Goal: Task Accomplishment & Management: Manage account settings

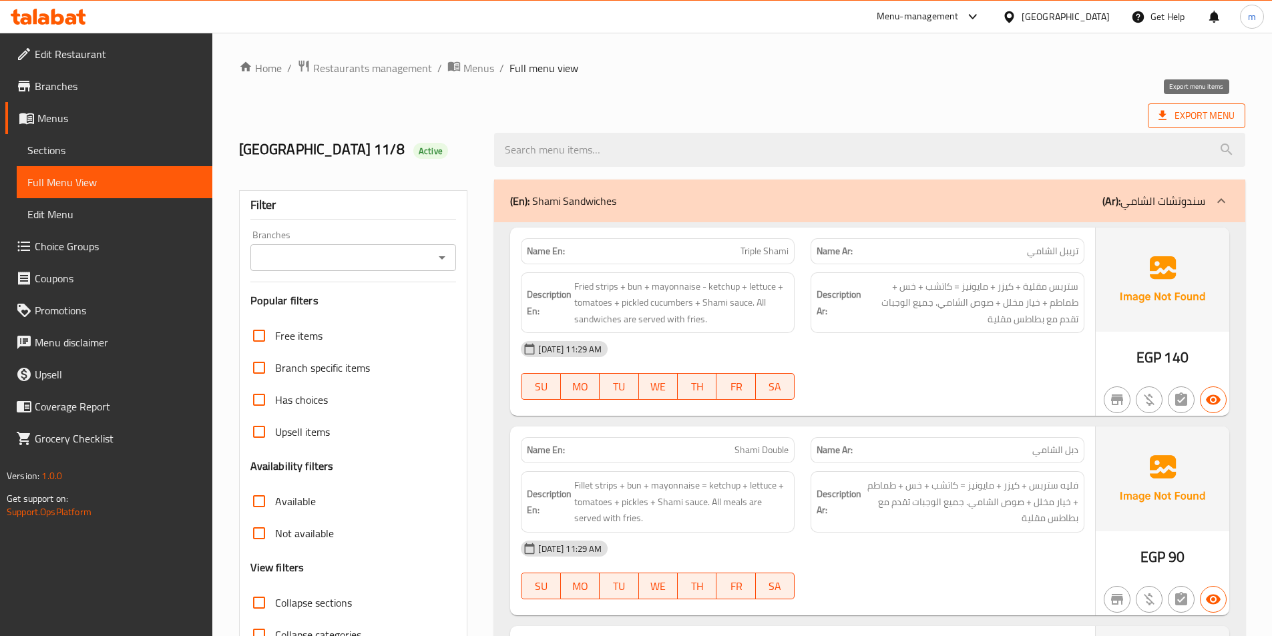
click at [1211, 123] on span "Export Menu" at bounding box center [1196, 115] width 76 height 17
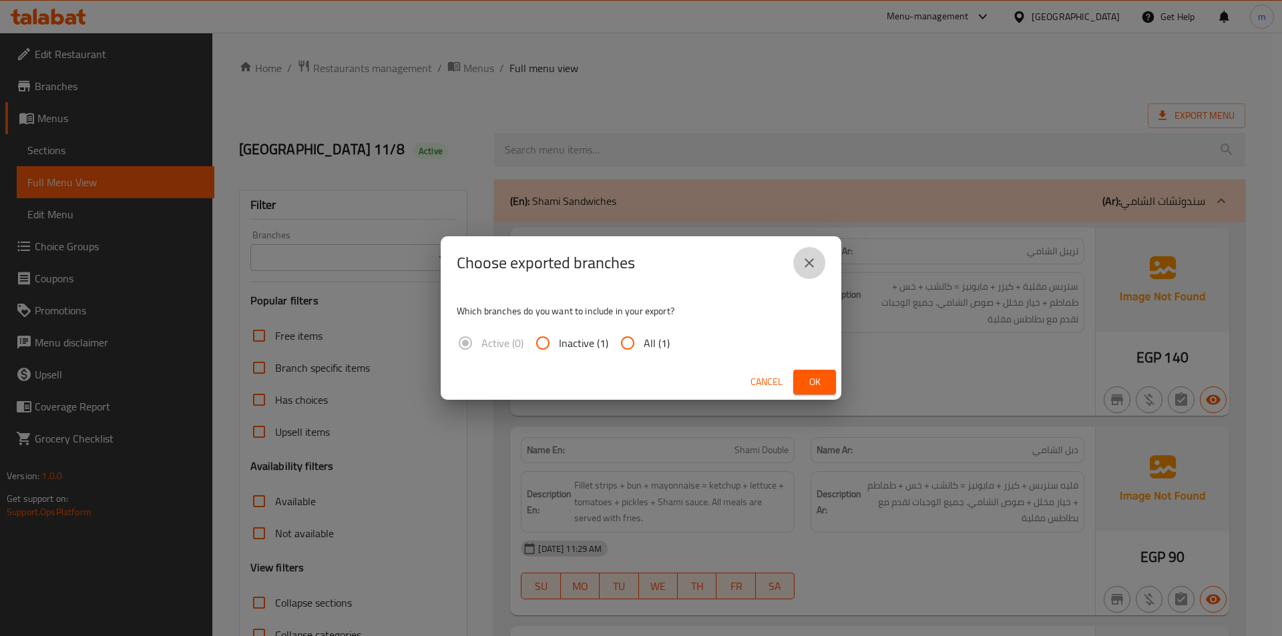
click at [806, 262] on icon "close" at bounding box center [809, 263] width 16 height 16
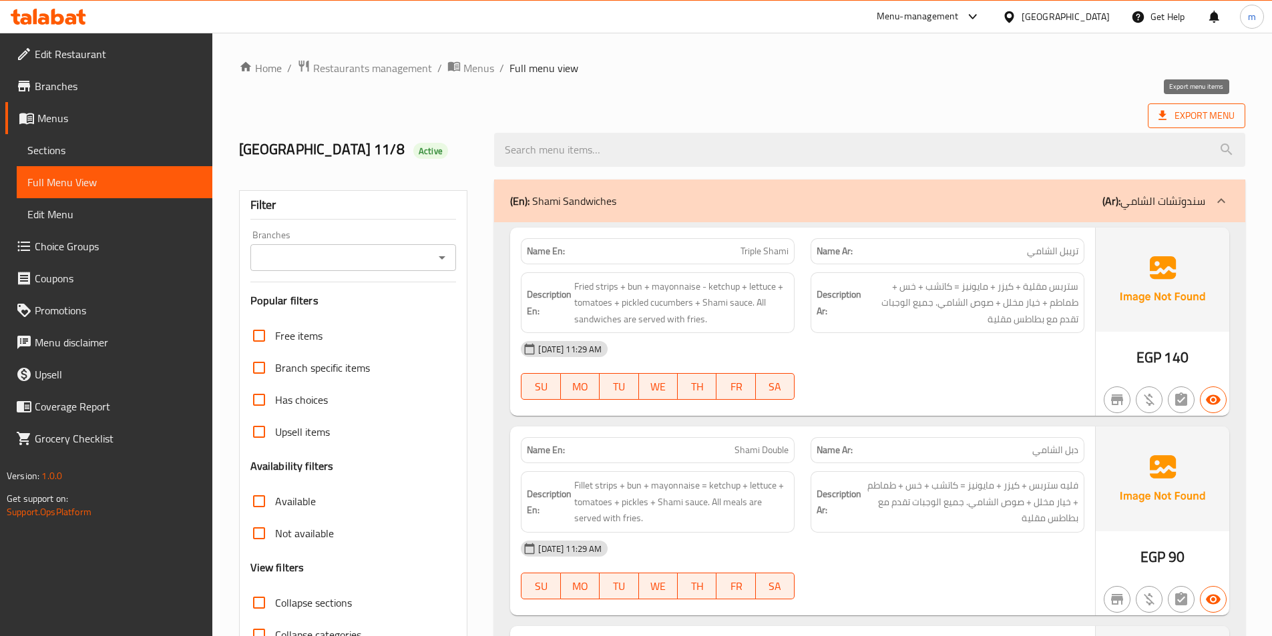
click at [1178, 116] on span "Export Menu" at bounding box center [1196, 115] width 76 height 17
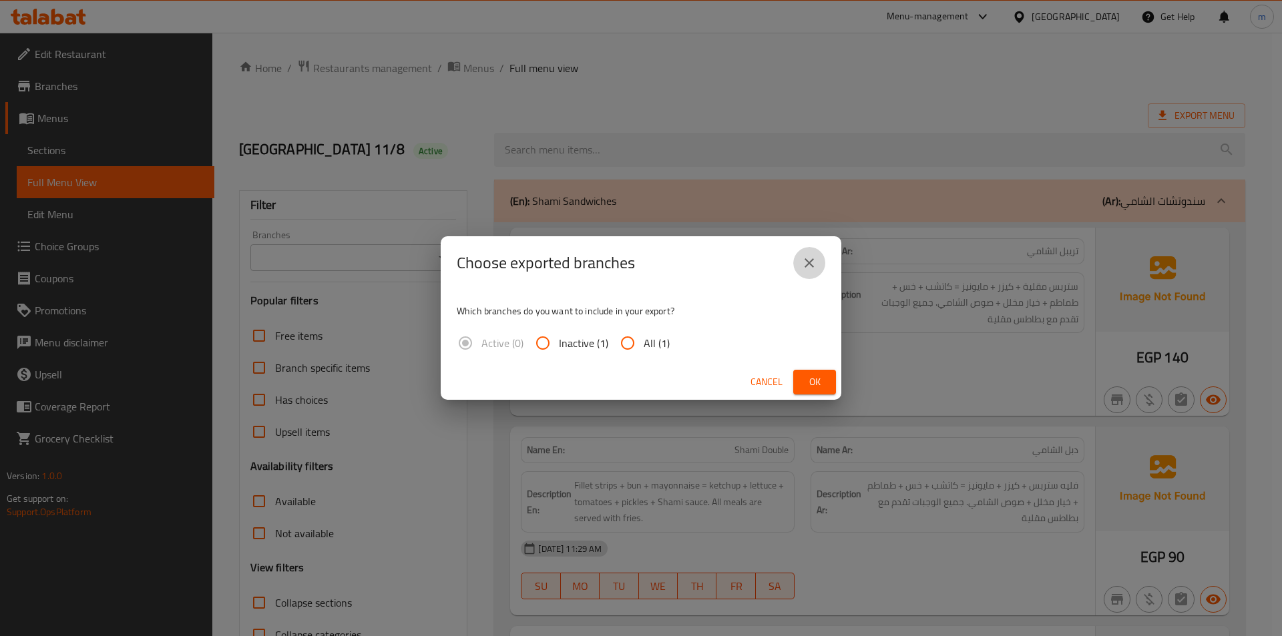
click at [804, 262] on icon "close" at bounding box center [809, 263] width 16 height 16
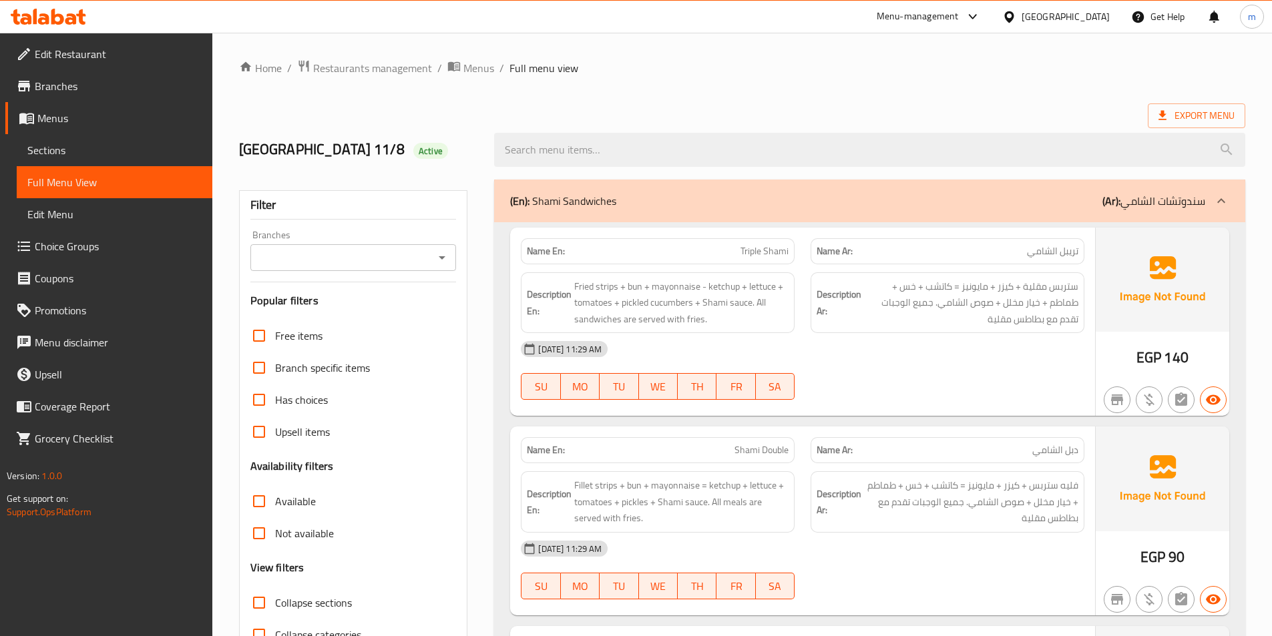
click at [80, 148] on span "Sections" at bounding box center [114, 150] width 174 height 16
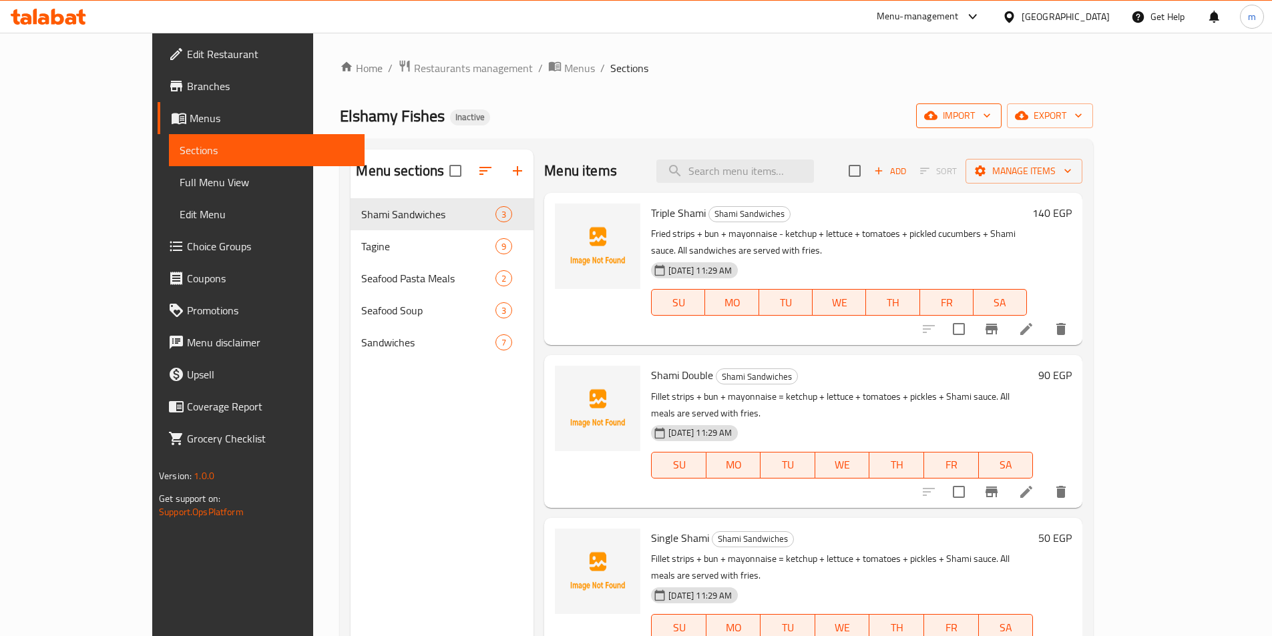
click at [937, 112] on icon "button" at bounding box center [930, 115] width 13 height 9
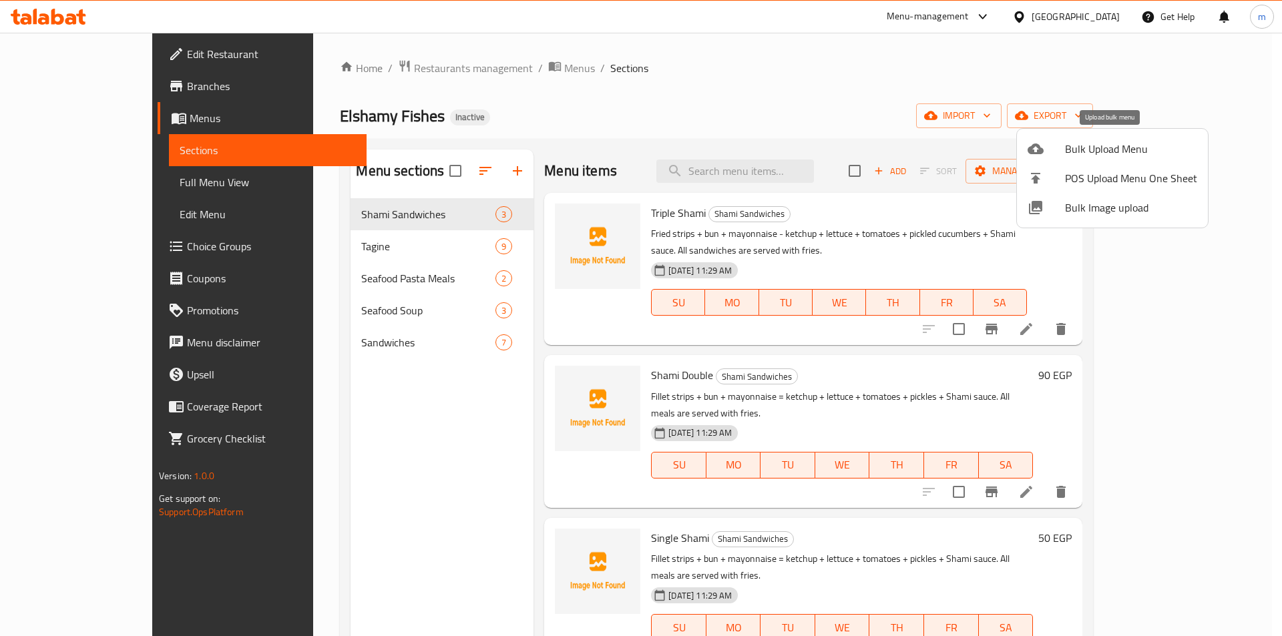
click at [1101, 157] on span "Bulk Upload Menu" at bounding box center [1131, 149] width 132 height 16
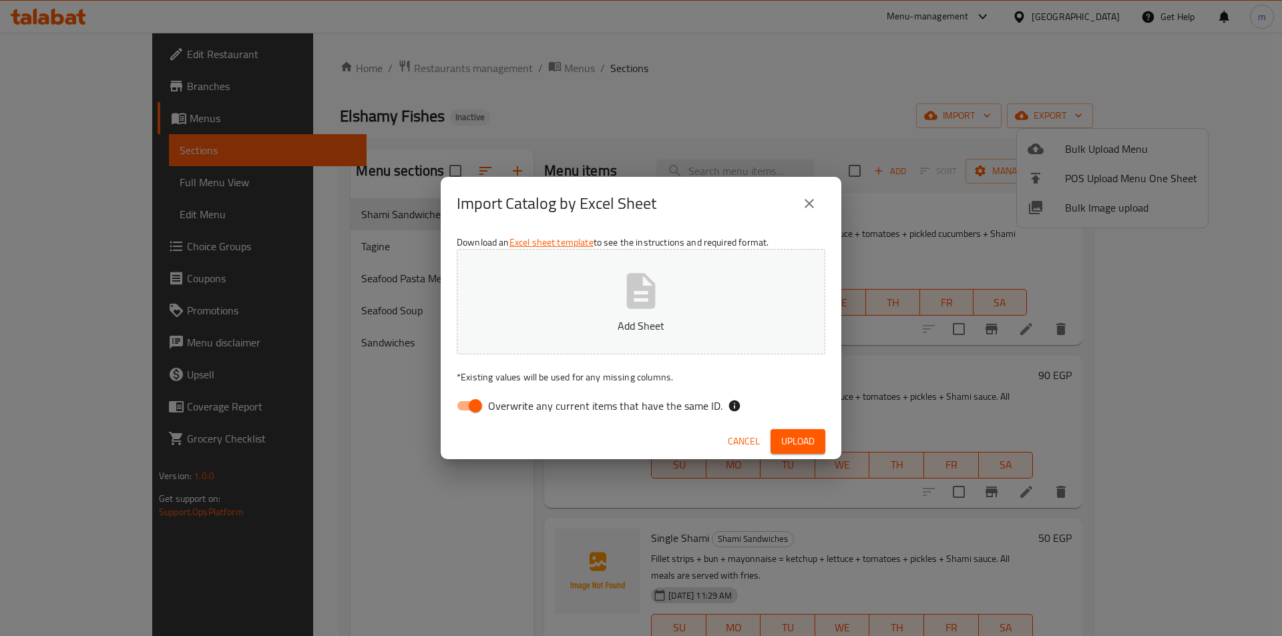
click at [477, 410] on input "Overwrite any current items that have the same ID." at bounding box center [475, 405] width 76 height 25
checkbox input "false"
click at [779, 443] on button "Upload" at bounding box center [797, 441] width 55 height 25
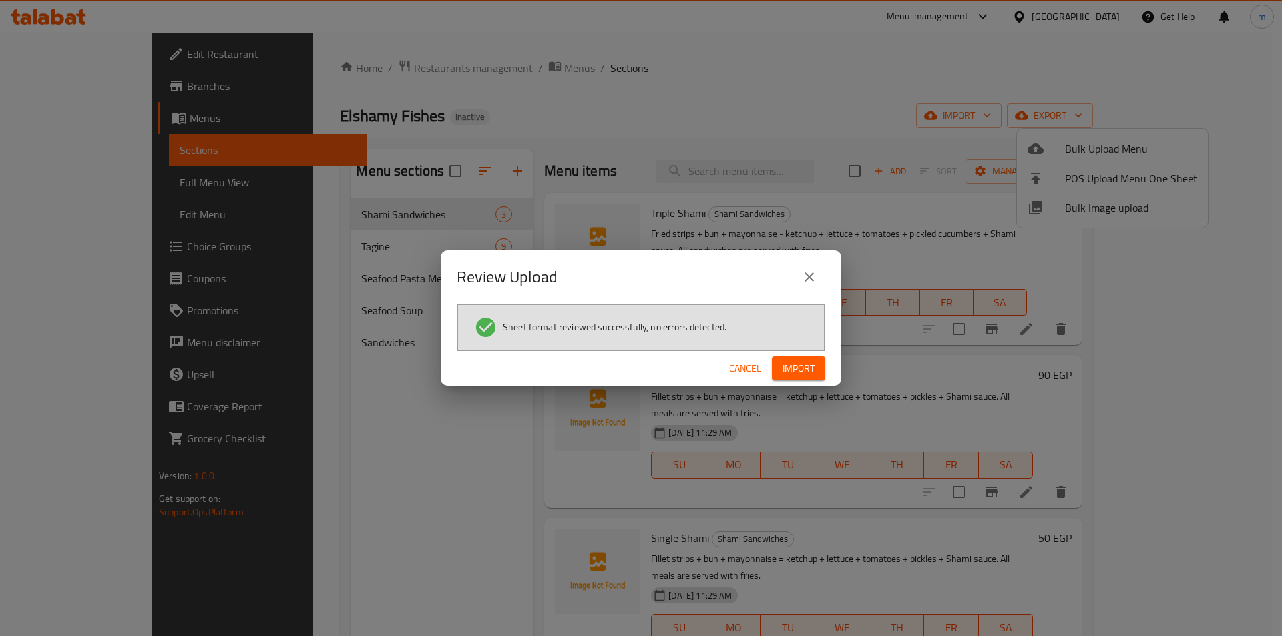
click at [803, 359] on button "Import" at bounding box center [798, 368] width 53 height 25
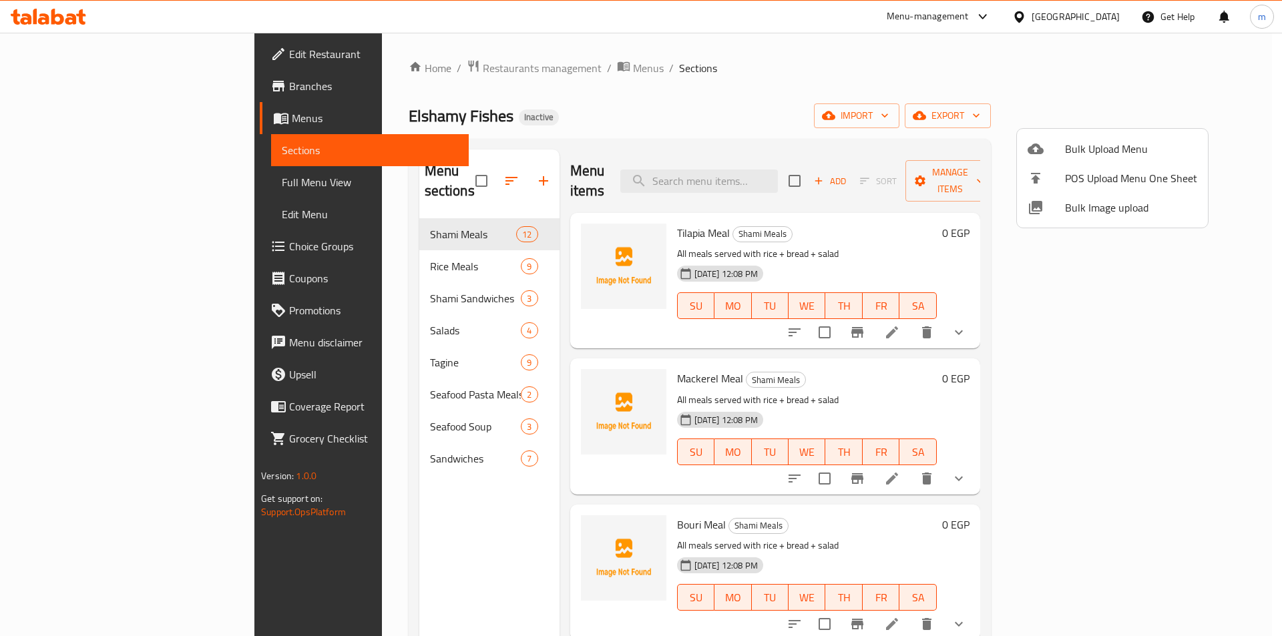
click at [320, 285] on div at bounding box center [641, 318] width 1282 height 636
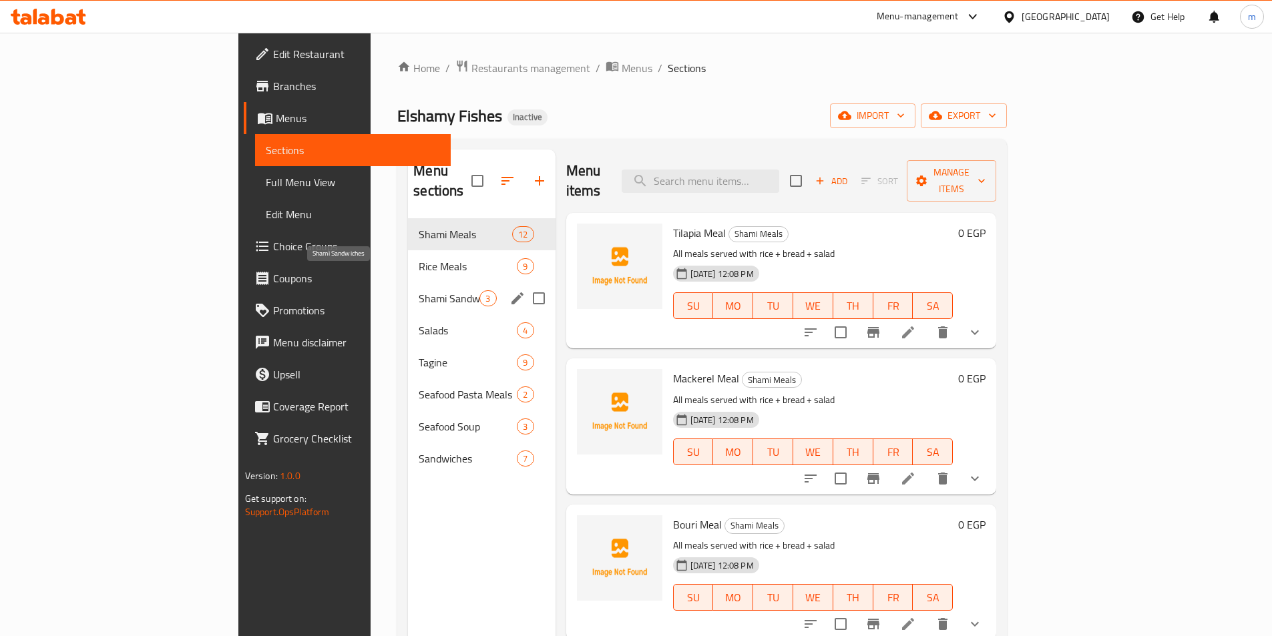
click at [419, 290] on span "Shami Sandwiches" at bounding box center [449, 298] width 61 height 16
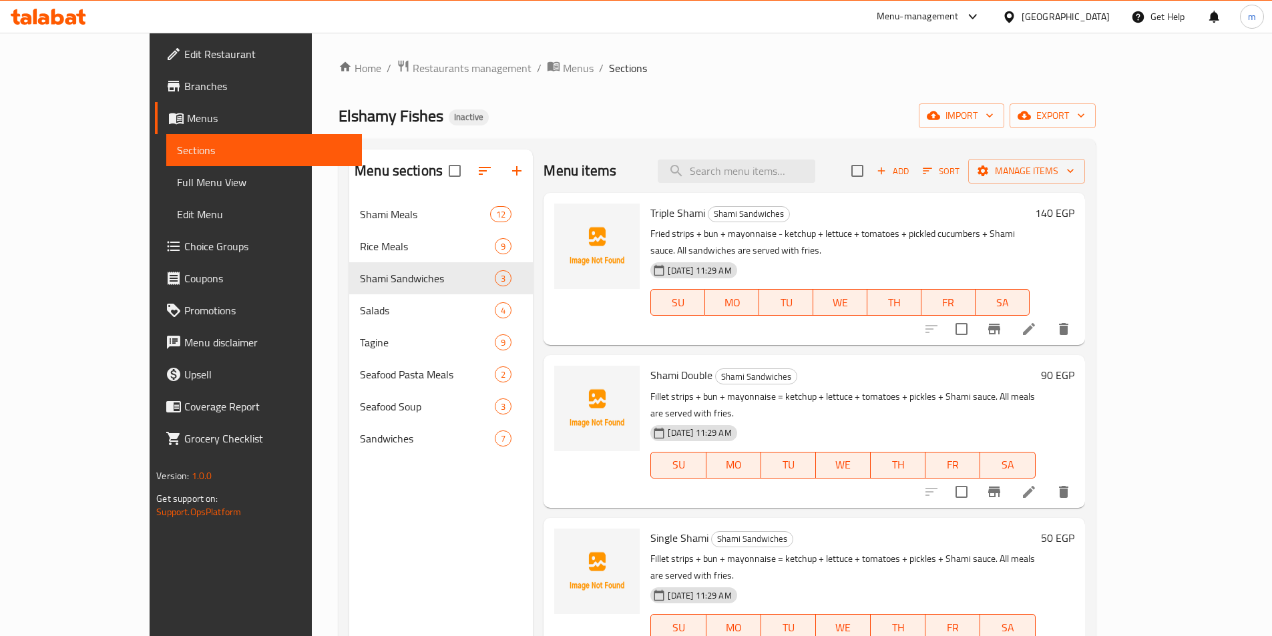
click at [177, 185] on span "Full Menu View" at bounding box center [264, 182] width 174 height 16
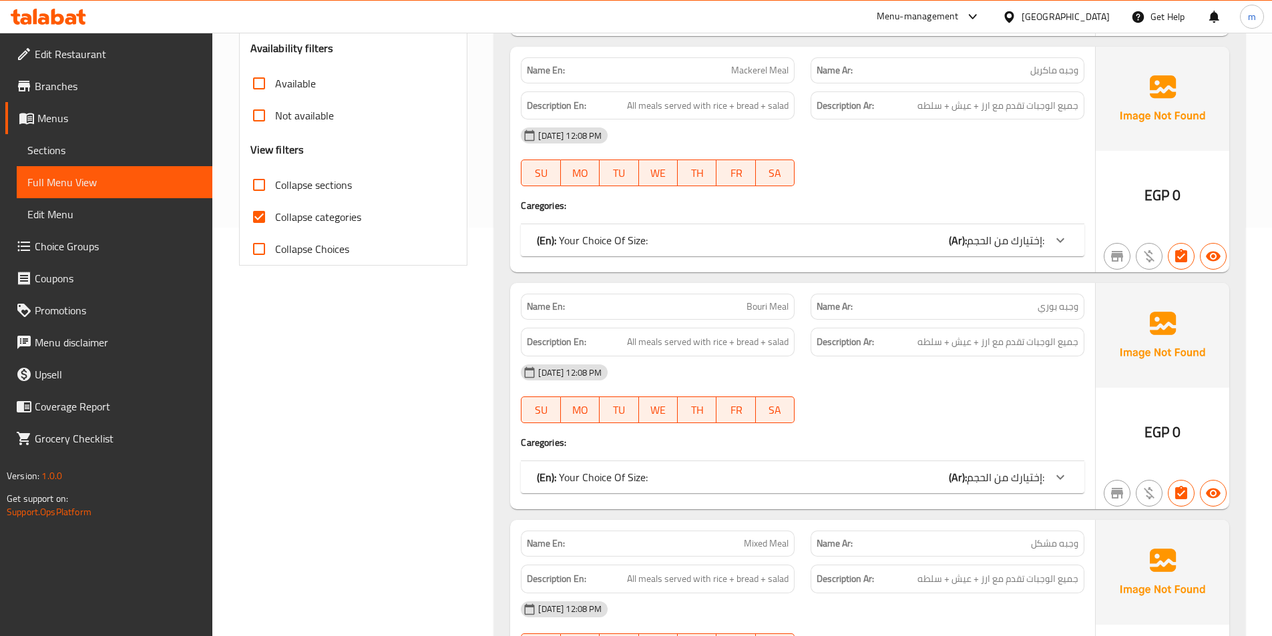
scroll to position [334, 0]
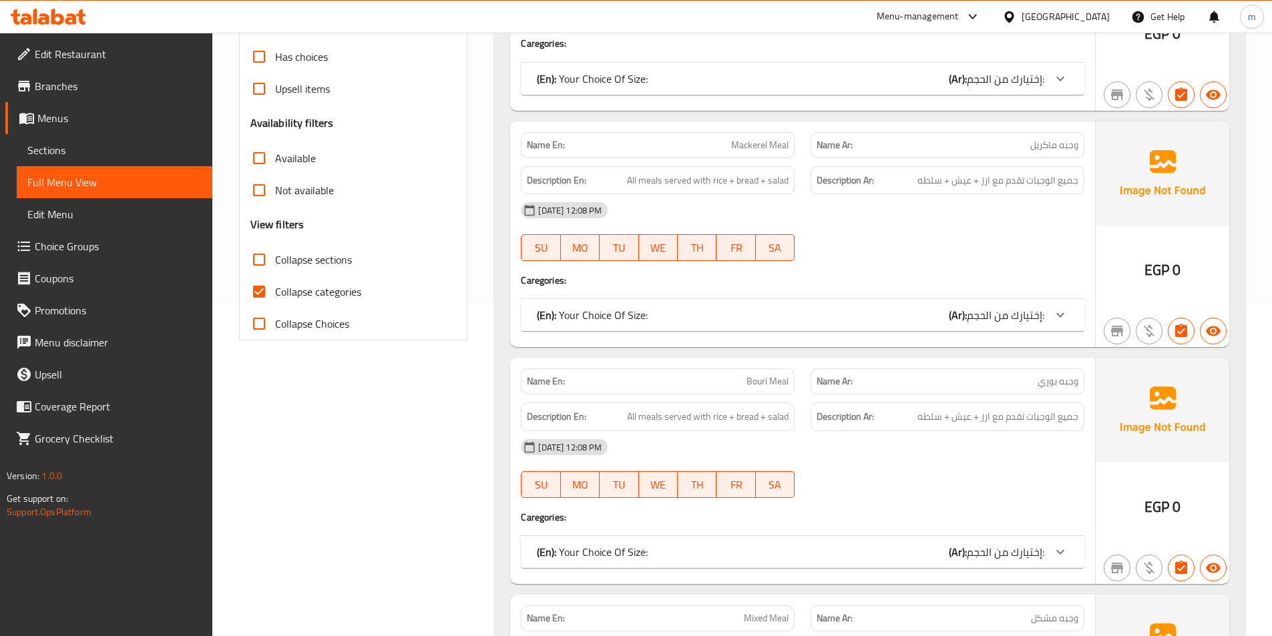
click at [304, 291] on span "Collapse categories" at bounding box center [318, 292] width 86 height 16
click at [275, 291] on input "Collapse categories" at bounding box center [259, 292] width 32 height 32
checkbox input "false"
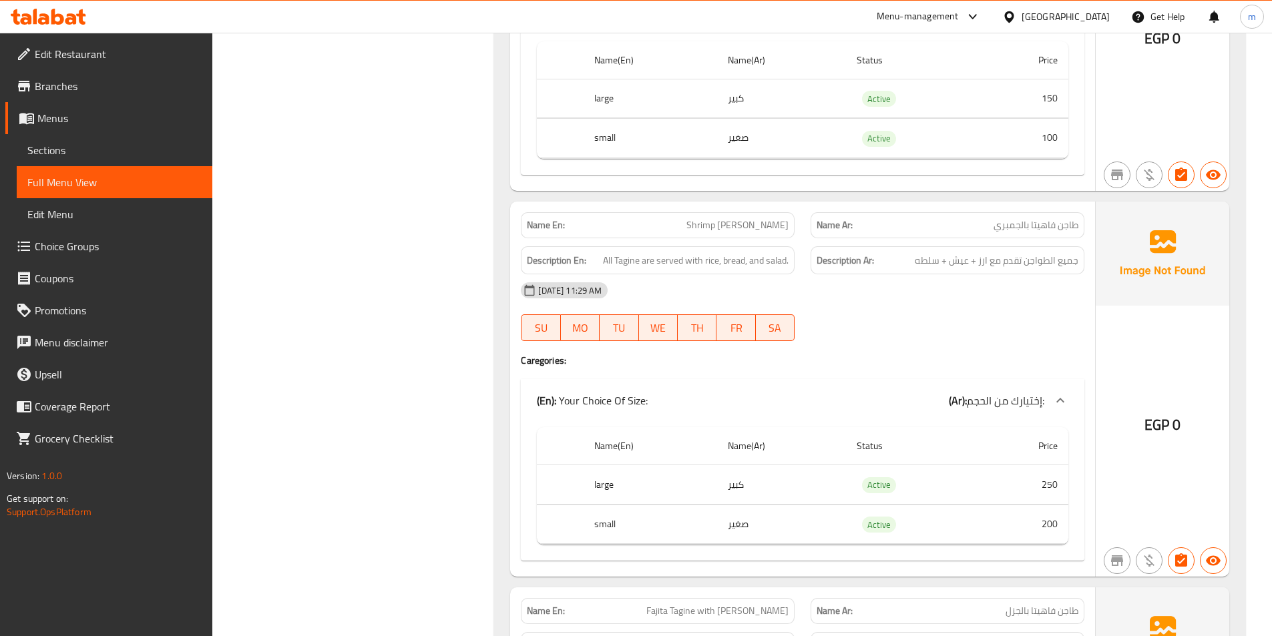
scroll to position [11348, 0]
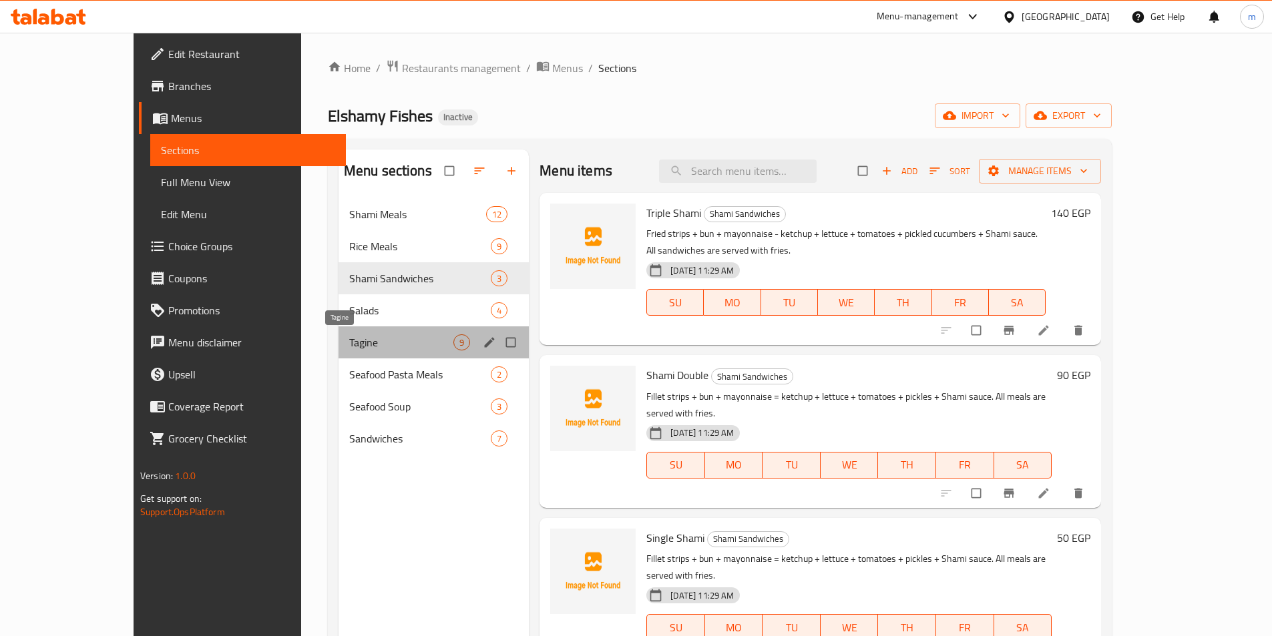
click at [349, 347] on span "Tagine" at bounding box center [401, 342] width 104 height 16
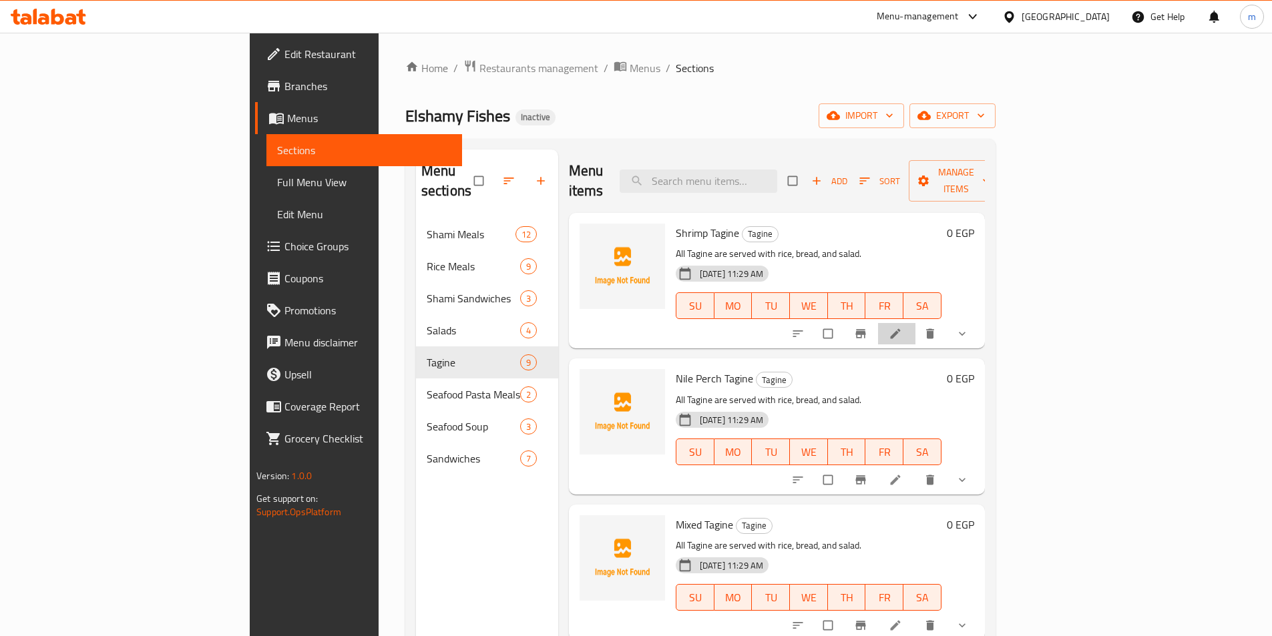
click at [915, 323] on li at bounding box center [896, 333] width 37 height 21
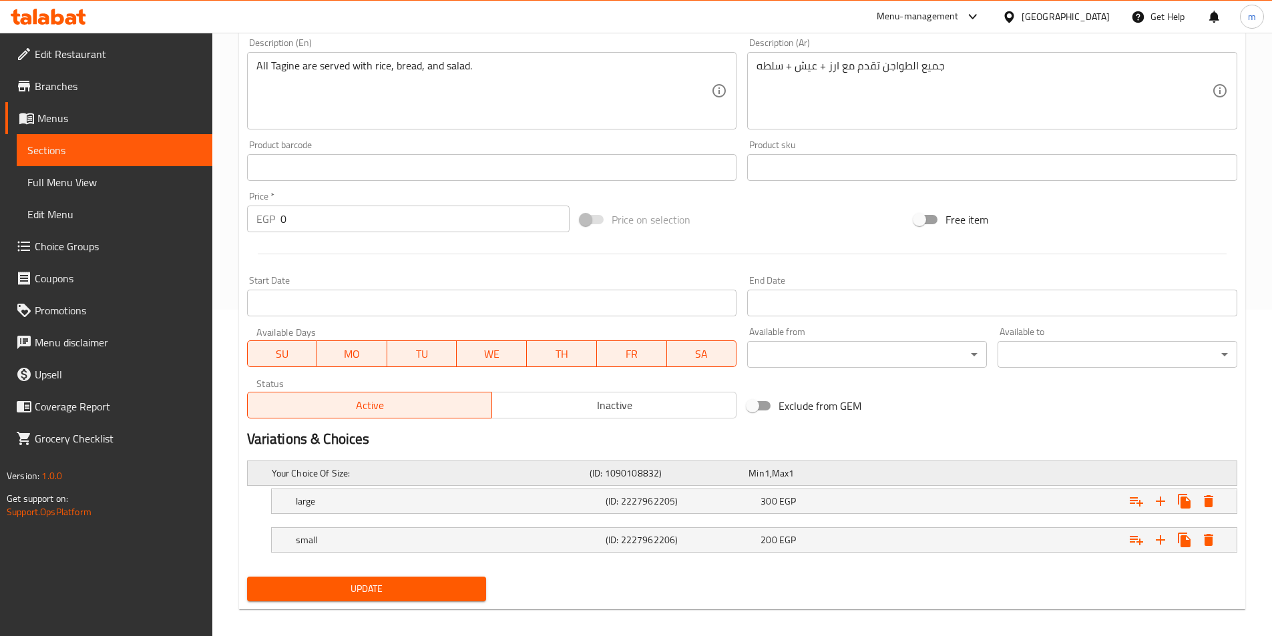
scroll to position [337, 0]
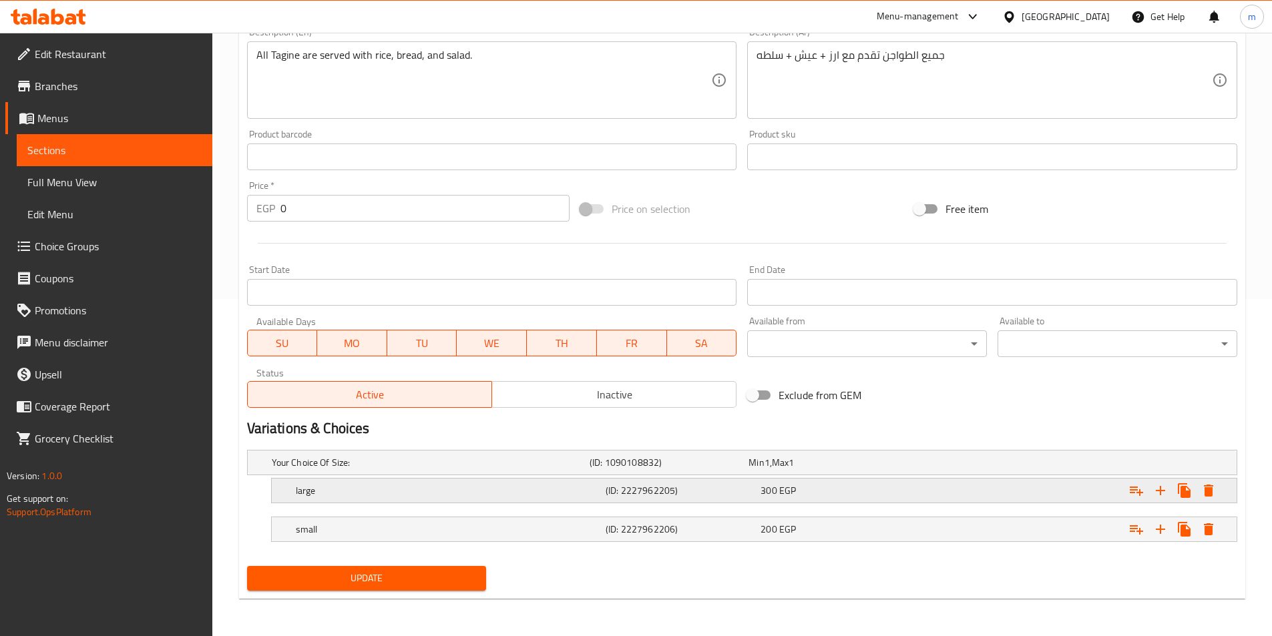
click at [552, 472] on div "large" at bounding box center [428, 462] width 318 height 19
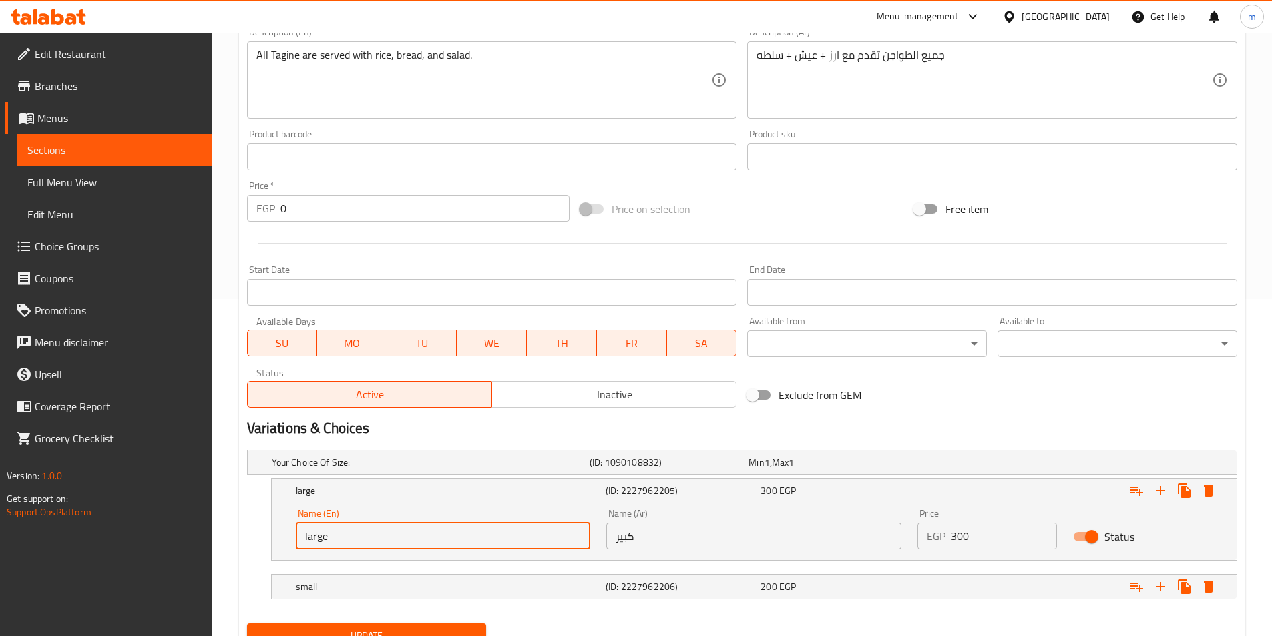
click at [317, 538] on input "large" at bounding box center [443, 536] width 295 height 27
click at [318, 539] on input "large" at bounding box center [443, 536] width 295 height 27
click at [311, 477] on div "small (ID: 2227962206) 200 EGP" at bounding box center [746, 462] width 954 height 29
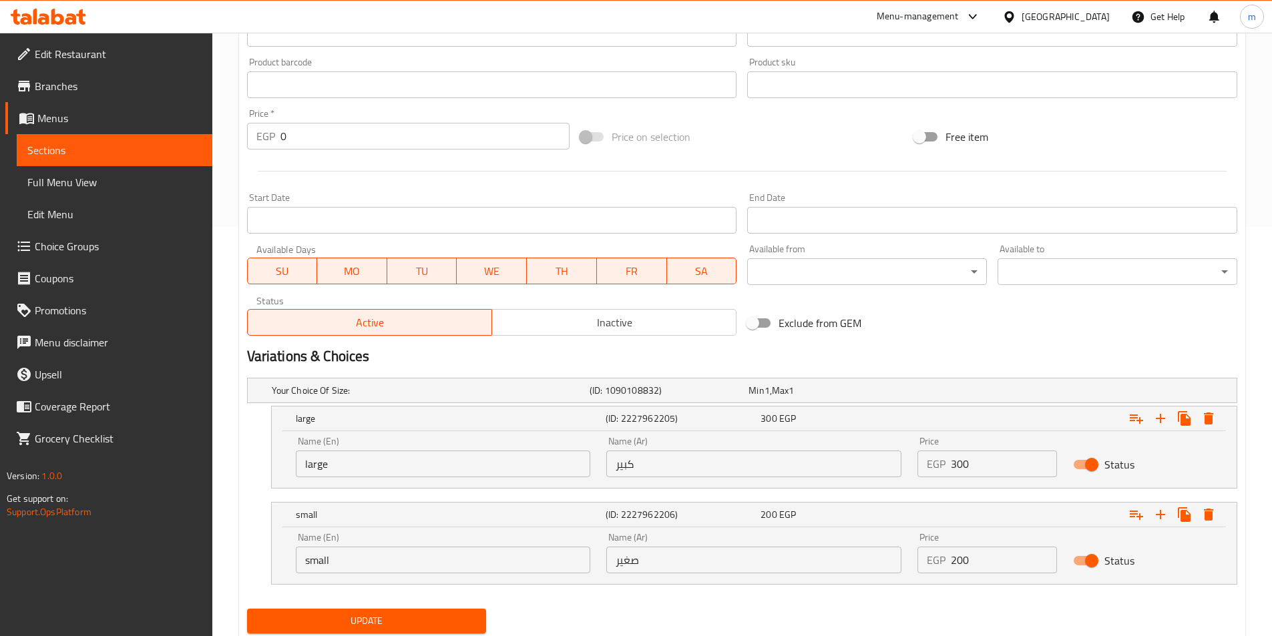
scroll to position [452, 0]
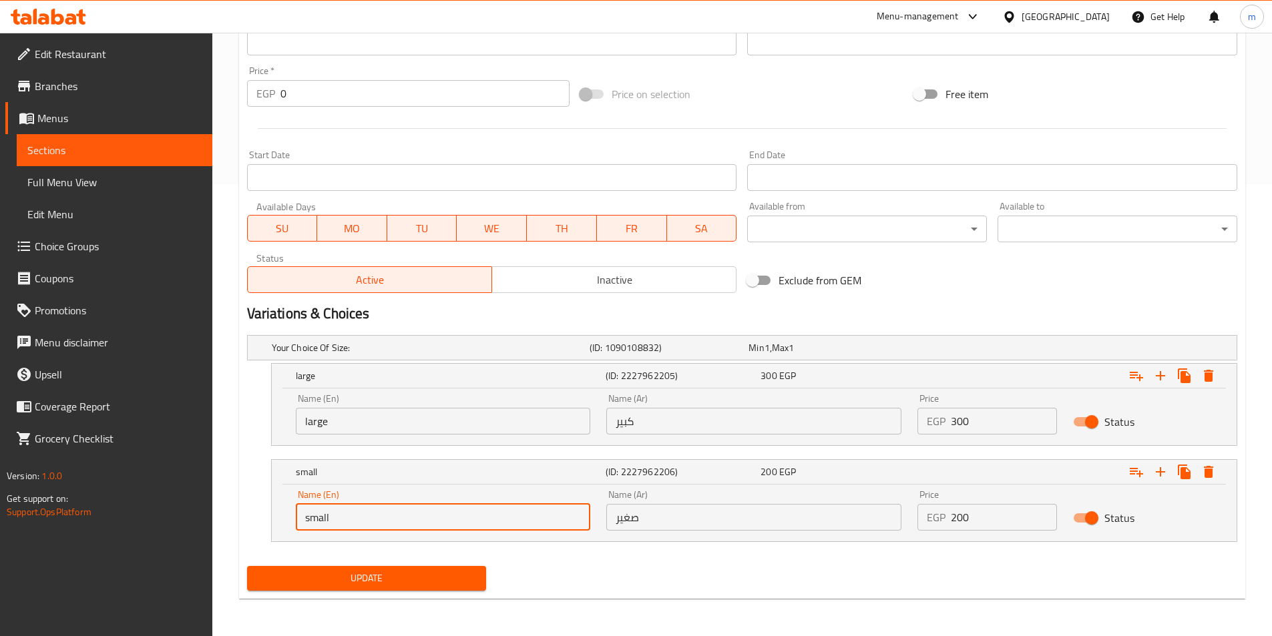
click at [305, 514] on input "small" at bounding box center [443, 517] width 295 height 27
click at [423, 577] on span "Update" at bounding box center [367, 578] width 218 height 17
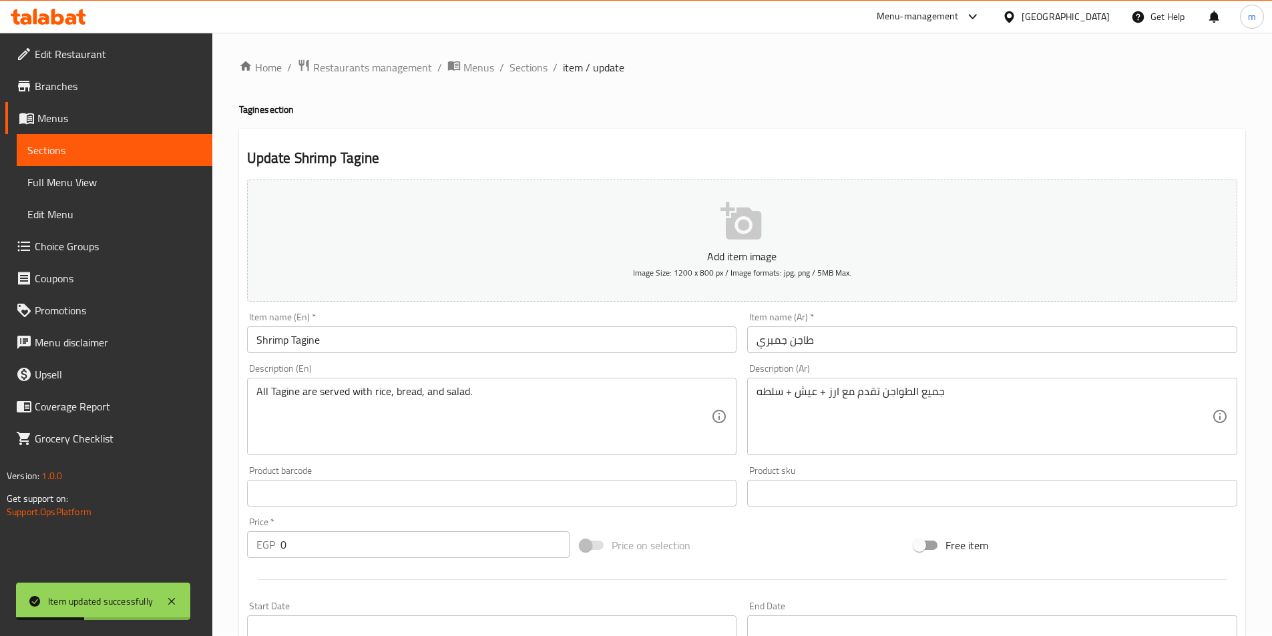
scroll to position [0, 0]
click at [529, 71] on span "Sections" at bounding box center [528, 68] width 38 height 16
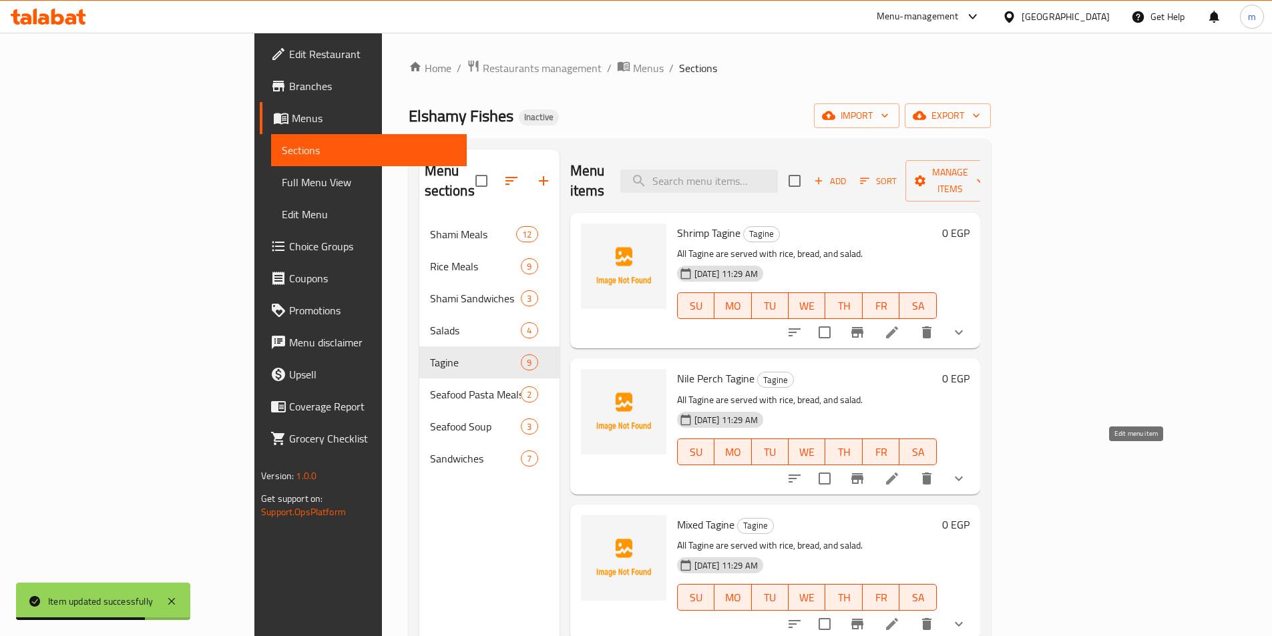
click at [898, 473] on icon at bounding box center [892, 479] width 12 height 12
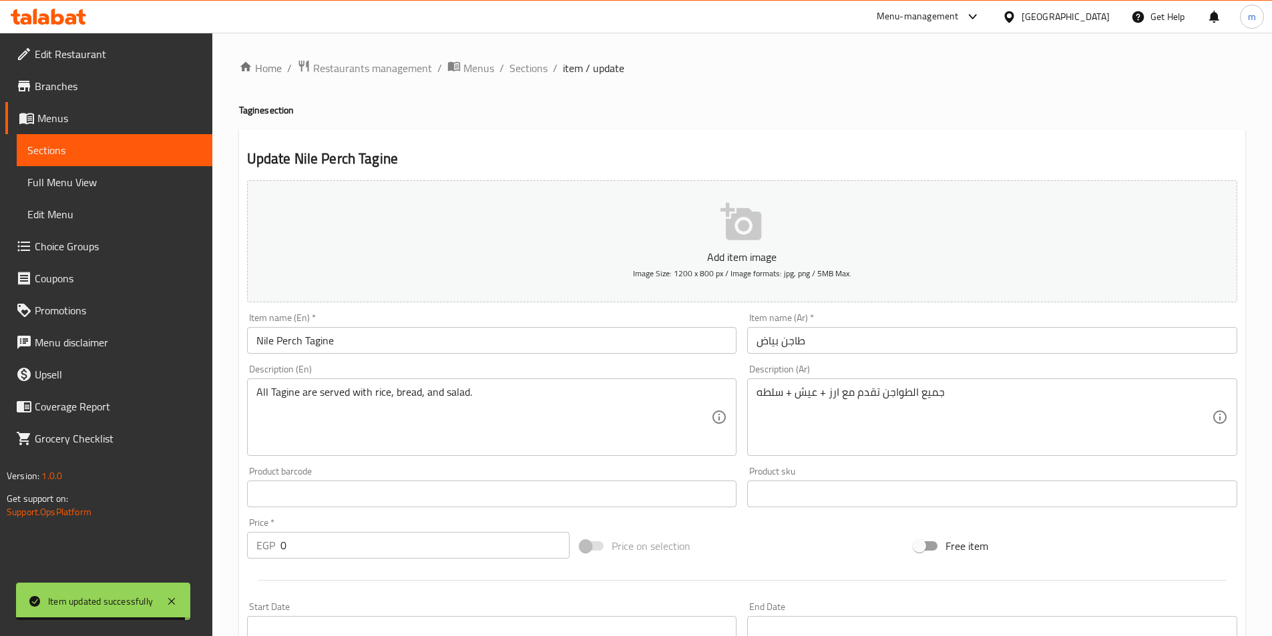
scroll to position [334, 0]
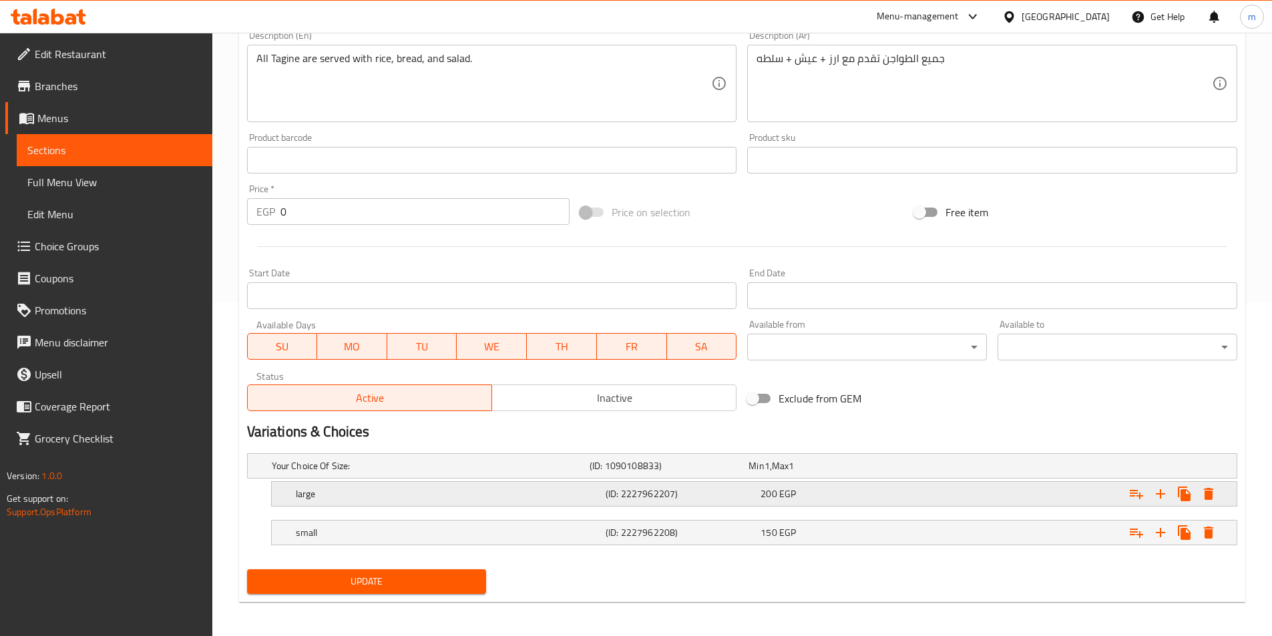
click at [347, 473] on h5 "large" at bounding box center [428, 465] width 312 height 13
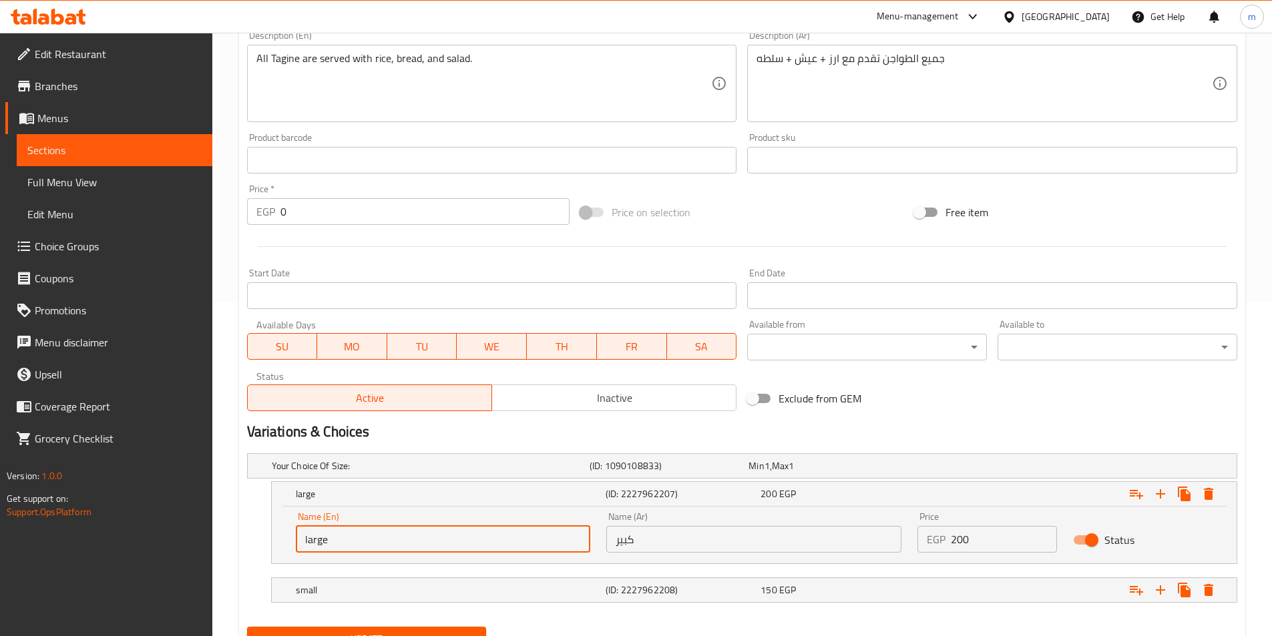
click at [319, 535] on input "large" at bounding box center [443, 539] width 295 height 27
type input "Large"
click at [295, 473] on h5 "small" at bounding box center [428, 465] width 312 height 13
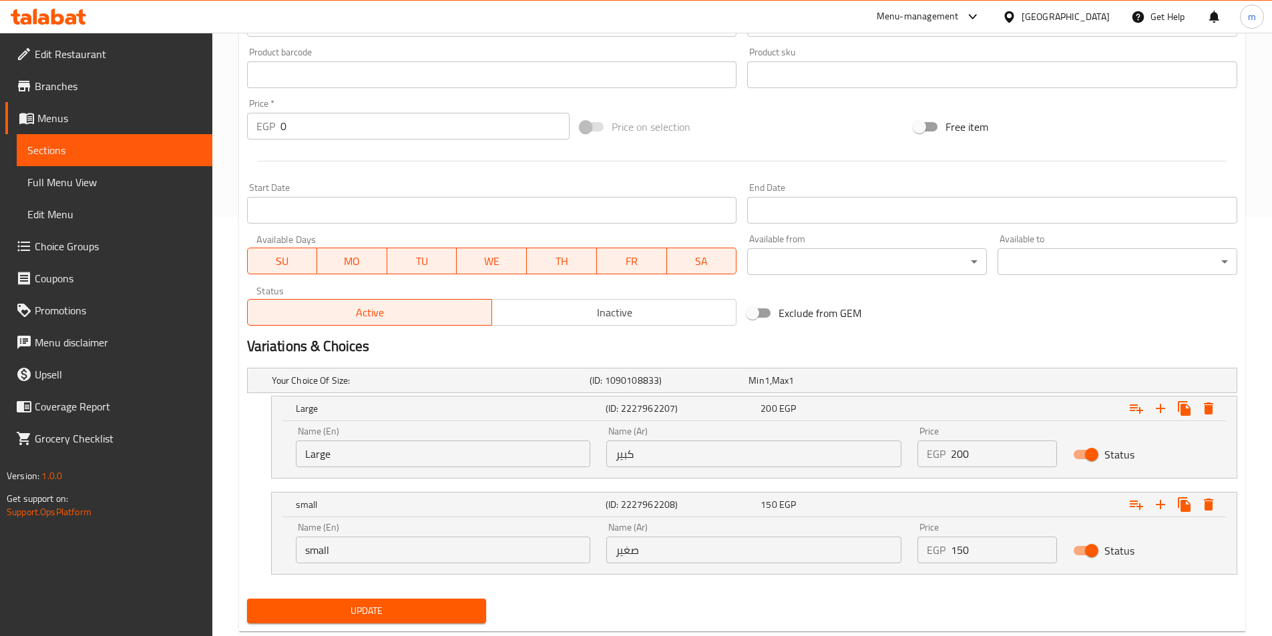
scroll to position [452, 0]
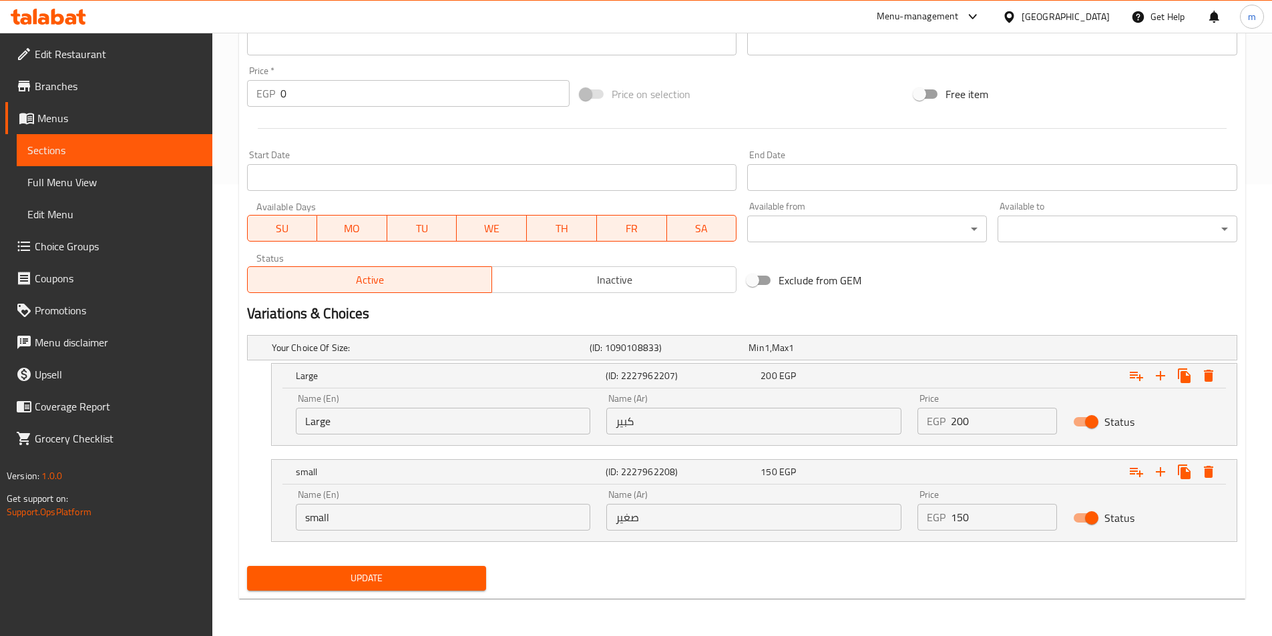
click at [325, 519] on input "small" at bounding box center [443, 517] width 295 height 27
type input "Small"
click at [370, 574] on span "Update" at bounding box center [367, 578] width 218 height 17
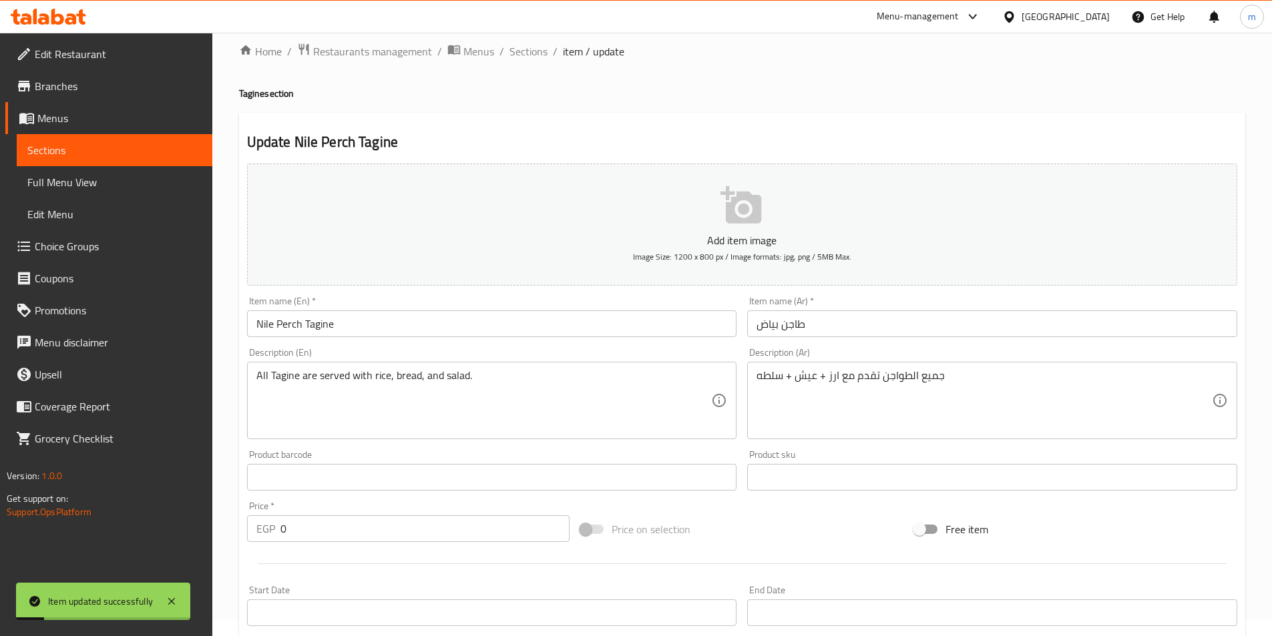
scroll to position [0, 0]
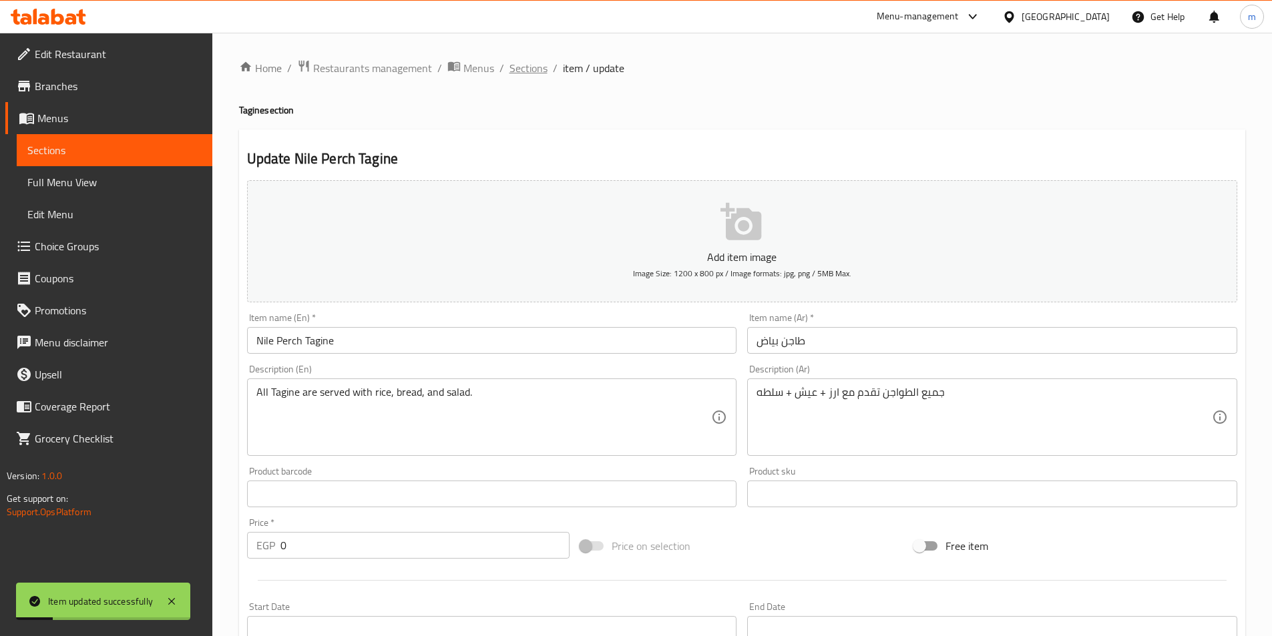
click at [525, 75] on span "Sections" at bounding box center [528, 68] width 38 height 16
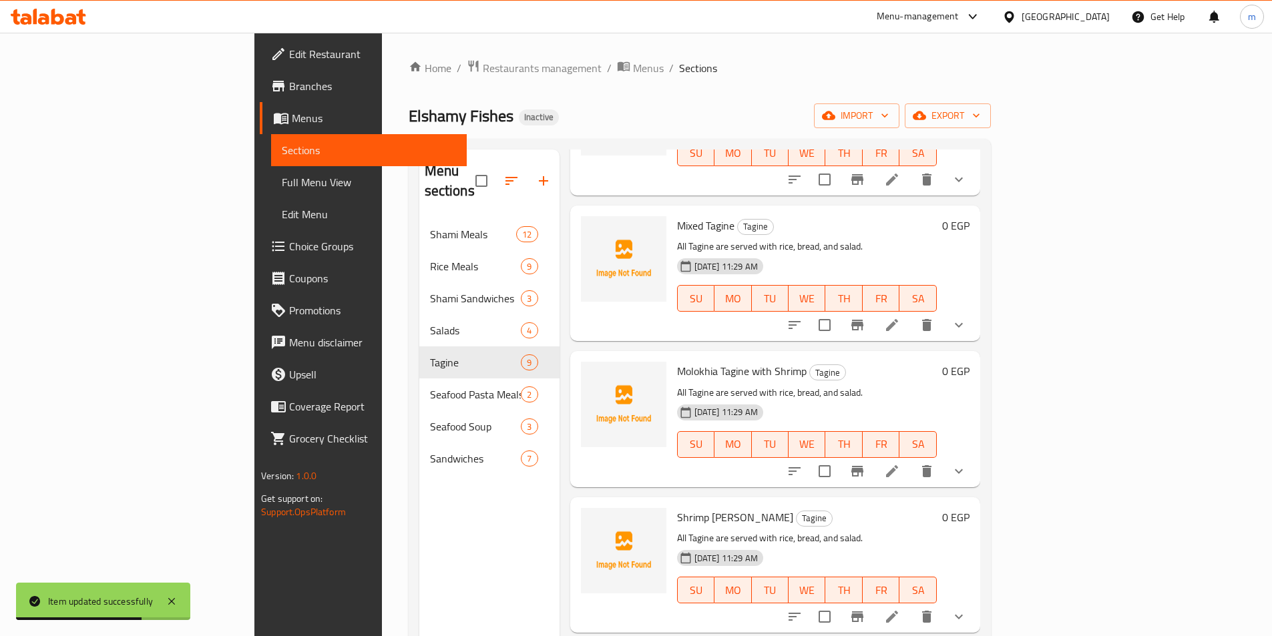
scroll to position [326, 0]
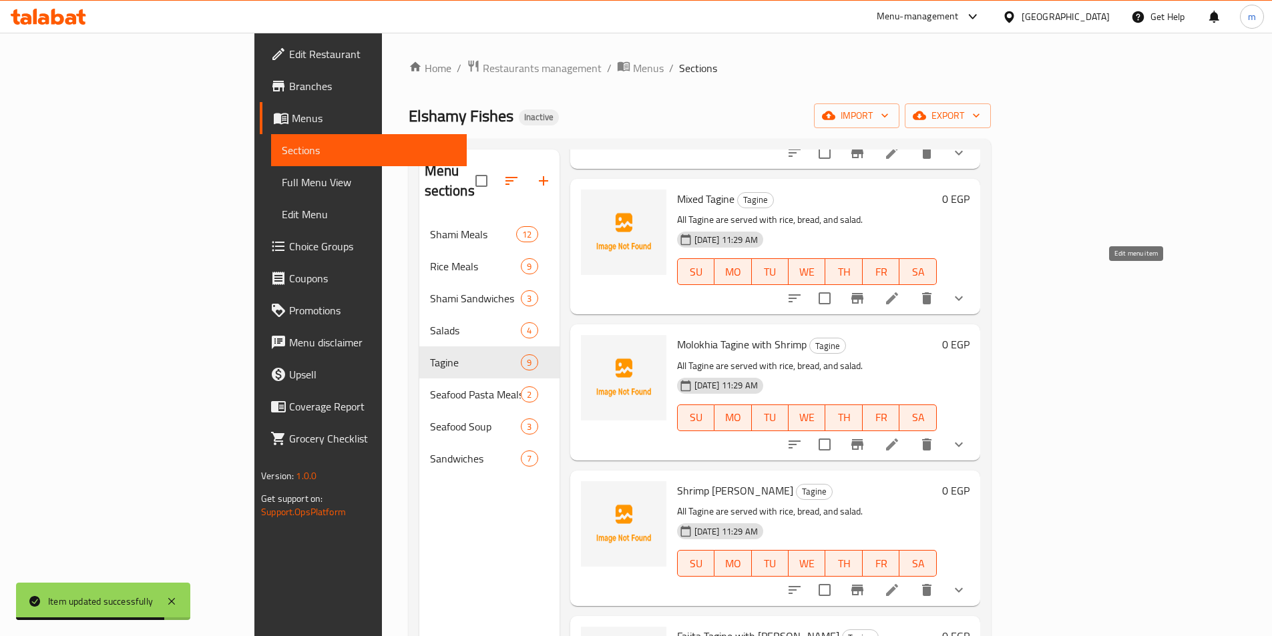
click at [900, 290] on icon at bounding box center [892, 298] width 16 height 16
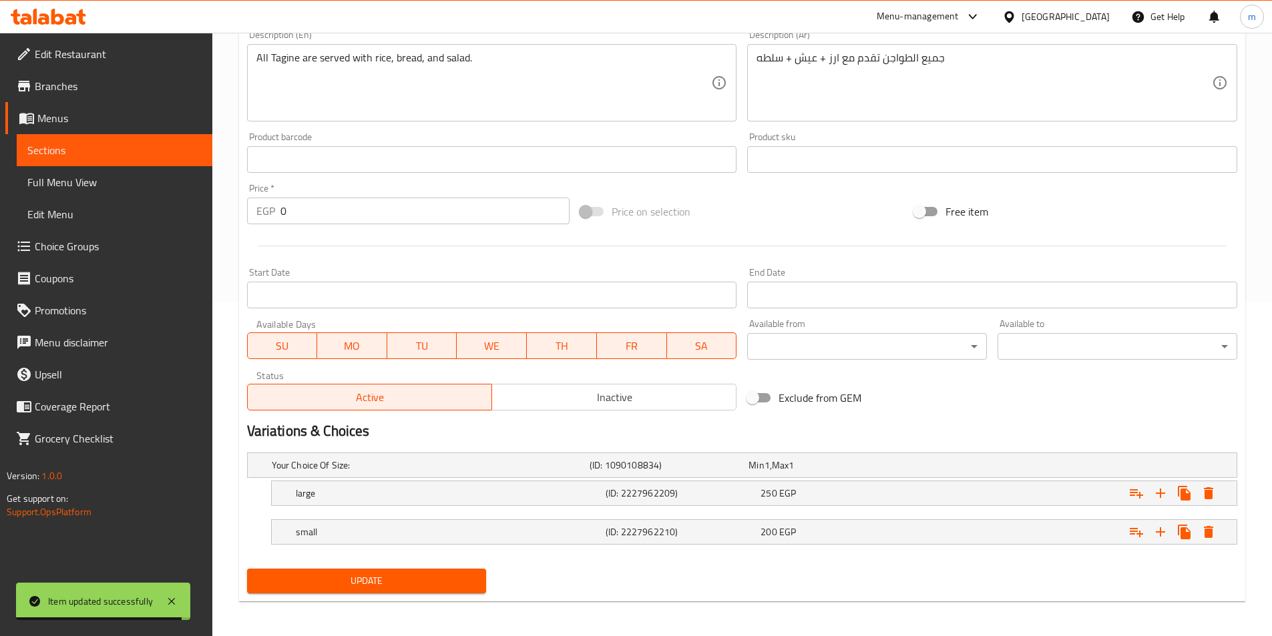
scroll to position [337, 0]
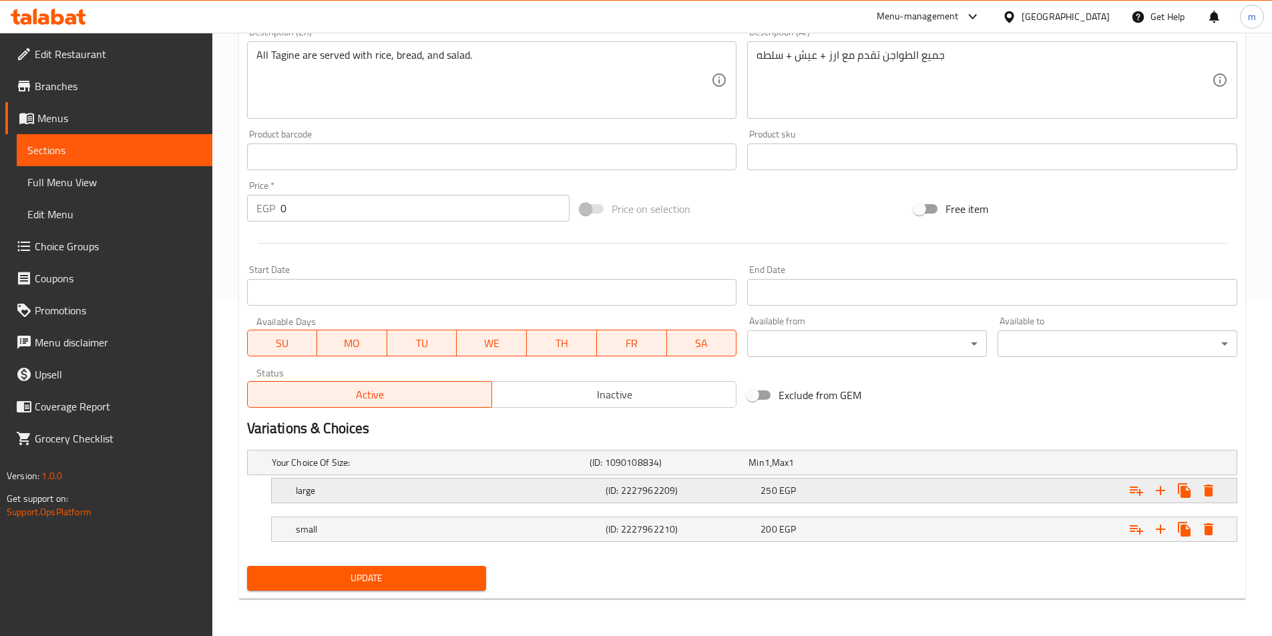
click at [366, 469] on h5 "large" at bounding box center [428, 462] width 312 height 13
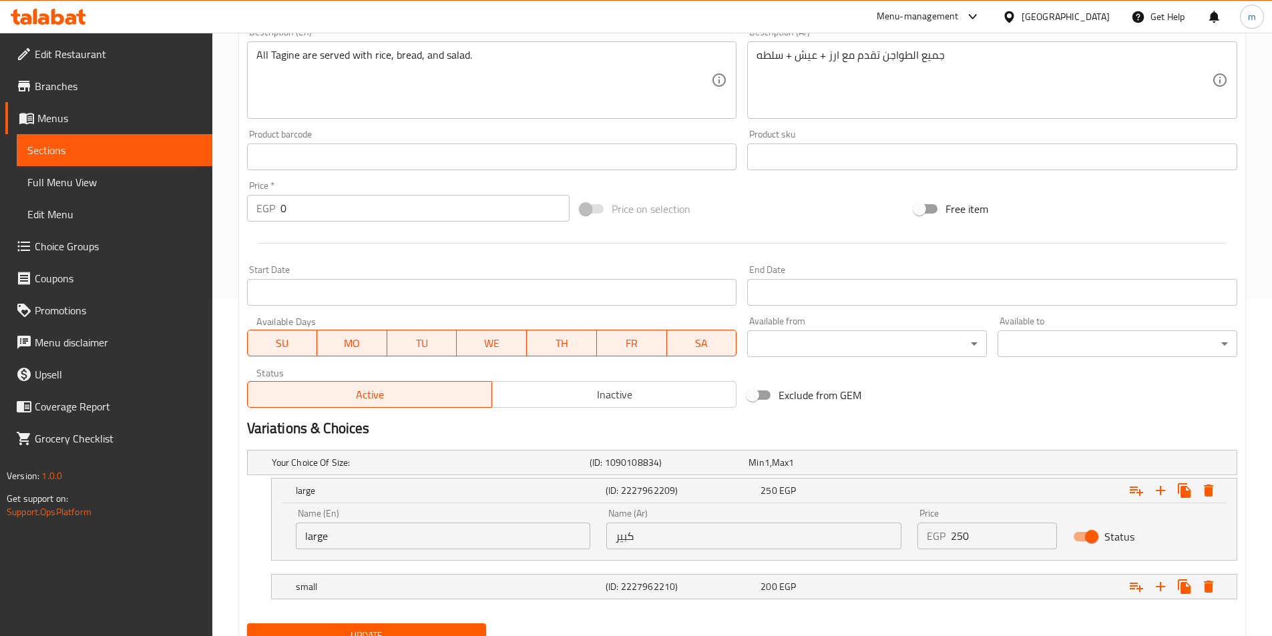
click at [354, 547] on input "large" at bounding box center [443, 536] width 295 height 27
click at [354, 544] on input "large" at bounding box center [443, 536] width 295 height 27
type input "Large"
click at [356, 469] on h5 "small" at bounding box center [428, 462] width 312 height 13
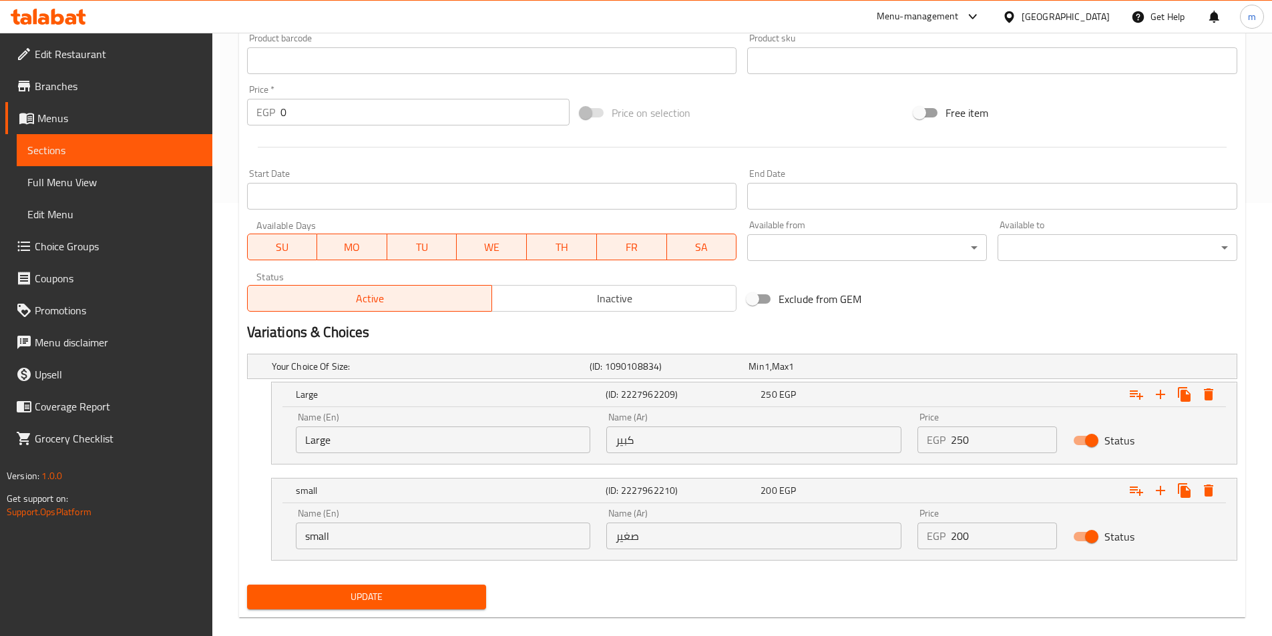
scroll to position [452, 0]
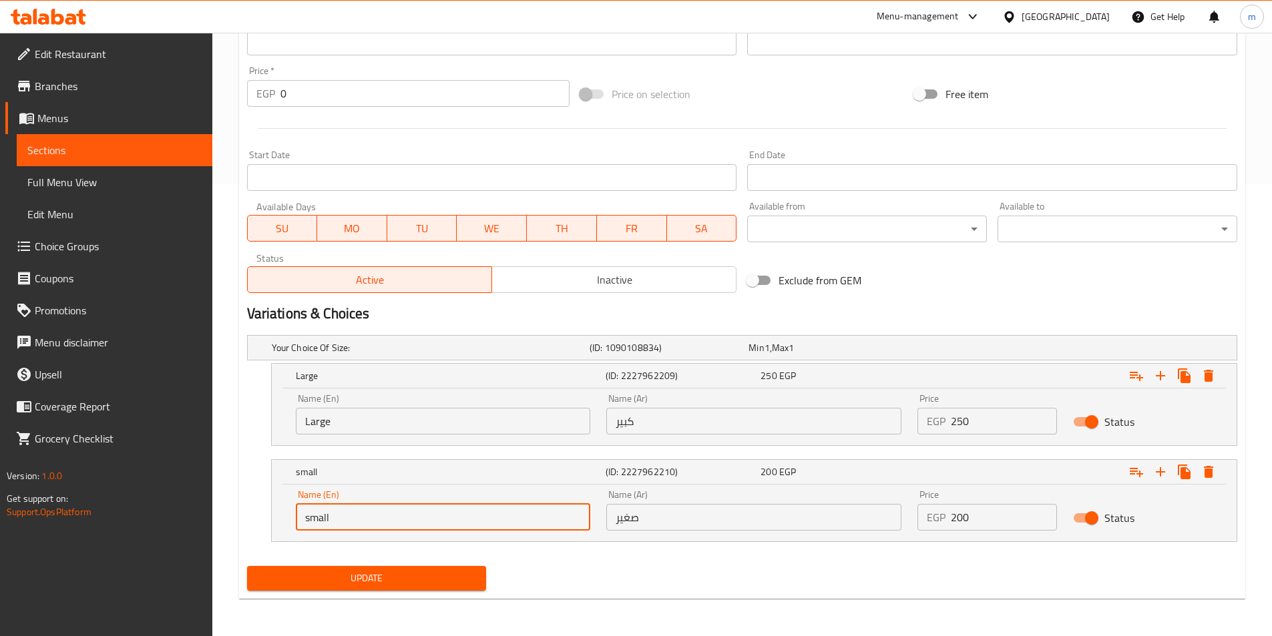
click at [348, 515] on input "small" at bounding box center [443, 517] width 295 height 27
type input "Small"
click at [416, 570] on span "Update" at bounding box center [367, 578] width 218 height 17
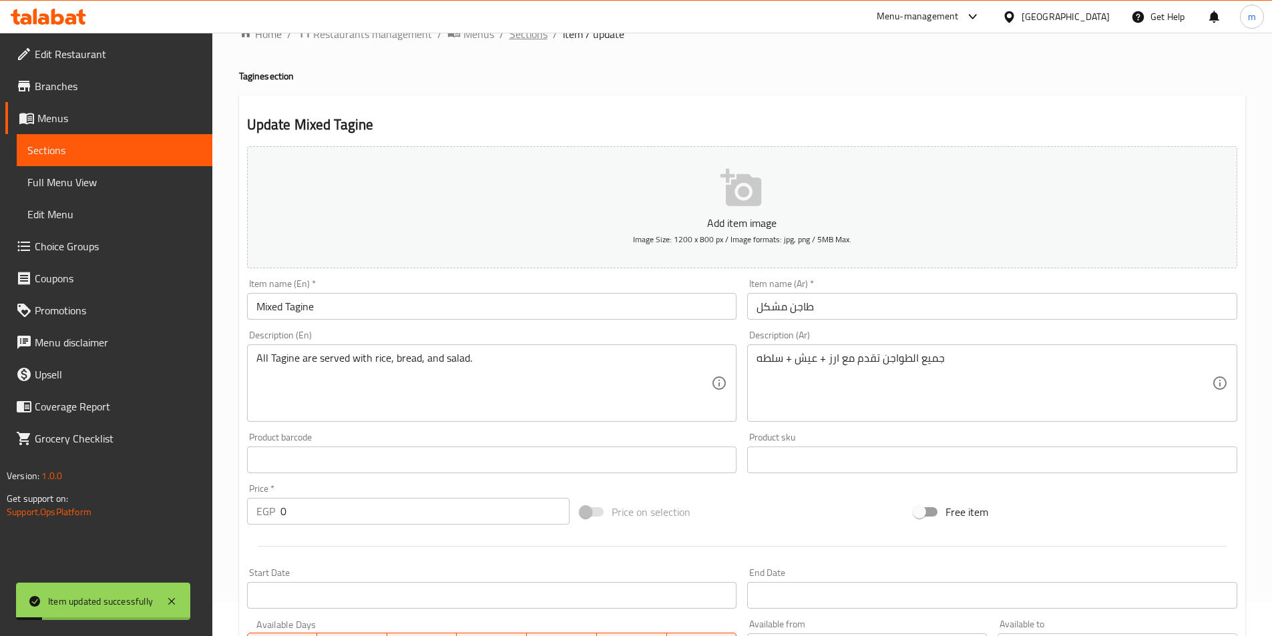
scroll to position [0, 0]
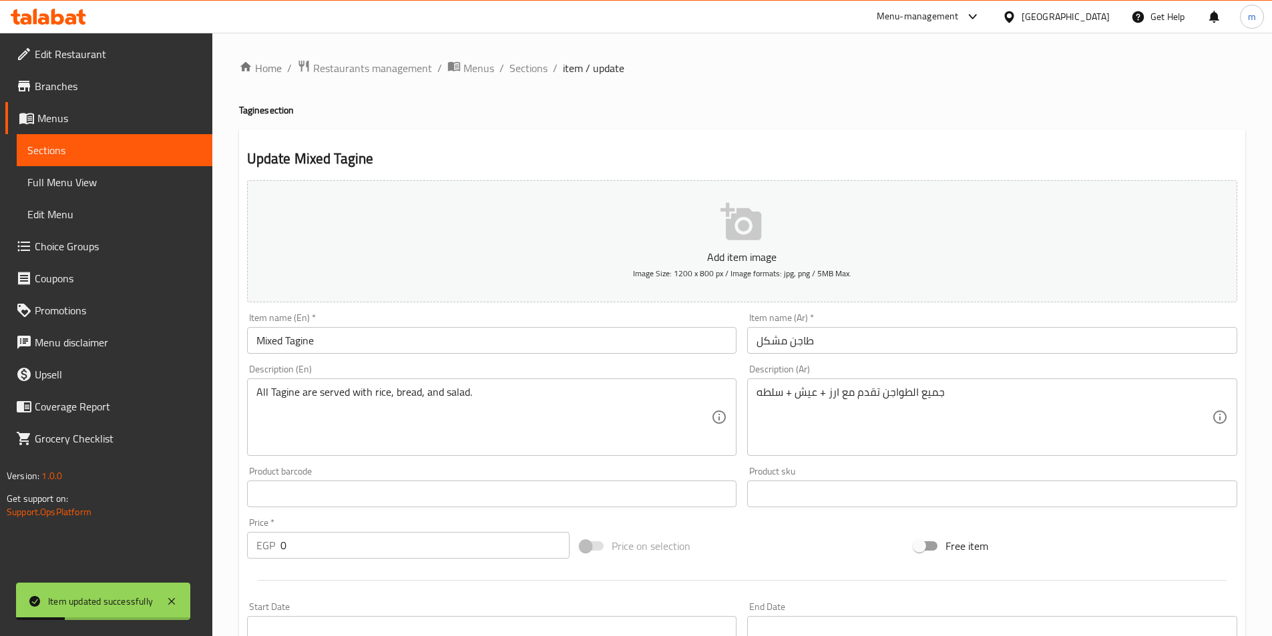
click at [304, 342] on input "Mixed Tagine" at bounding box center [492, 340] width 490 height 27
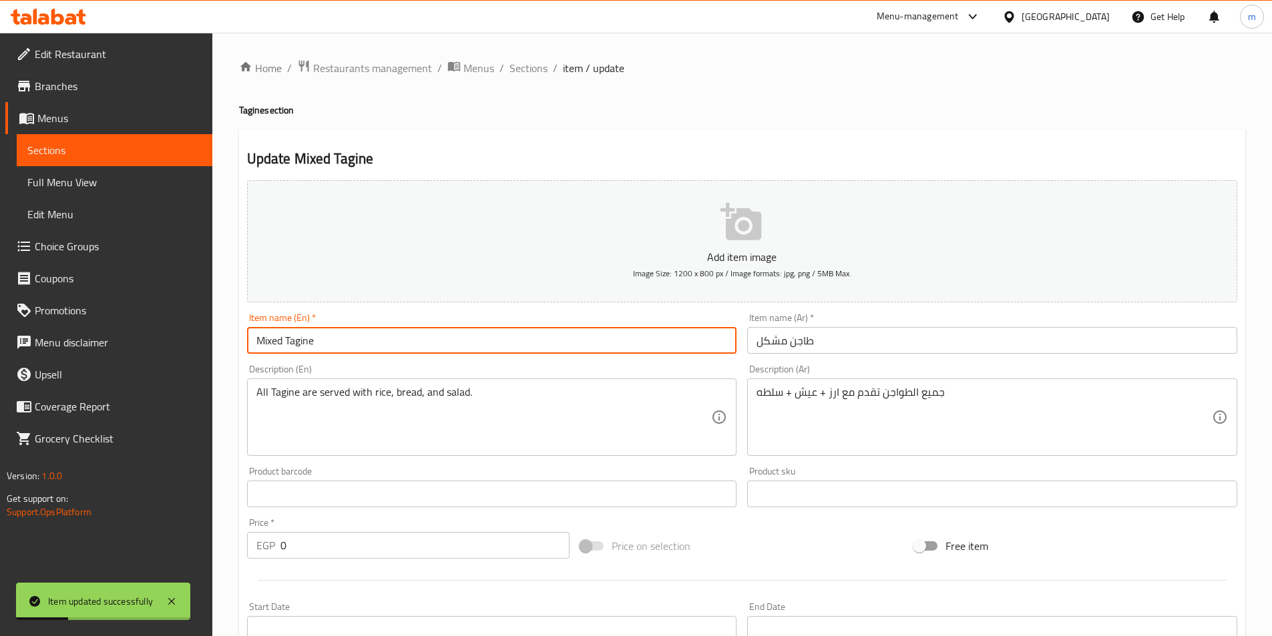
click at [304, 342] on input "Mixed Tagine" at bounding box center [492, 340] width 490 height 27
click at [521, 73] on span "Sections" at bounding box center [528, 68] width 38 height 16
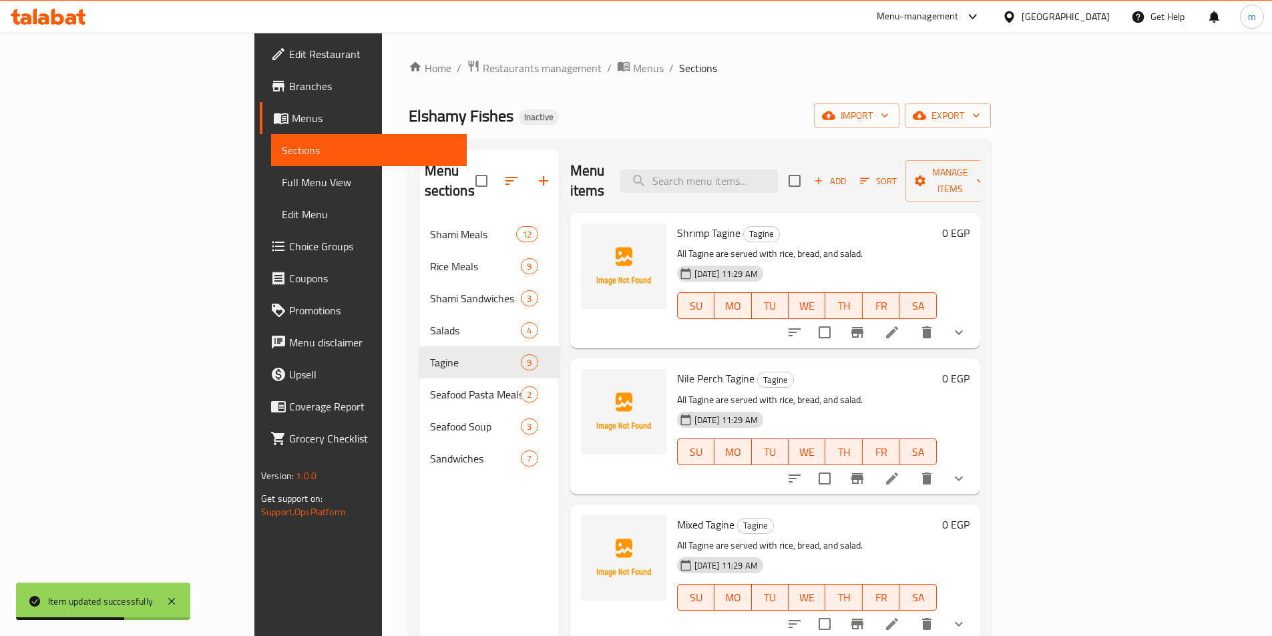
click at [721, 101] on div "Home / Restaurants management / Menus / Sections Elshamy Fishes Inactive import…" at bounding box center [700, 427] width 582 height 737
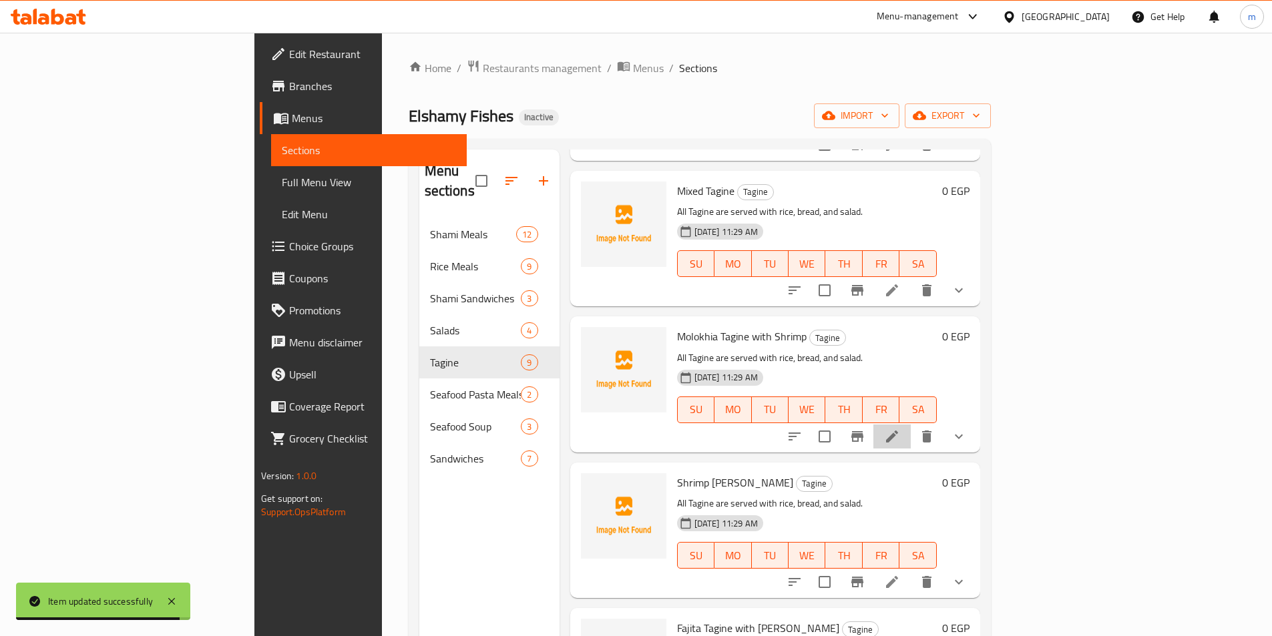
click at [911, 425] on li at bounding box center [891, 437] width 37 height 24
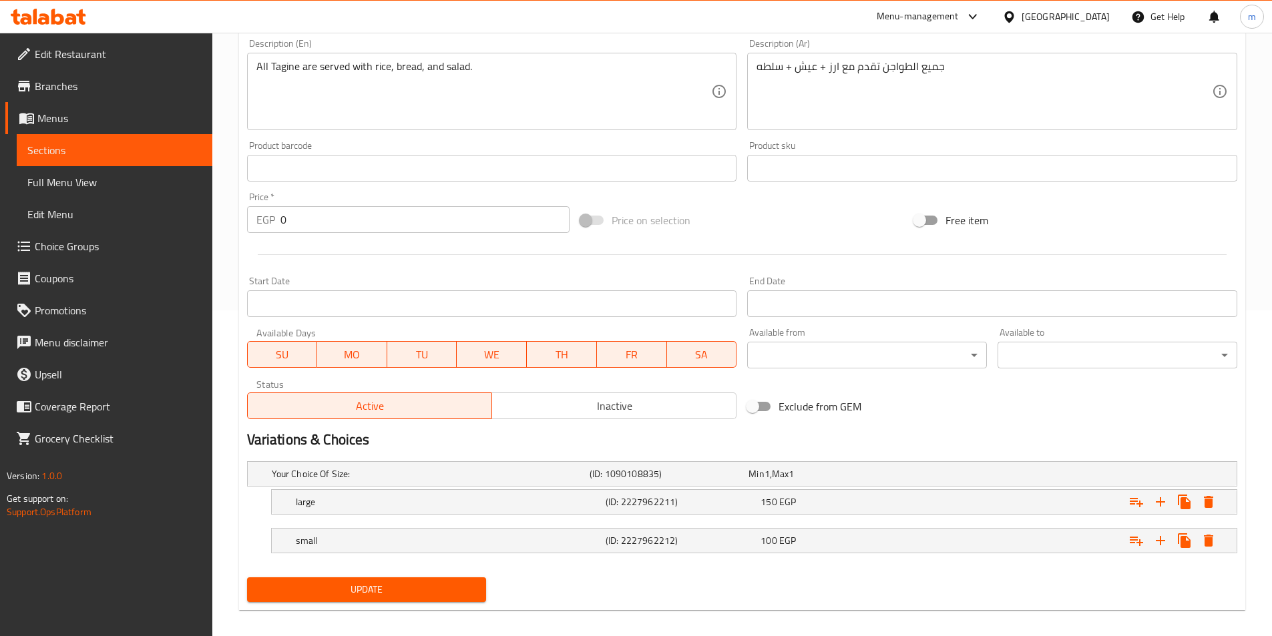
scroll to position [337, 0]
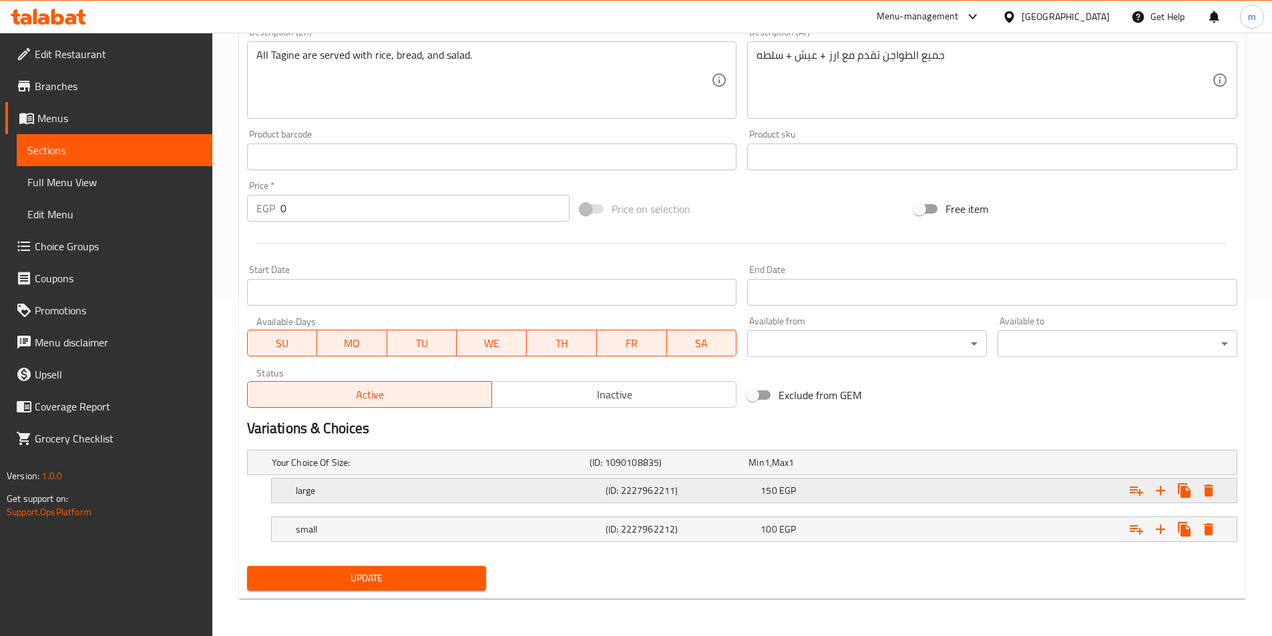
click at [346, 477] on div "large (ID: 2227962211) 150 EGP" at bounding box center [746, 462] width 954 height 29
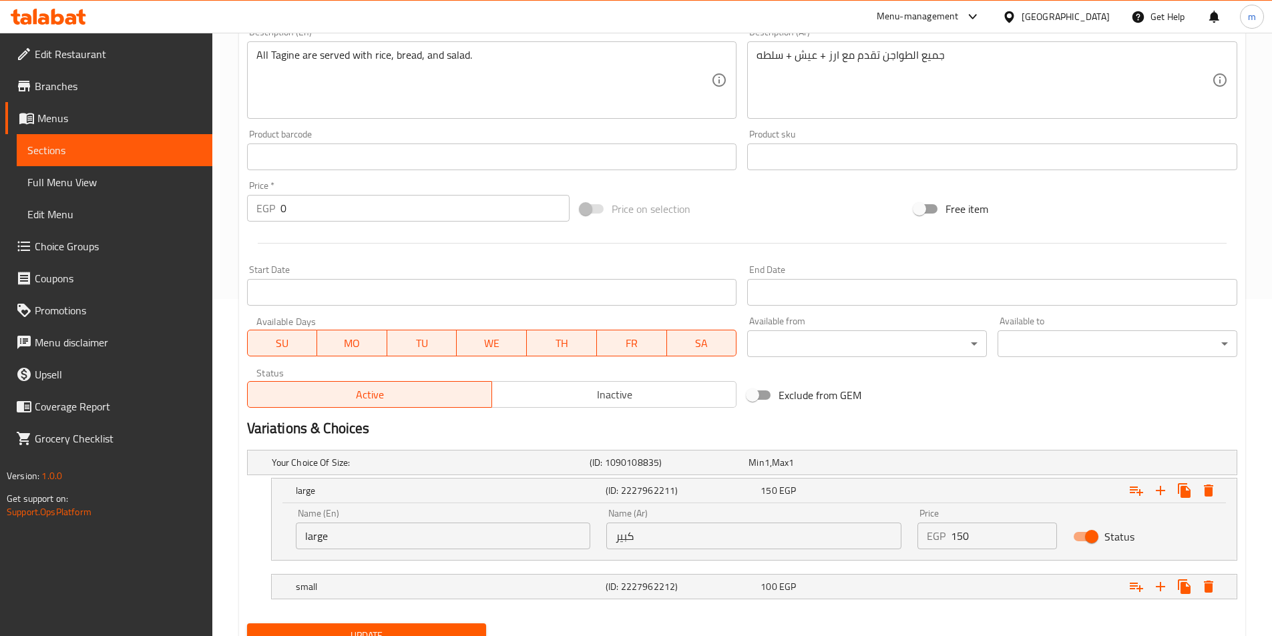
click at [318, 544] on input "large" at bounding box center [443, 536] width 295 height 27
click at [322, 547] on input "large" at bounding box center [443, 536] width 295 height 27
type input "Large"
click at [342, 469] on h5 "small" at bounding box center [428, 462] width 312 height 13
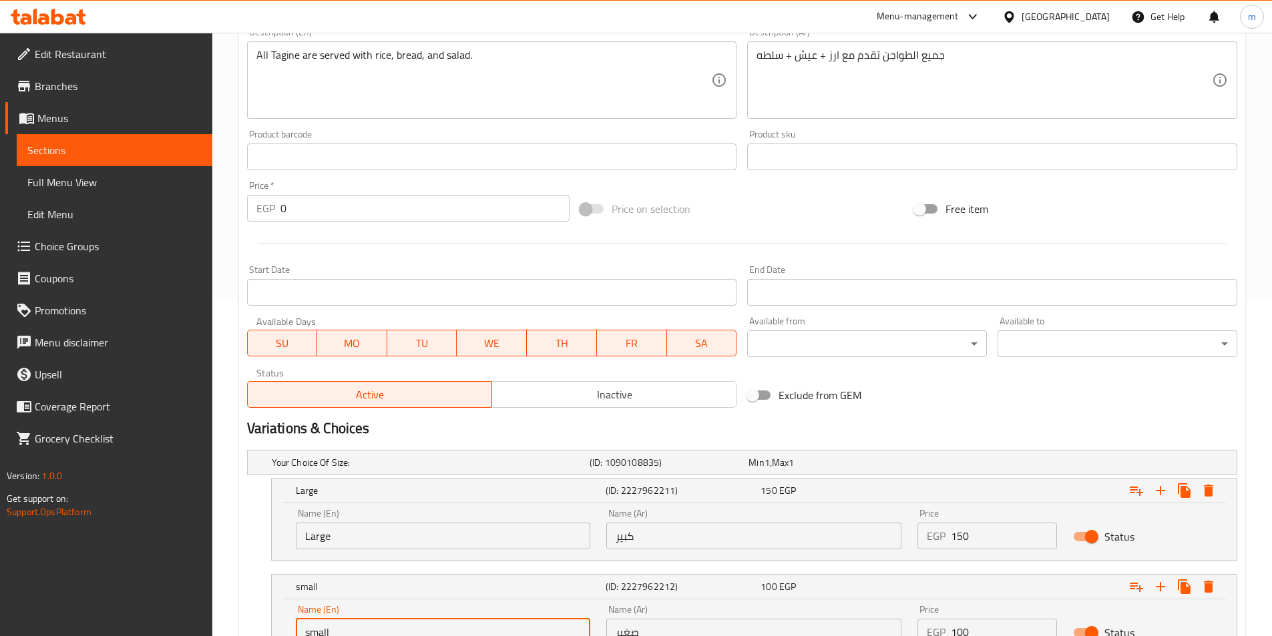
click at [316, 626] on input "small" at bounding box center [443, 632] width 295 height 27
click at [316, 626] on div "Name (En) small Name (En)" at bounding box center [443, 625] width 311 height 57
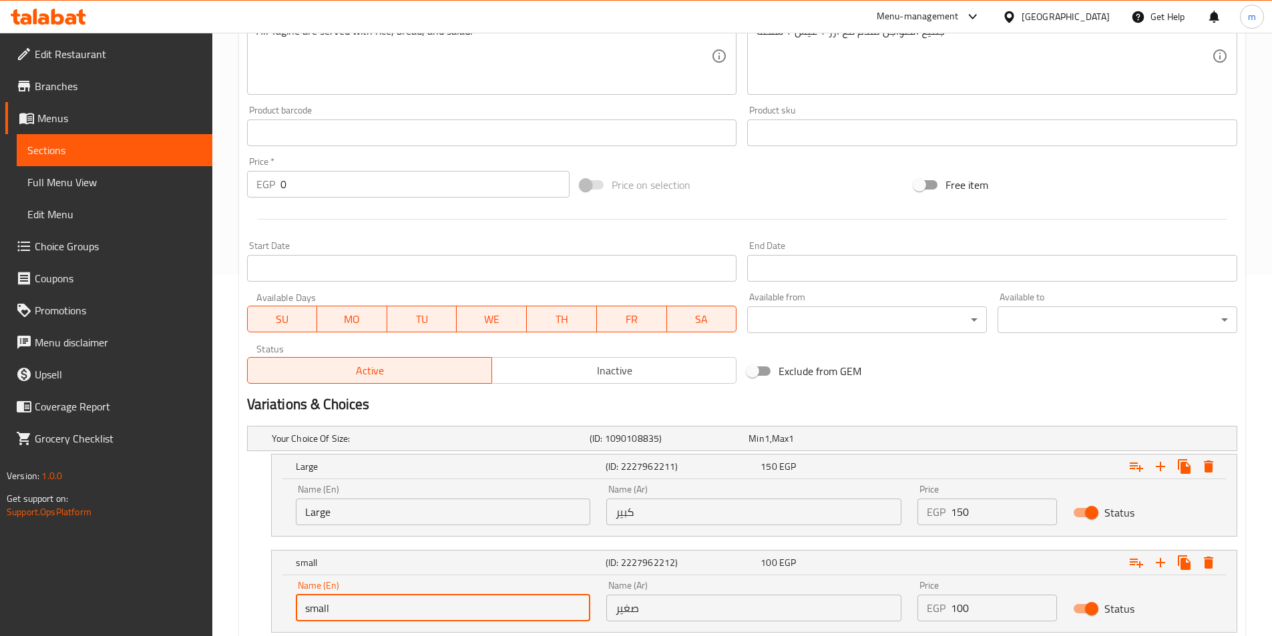
click at [343, 617] on input "small" at bounding box center [443, 608] width 295 height 27
type input "Small"
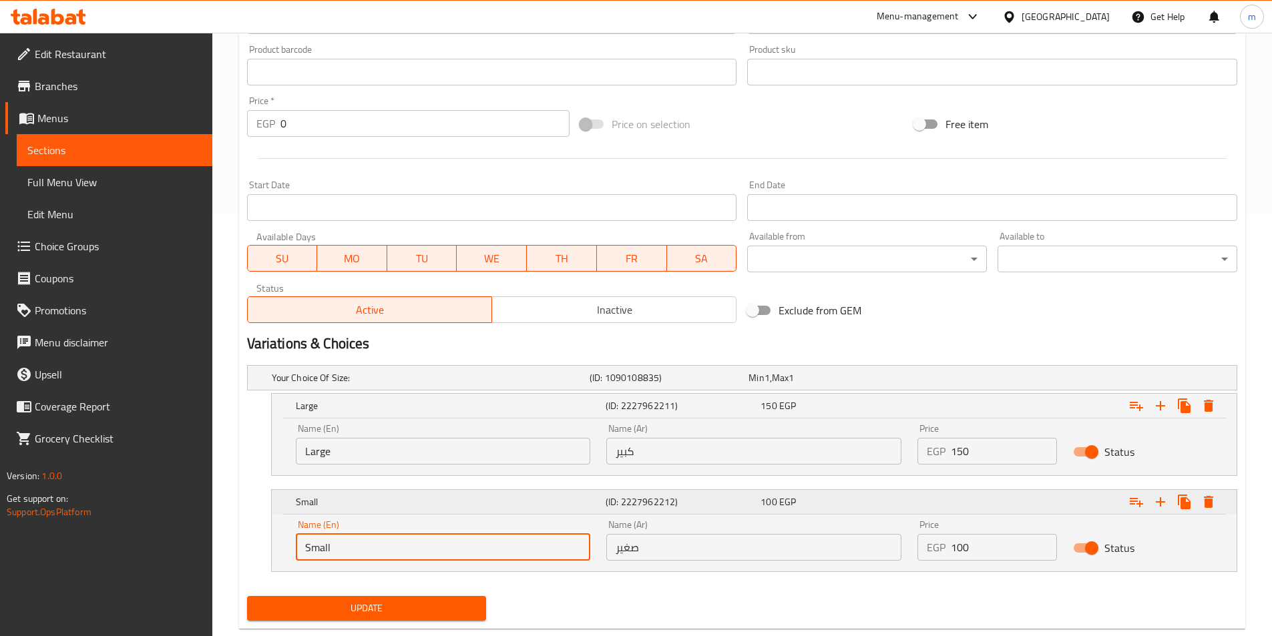
scroll to position [452, 0]
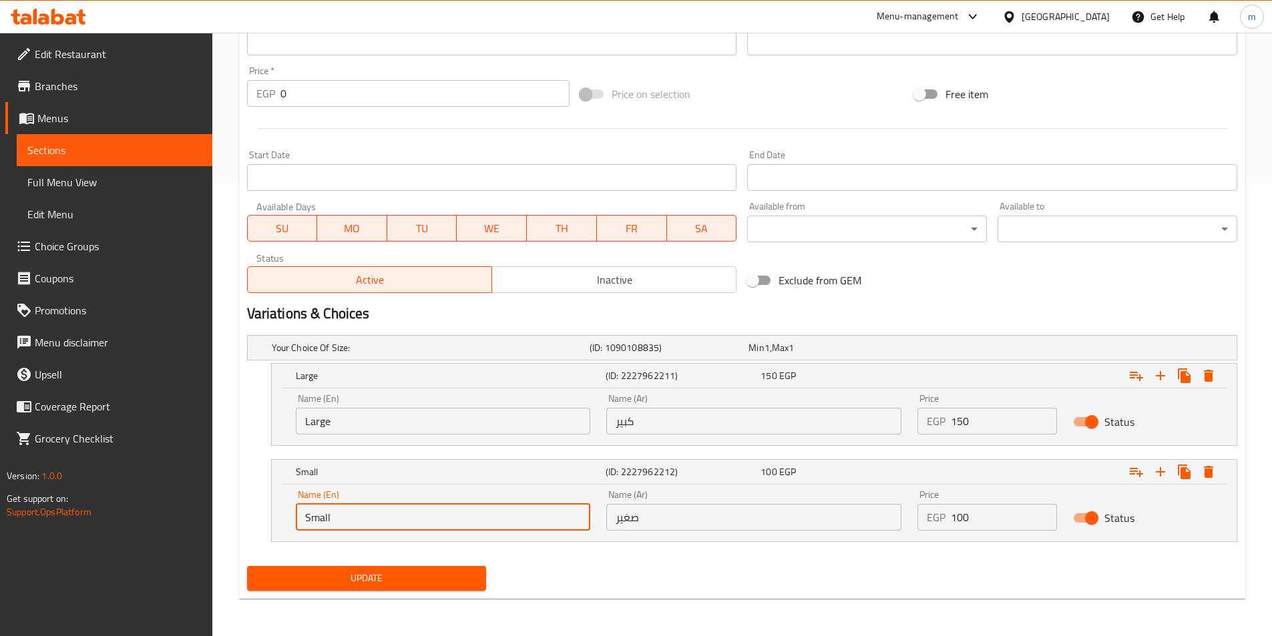
click at [313, 523] on input "Small" at bounding box center [443, 517] width 295 height 27
click at [334, 579] on span "Update" at bounding box center [367, 578] width 218 height 17
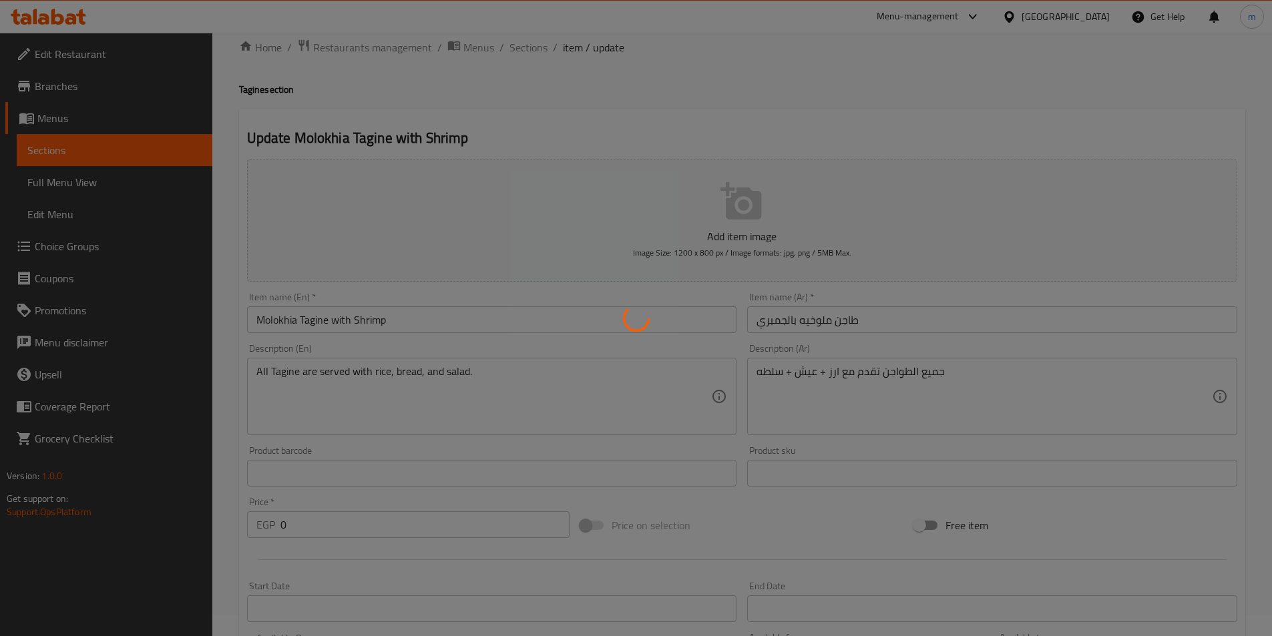
scroll to position [0, 0]
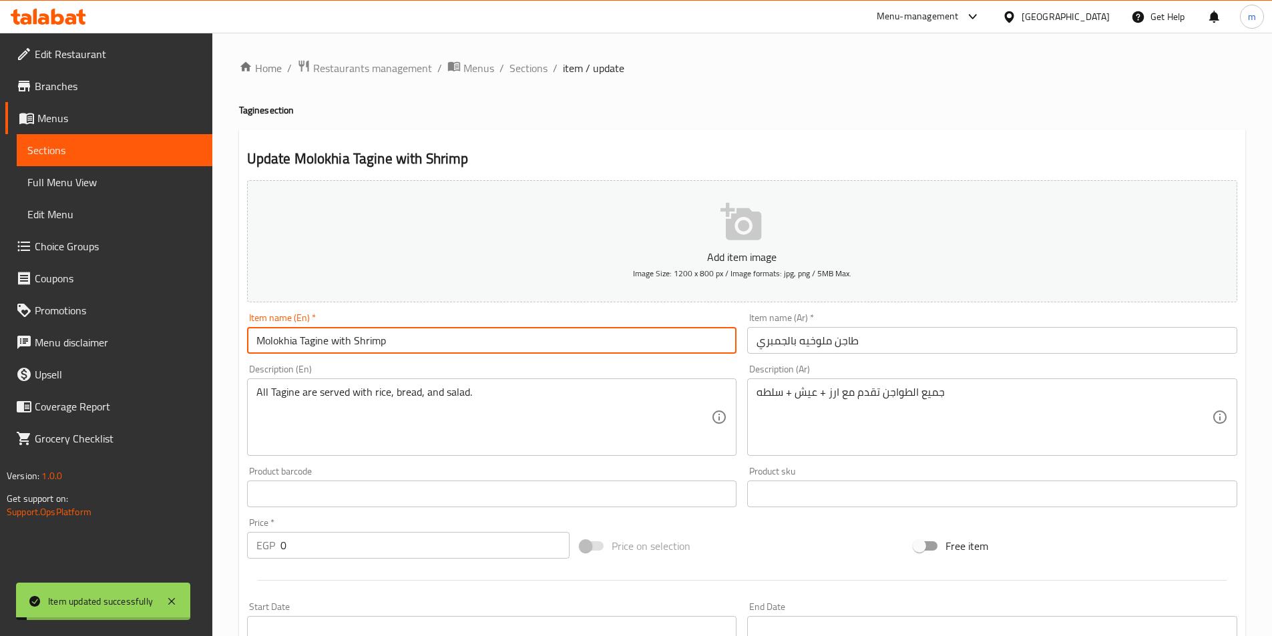
click at [329, 341] on input "Molokhia Tagine with Shrimp" at bounding box center [492, 340] width 490 height 27
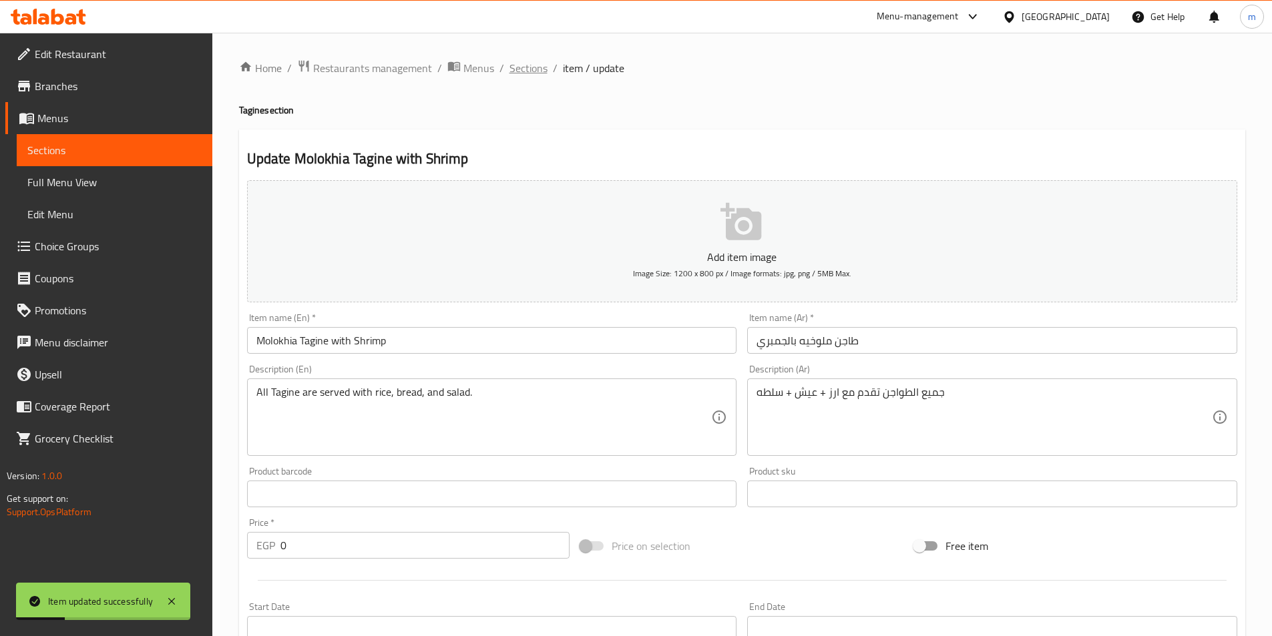
click at [539, 67] on span "Sections" at bounding box center [528, 68] width 38 height 16
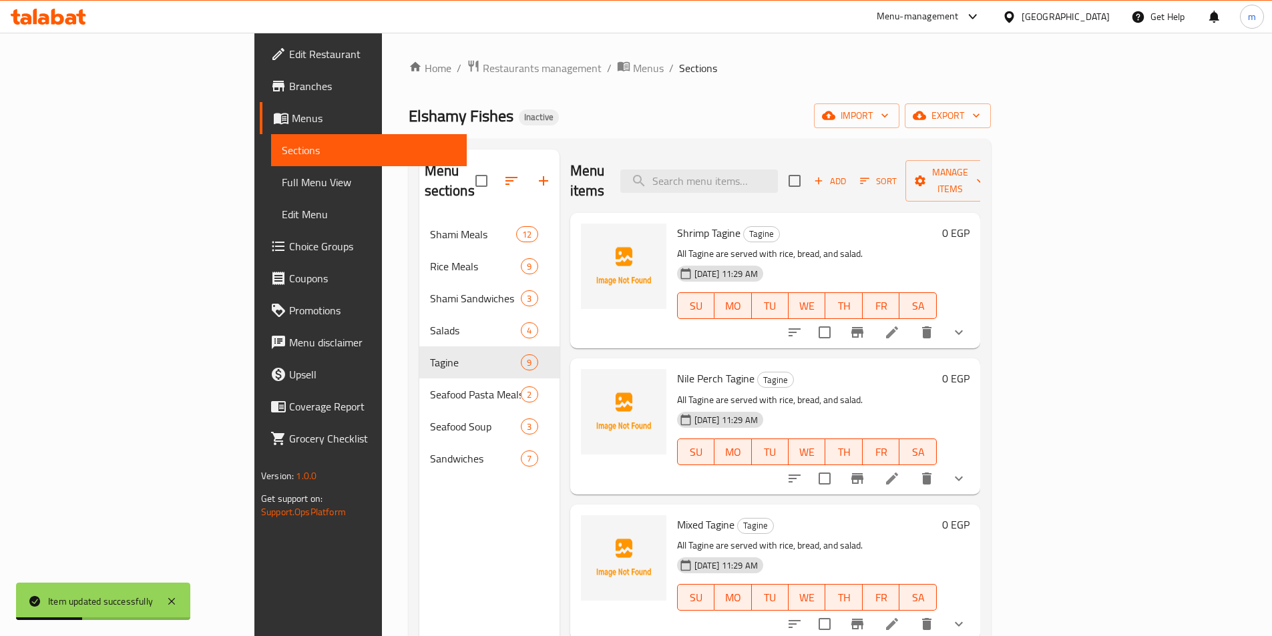
click at [749, 107] on div "Elshamy Fishes Inactive import export" at bounding box center [700, 115] width 582 height 25
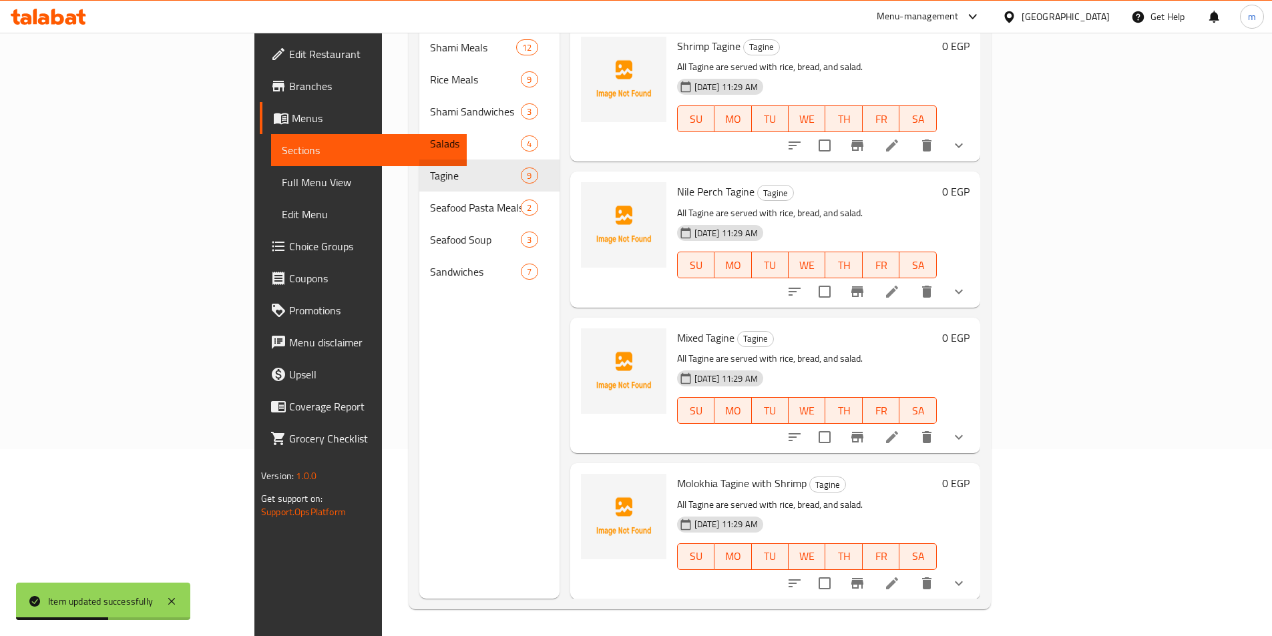
scroll to position [334, 0]
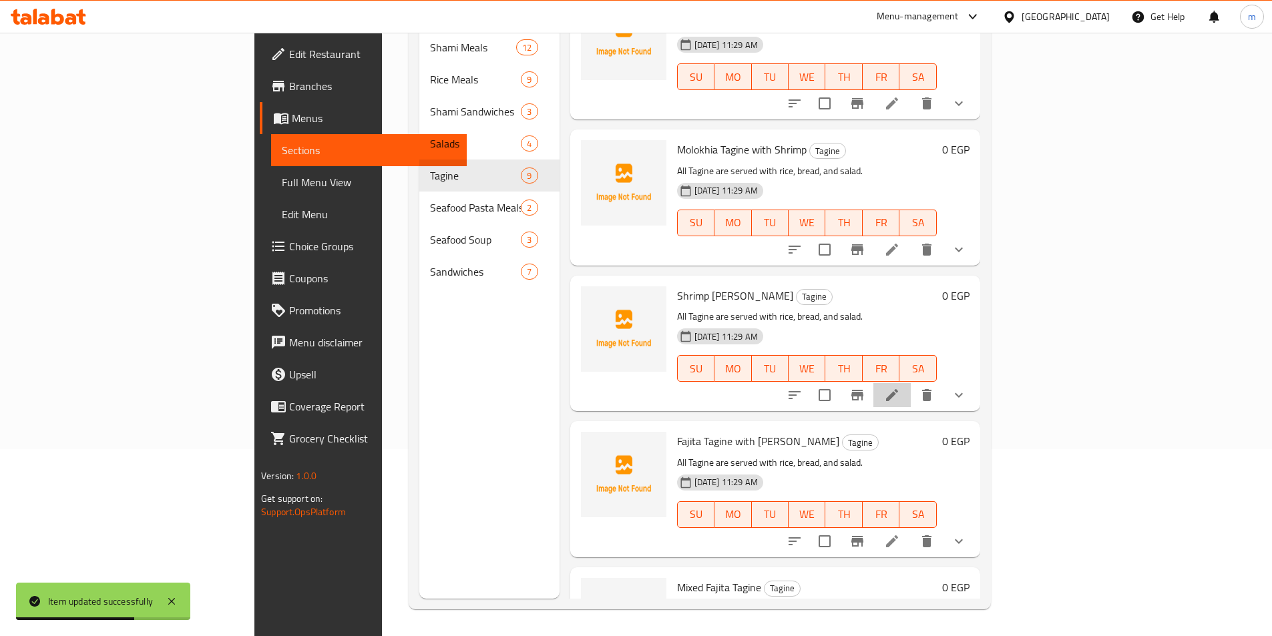
click at [911, 383] on li at bounding box center [891, 395] width 37 height 24
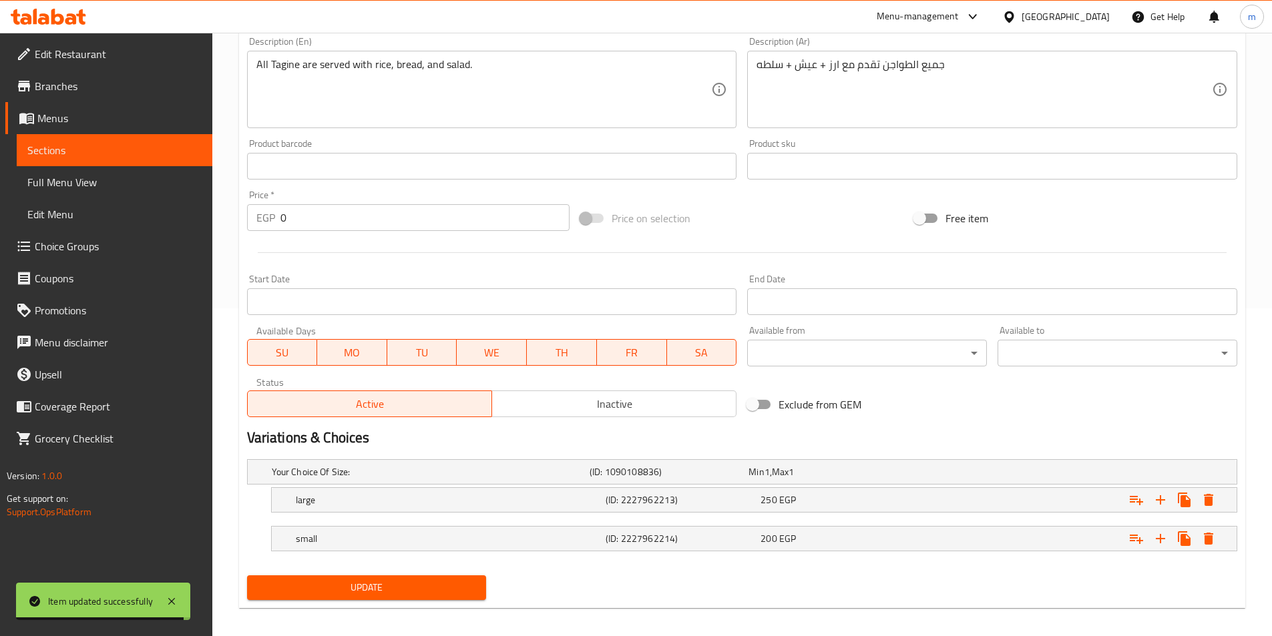
scroll to position [337, 0]
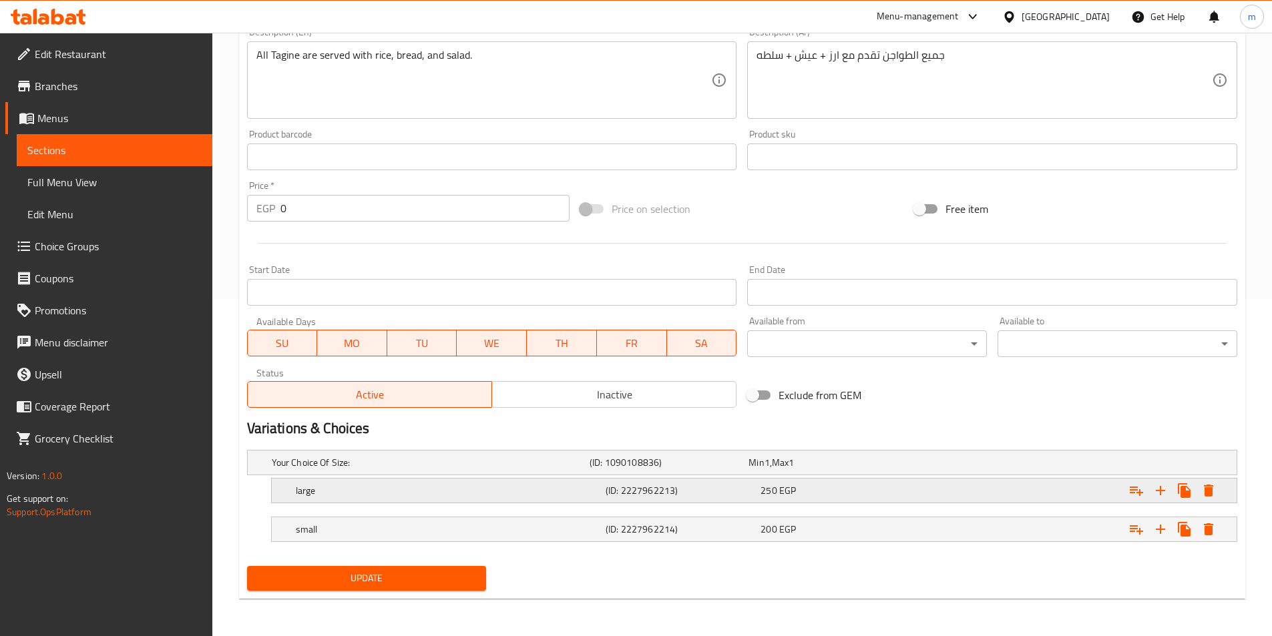
click at [374, 472] on div "large" at bounding box center [428, 462] width 318 height 19
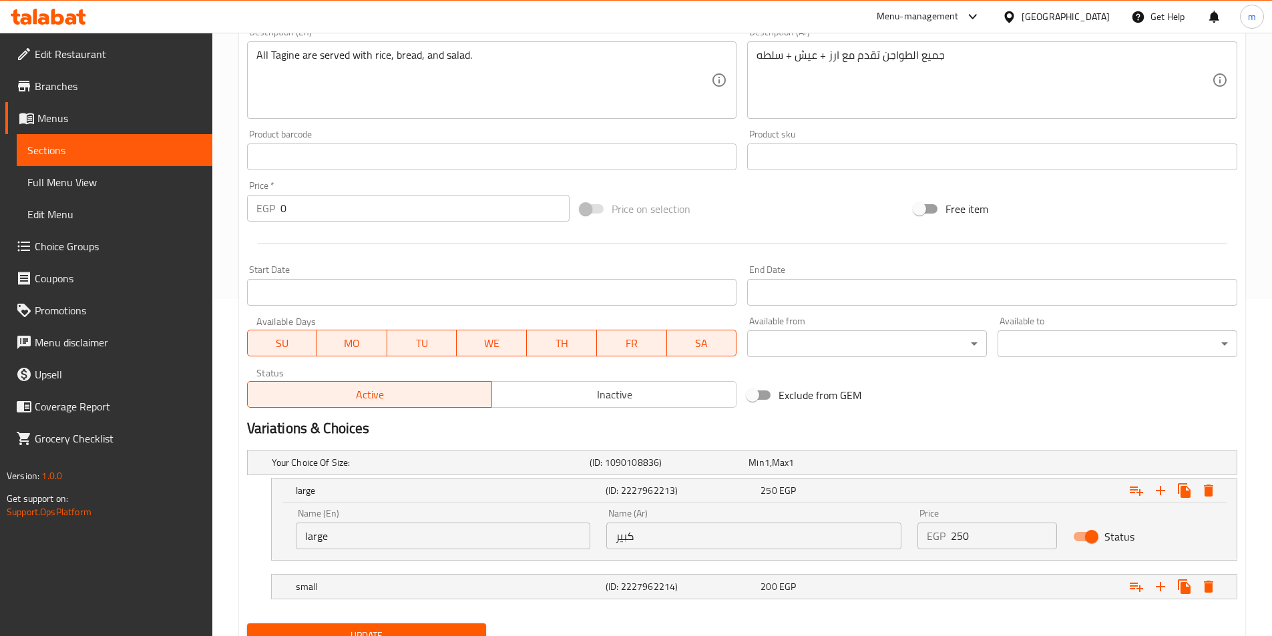
click at [353, 542] on input "large" at bounding box center [443, 536] width 295 height 27
type input "Large"
click at [371, 477] on div "small (ID: 2227962214) 200 EGP" at bounding box center [746, 462] width 954 height 29
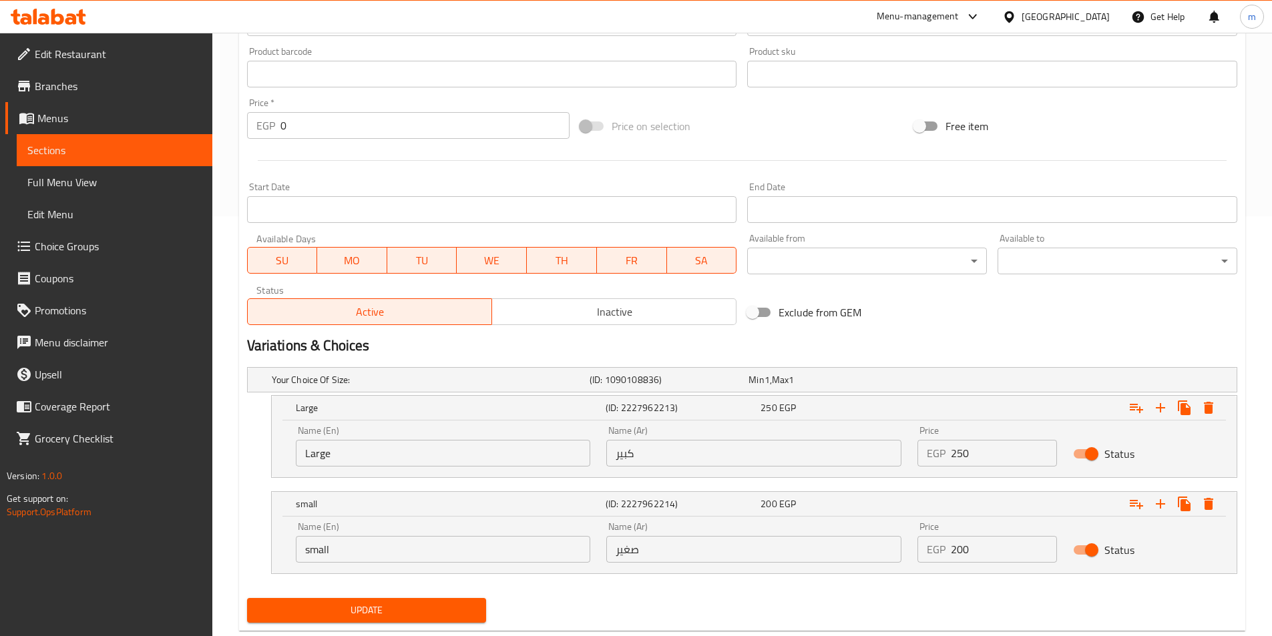
scroll to position [452, 0]
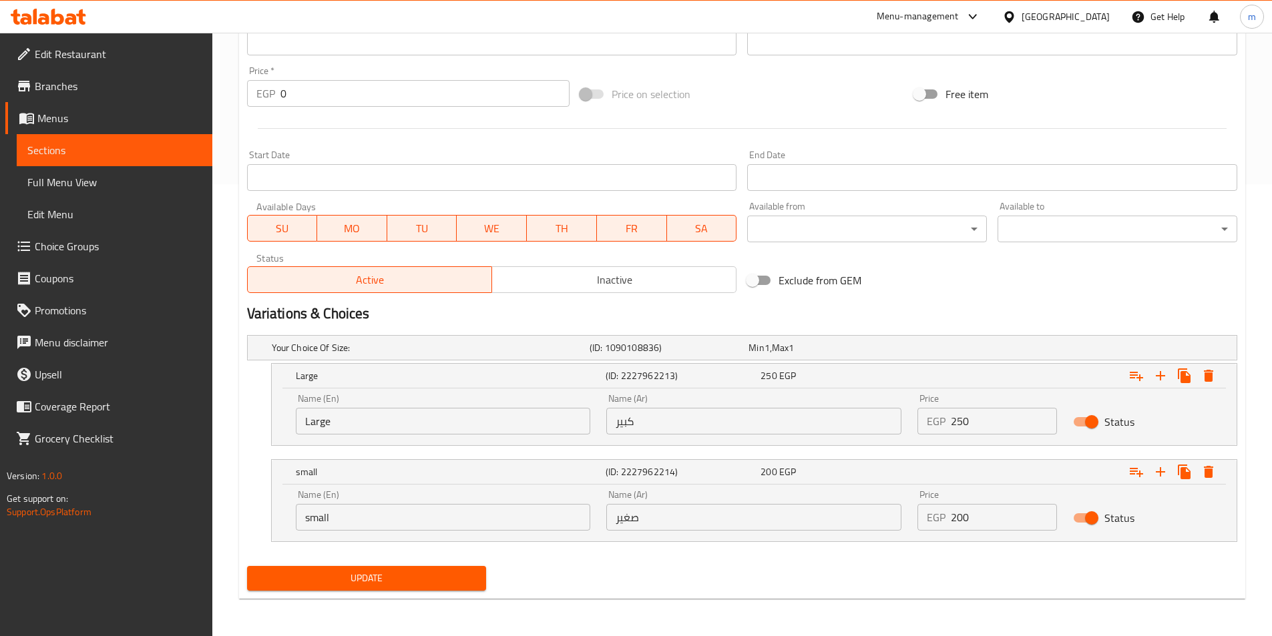
click at [360, 521] on input "small" at bounding box center [443, 517] width 295 height 27
type input "Small"
click at [389, 575] on span "Update" at bounding box center [367, 578] width 218 height 17
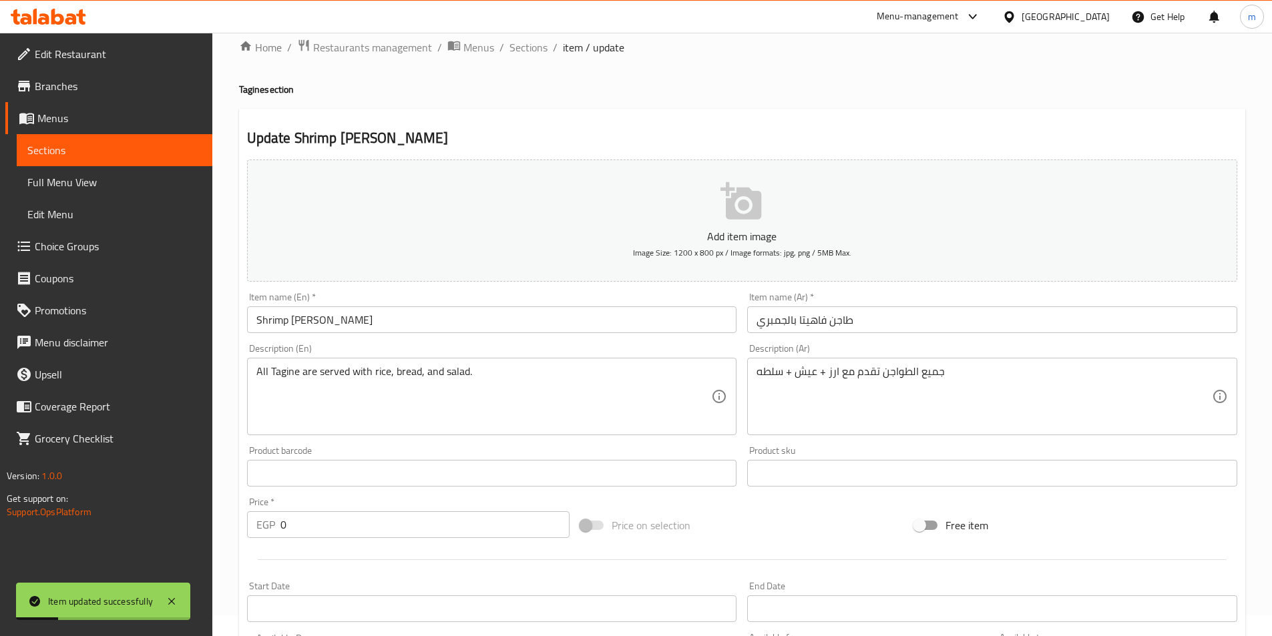
scroll to position [0, 0]
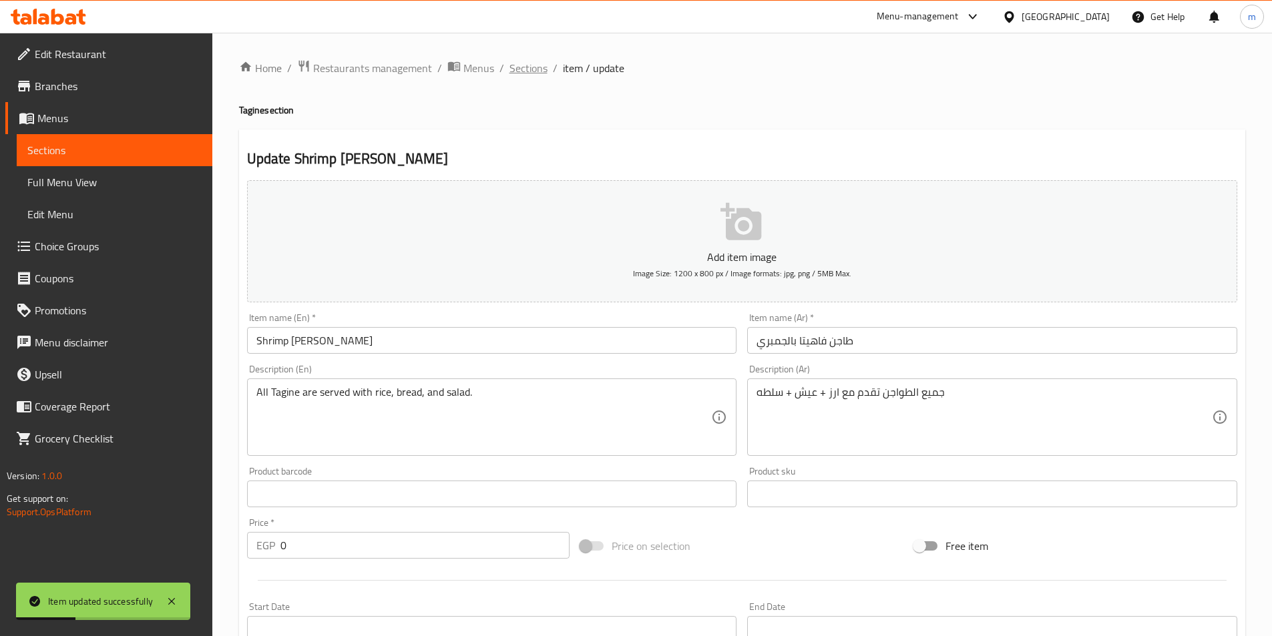
click at [541, 62] on span "Sections" at bounding box center [528, 68] width 38 height 16
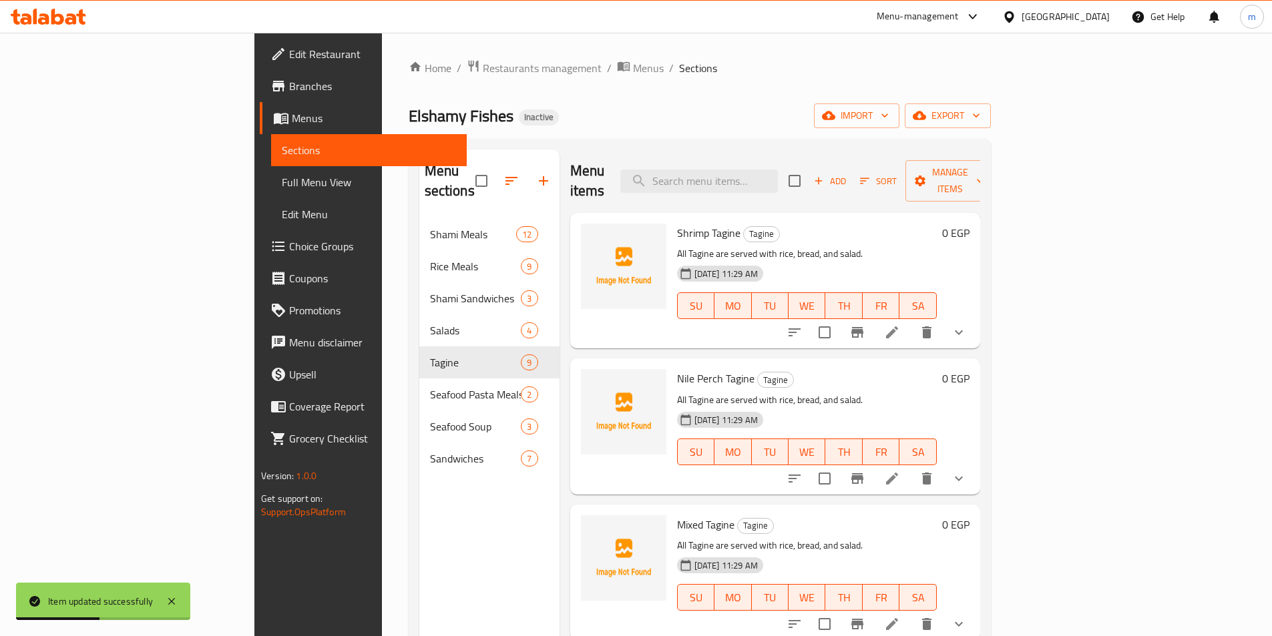
click at [716, 45] on div "Home / Restaurants management / Menus / Sections Elshamy Fishes Inactive import…" at bounding box center [700, 428] width 636 height 790
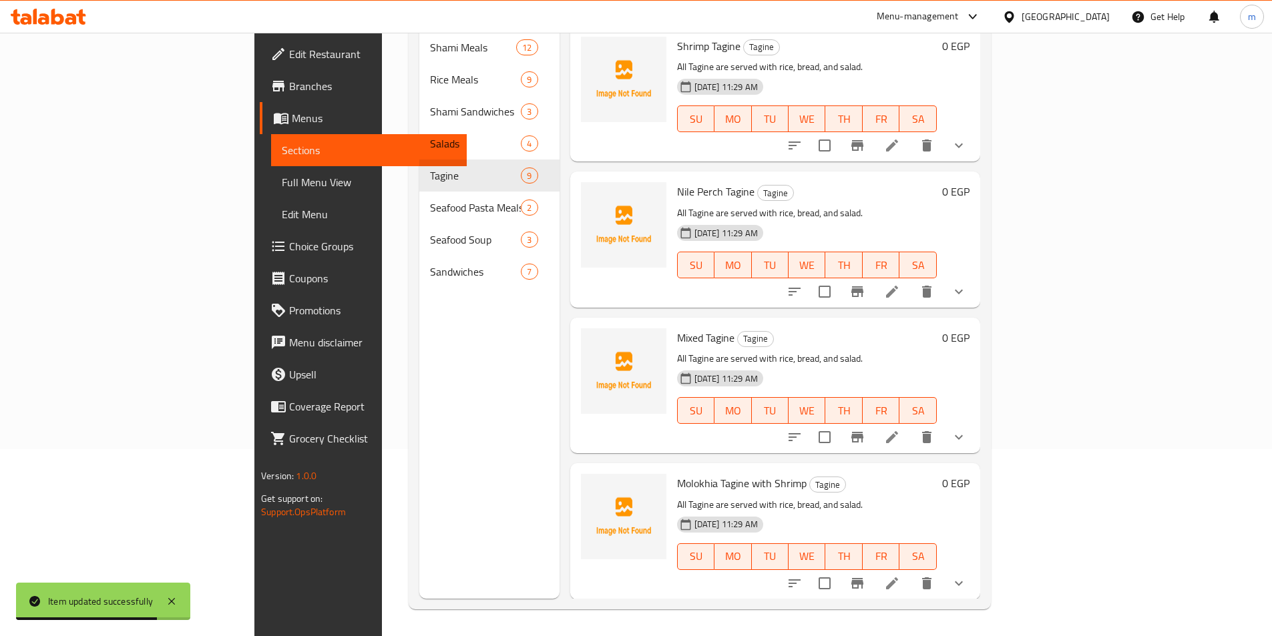
scroll to position [334, 0]
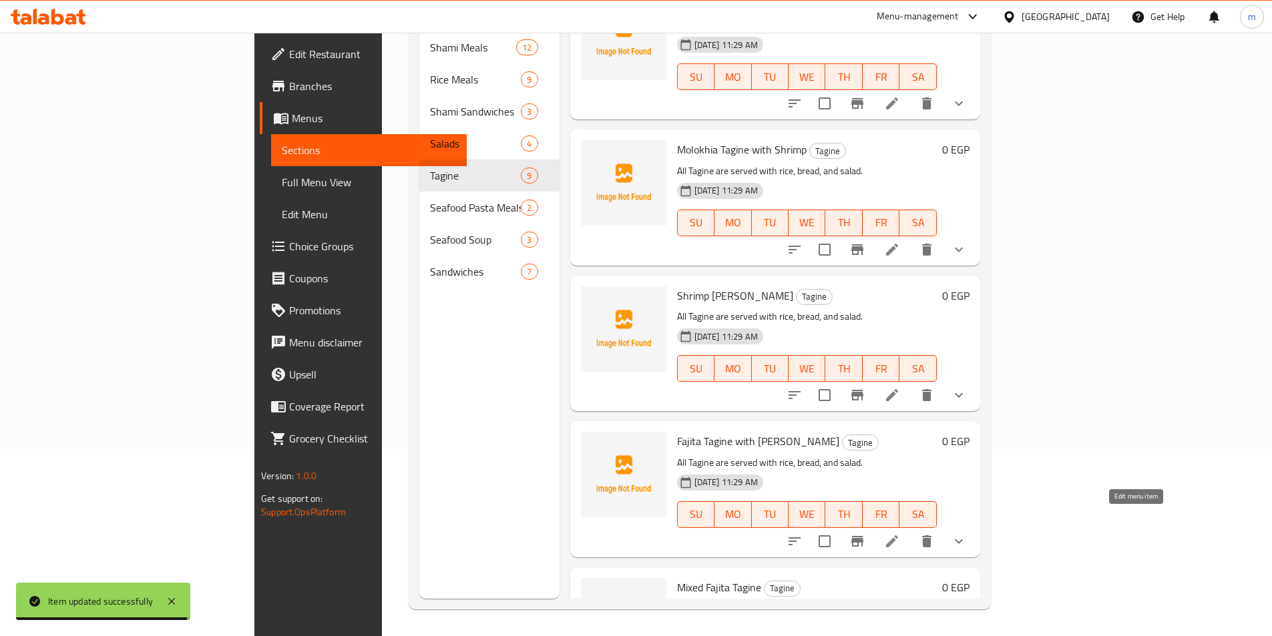
click at [900, 533] on icon at bounding box center [892, 541] width 16 height 16
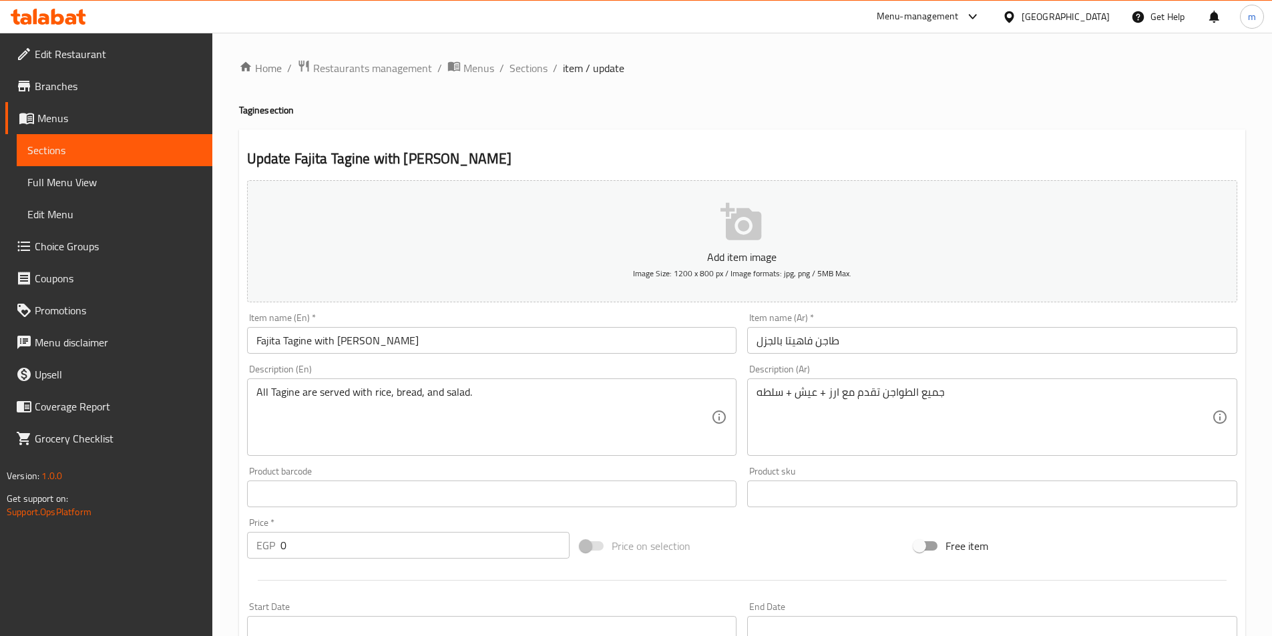
scroll to position [337, 0]
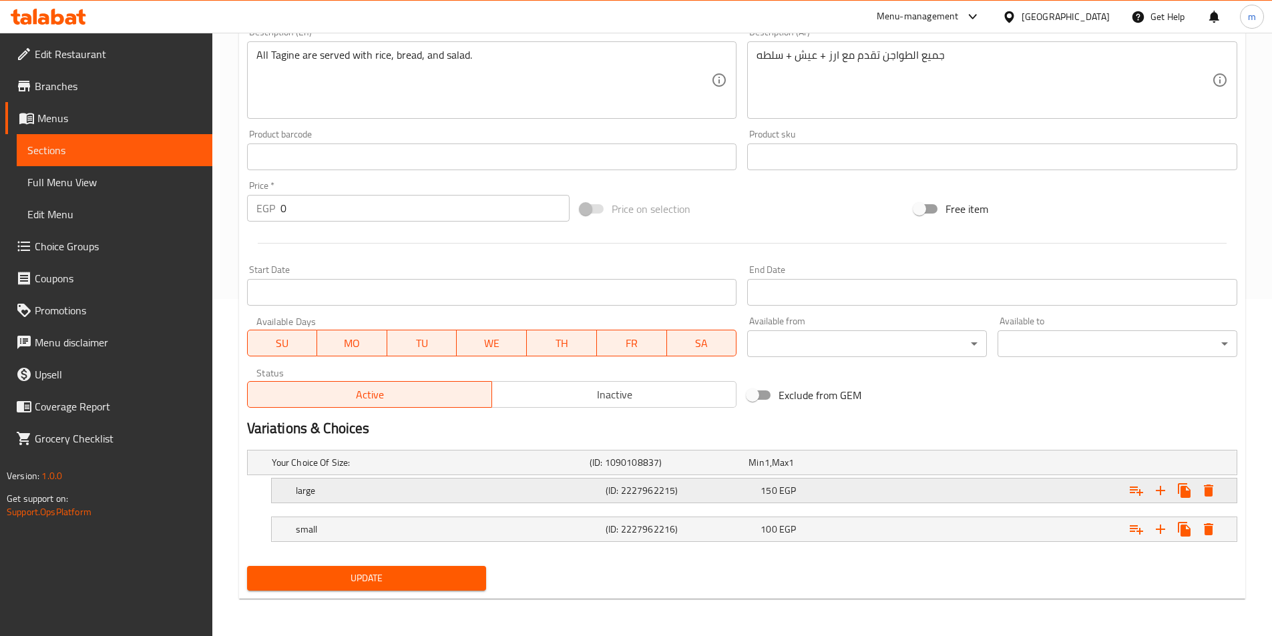
click at [355, 472] on div "large" at bounding box center [428, 462] width 318 height 19
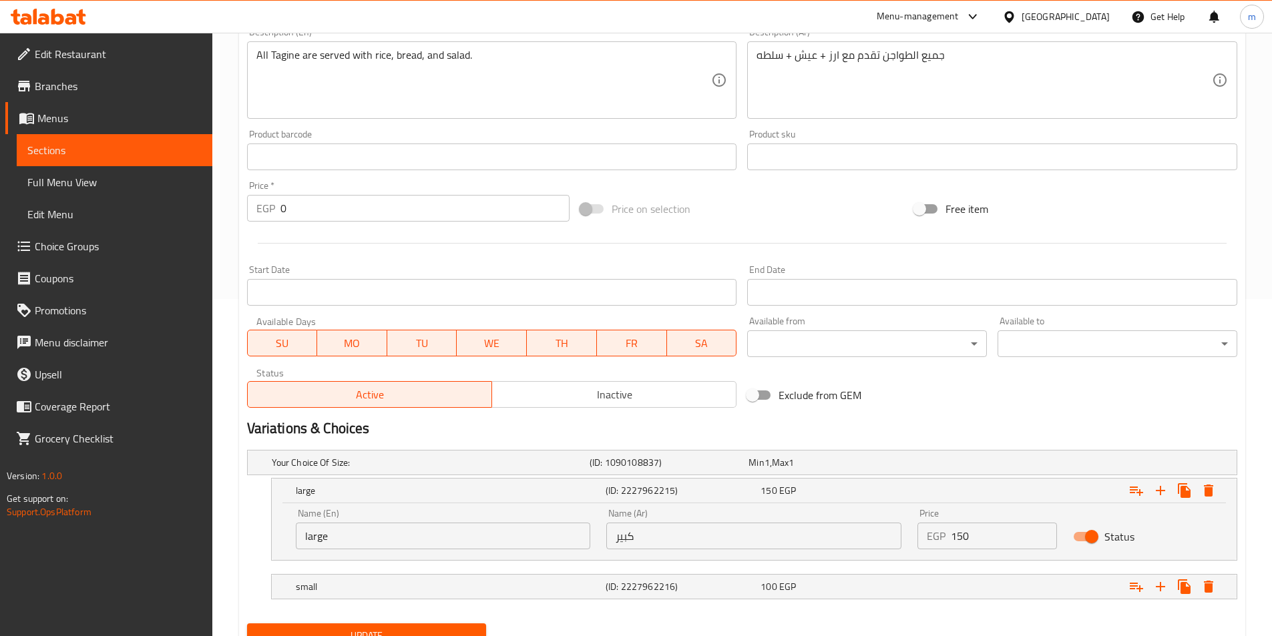
click at [330, 541] on input "large" at bounding box center [443, 536] width 295 height 27
type input "Large"
click at [359, 469] on h5 "small" at bounding box center [428, 462] width 312 height 13
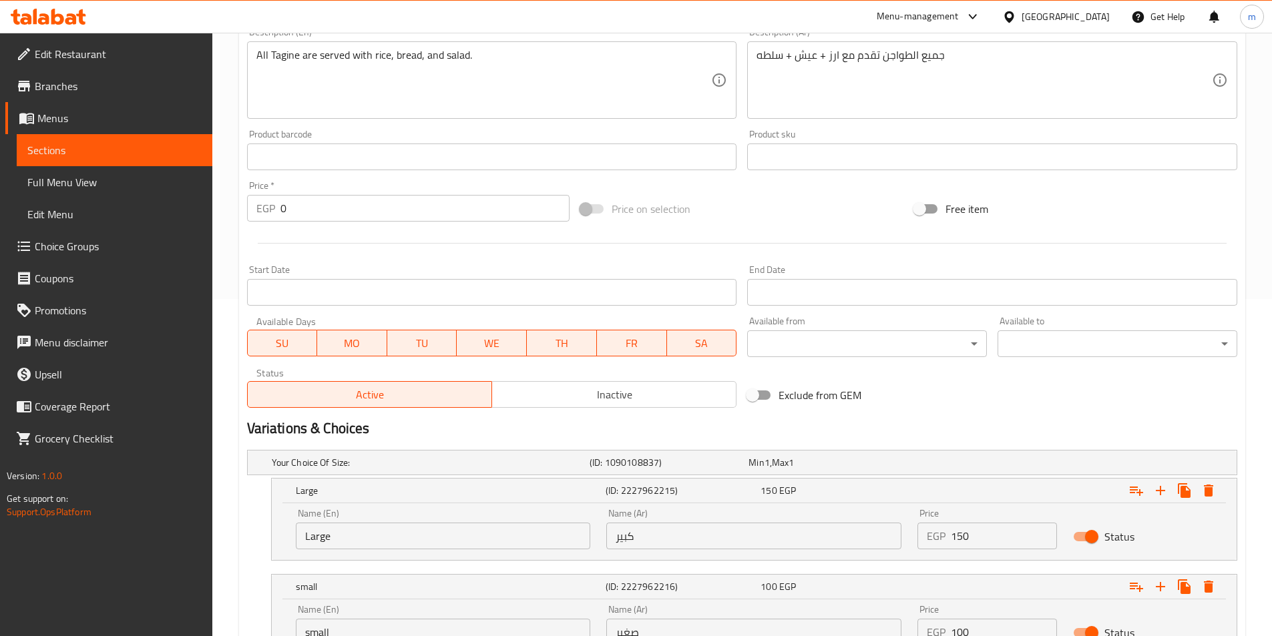
click at [369, 623] on input "small" at bounding box center [443, 632] width 295 height 27
type input "Small"
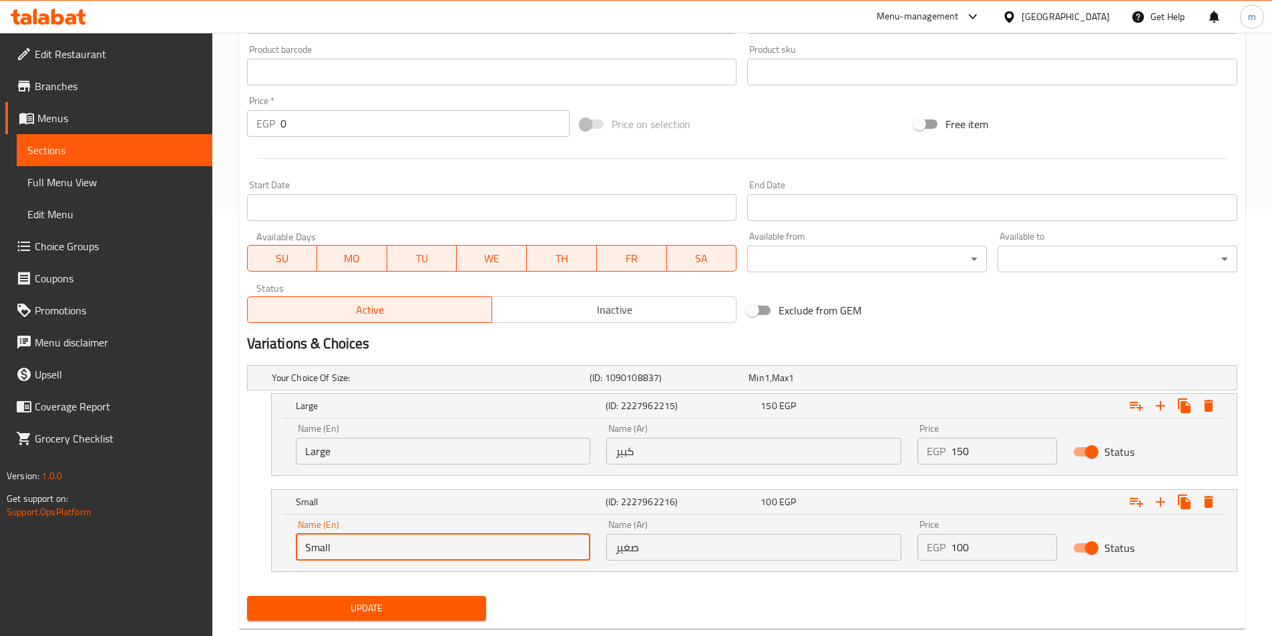
scroll to position [452, 0]
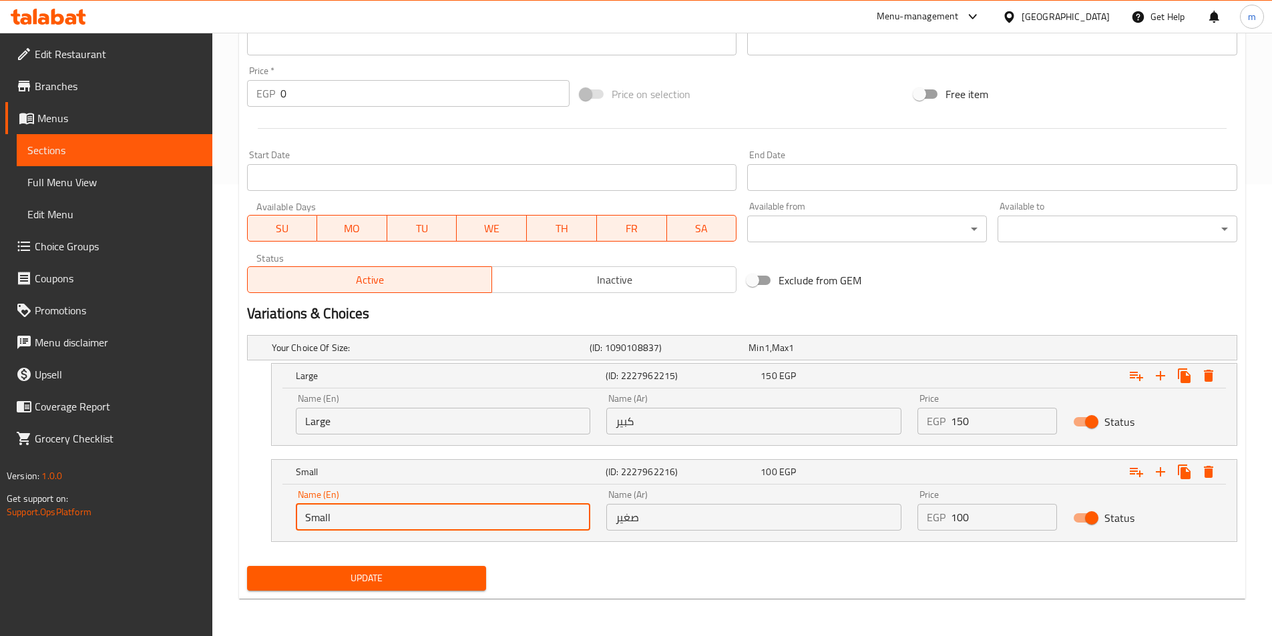
click at [449, 573] on span "Update" at bounding box center [367, 578] width 218 height 17
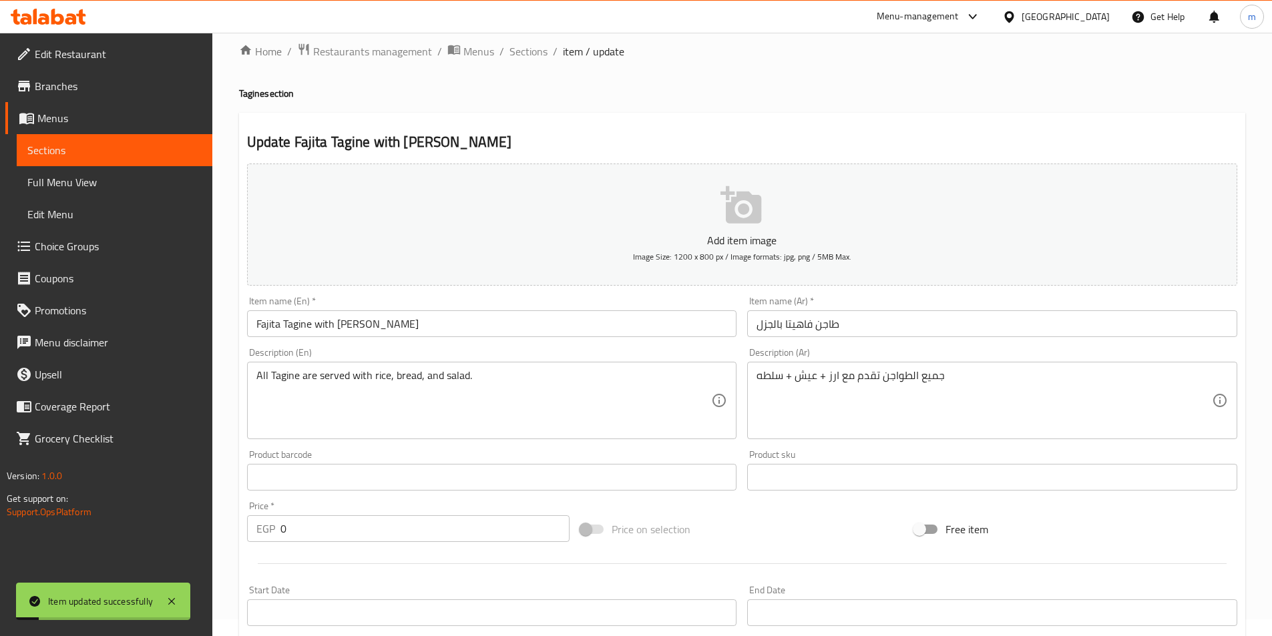
scroll to position [0, 0]
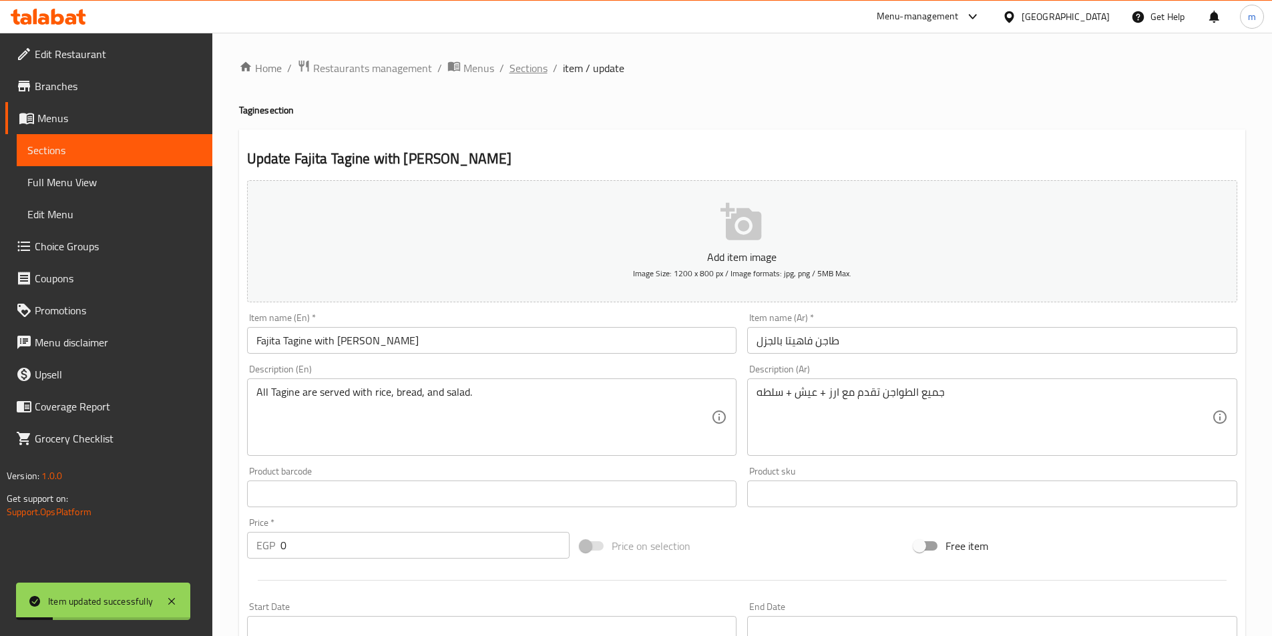
click at [533, 71] on span "Sections" at bounding box center [528, 68] width 38 height 16
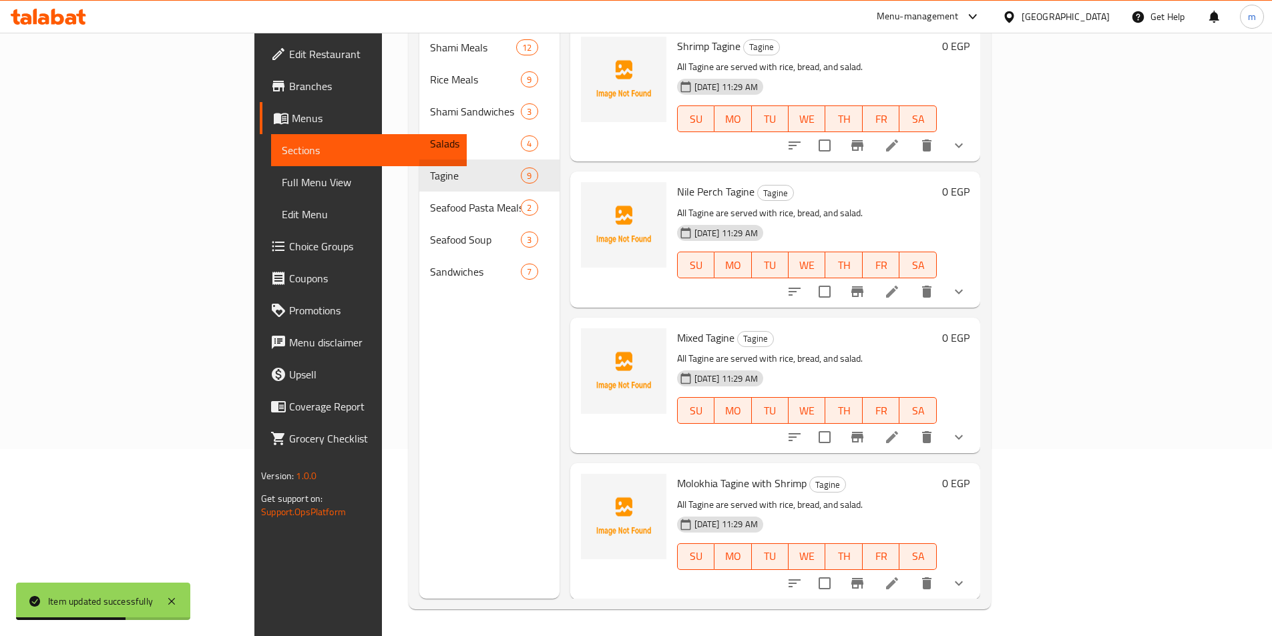
scroll to position [334, 0]
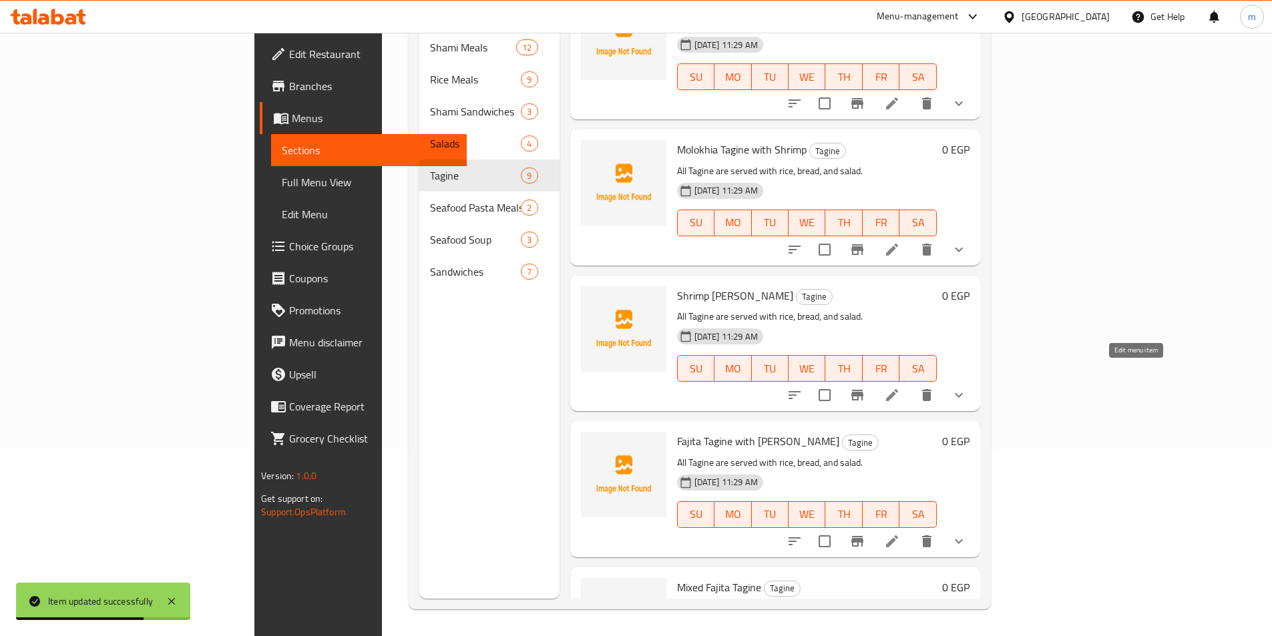
click at [900, 387] on icon at bounding box center [892, 395] width 16 height 16
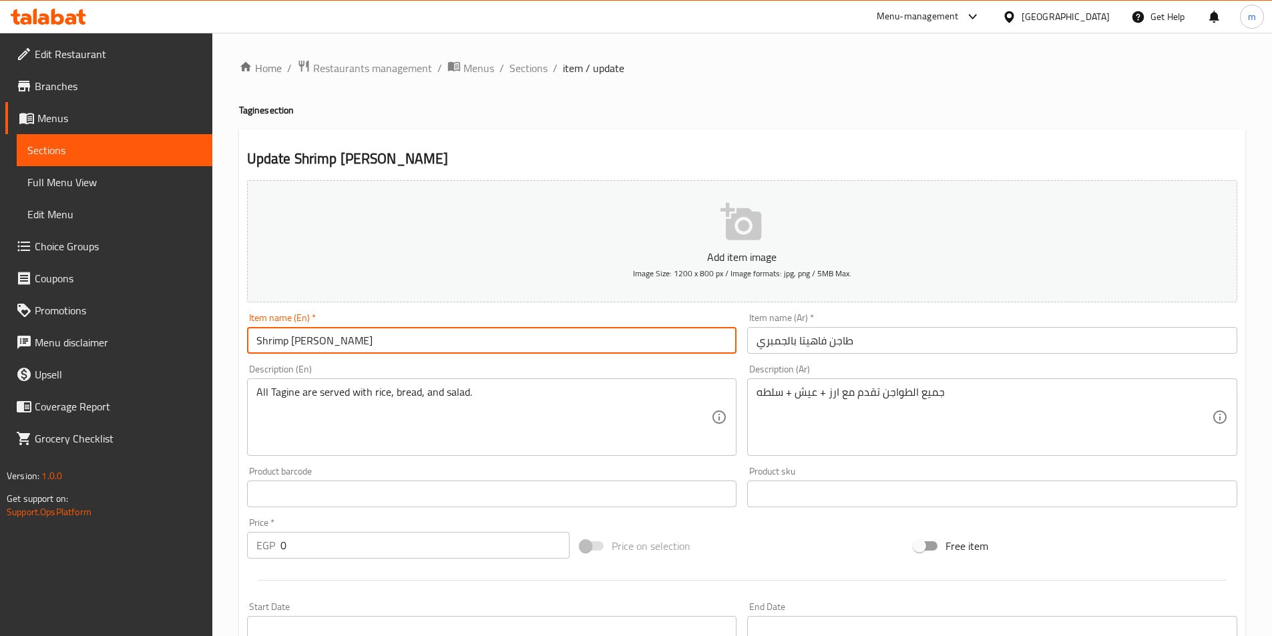
click at [316, 338] on input "Shrimp [PERSON_NAME]" at bounding box center [492, 340] width 490 height 27
click at [530, 65] on span "Sections" at bounding box center [528, 68] width 38 height 16
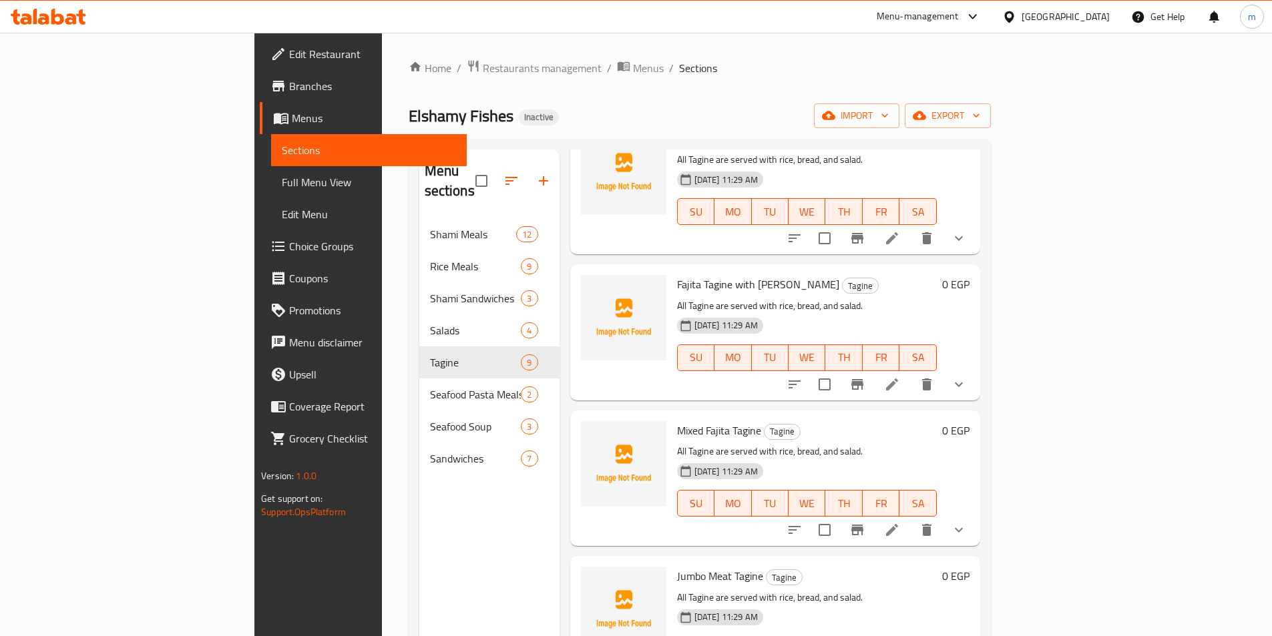
scroll to position [686, 0]
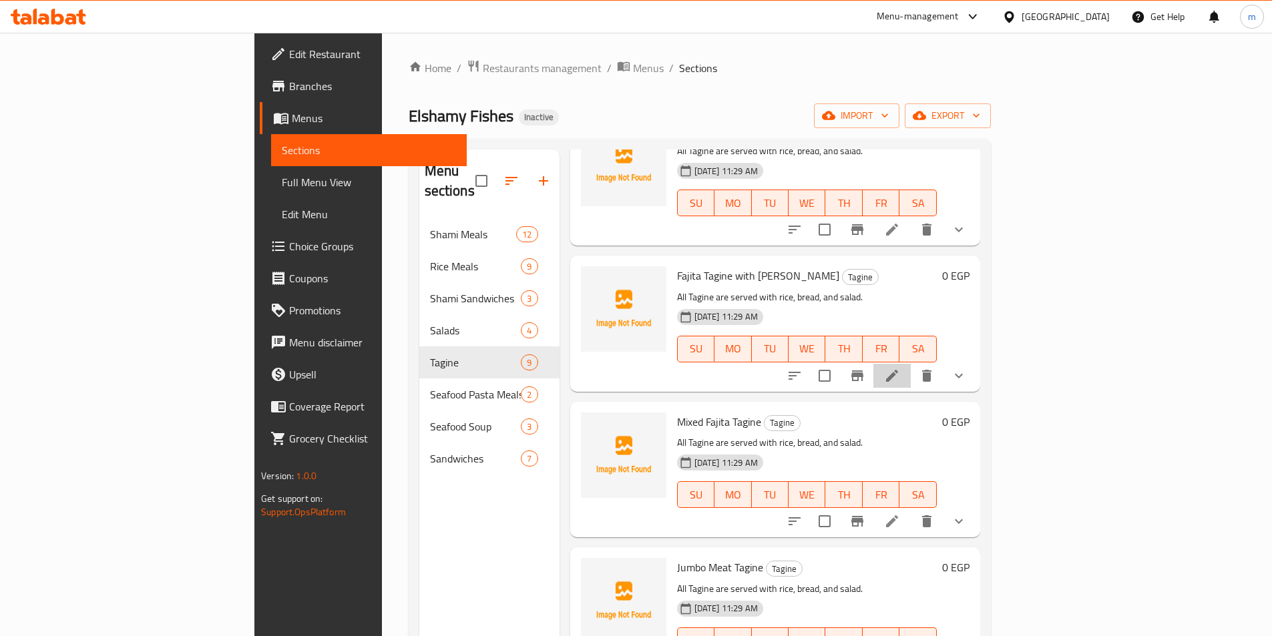
click at [911, 366] on li at bounding box center [891, 376] width 37 height 24
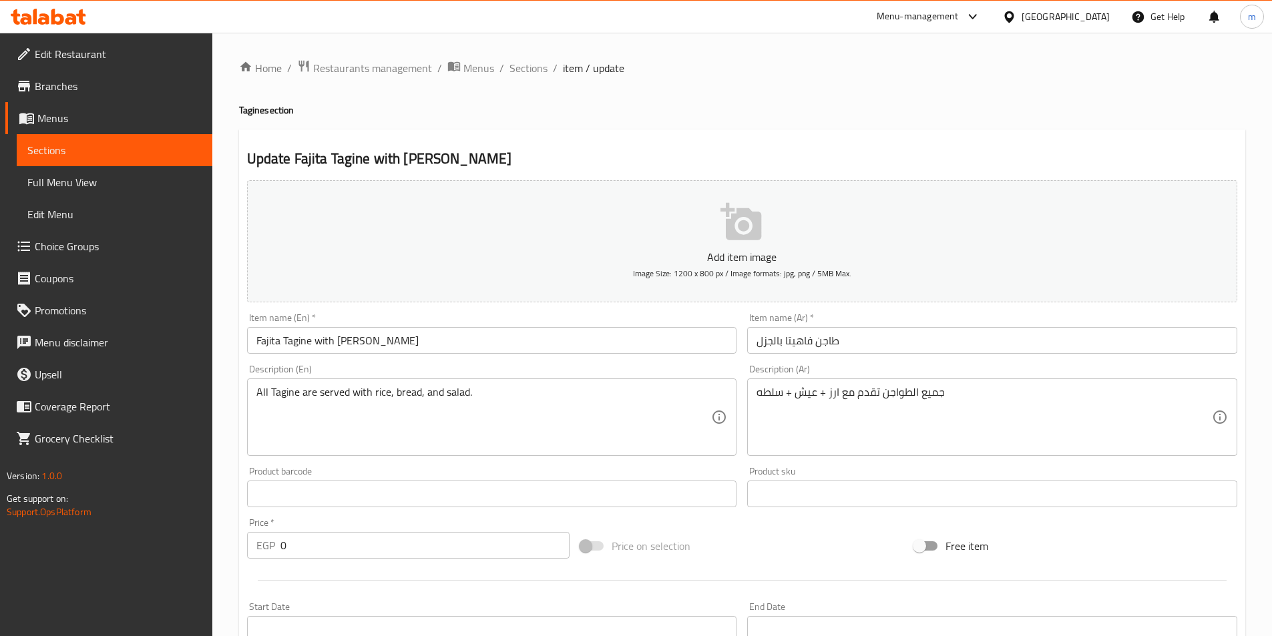
click at [352, 342] on input "Fajita Tagine with [PERSON_NAME]" at bounding box center [492, 340] width 490 height 27
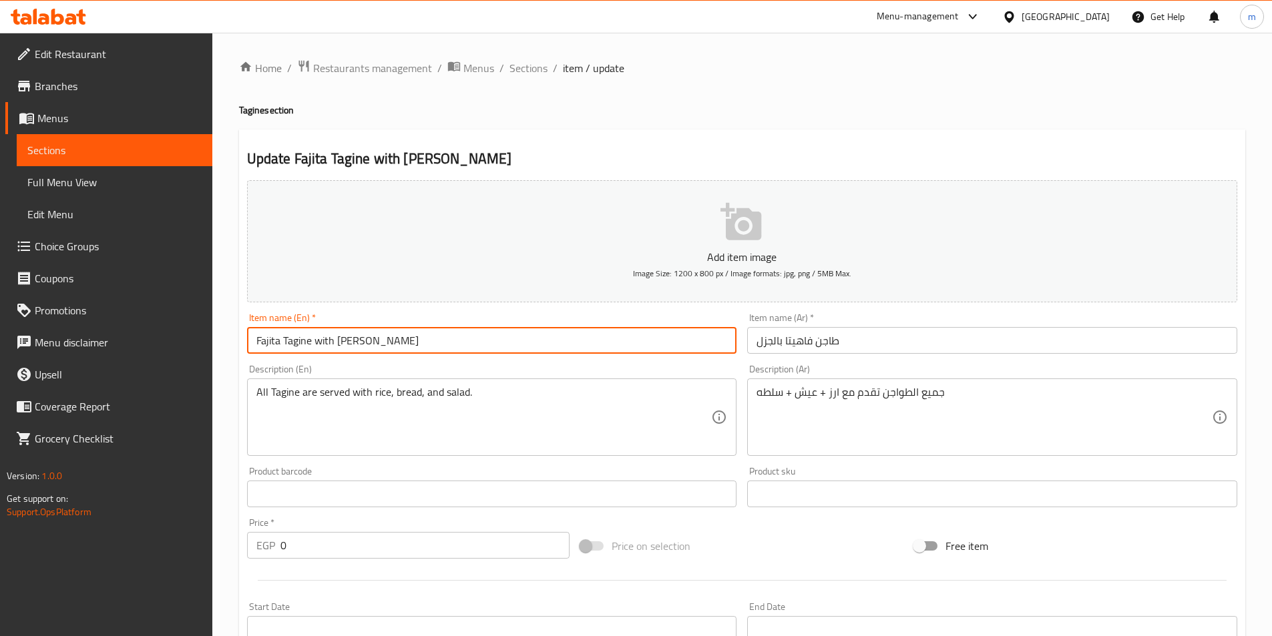
click at [352, 342] on input "Fajita Tagine with [PERSON_NAME]" at bounding box center [492, 340] width 490 height 27
click at [352, 345] on input "Fajita Tagine with [PERSON_NAME]" at bounding box center [492, 340] width 490 height 27
click at [357, 347] on input "Fajita Tagine with [PERSON_NAME]" at bounding box center [492, 340] width 490 height 27
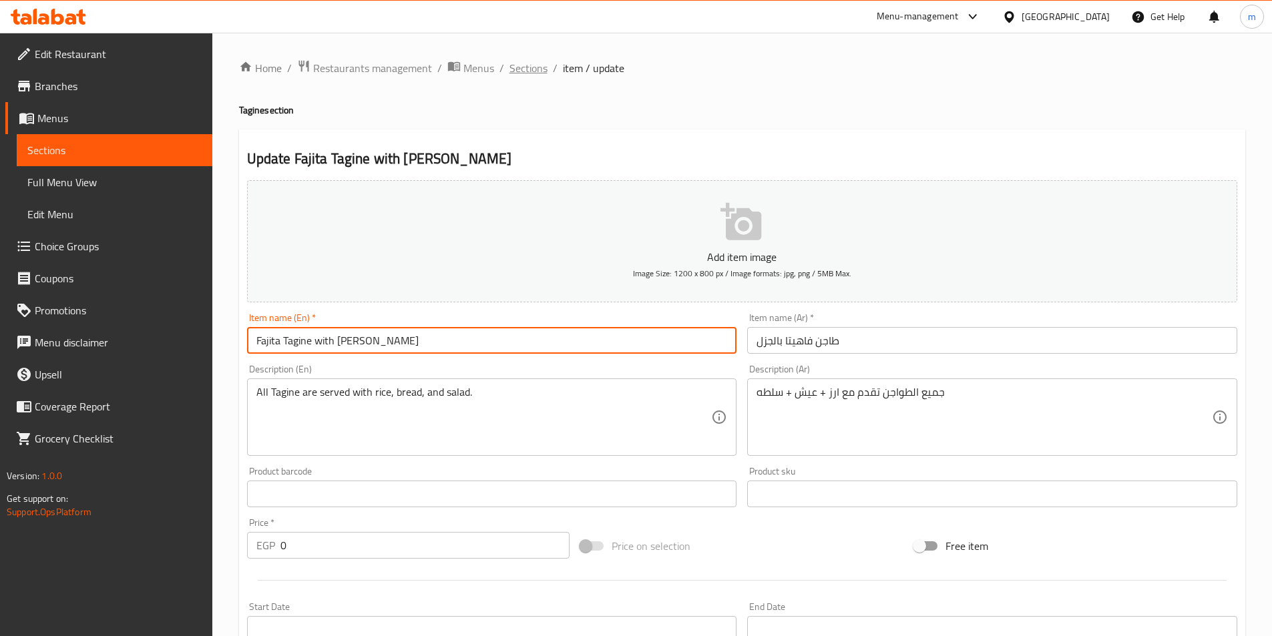
click at [509, 76] on span "Sections" at bounding box center [528, 68] width 38 height 16
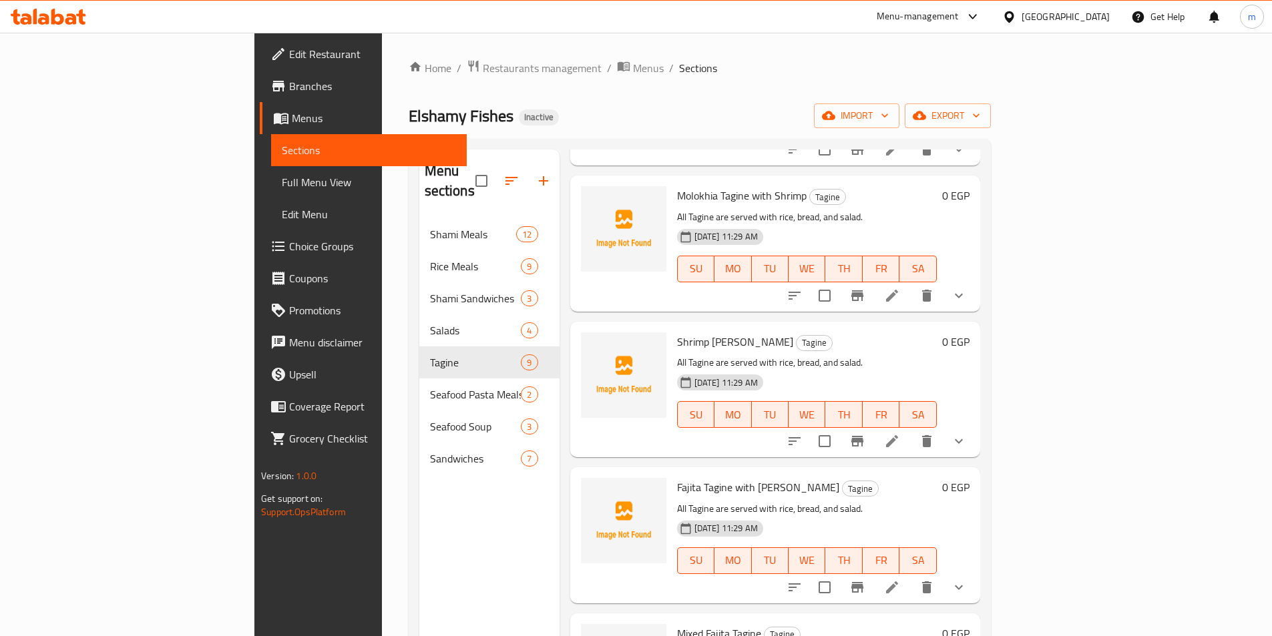
scroll to position [710, 0]
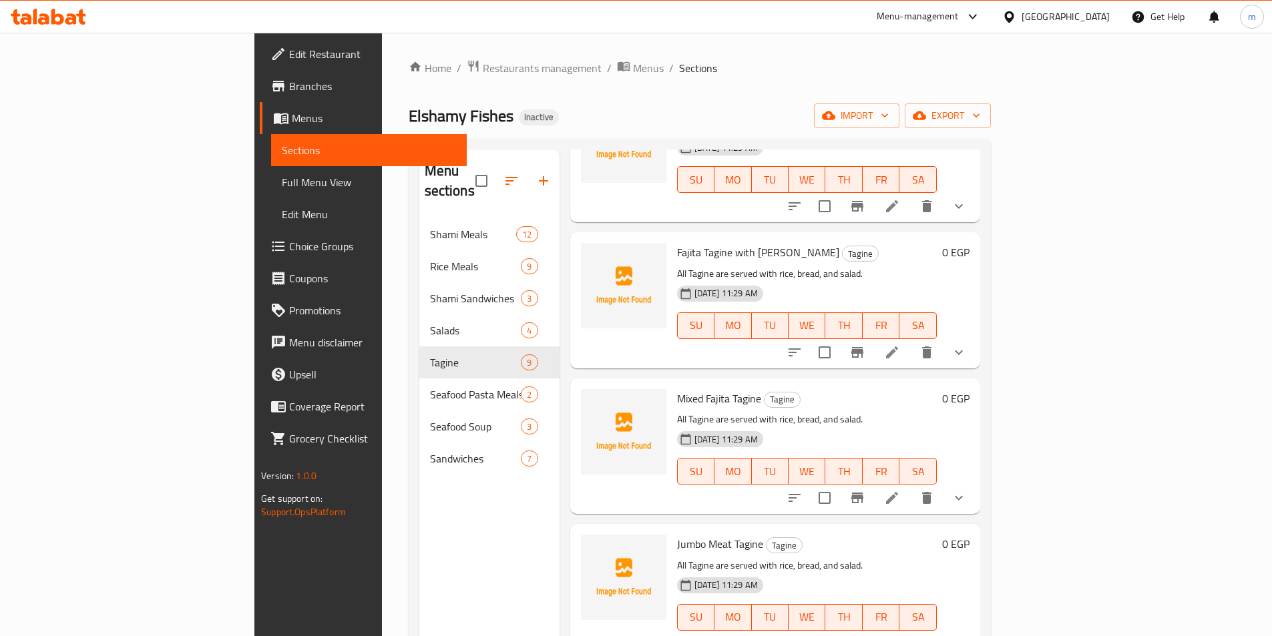
click at [911, 486] on li at bounding box center [891, 498] width 37 height 24
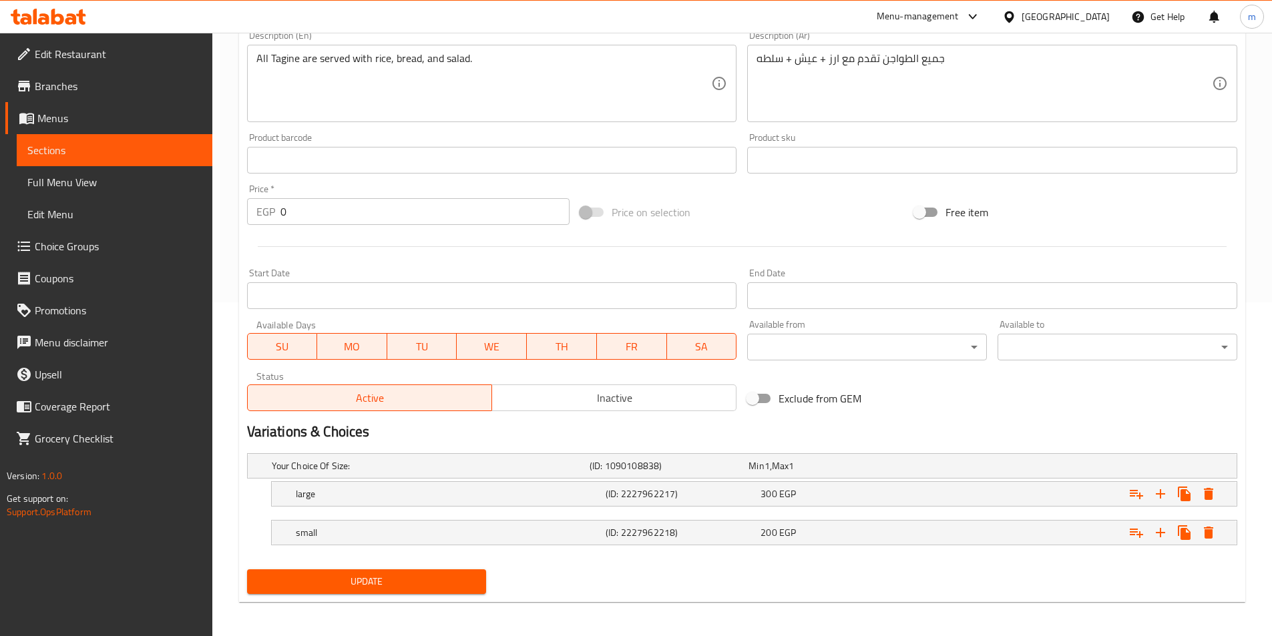
scroll to position [337, 0]
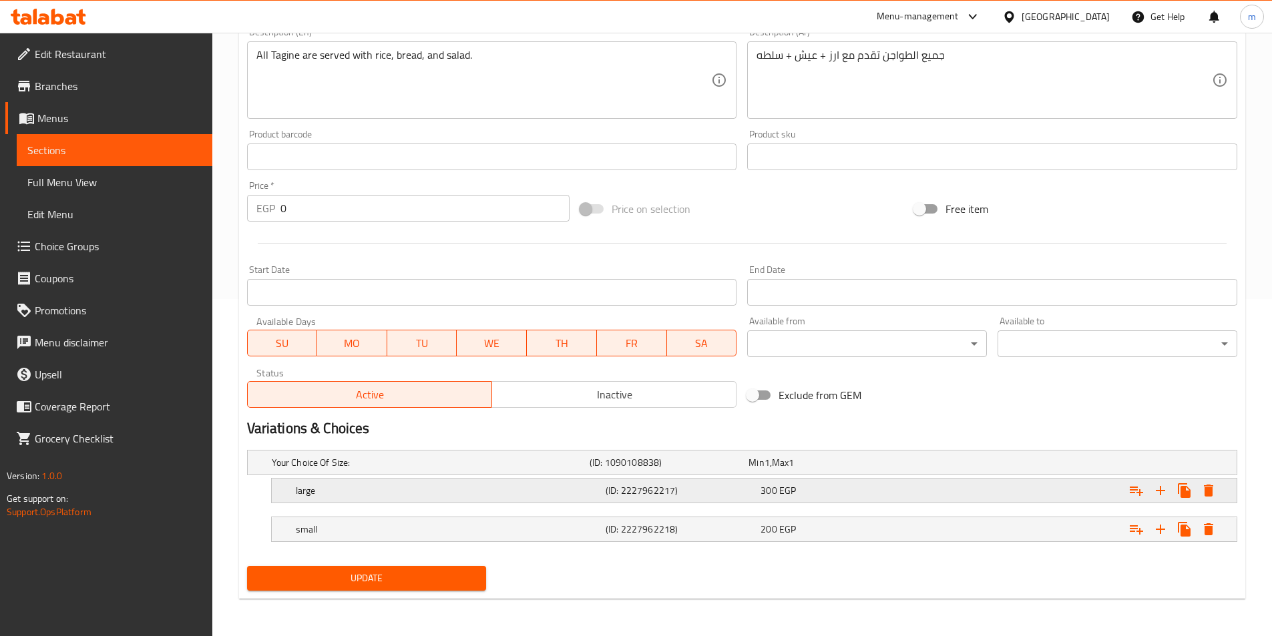
click at [413, 469] on h5 "large" at bounding box center [428, 462] width 312 height 13
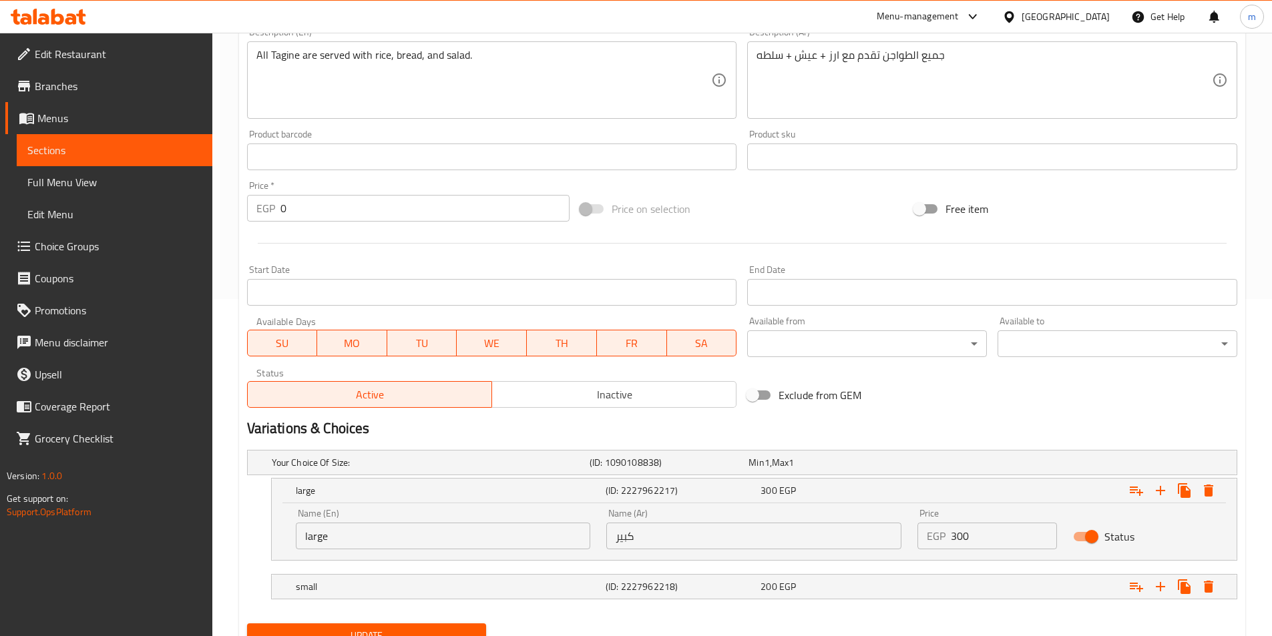
click at [360, 542] on input "large" at bounding box center [443, 536] width 295 height 27
type input "Large"
click at [353, 469] on h5 "small" at bounding box center [428, 462] width 312 height 13
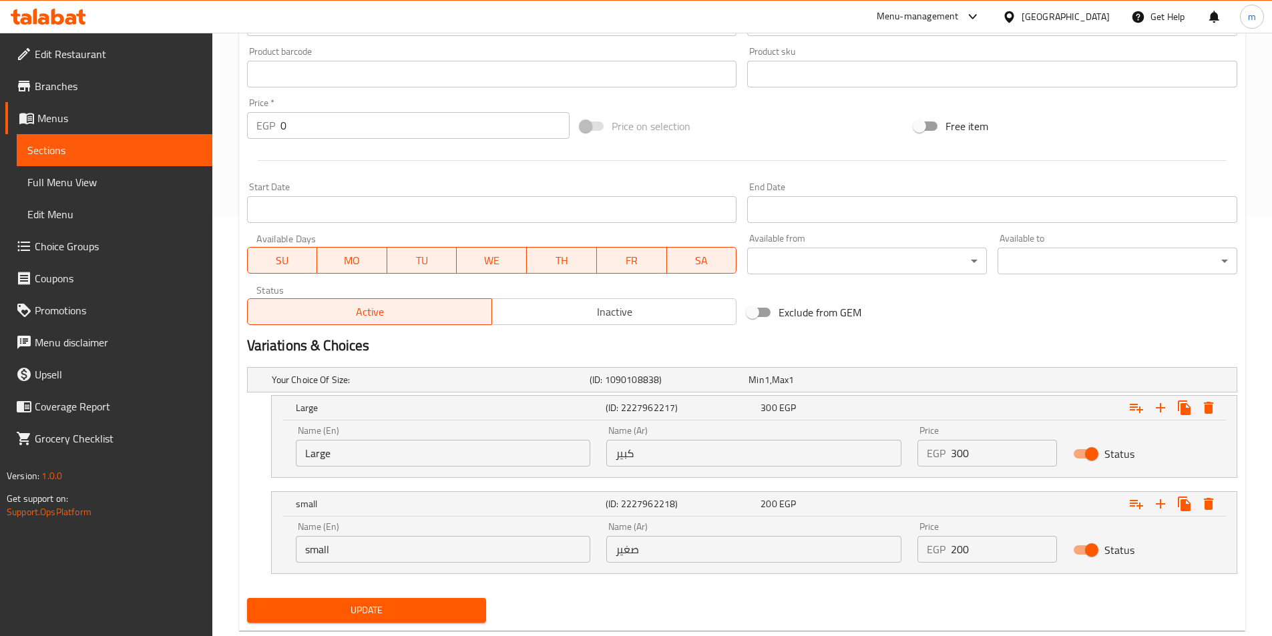
scroll to position [452, 0]
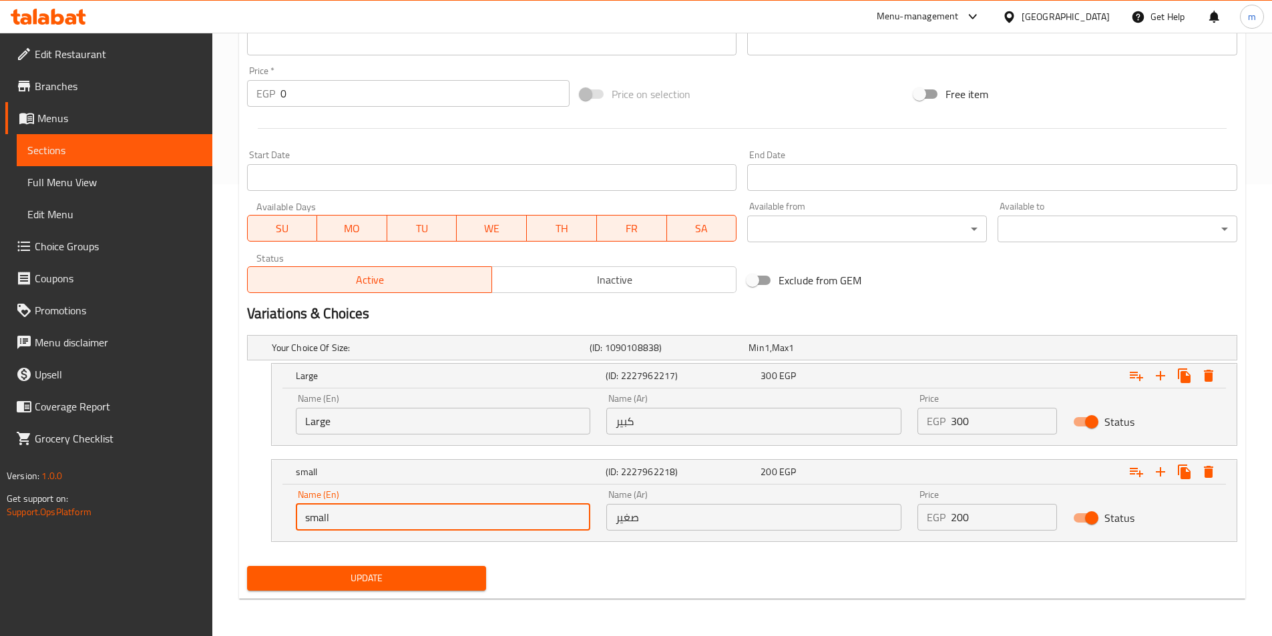
click at [338, 528] on input "small" at bounding box center [443, 517] width 295 height 27
type input "Small"
click at [397, 580] on span "Update" at bounding box center [367, 578] width 218 height 17
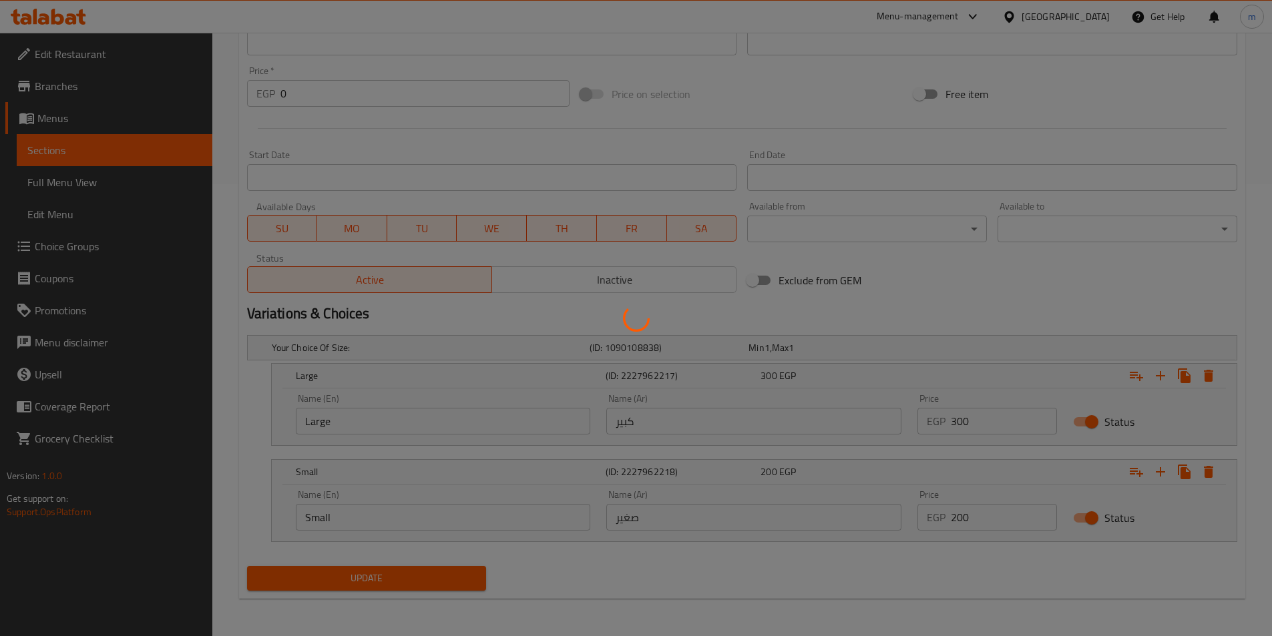
scroll to position [118, 0]
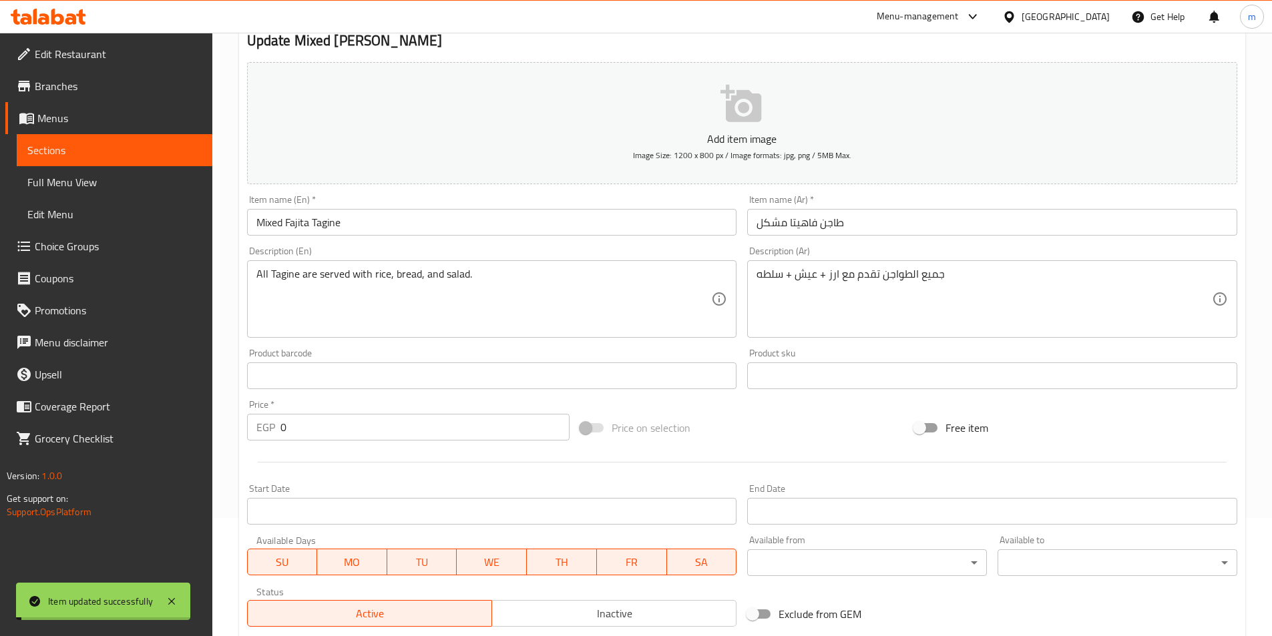
click at [291, 221] on input "Mixed Fajita Tagine" at bounding box center [492, 222] width 490 height 27
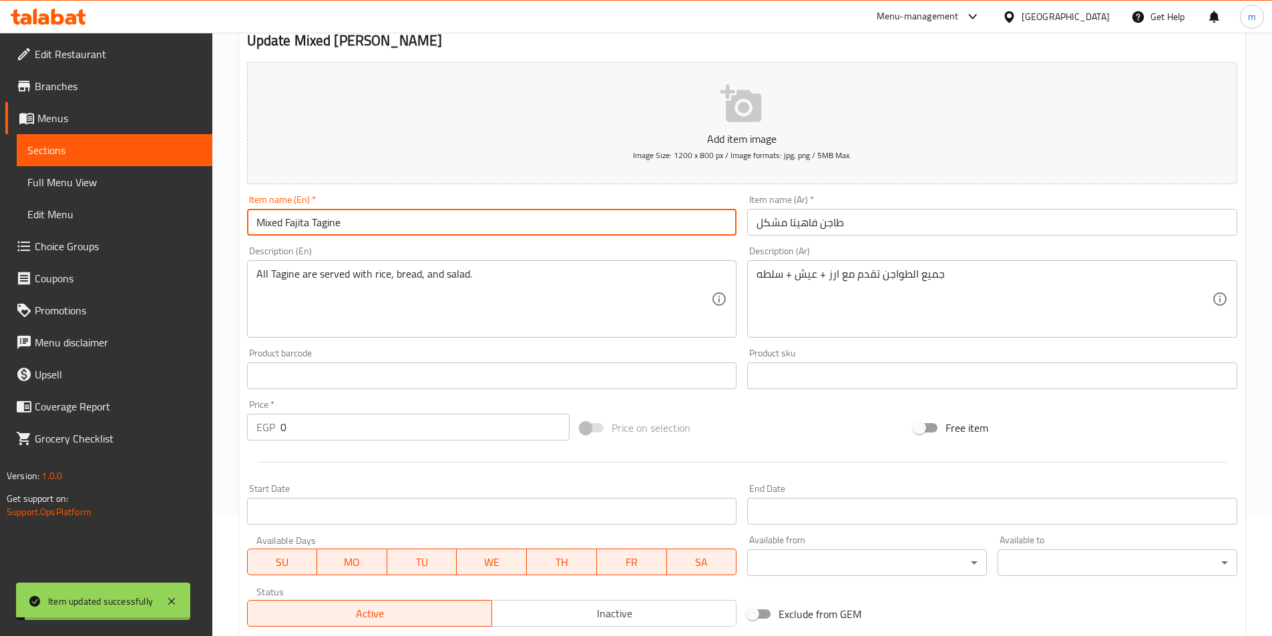
click at [291, 221] on input "Mixed Fajita Tagine" at bounding box center [492, 222] width 490 height 27
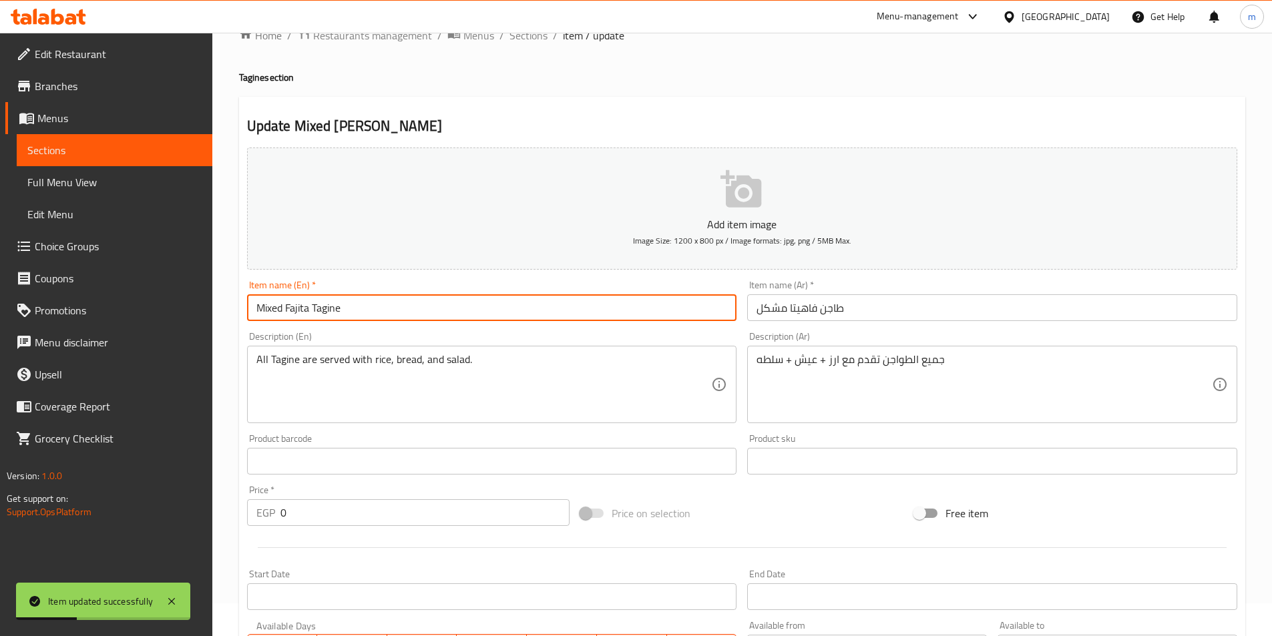
scroll to position [0, 0]
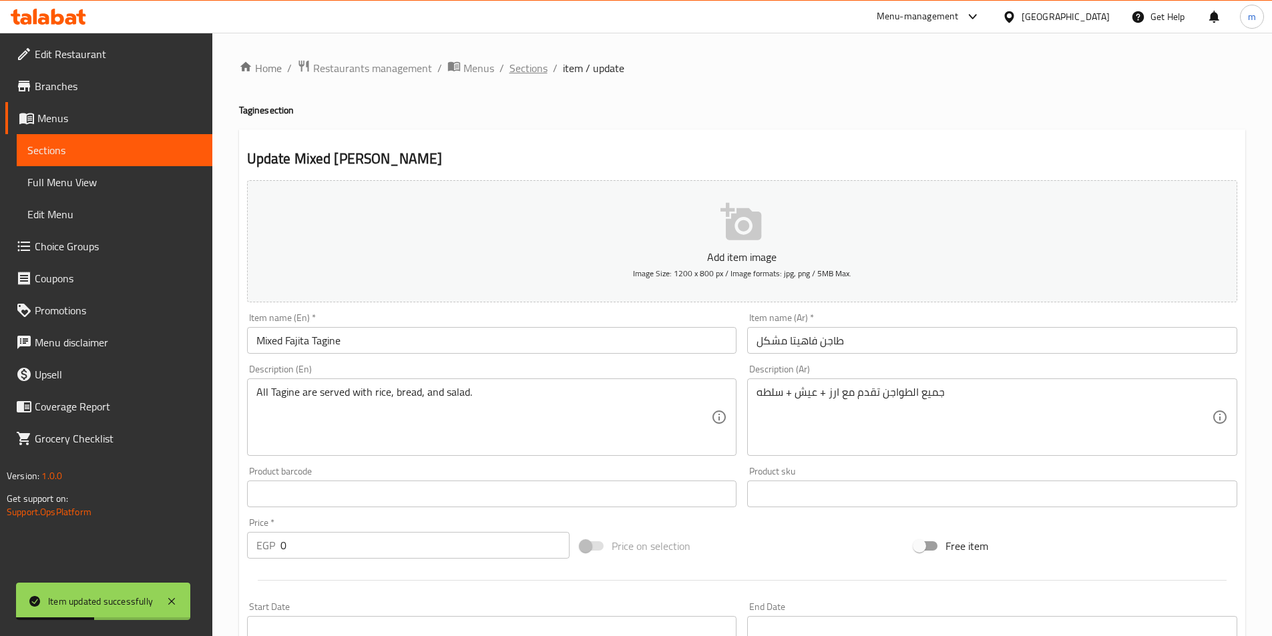
click at [537, 63] on span "Sections" at bounding box center [528, 68] width 38 height 16
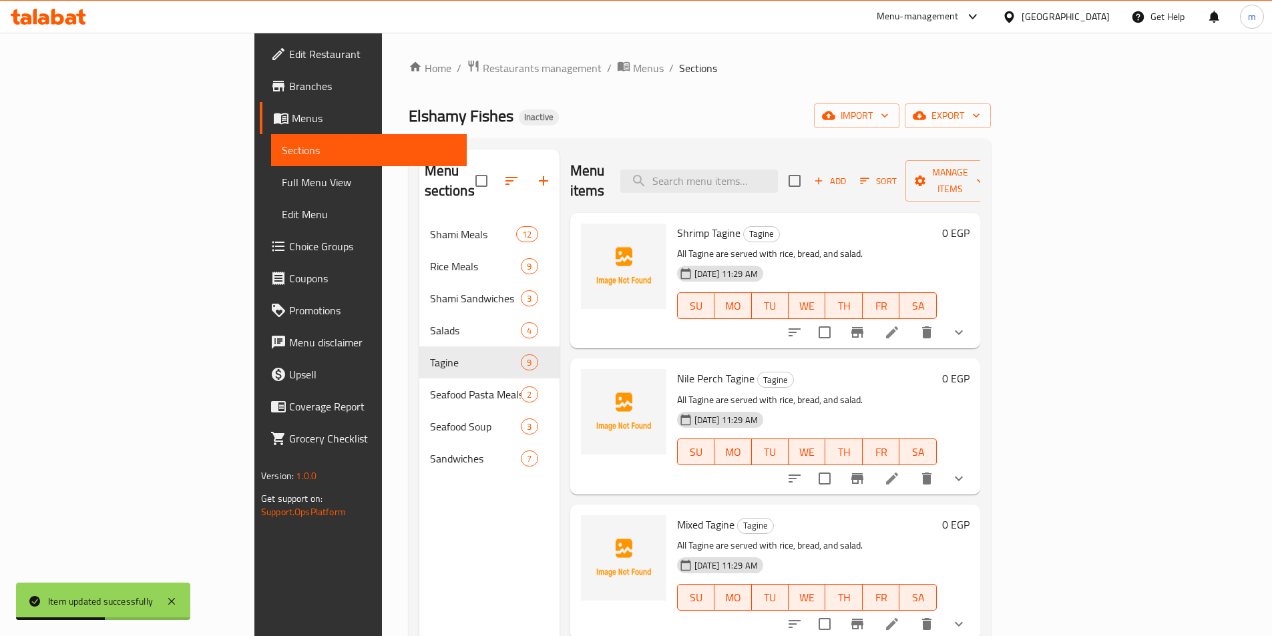
click at [646, 104] on div "Elshamy Fishes Inactive import export" at bounding box center [700, 115] width 582 height 25
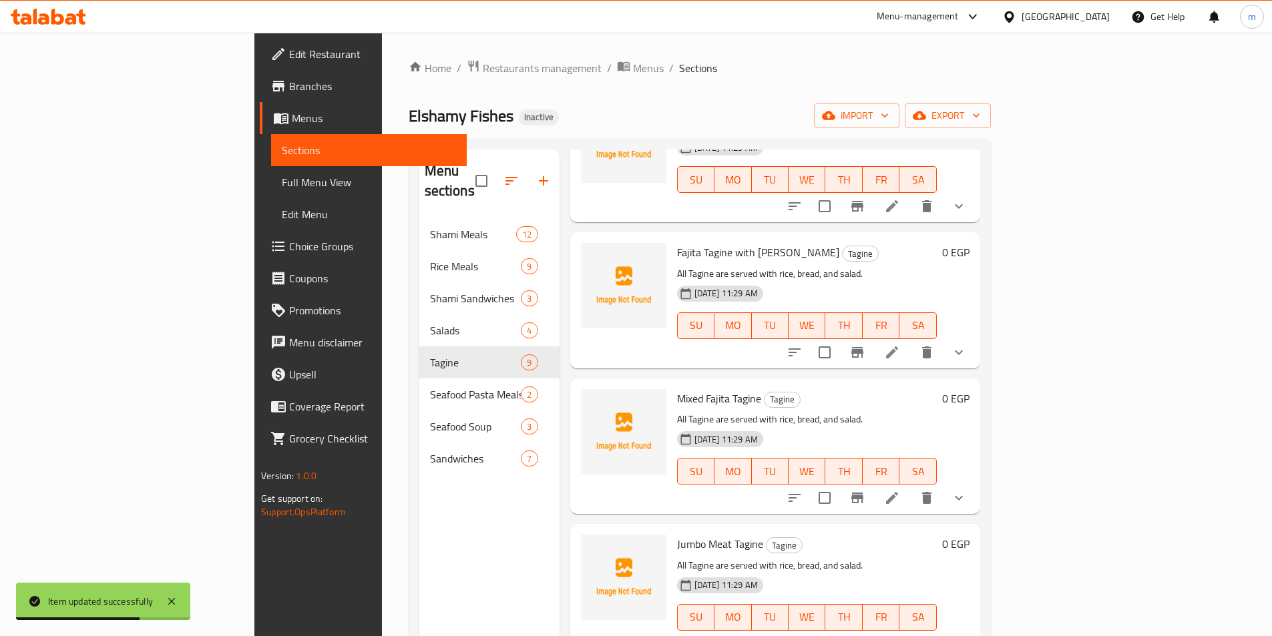
scroll to position [187, 0]
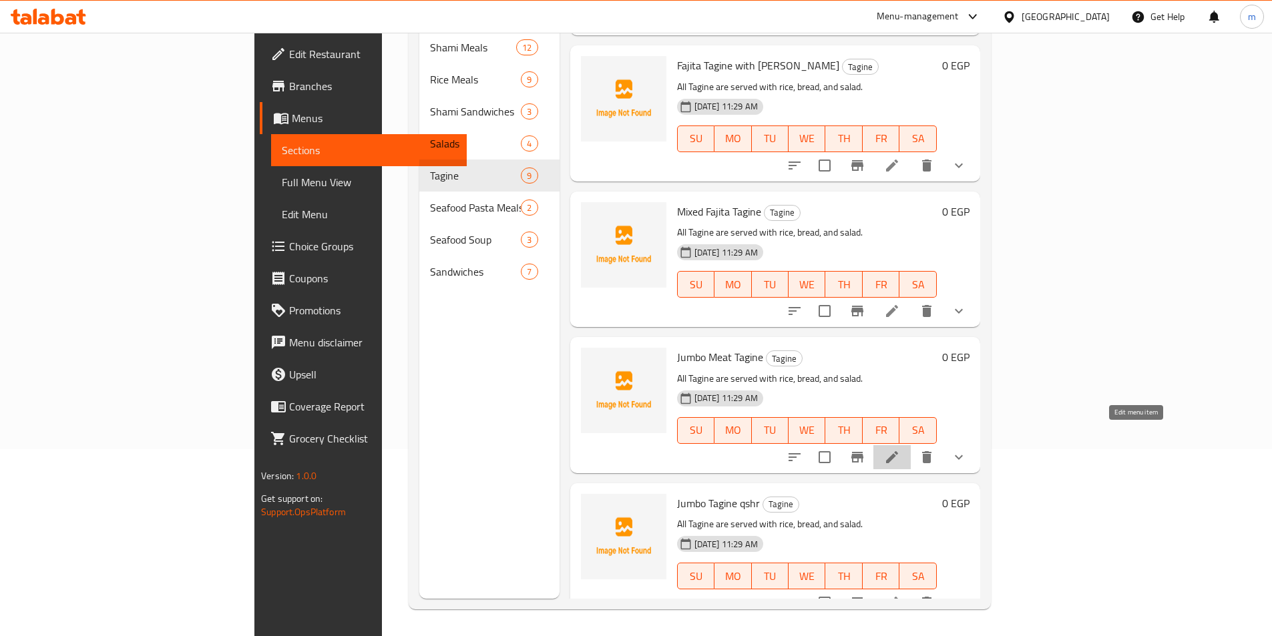
click at [900, 449] on icon at bounding box center [892, 457] width 16 height 16
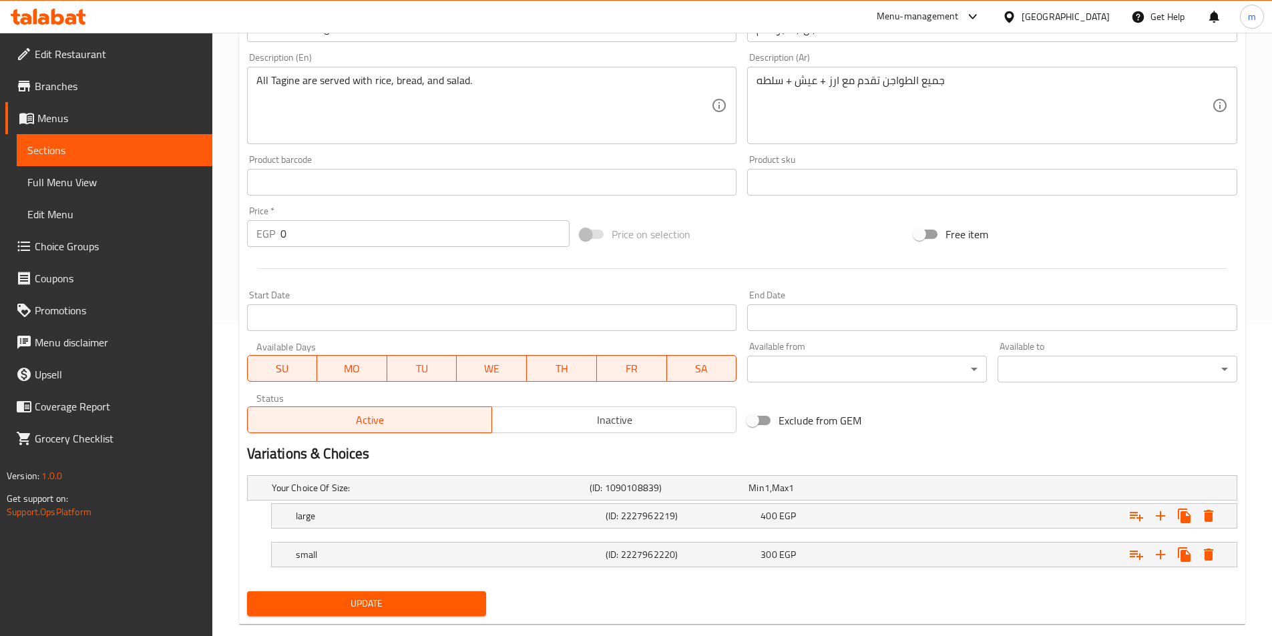
scroll to position [337, 0]
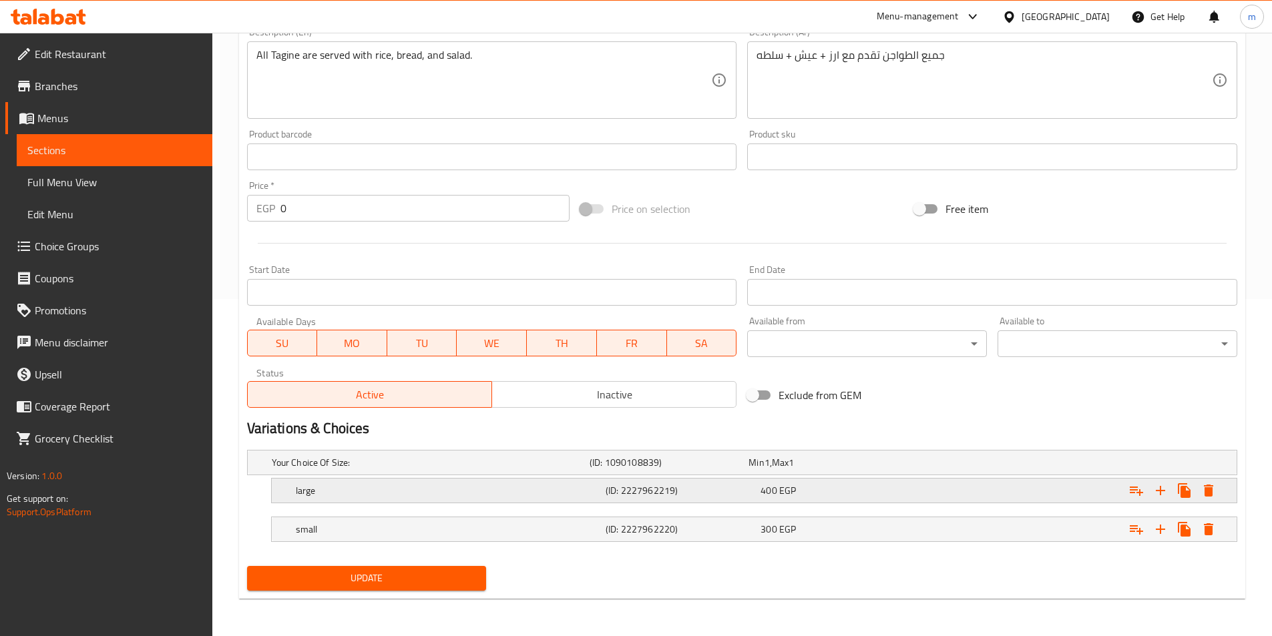
click at [335, 469] on h5 "large" at bounding box center [428, 462] width 312 height 13
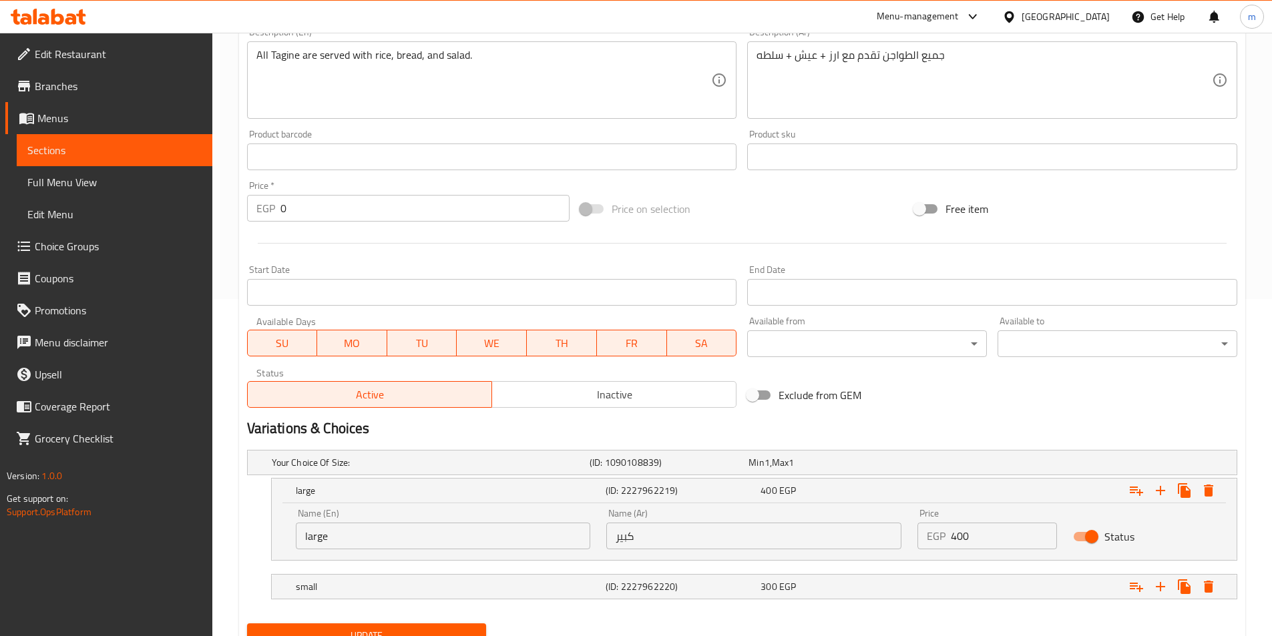
click at [330, 539] on input "large" at bounding box center [443, 536] width 295 height 27
type input "Large"
click at [333, 472] on div "small" at bounding box center [428, 462] width 318 height 19
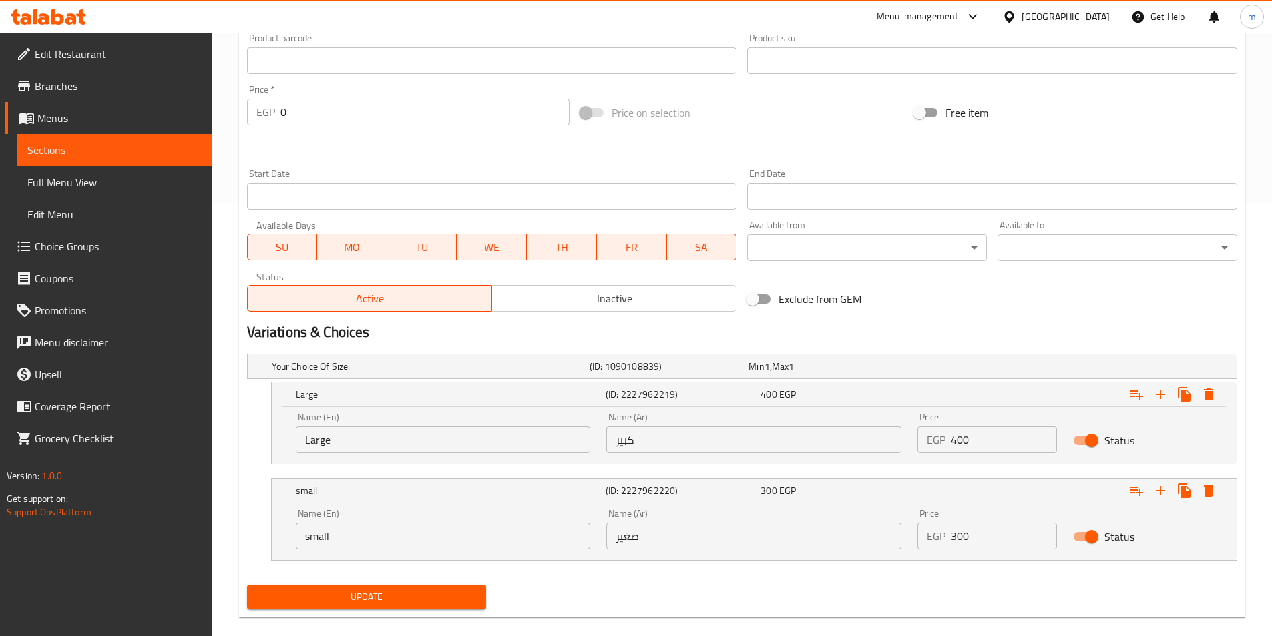
scroll to position [452, 0]
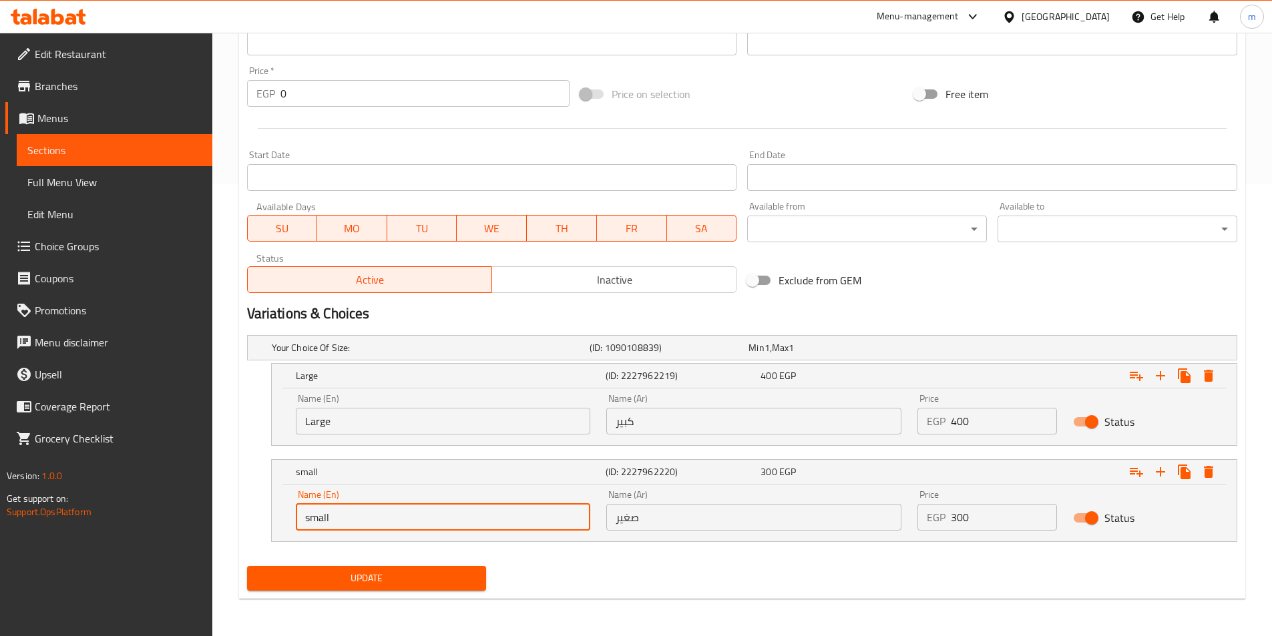
click at [340, 513] on input "small" at bounding box center [443, 517] width 295 height 27
type input "Small"
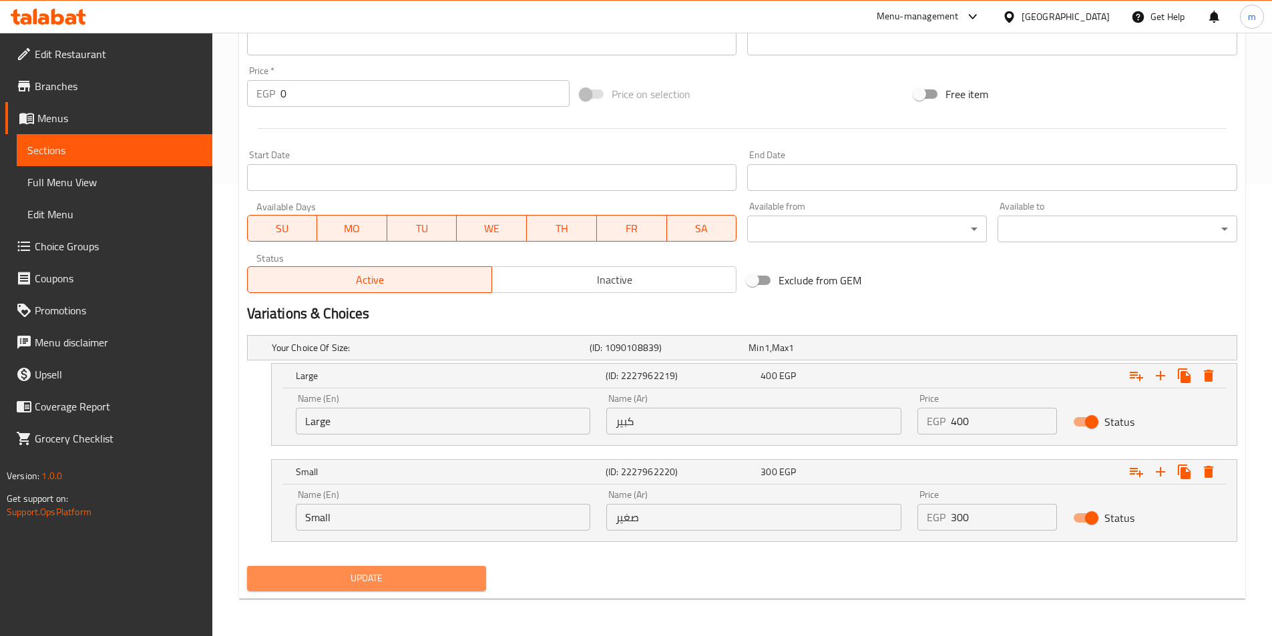
click at [401, 582] on span "Update" at bounding box center [367, 578] width 218 height 17
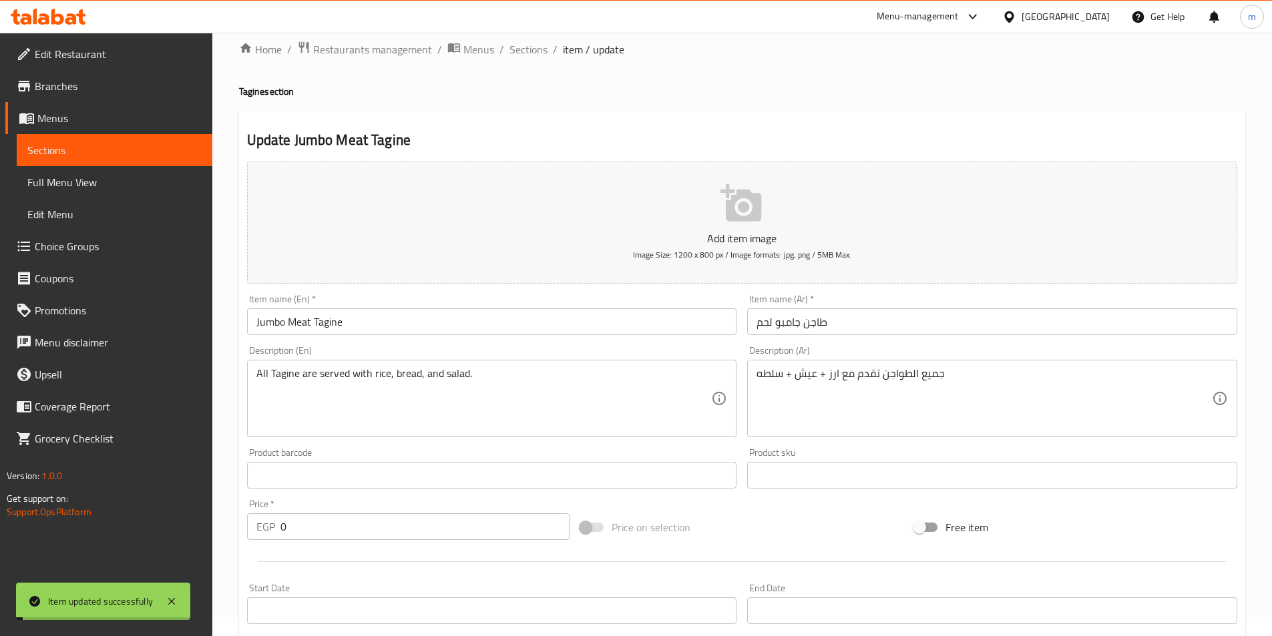
scroll to position [0, 0]
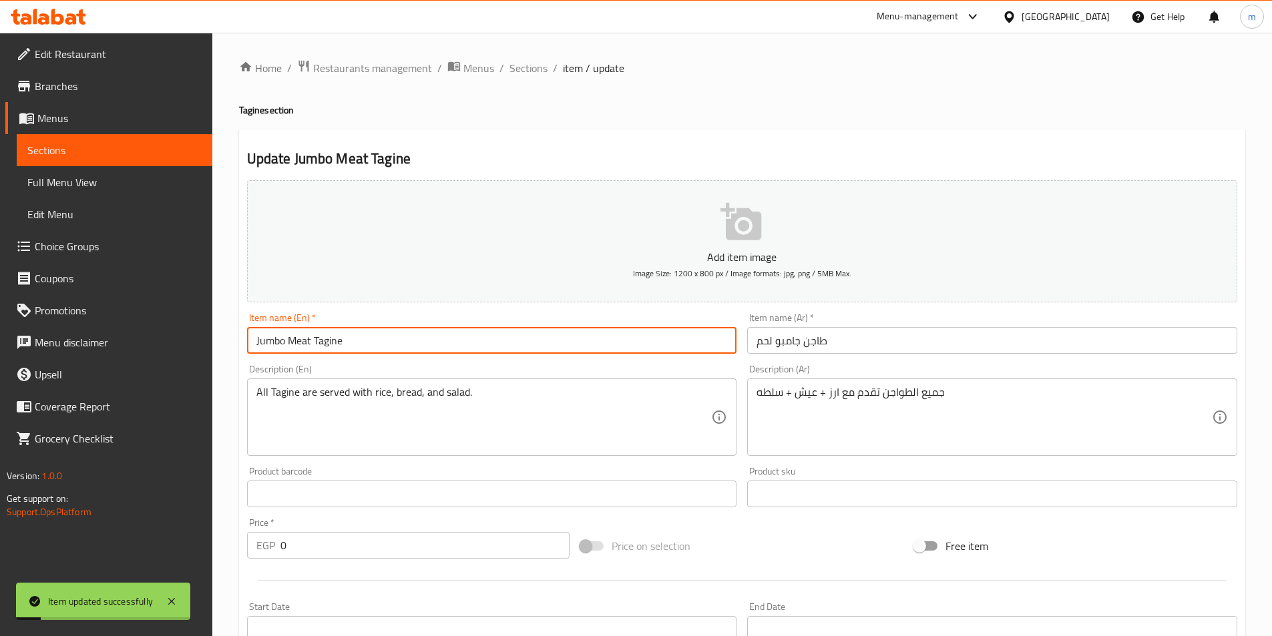
click at [324, 334] on input "Jumbo Meat Tagine" at bounding box center [492, 340] width 490 height 27
click at [324, 333] on input "Jumbo Meat Tagine" at bounding box center [492, 340] width 490 height 27
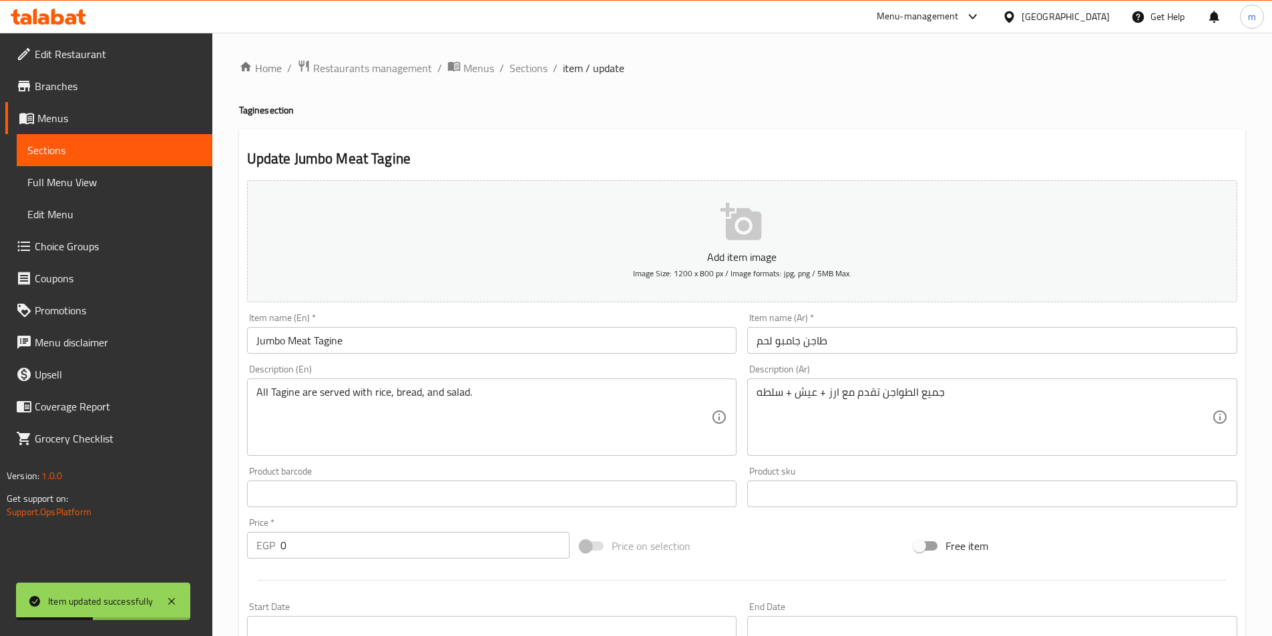
click at [501, 71] on li "/" at bounding box center [501, 68] width 5 height 16
click at [527, 65] on span "Sections" at bounding box center [528, 68] width 38 height 16
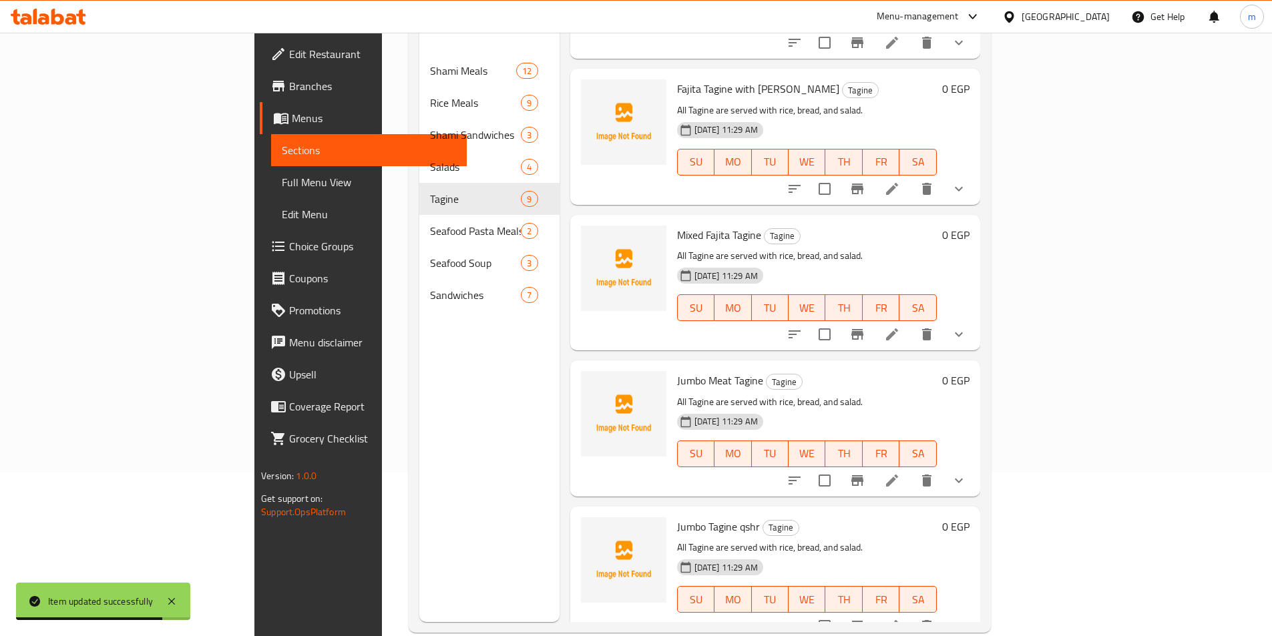
scroll to position [187, 0]
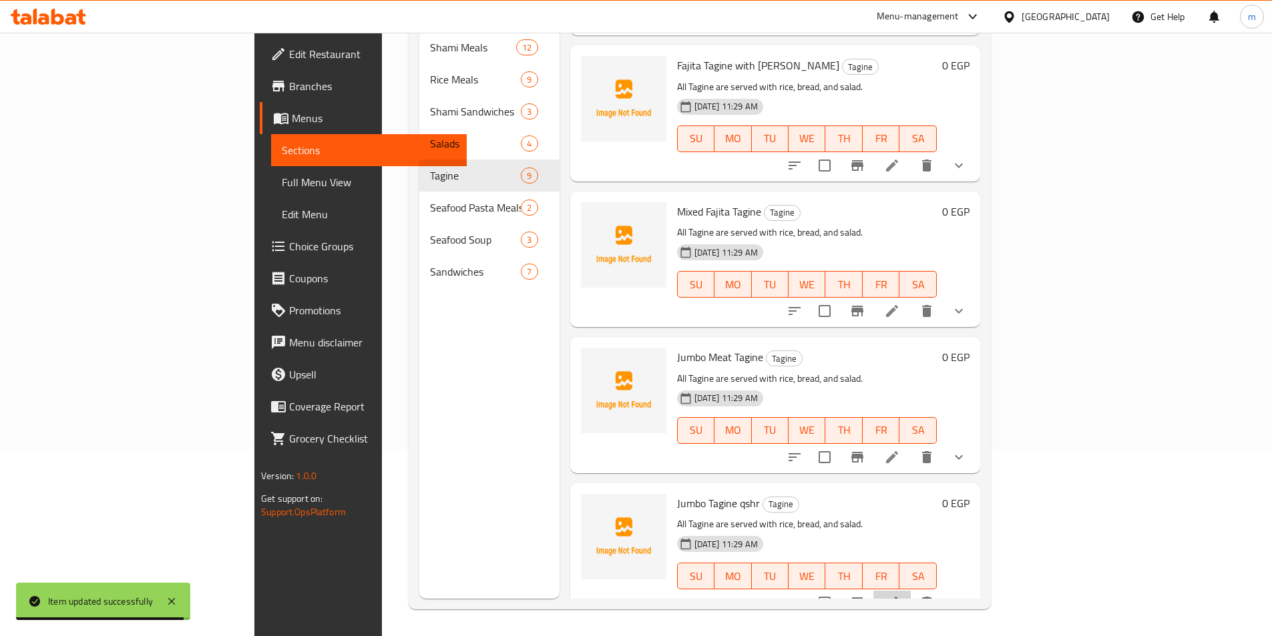
click at [911, 593] on li at bounding box center [891, 603] width 37 height 24
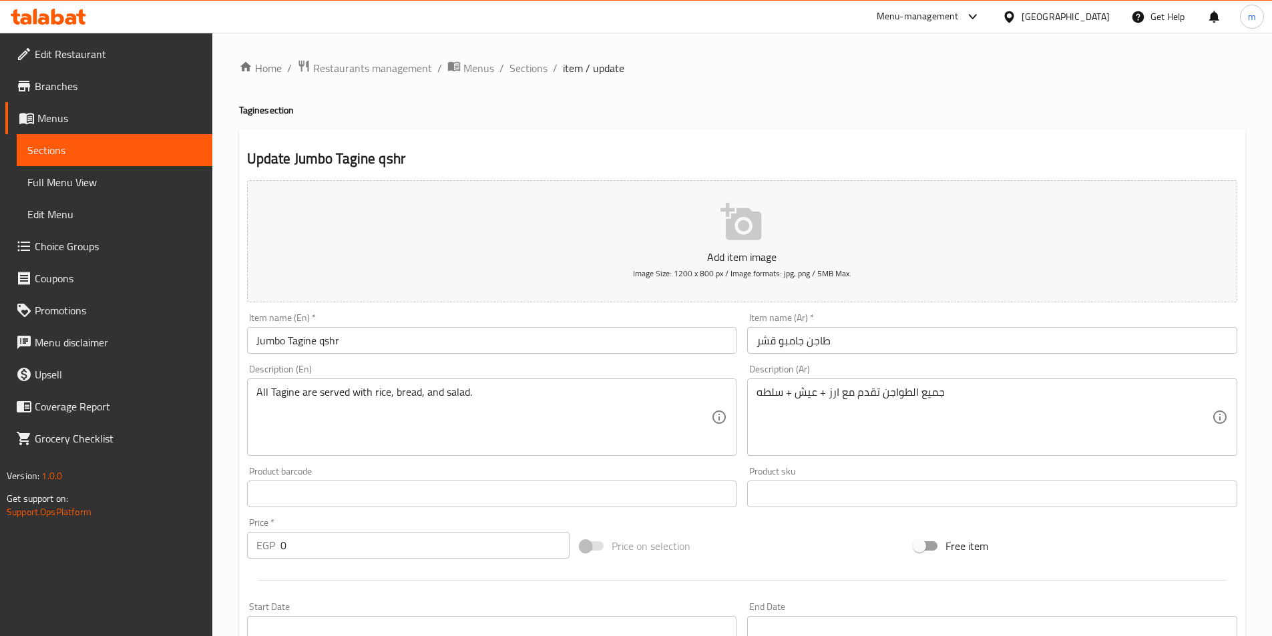
scroll to position [334, 0]
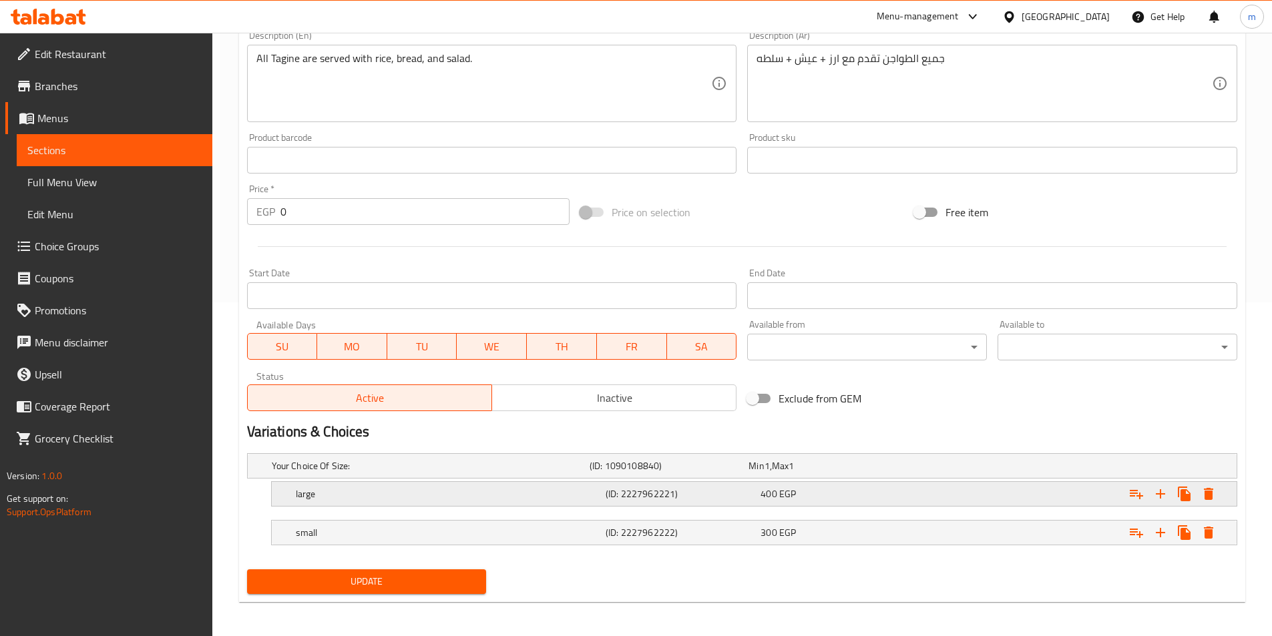
click at [330, 475] on div "large" at bounding box center [428, 466] width 318 height 19
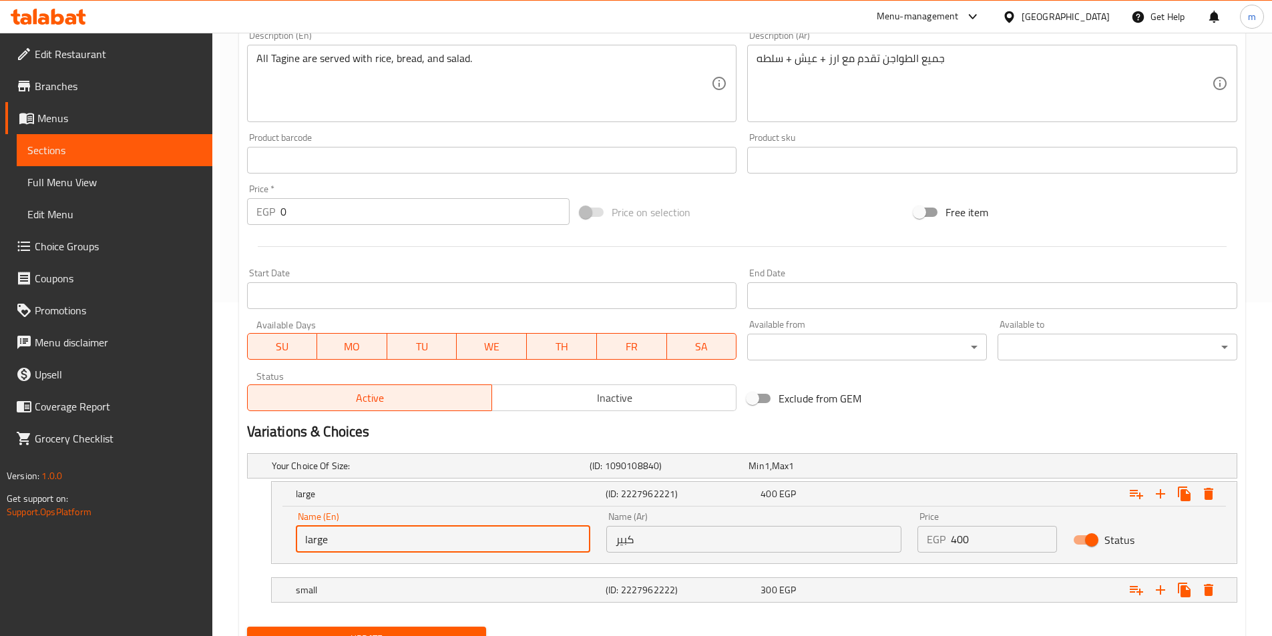
click at [322, 547] on input "large" at bounding box center [443, 539] width 295 height 27
click at [320, 545] on input "large" at bounding box center [443, 539] width 295 height 27
type input "Large"
click at [326, 473] on h5 "small" at bounding box center [428, 465] width 312 height 13
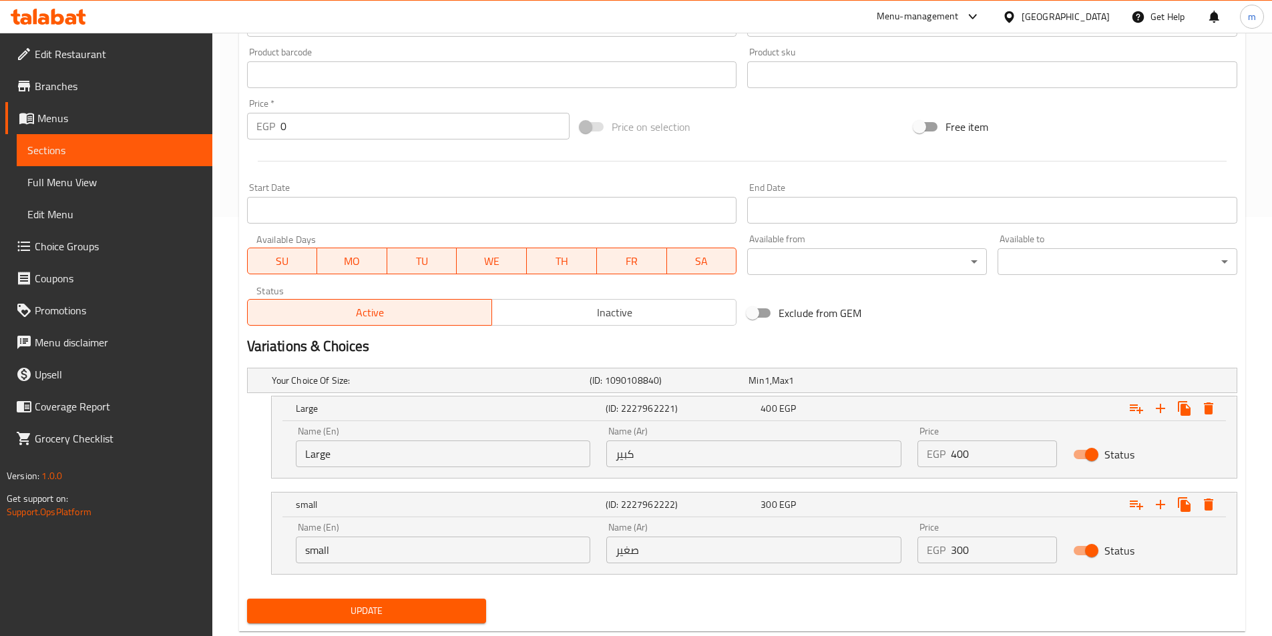
scroll to position [452, 0]
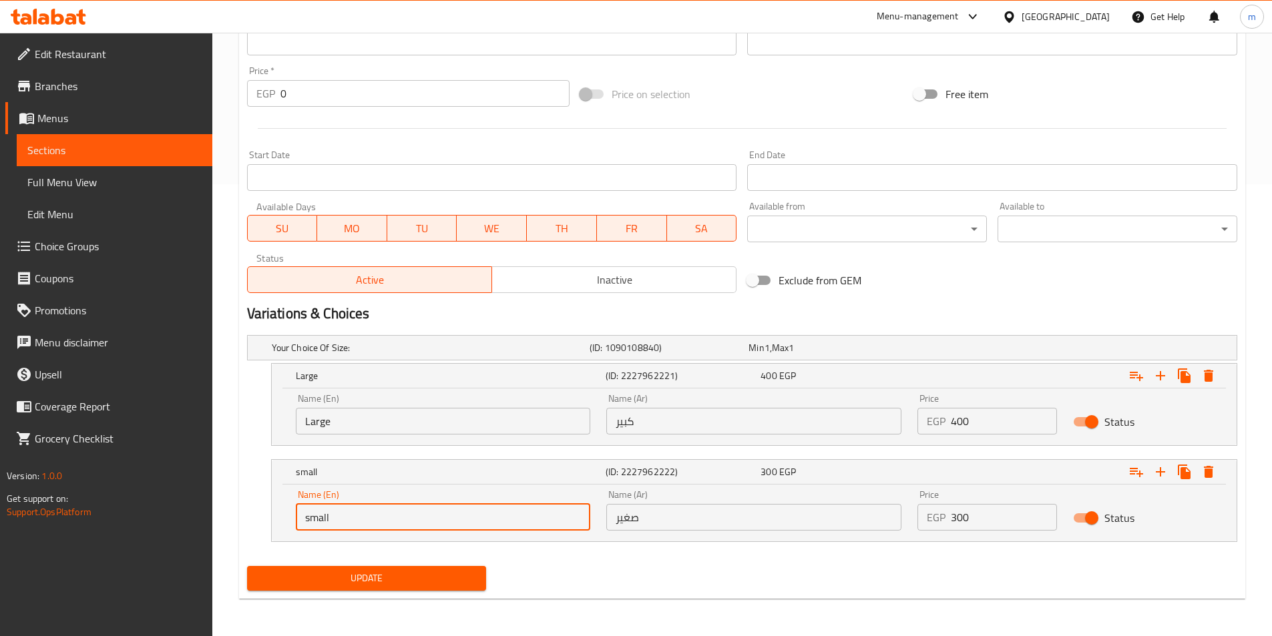
drag, startPoint x: 320, startPoint y: 519, endPoint x: 328, endPoint y: 519, distance: 8.0
click at [320, 519] on input "small" at bounding box center [443, 517] width 295 height 27
type input "Small"
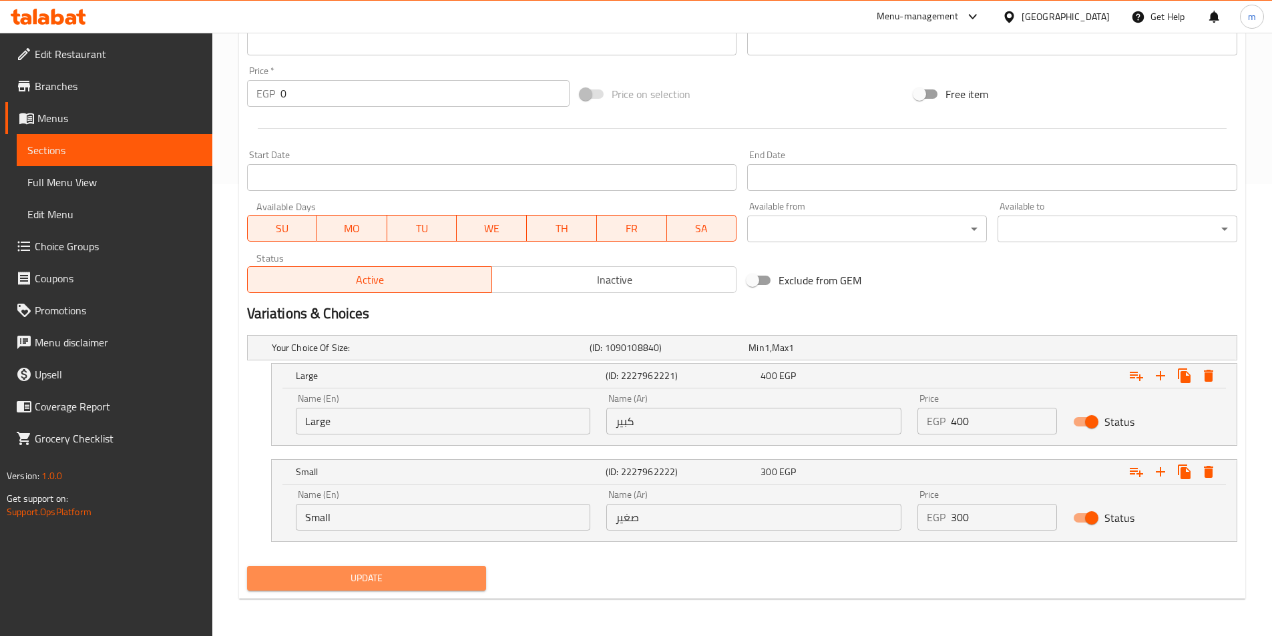
click at [409, 582] on span "Update" at bounding box center [367, 578] width 218 height 17
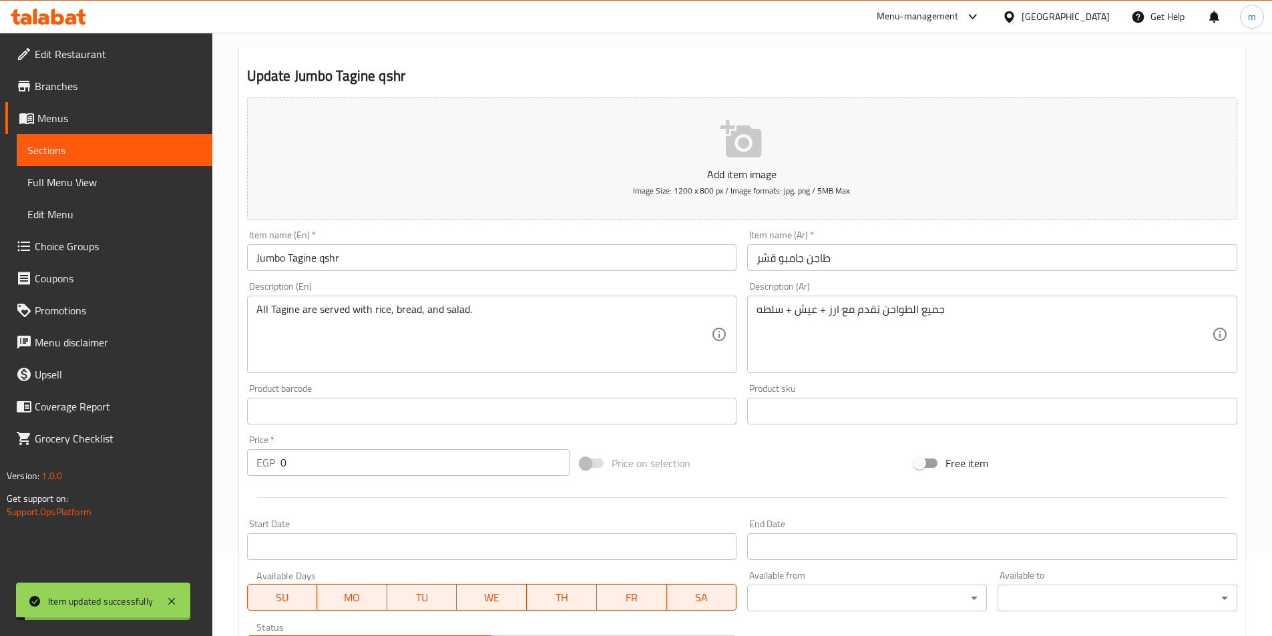
scroll to position [0, 0]
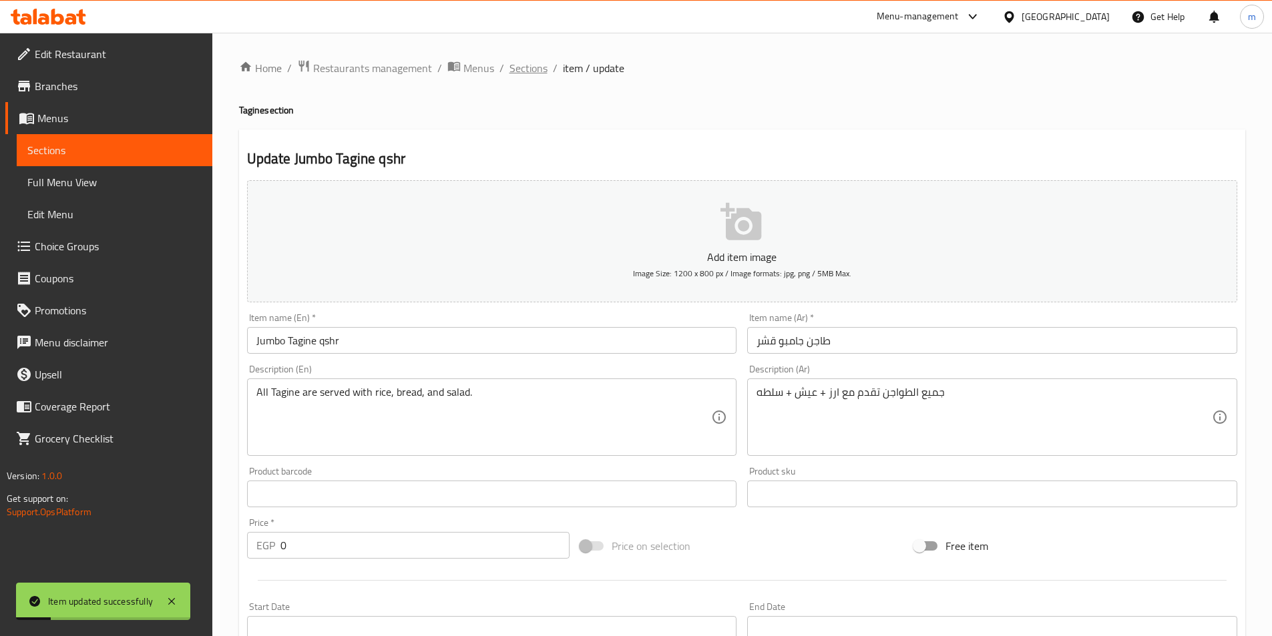
click at [516, 63] on span "Sections" at bounding box center [528, 68] width 38 height 16
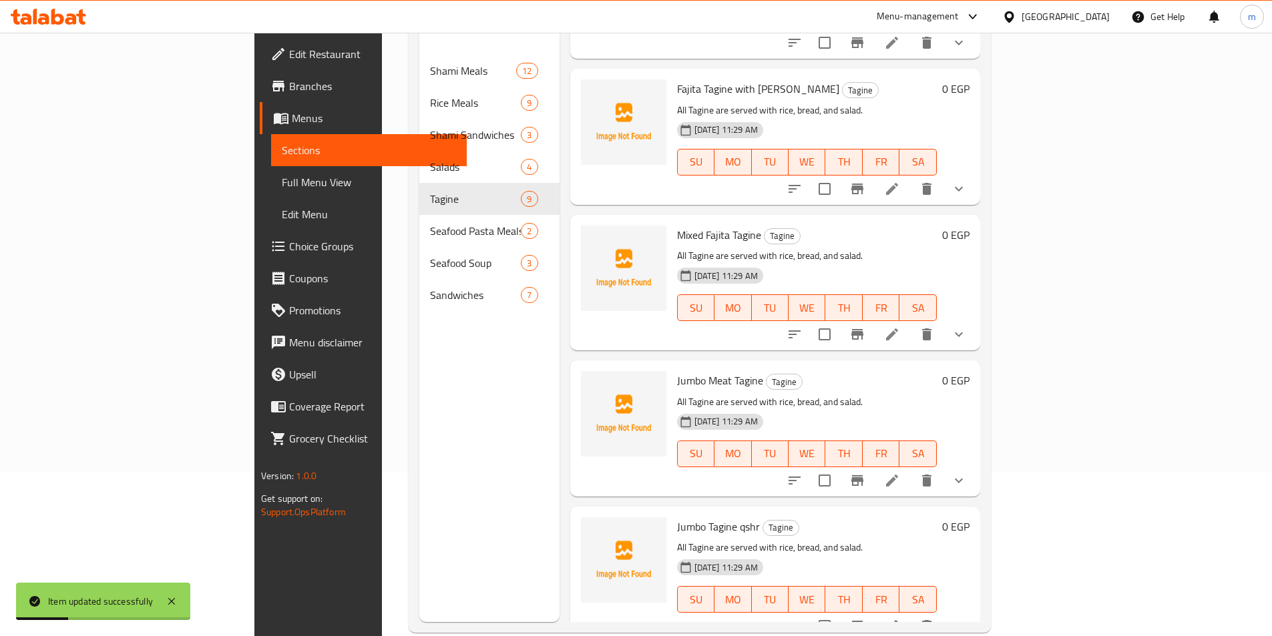
scroll to position [187, 0]
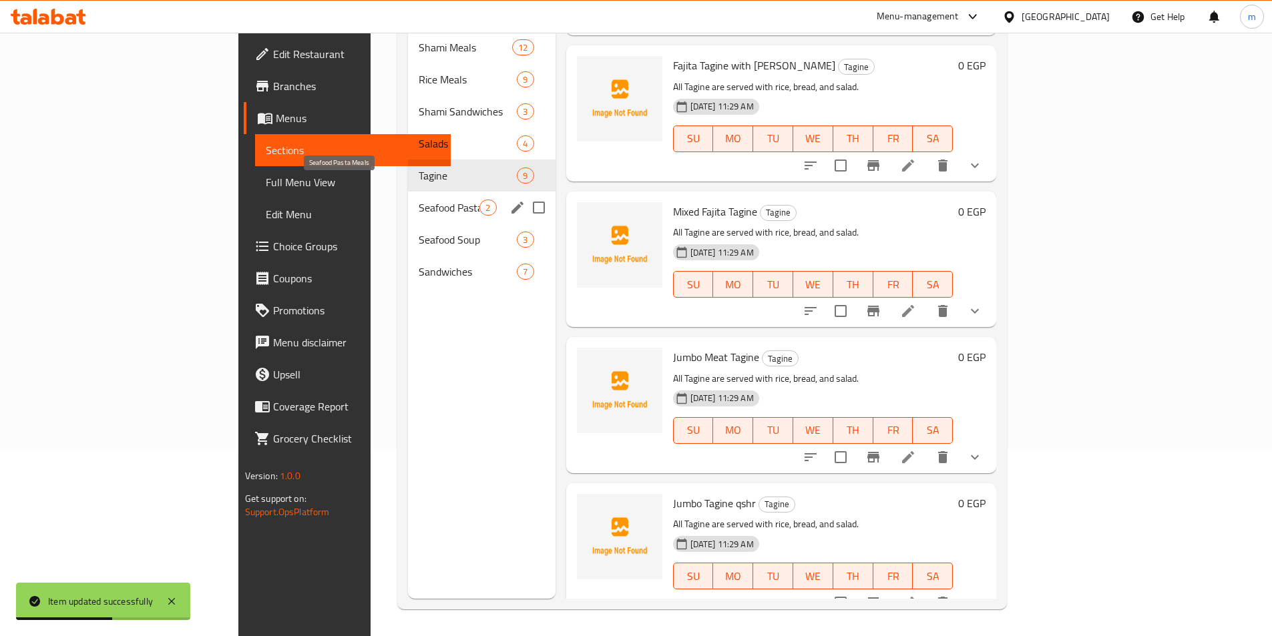
click at [419, 200] on span "Seafood Pasta Meals" at bounding box center [449, 208] width 61 height 16
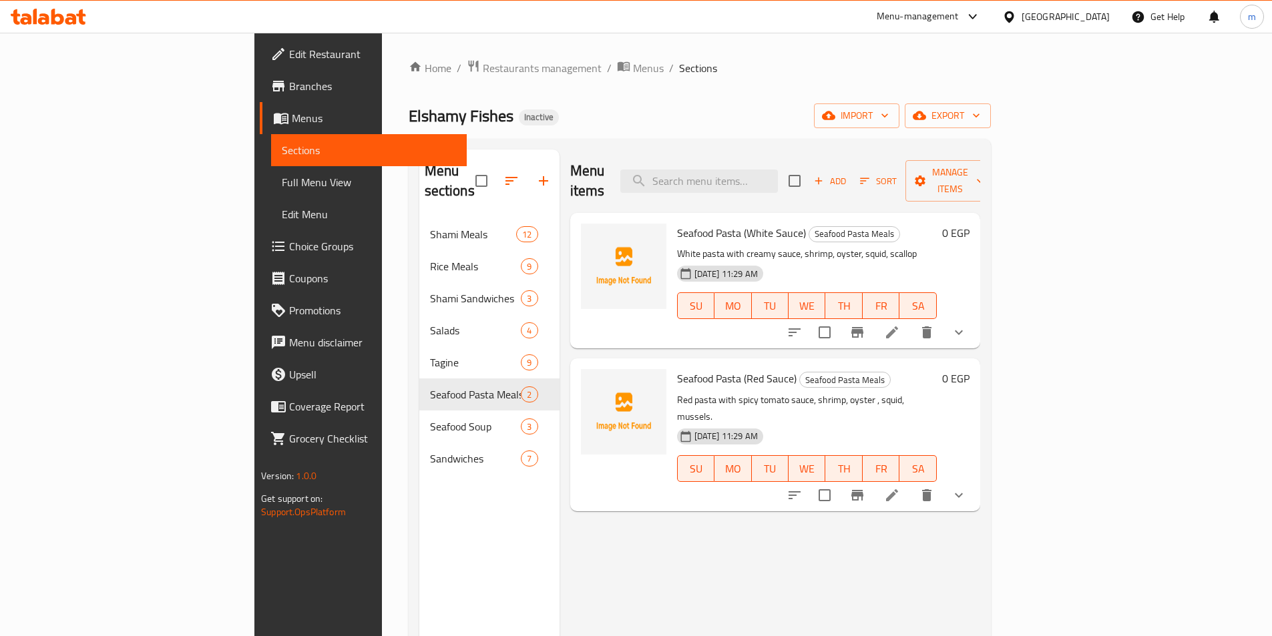
click at [900, 324] on icon at bounding box center [892, 332] width 16 height 16
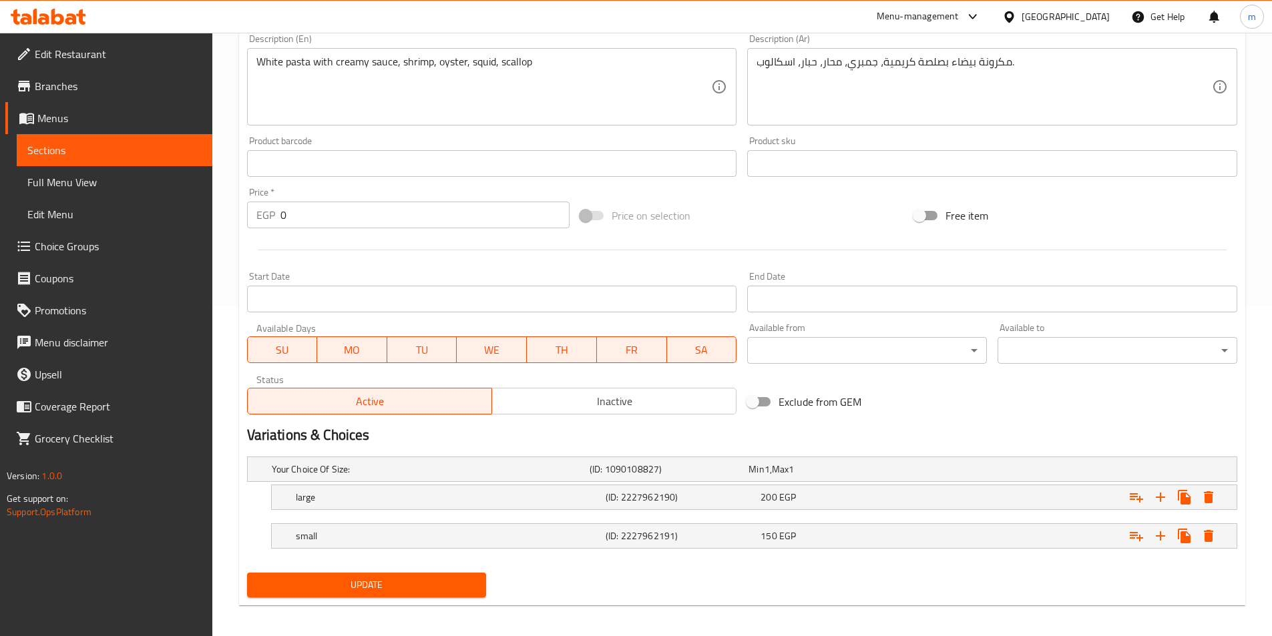
scroll to position [337, 0]
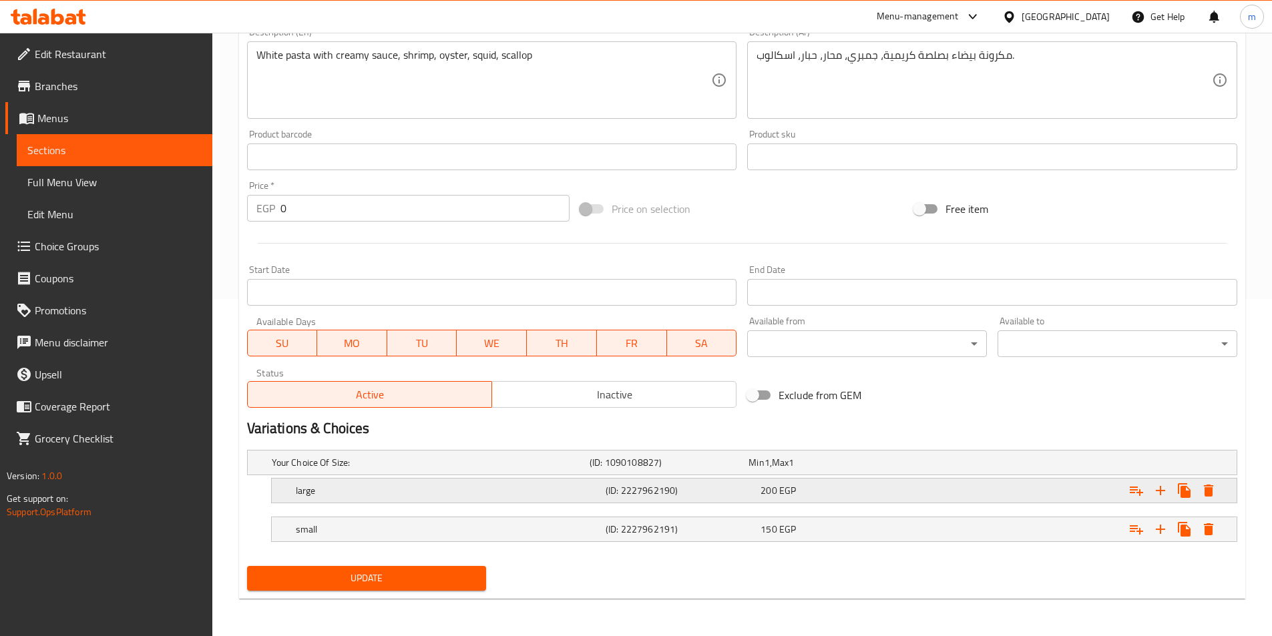
click at [338, 469] on h5 "large" at bounding box center [428, 462] width 312 height 13
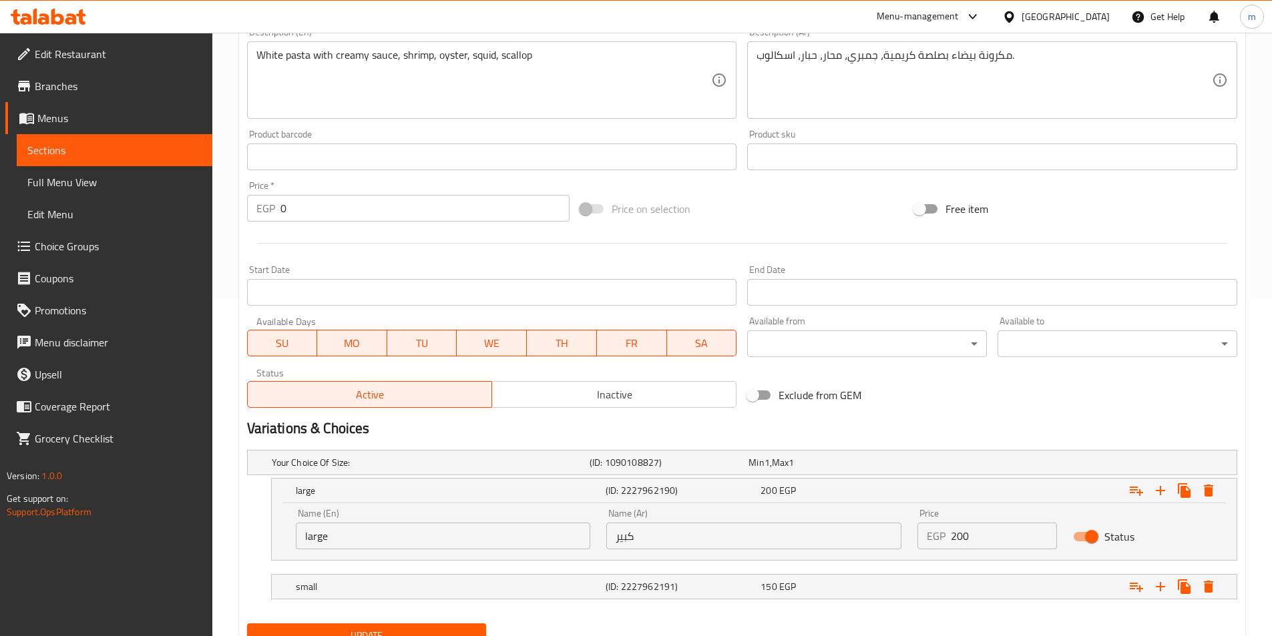
click at [331, 544] on input "large" at bounding box center [443, 536] width 295 height 27
type input "Large"
click at [319, 469] on h5 "small" at bounding box center [428, 462] width 312 height 13
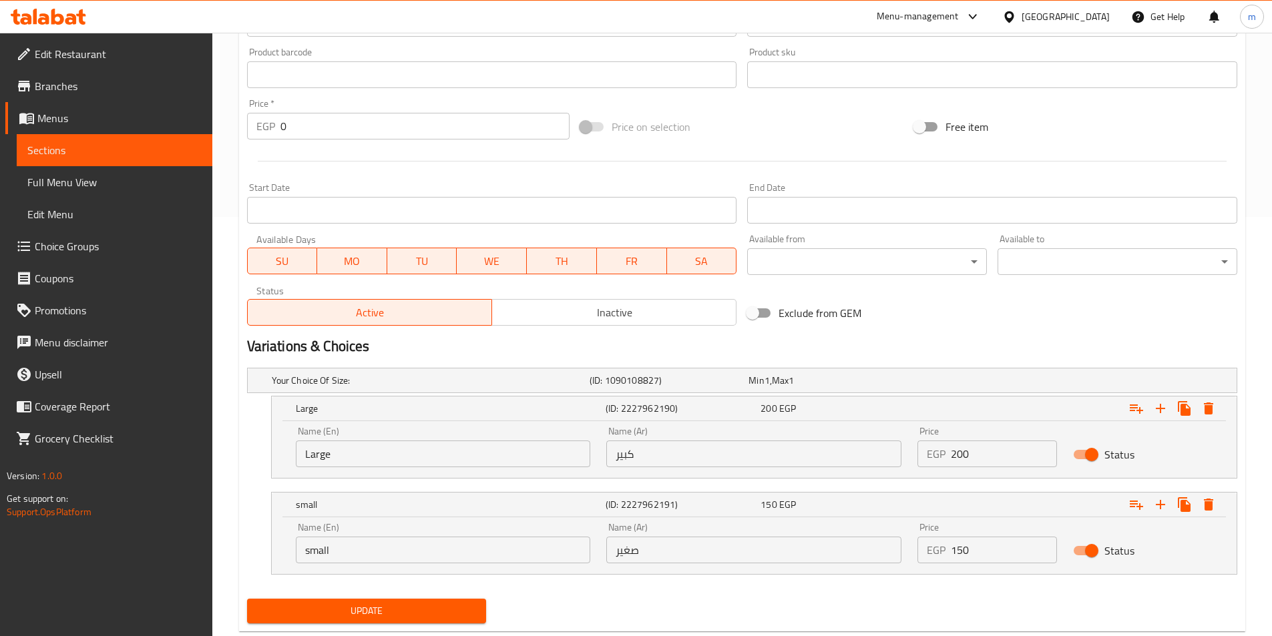
scroll to position [452, 0]
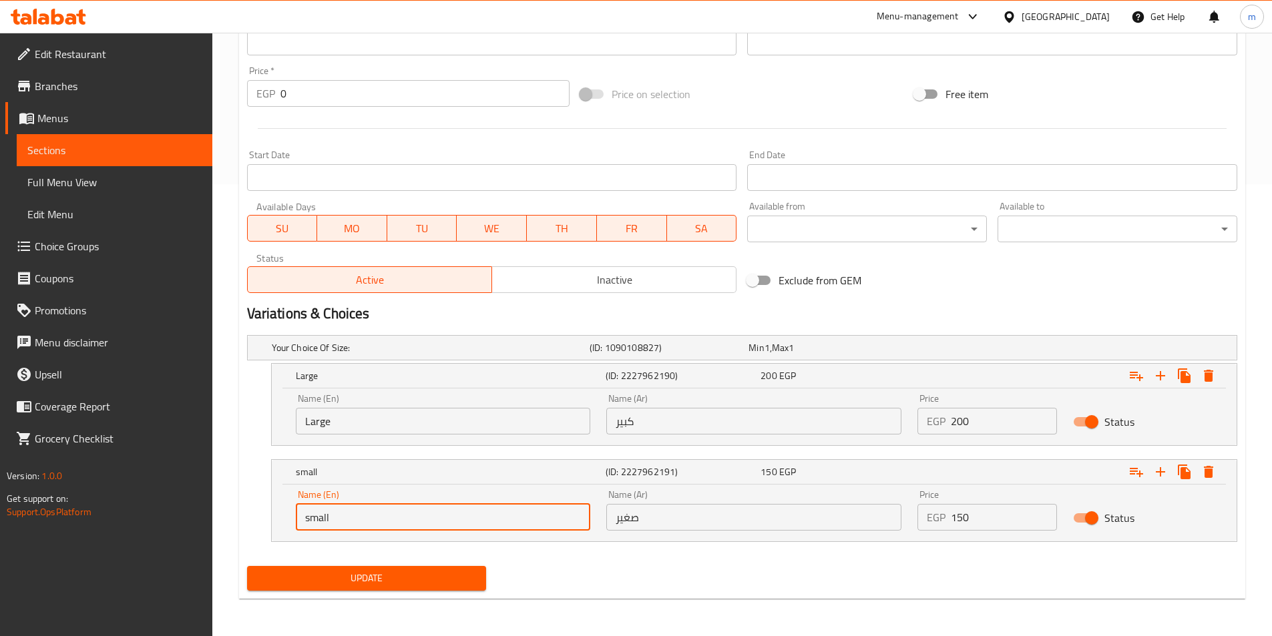
click at [338, 516] on input "small" at bounding box center [443, 517] width 295 height 27
type input "Small"
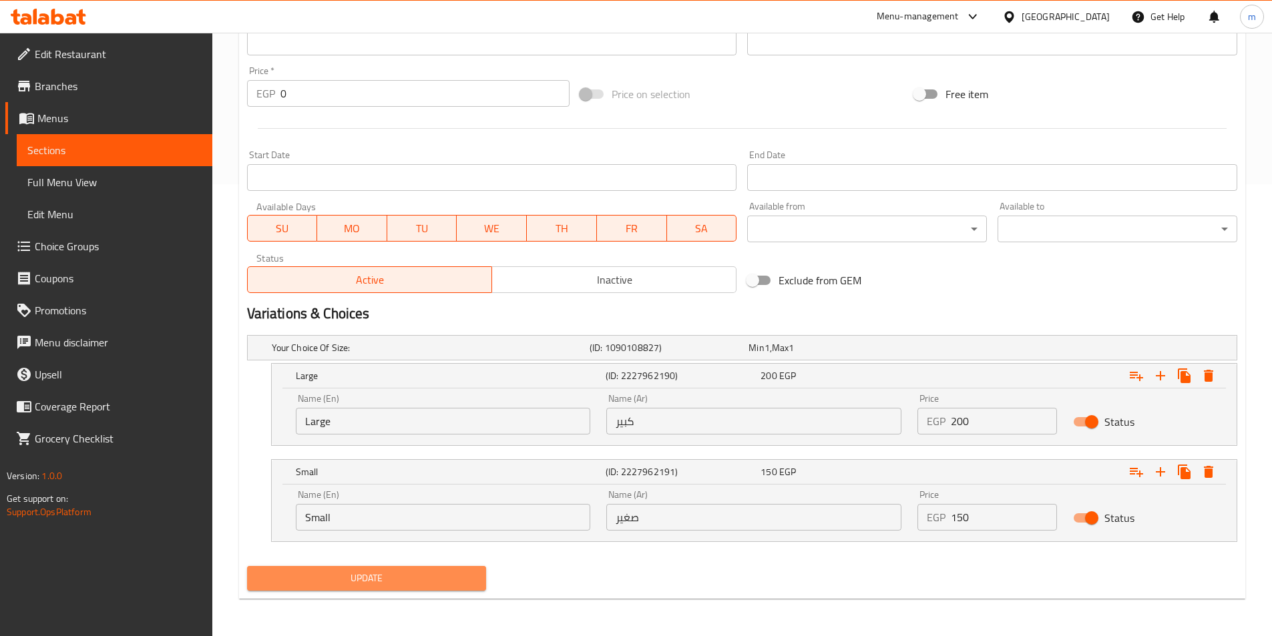
click at [381, 578] on span "Update" at bounding box center [367, 578] width 218 height 17
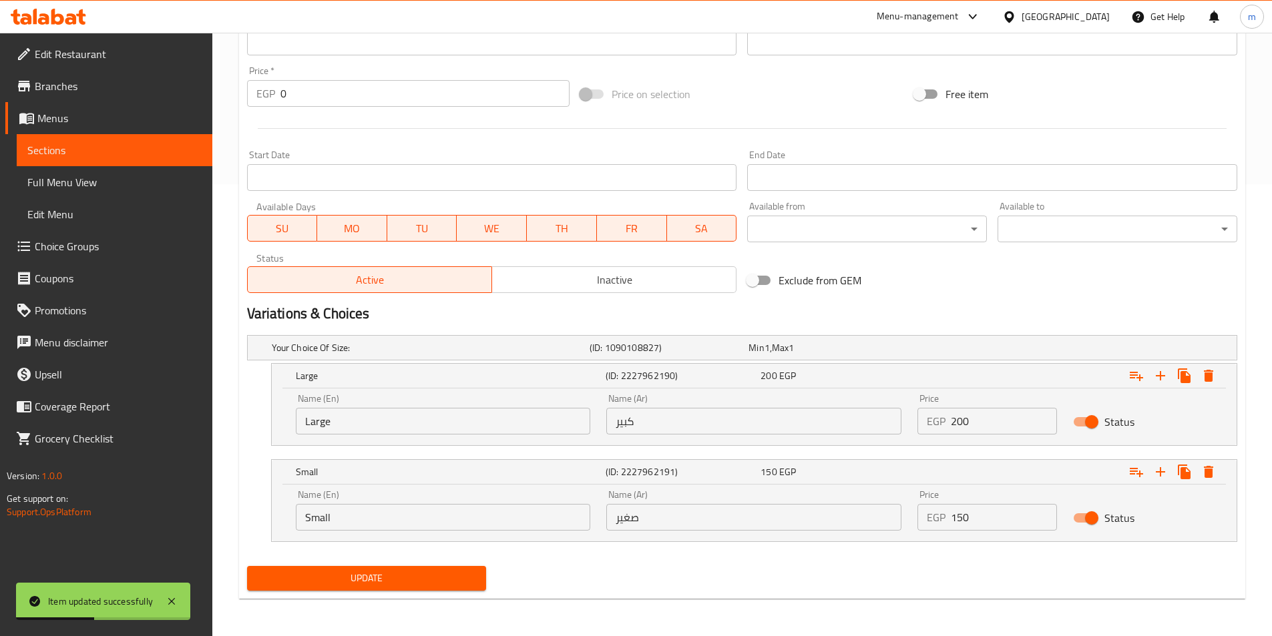
scroll to position [0, 0]
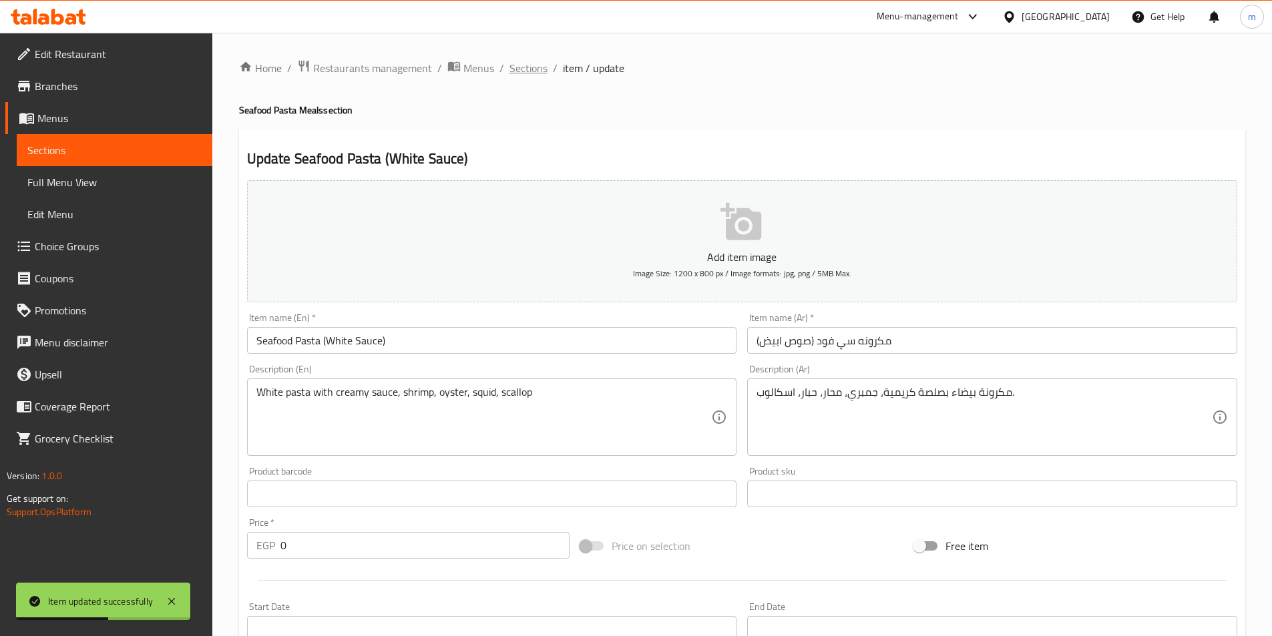
click at [527, 60] on span "Sections" at bounding box center [528, 68] width 38 height 16
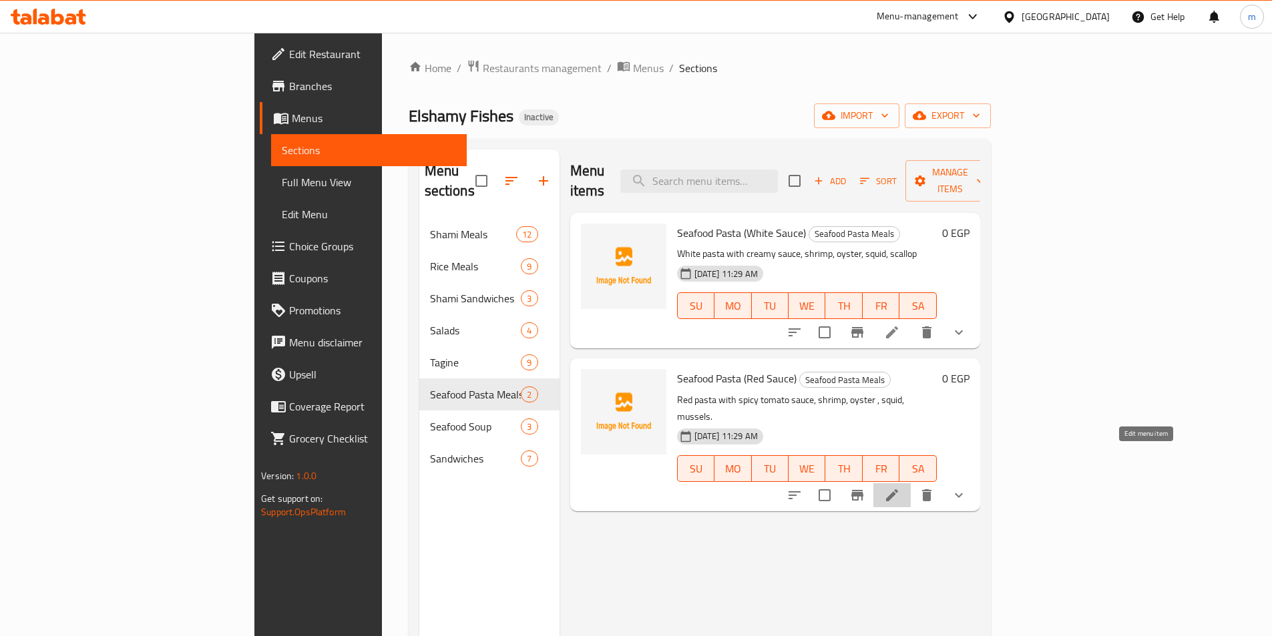
click at [900, 487] on icon at bounding box center [892, 495] width 16 height 16
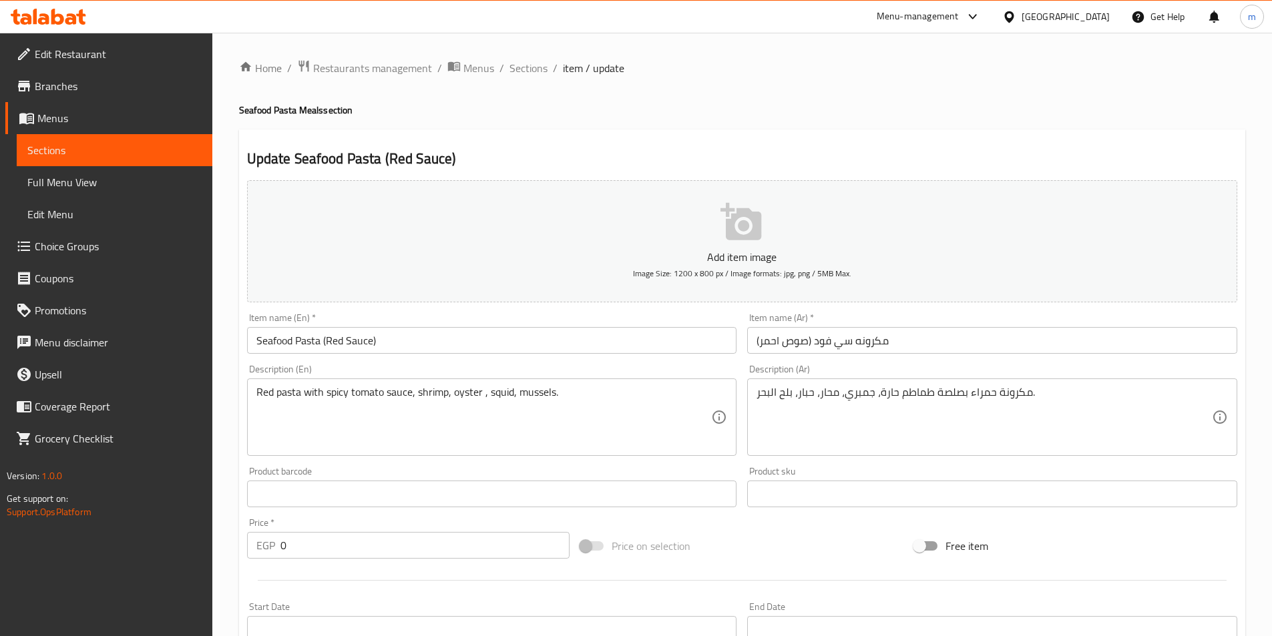
scroll to position [337, 0]
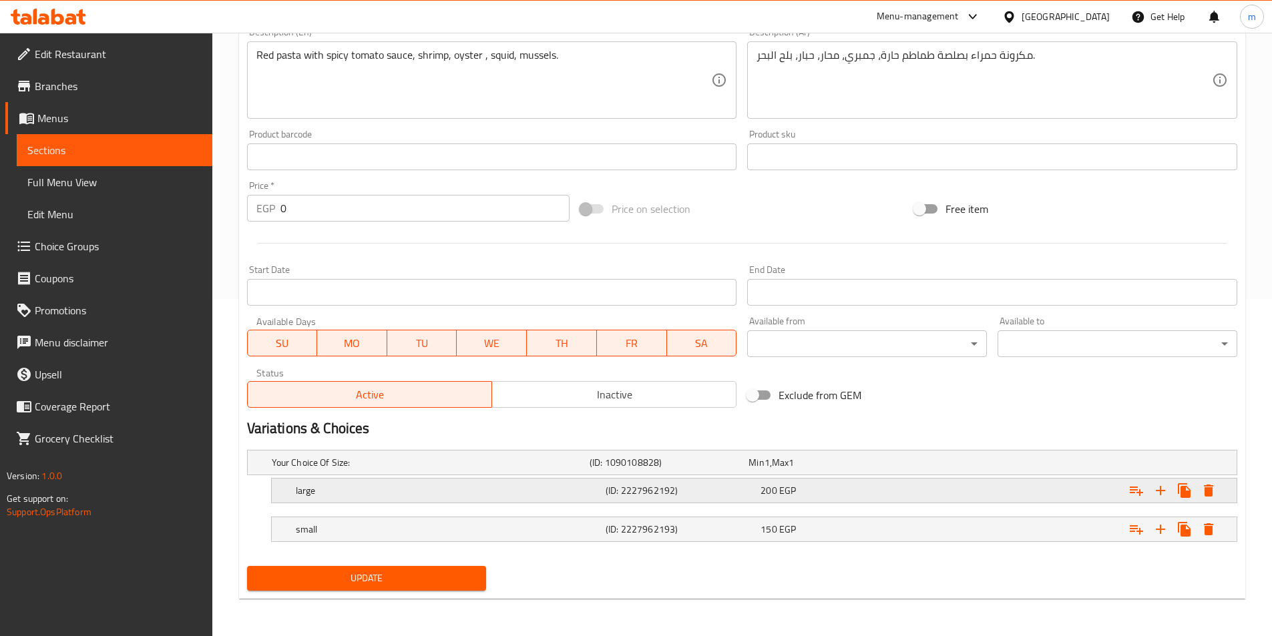
click at [440, 472] on div "large" at bounding box center [428, 462] width 318 height 19
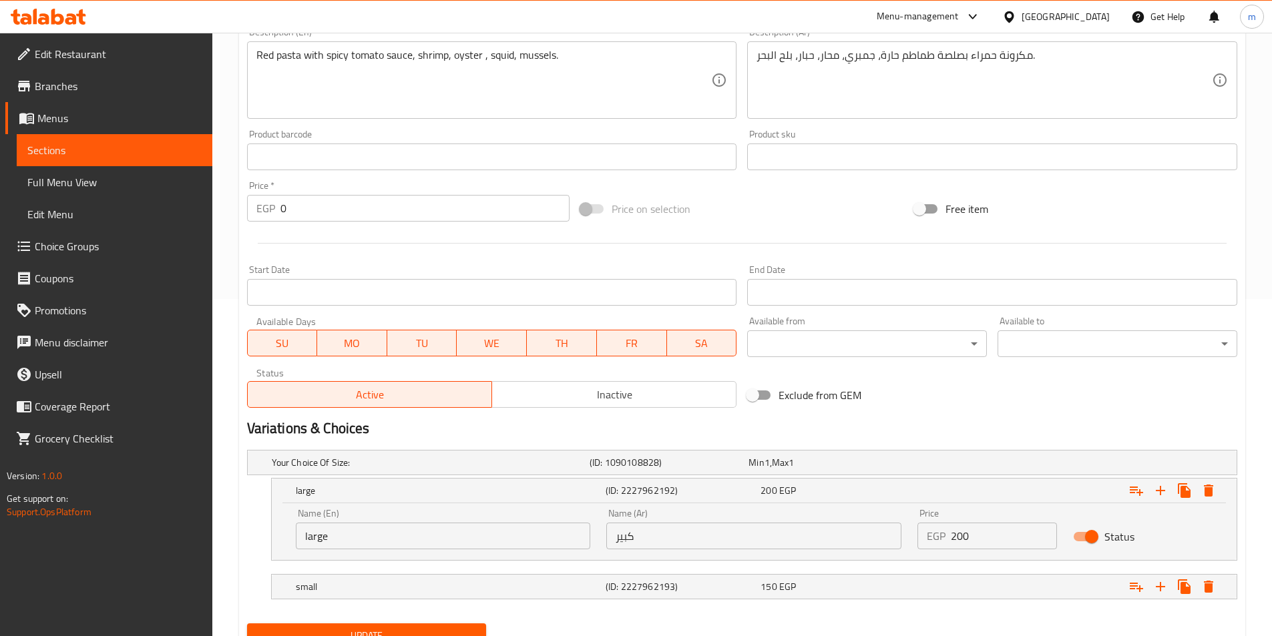
click at [370, 555] on div "Name (En) large Name (En)" at bounding box center [443, 529] width 311 height 57
click at [365, 544] on input "large" at bounding box center [443, 536] width 295 height 27
type input "Large"
click at [383, 477] on div "small (ID: 2227962193) 150 EGP" at bounding box center [746, 462] width 954 height 29
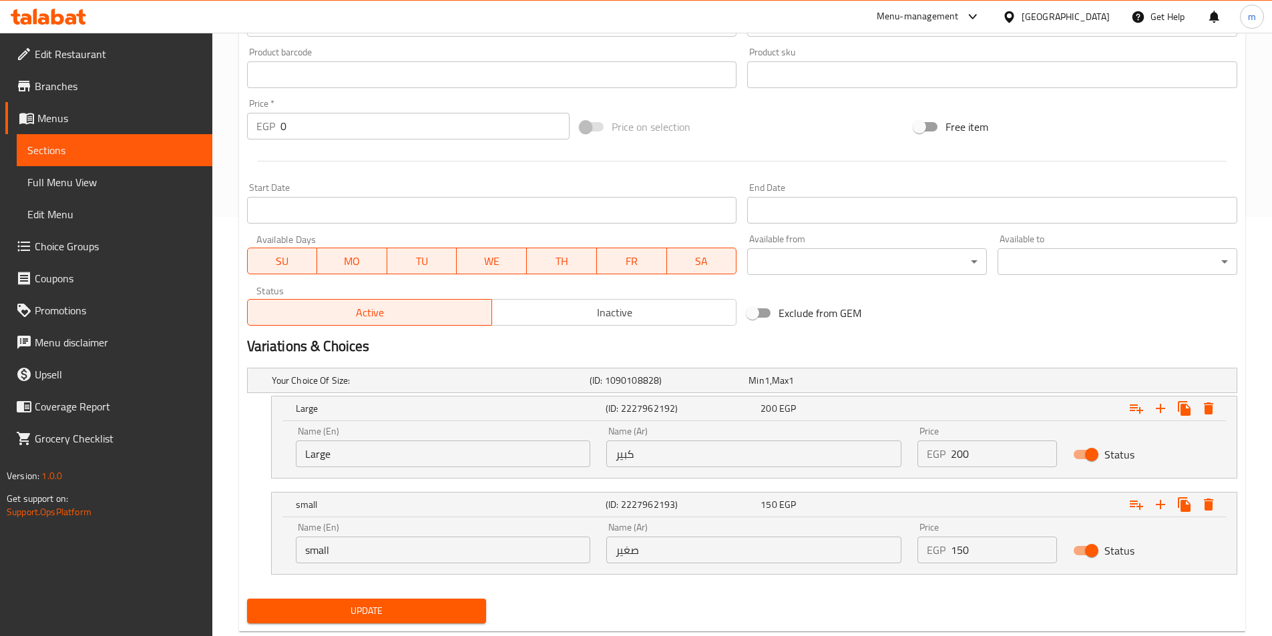
scroll to position [452, 0]
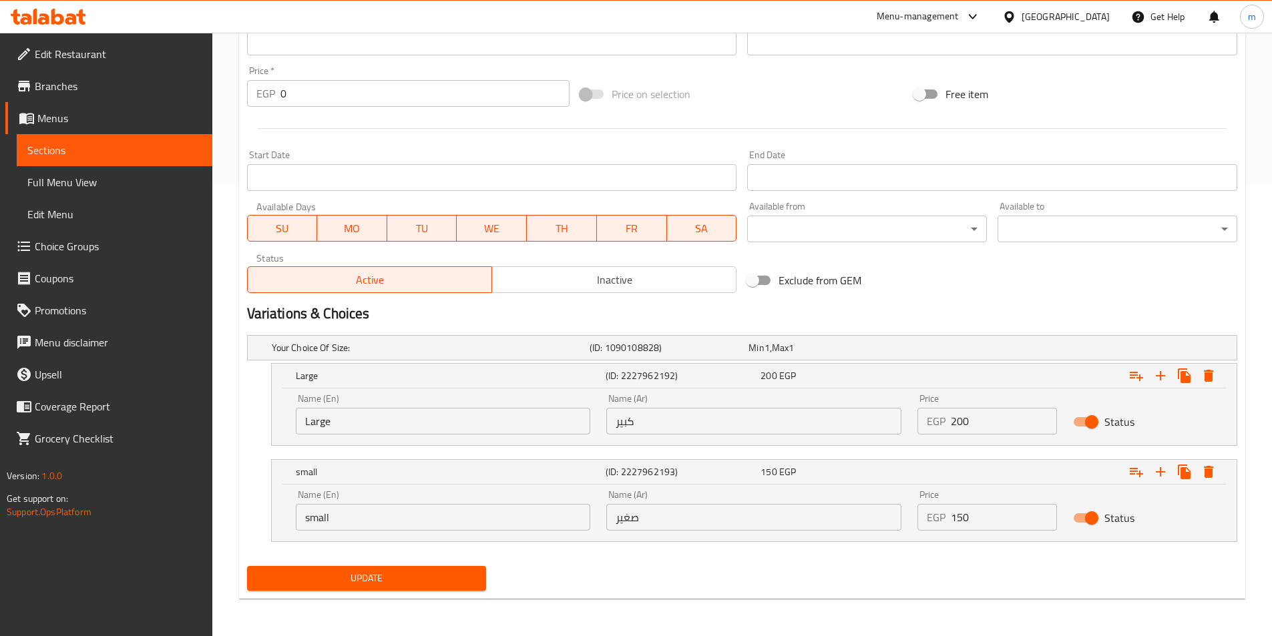
click at [374, 529] on input "small" at bounding box center [443, 517] width 295 height 27
type input "Small"
click at [404, 585] on span "Update" at bounding box center [367, 578] width 218 height 17
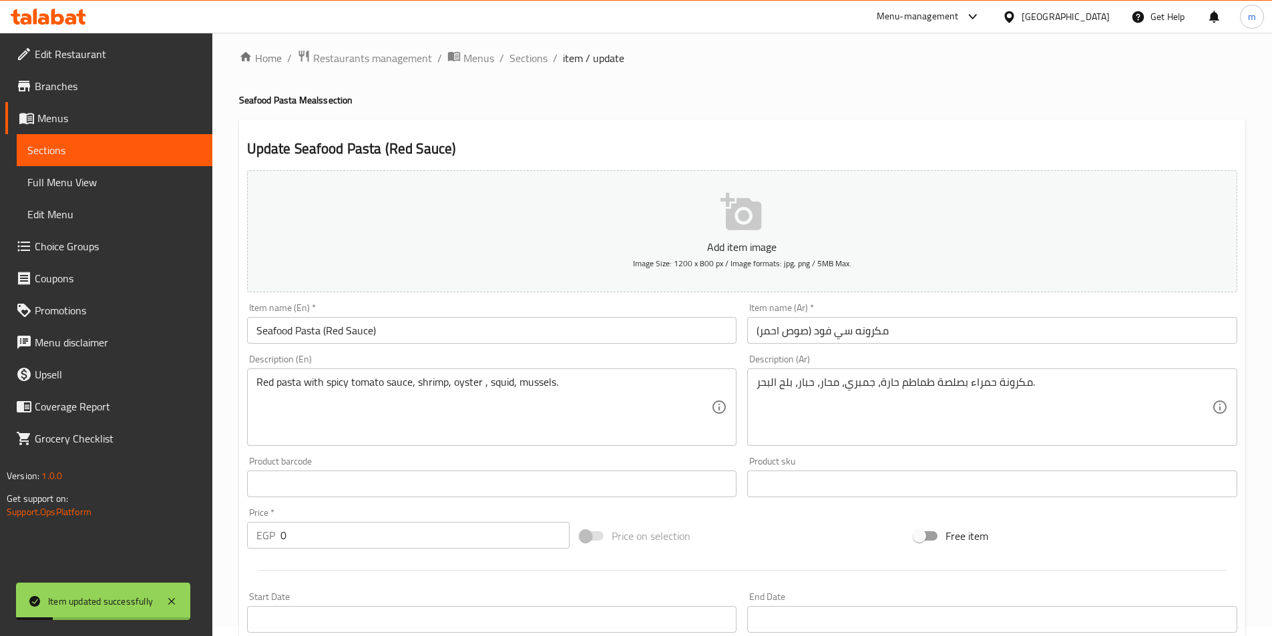
scroll to position [0, 0]
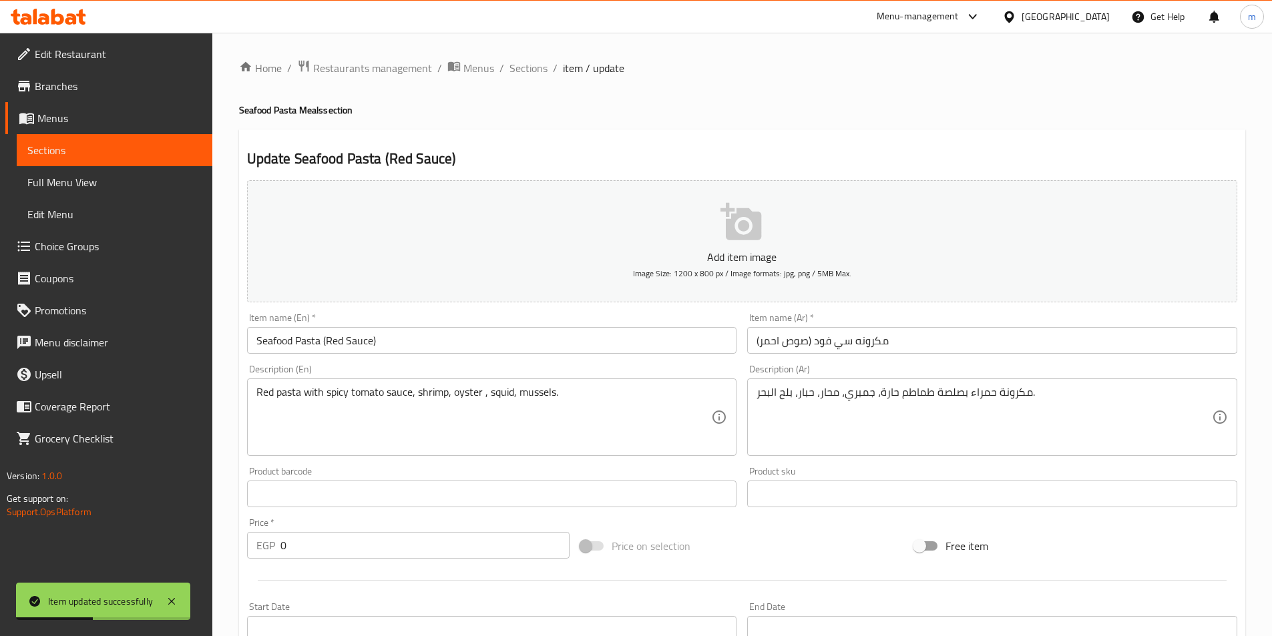
click at [358, 344] on input "Seafood Pasta (Red Sauce)" at bounding box center [492, 340] width 490 height 27
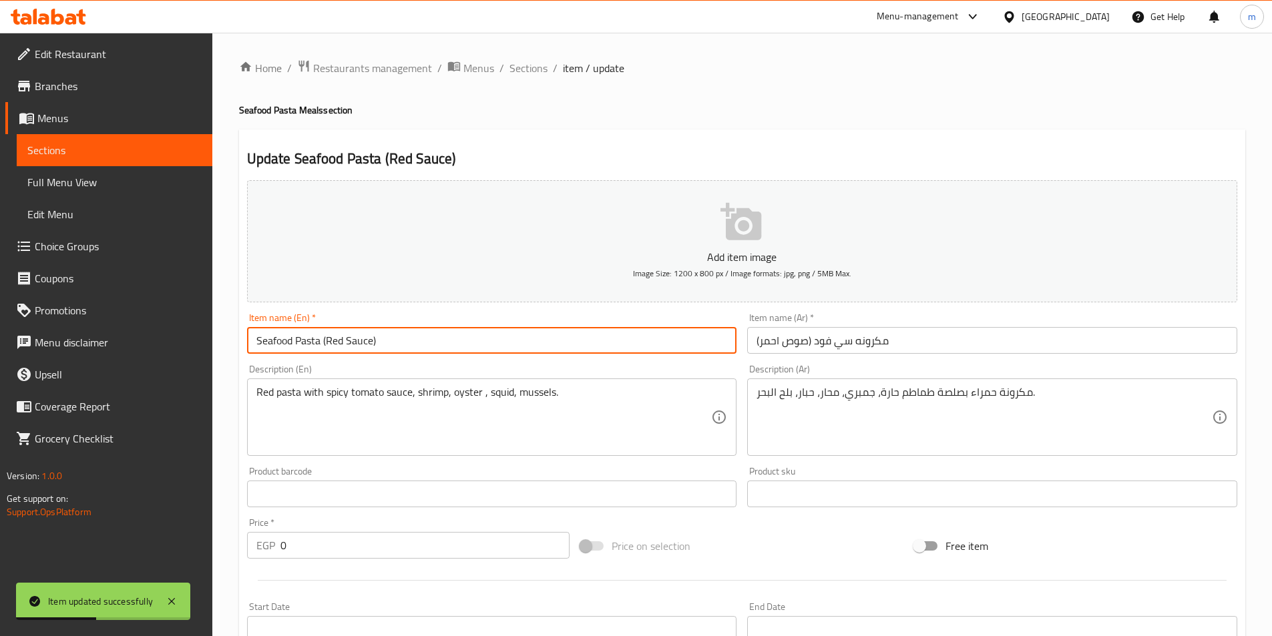
click at [358, 344] on input "Seafood Pasta (Red Sauce)" at bounding box center [492, 340] width 490 height 27
click at [358, 345] on input "Seafood Pasta (Red Sauce)" at bounding box center [492, 340] width 490 height 27
click at [541, 66] on span "Sections" at bounding box center [528, 68] width 38 height 16
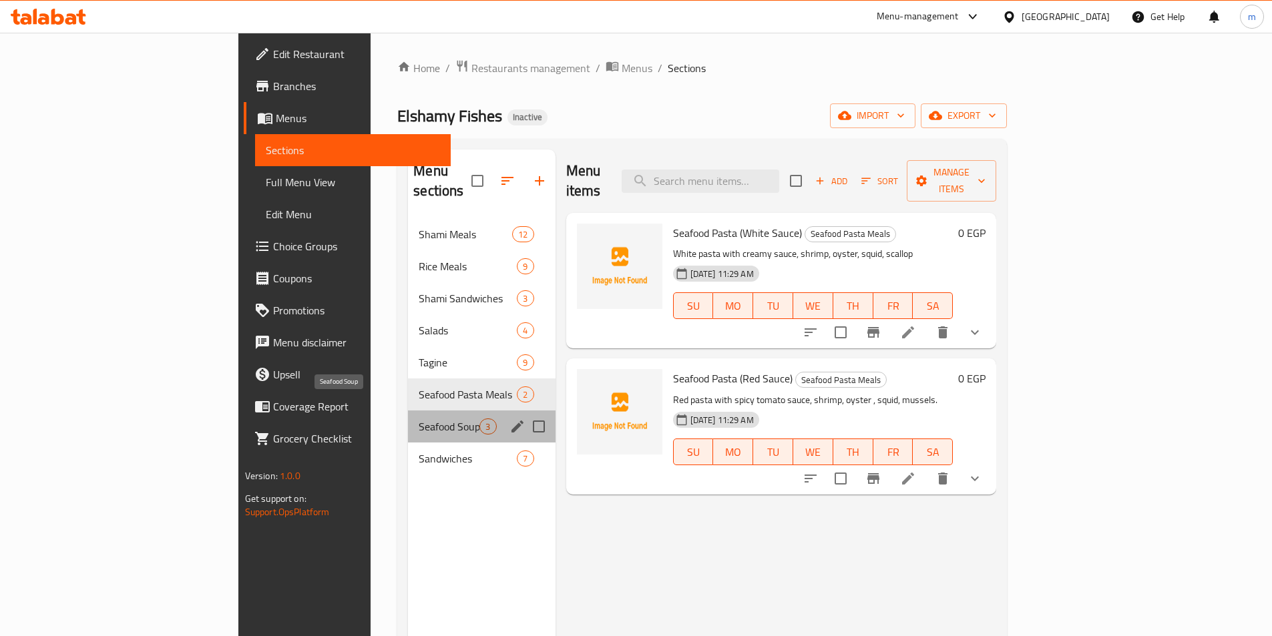
click at [419, 419] on span "Seafood Soup" at bounding box center [449, 427] width 61 height 16
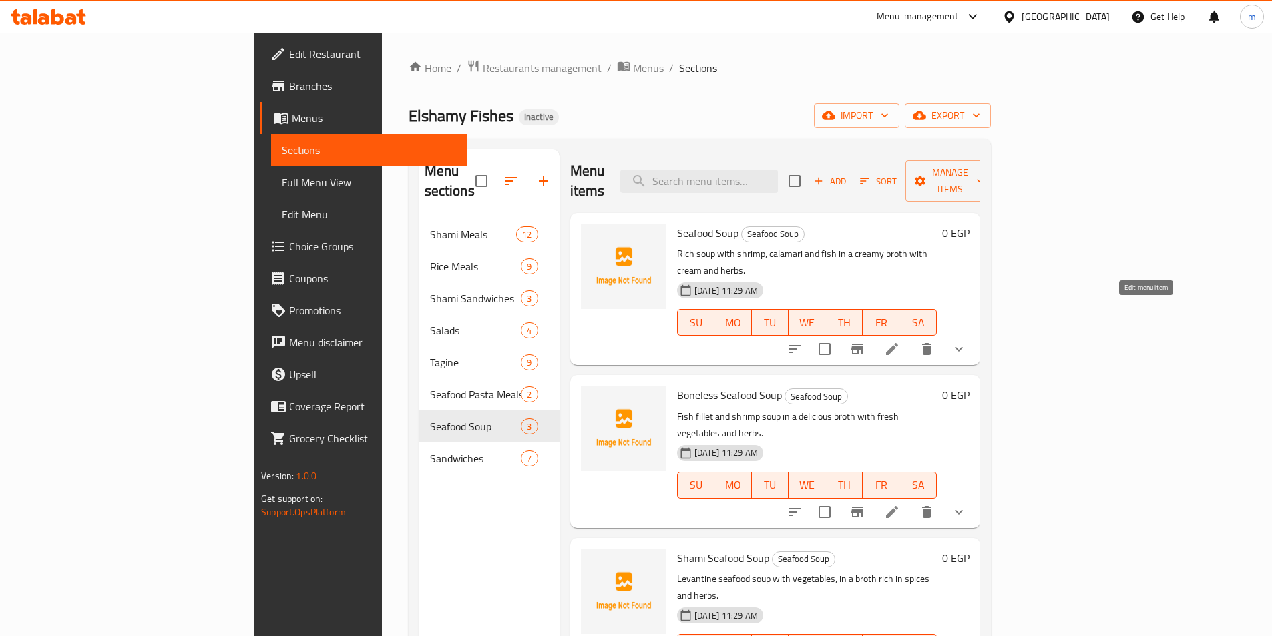
click at [900, 341] on icon at bounding box center [892, 349] width 16 height 16
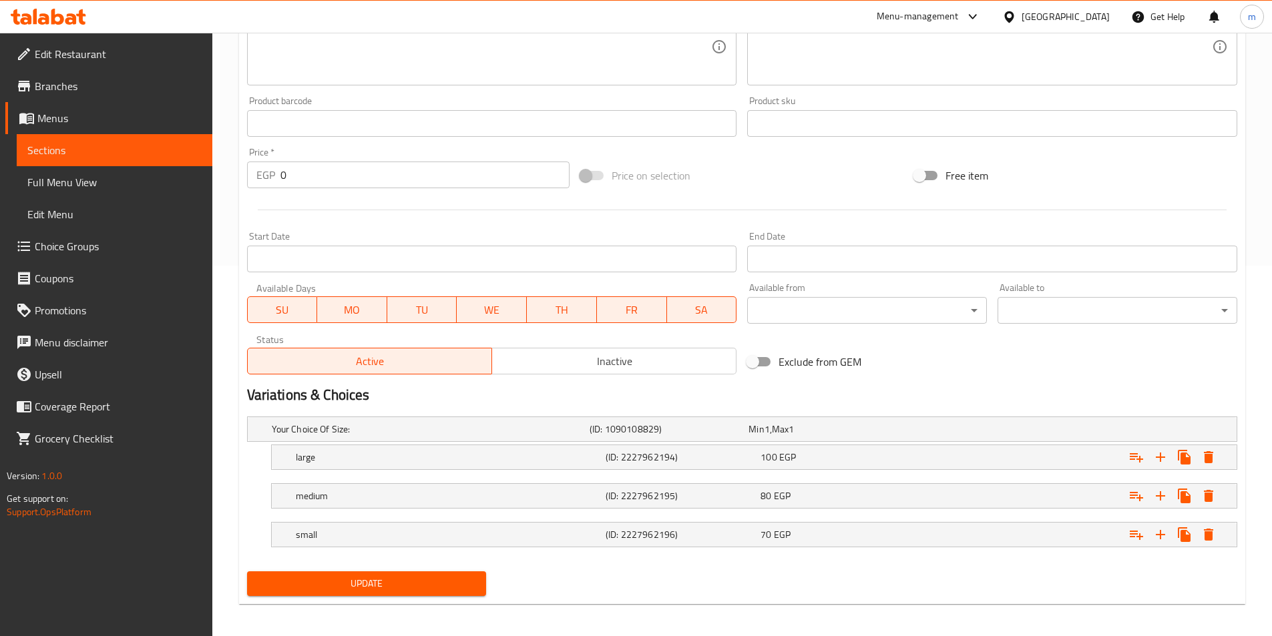
scroll to position [376, 0]
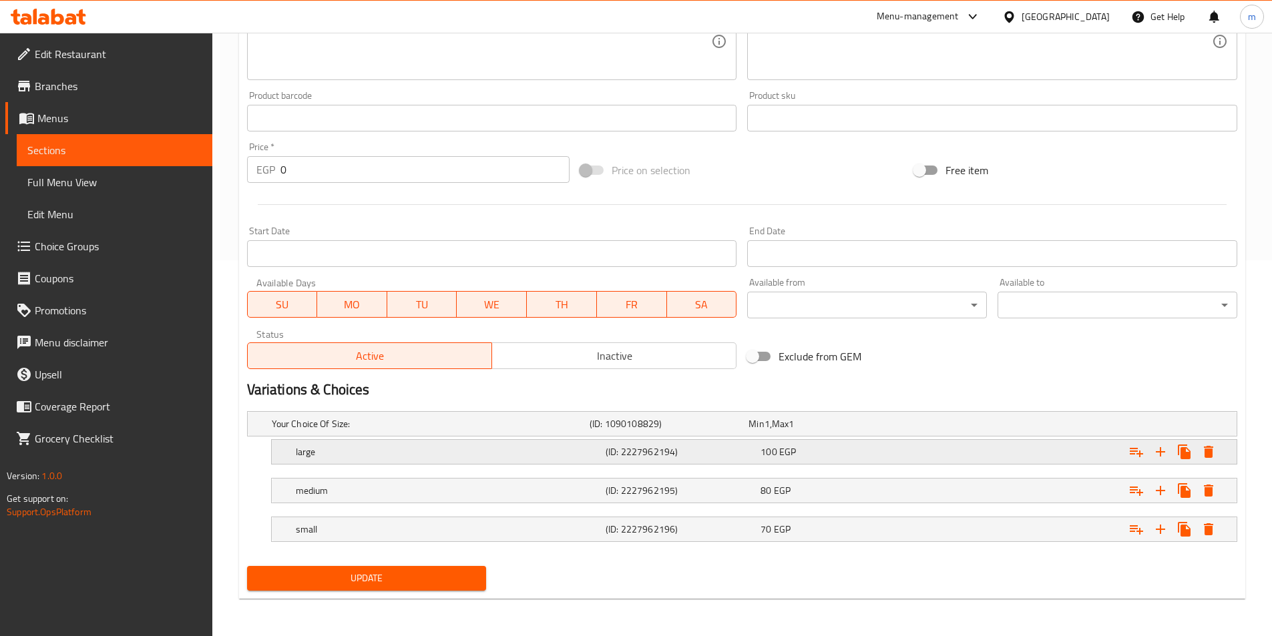
click at [308, 431] on h5 "large" at bounding box center [428, 423] width 312 height 13
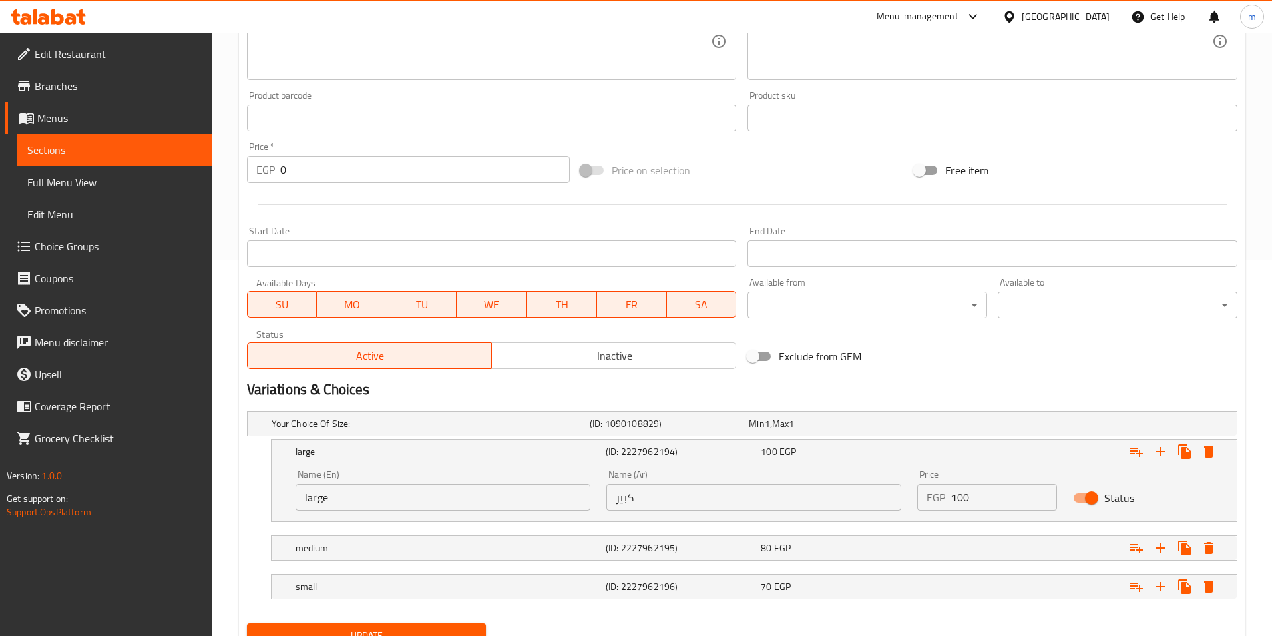
click at [322, 503] on input "large" at bounding box center [443, 497] width 295 height 27
type input "Large"
click at [307, 431] on h5 "medium" at bounding box center [428, 423] width 312 height 13
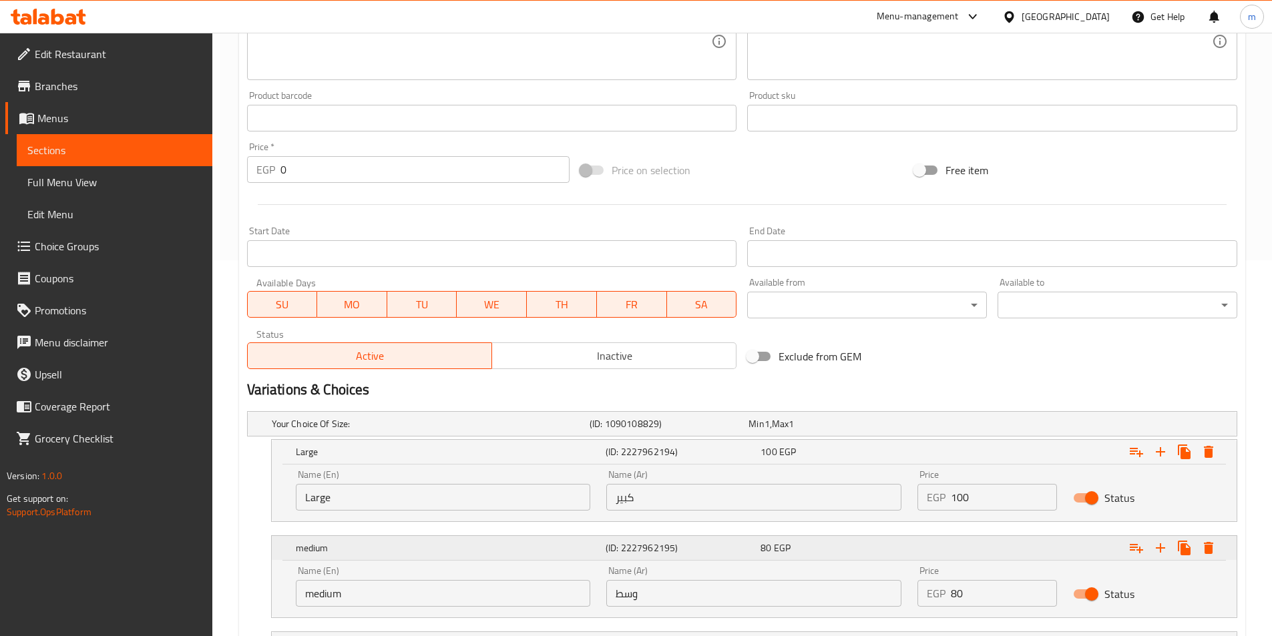
click at [307, 459] on h5 "medium" at bounding box center [448, 451] width 304 height 13
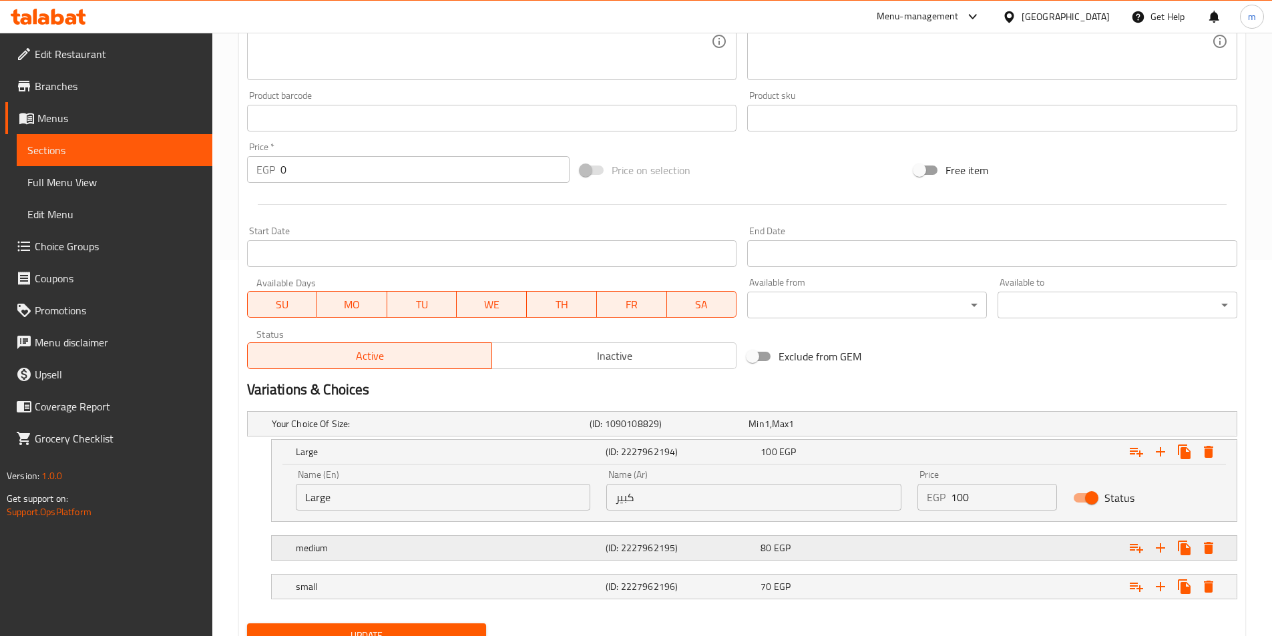
click at [326, 431] on h5 "medium" at bounding box center [428, 423] width 312 height 13
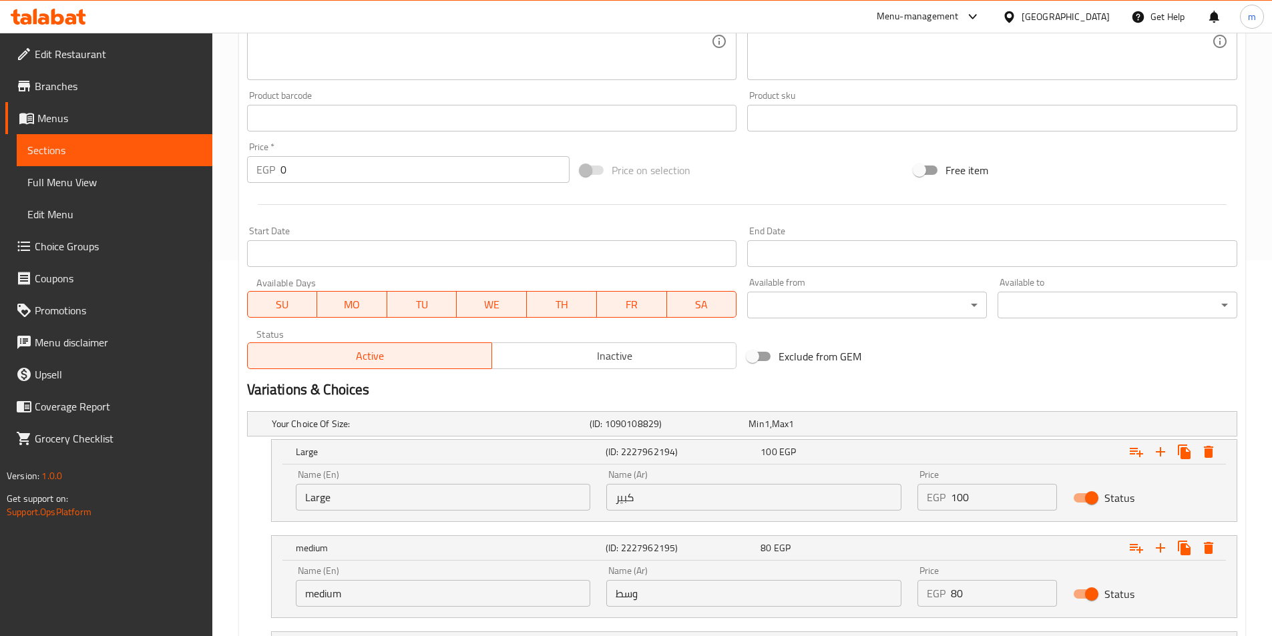
scroll to position [491, 0]
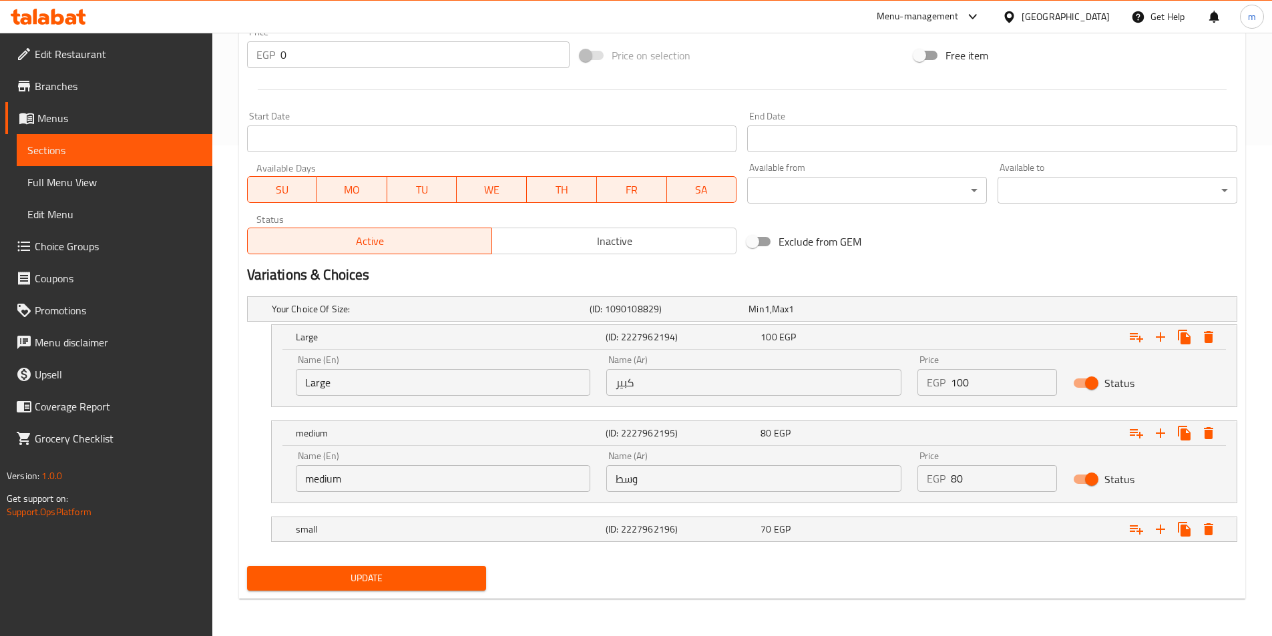
click at [323, 481] on input "medium" at bounding box center [443, 478] width 295 height 27
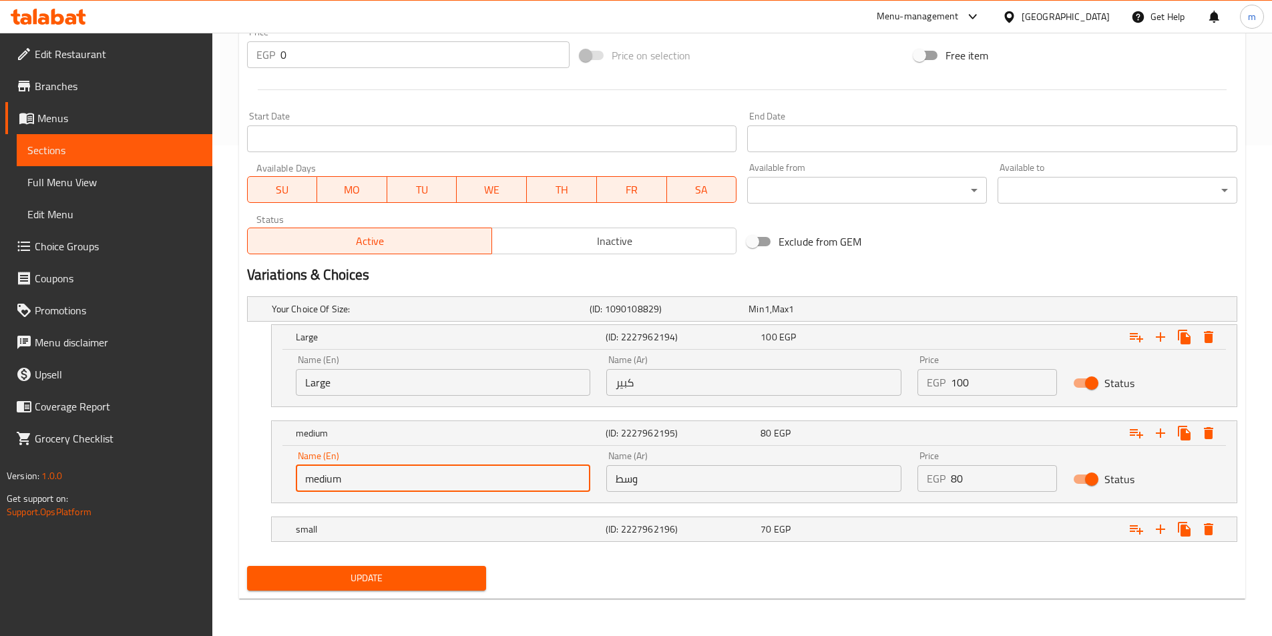
click at [323, 481] on input "medium" at bounding box center [443, 478] width 295 height 27
type input "Medium"
click at [316, 316] on h5 "small" at bounding box center [428, 308] width 312 height 13
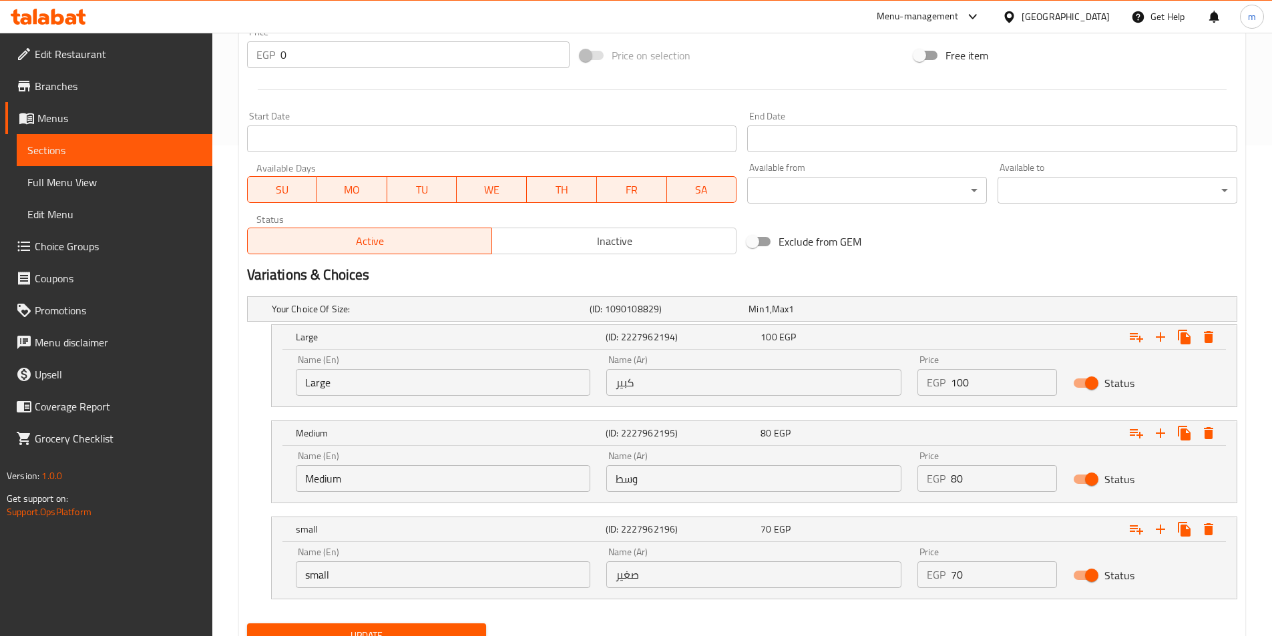
click at [321, 582] on input "small" at bounding box center [443, 574] width 295 height 27
type input "Small"
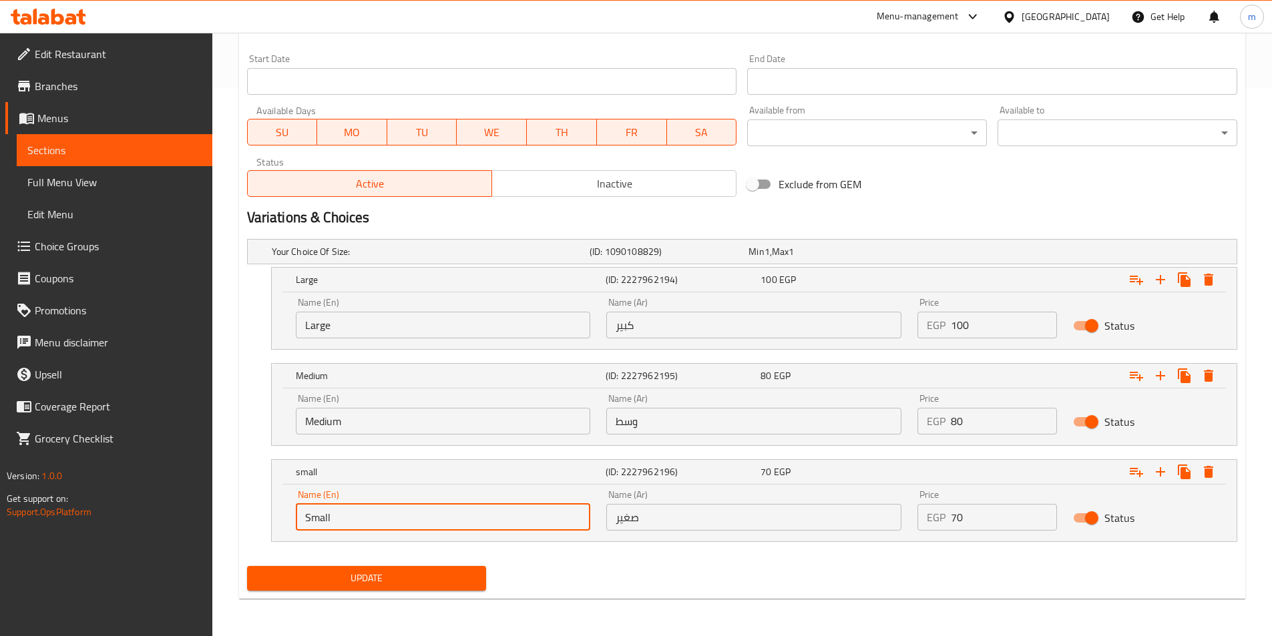
click at [342, 593] on div "Update" at bounding box center [367, 578] width 250 height 35
click at [345, 583] on span "Update" at bounding box center [367, 578] width 218 height 17
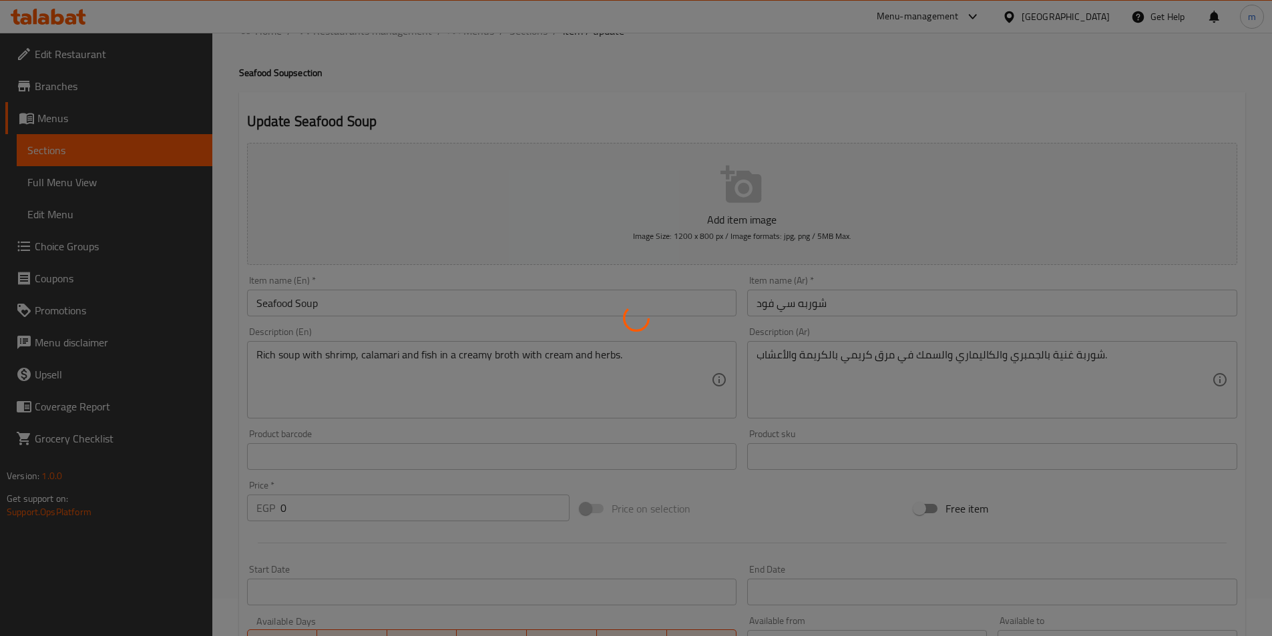
scroll to position [0, 0]
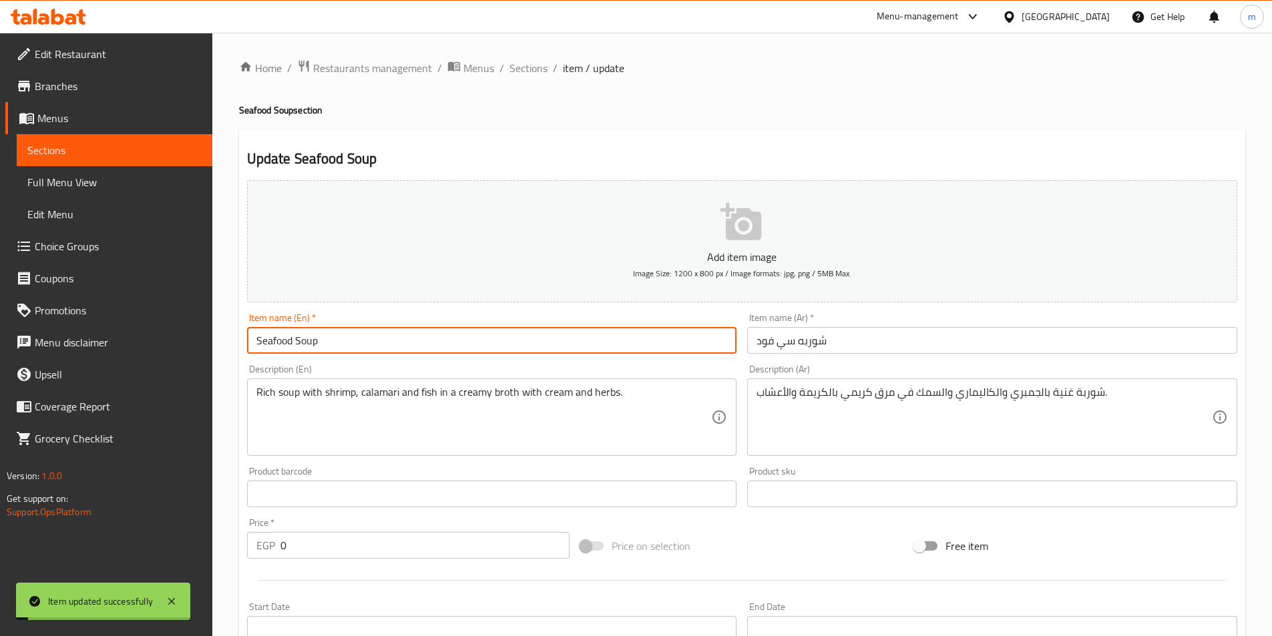
click at [304, 339] on input "Seafood Soup" at bounding box center [492, 340] width 490 height 27
click at [515, 76] on span "Sections" at bounding box center [528, 68] width 38 height 16
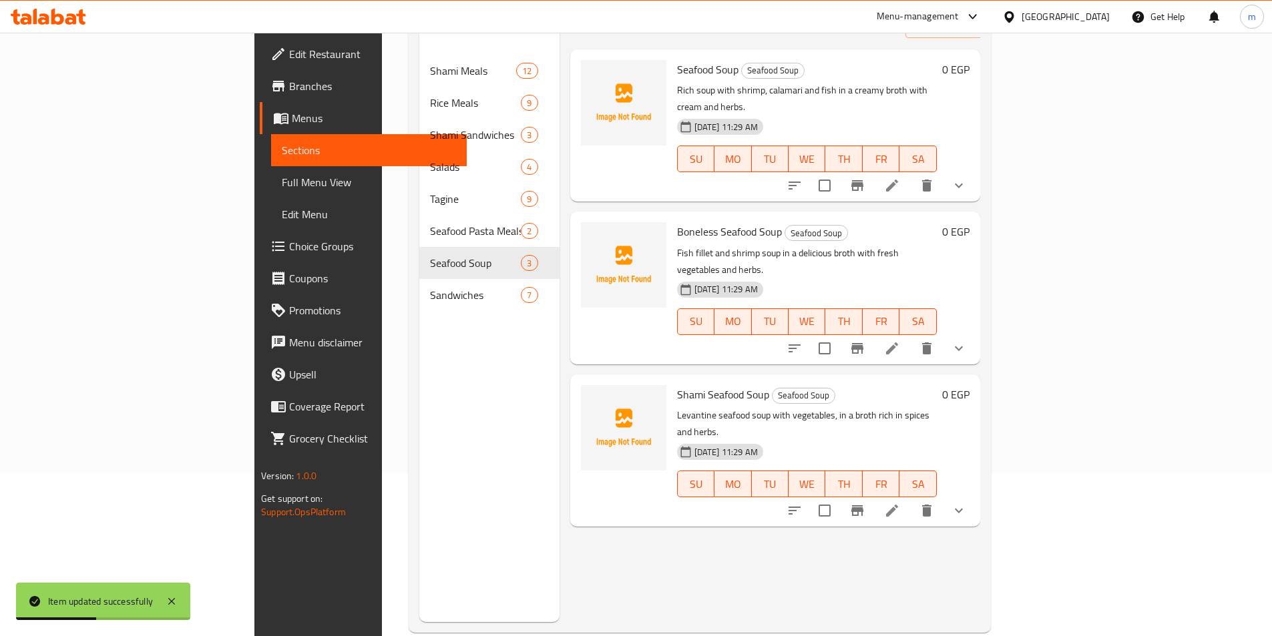
scroll to position [187, 0]
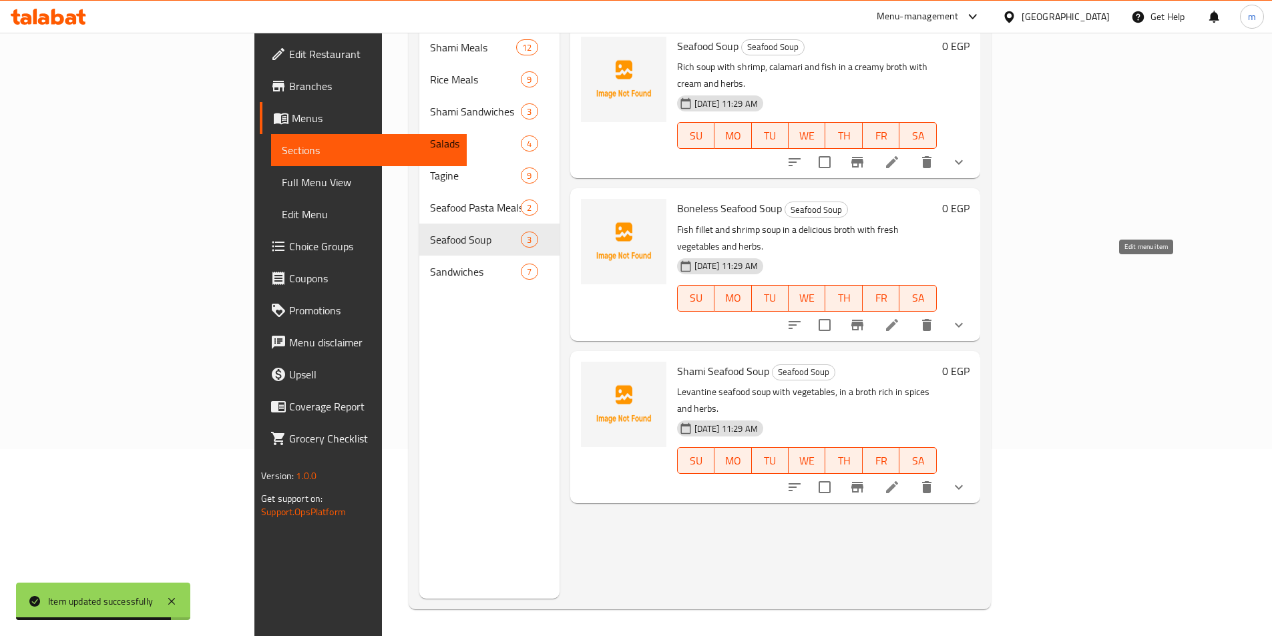
click at [900, 317] on icon at bounding box center [892, 325] width 16 height 16
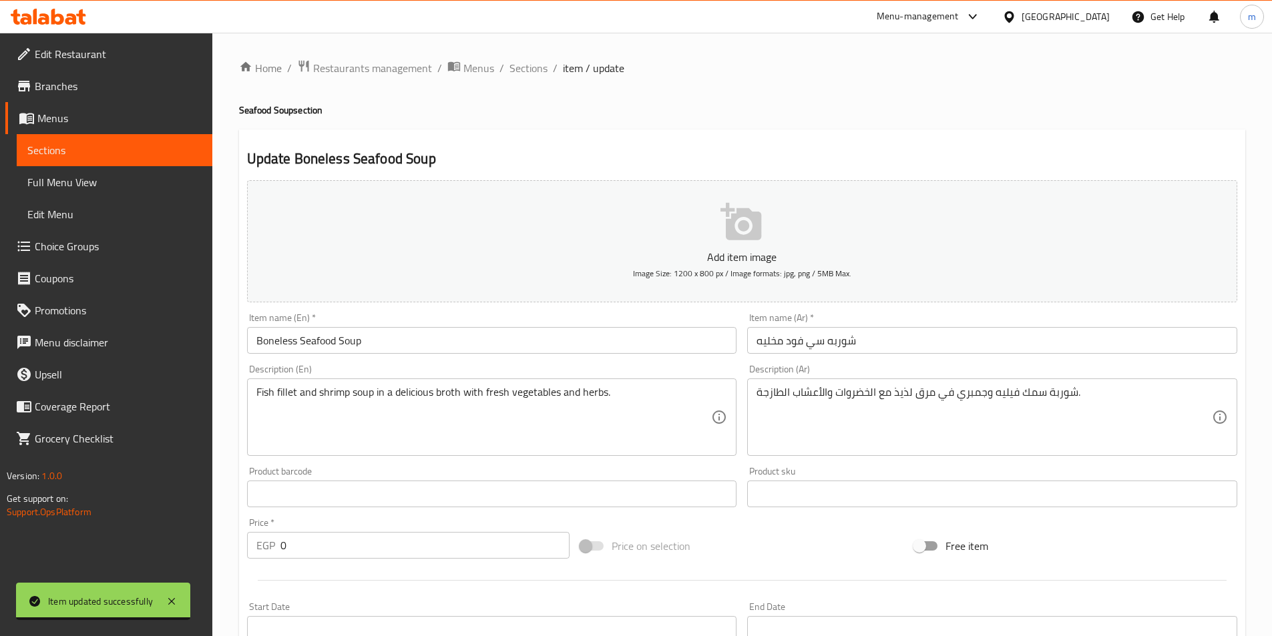
scroll to position [376, 0]
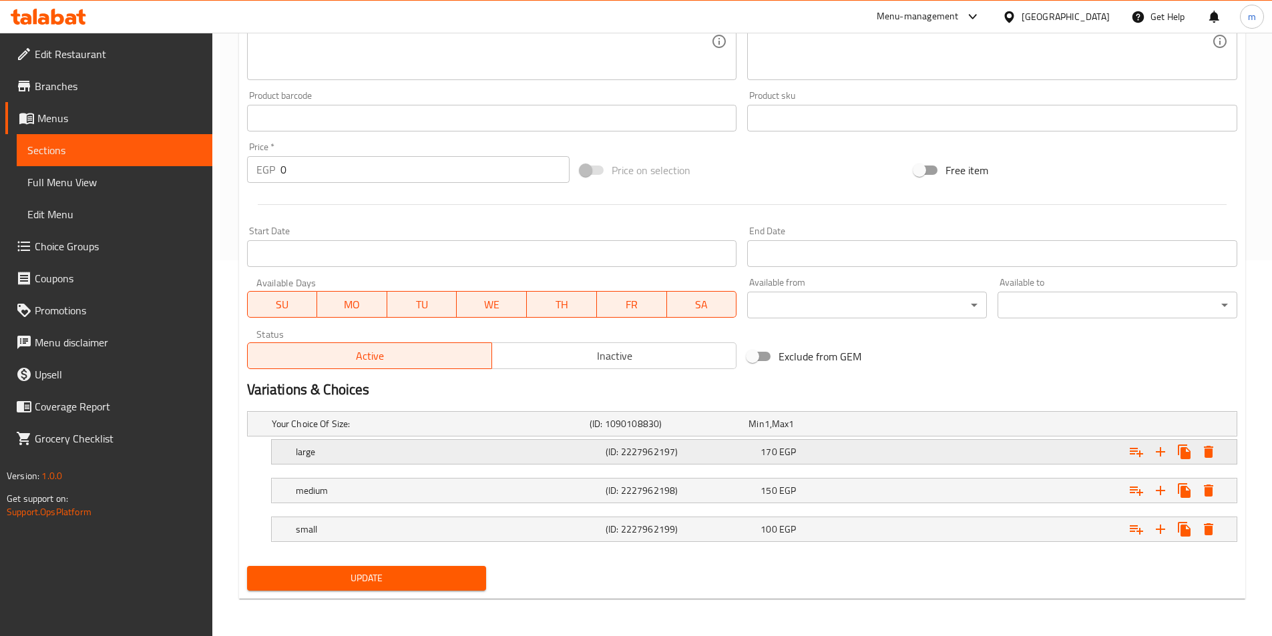
click at [356, 431] on h5 "large" at bounding box center [428, 423] width 312 height 13
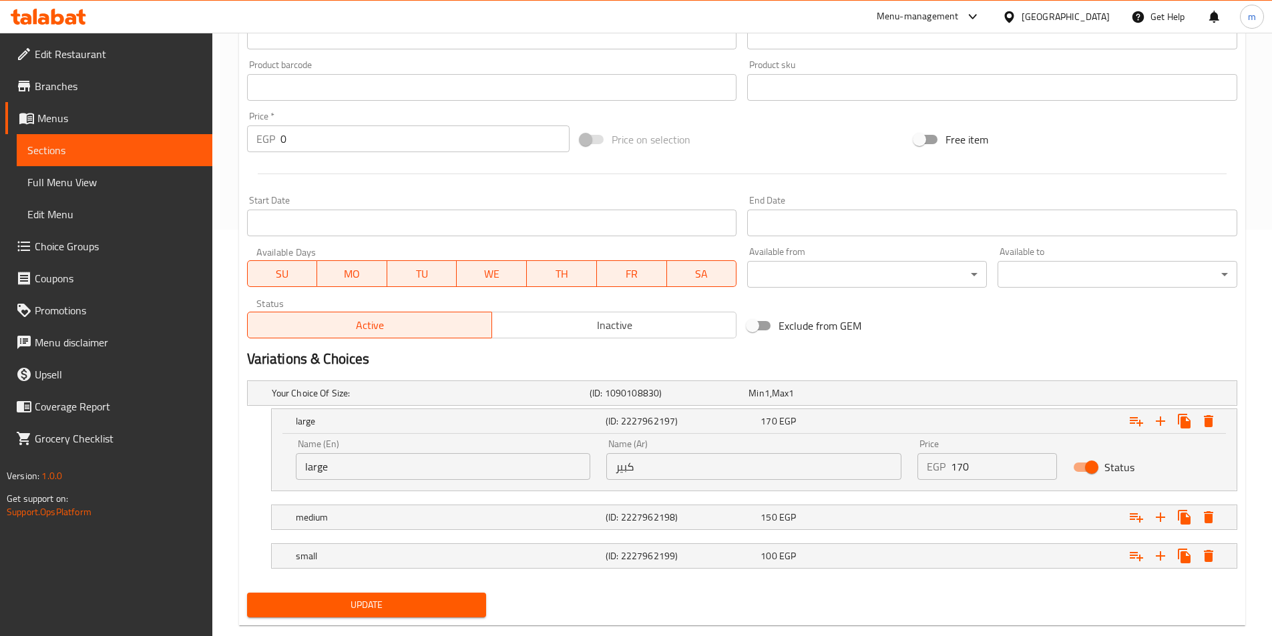
scroll to position [433, 0]
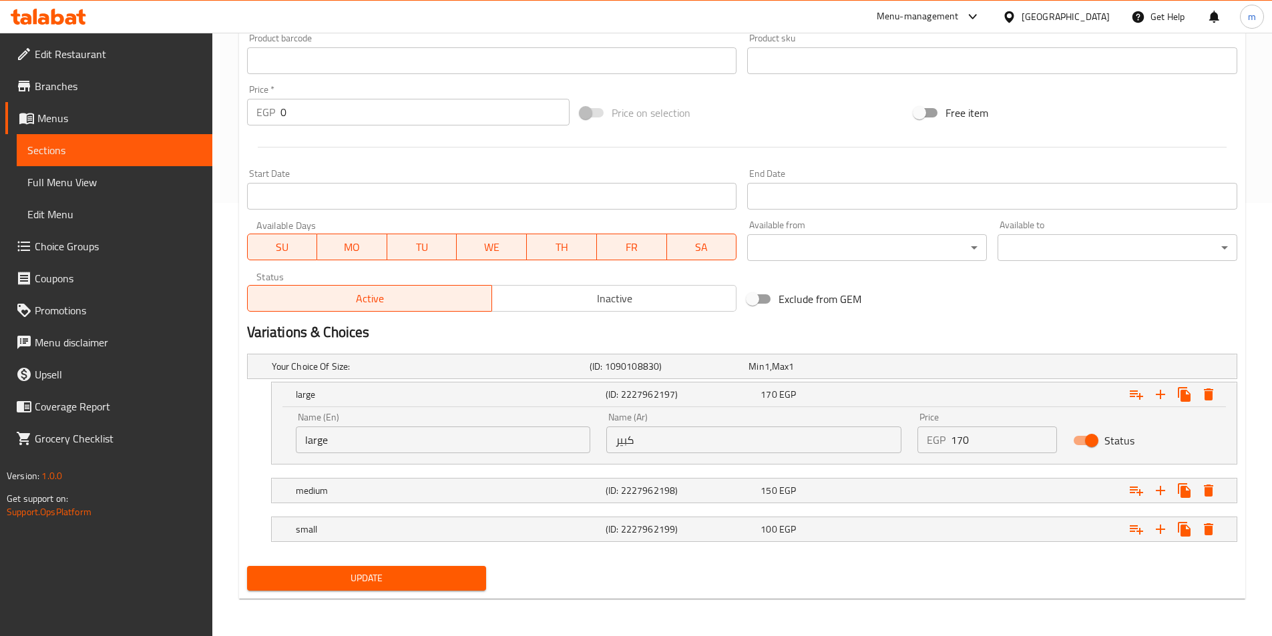
click at [324, 448] on input "large" at bounding box center [443, 440] width 295 height 27
click at [324, 447] on input "large" at bounding box center [443, 440] width 295 height 27
type input "Large"
click at [333, 373] on h5 "medium" at bounding box center [428, 366] width 312 height 13
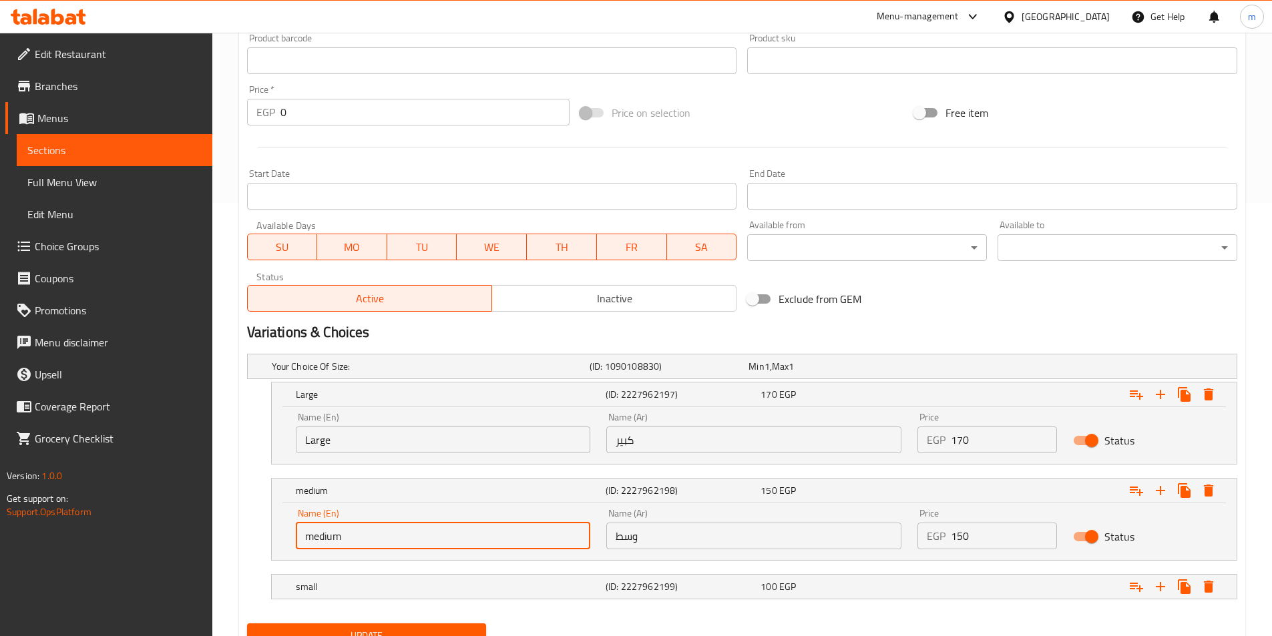
click at [327, 533] on input "medium" at bounding box center [443, 536] width 295 height 27
type input "Medium"
click at [332, 376] on div "small" at bounding box center [428, 366] width 318 height 19
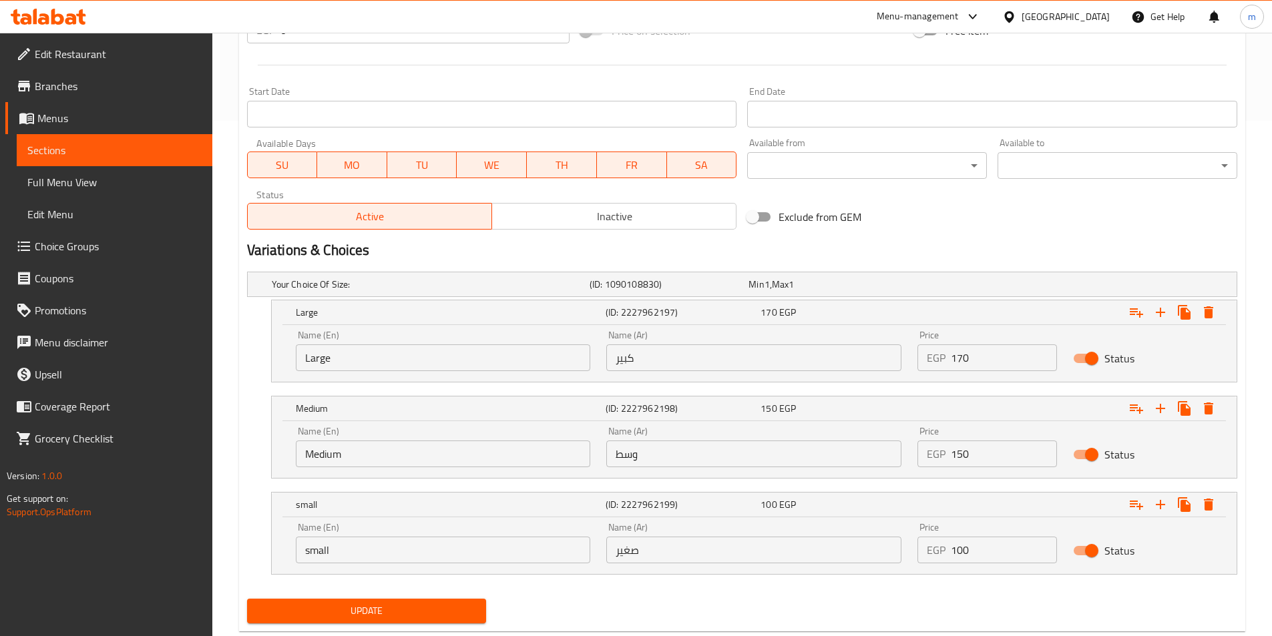
scroll to position [548, 0]
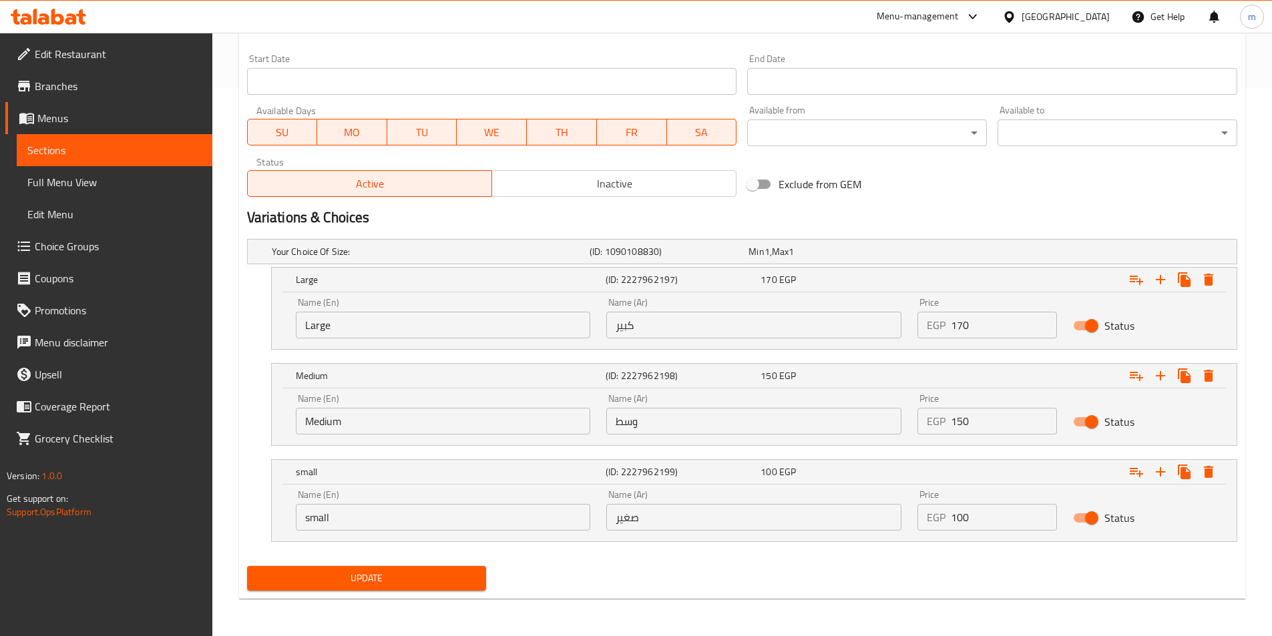
click at [327, 524] on input "small" at bounding box center [443, 517] width 295 height 27
click at [329, 512] on input "small" at bounding box center [443, 517] width 295 height 27
click at [329, 513] on input "small" at bounding box center [443, 517] width 295 height 27
type input "Small"
click at [388, 574] on span "Update" at bounding box center [367, 578] width 218 height 17
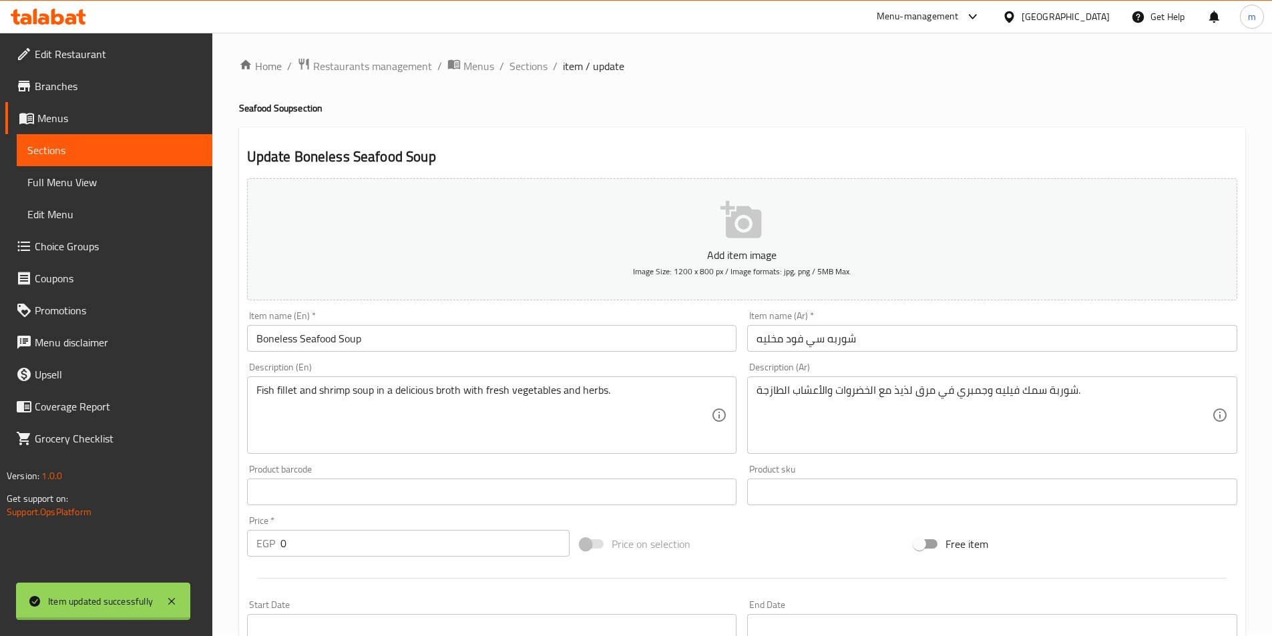
scroll to position [0, 0]
click at [517, 55] on div "Home / Restaurants management / Menus / Sections / item / update Seafood Soup s…" at bounding box center [741, 609] width 1059 height 1152
click at [518, 66] on span "Sections" at bounding box center [528, 68] width 38 height 16
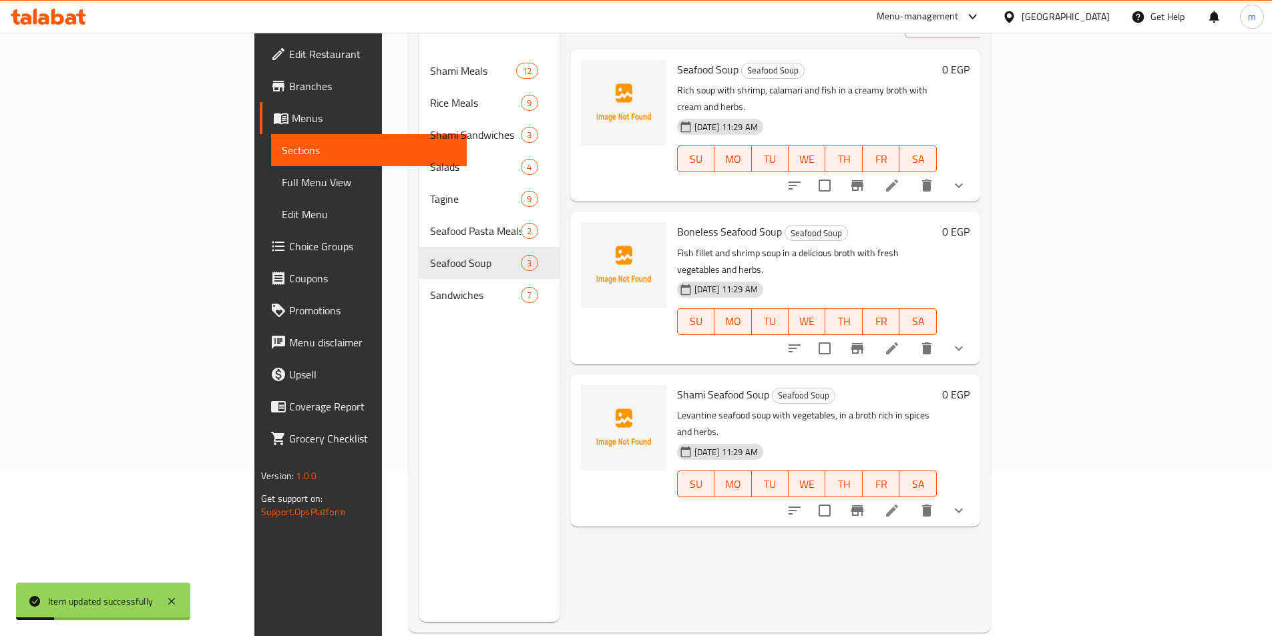
scroll to position [187, 0]
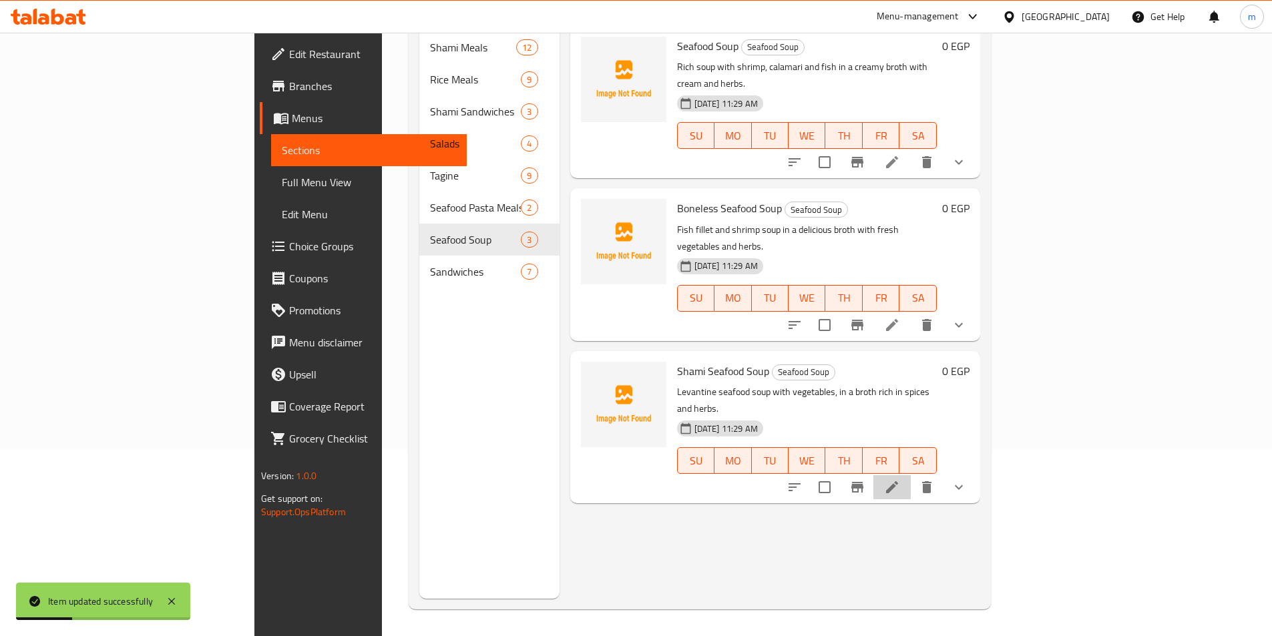
click at [911, 475] on li at bounding box center [891, 487] width 37 height 24
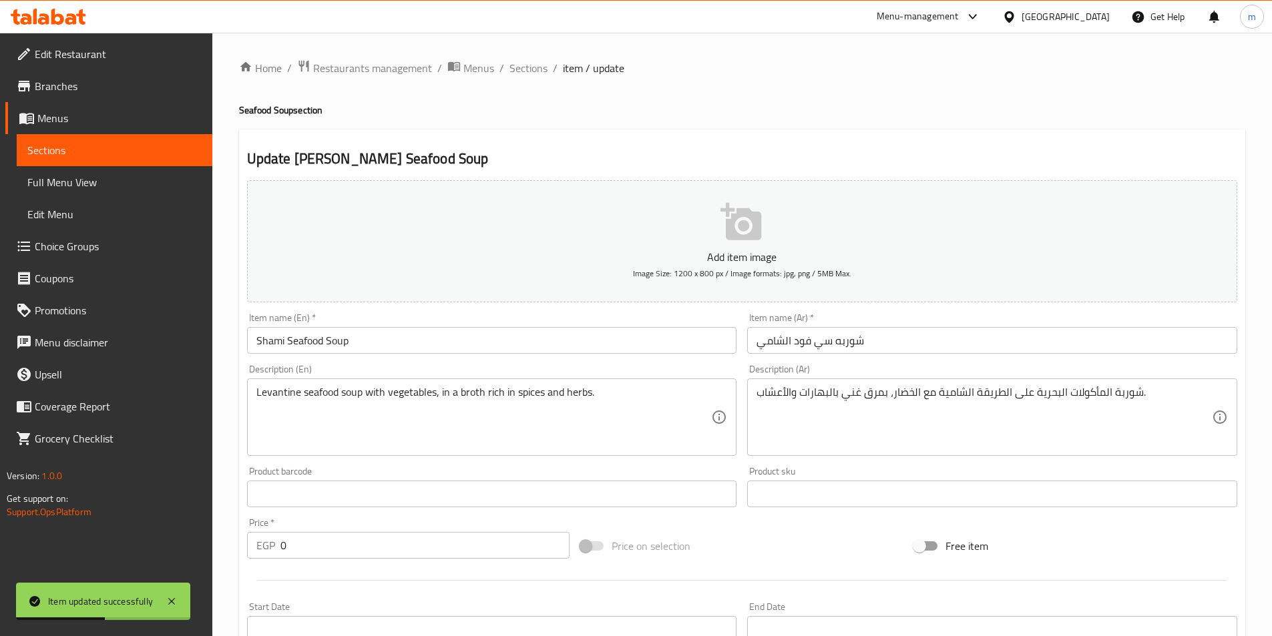
scroll to position [376, 0]
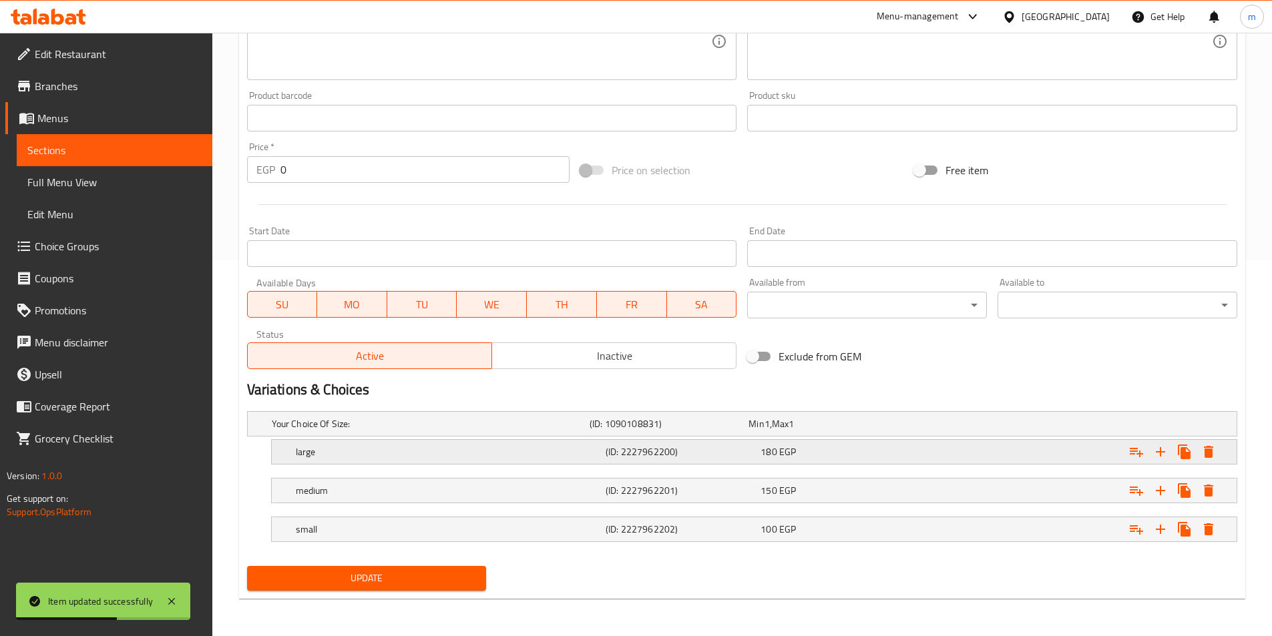
click at [340, 431] on h5 "large" at bounding box center [428, 423] width 312 height 13
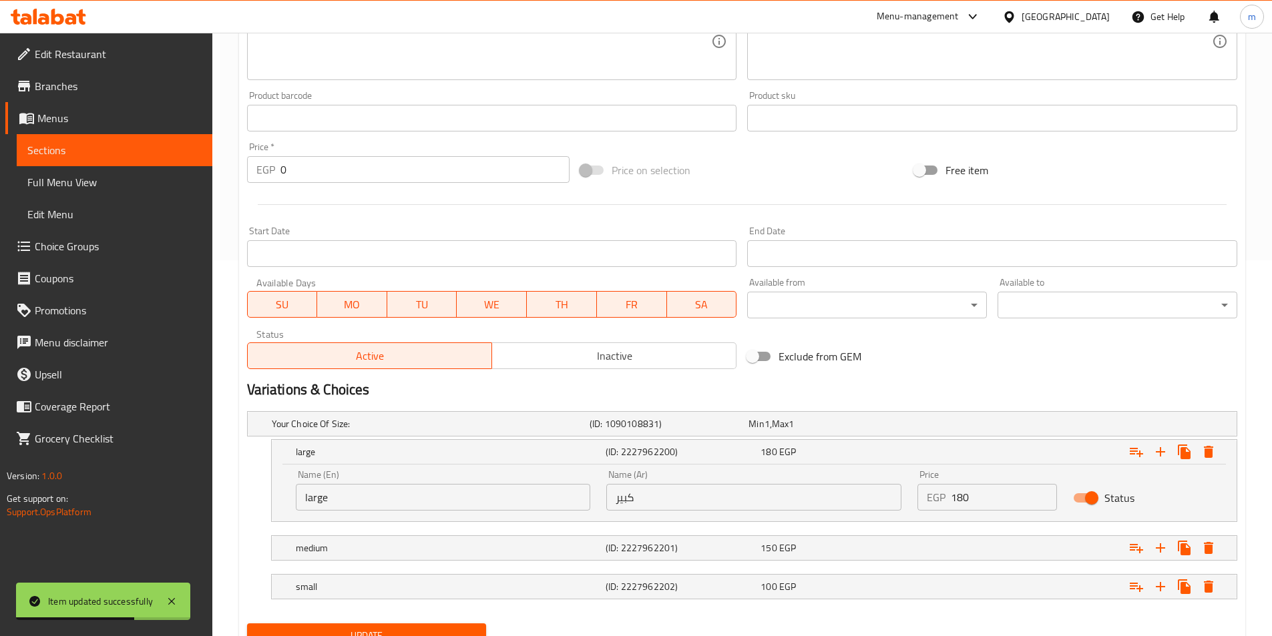
click at [316, 499] on input "large" at bounding box center [443, 497] width 295 height 27
type input "Large"
click at [347, 431] on h5 "medium" at bounding box center [428, 423] width 312 height 13
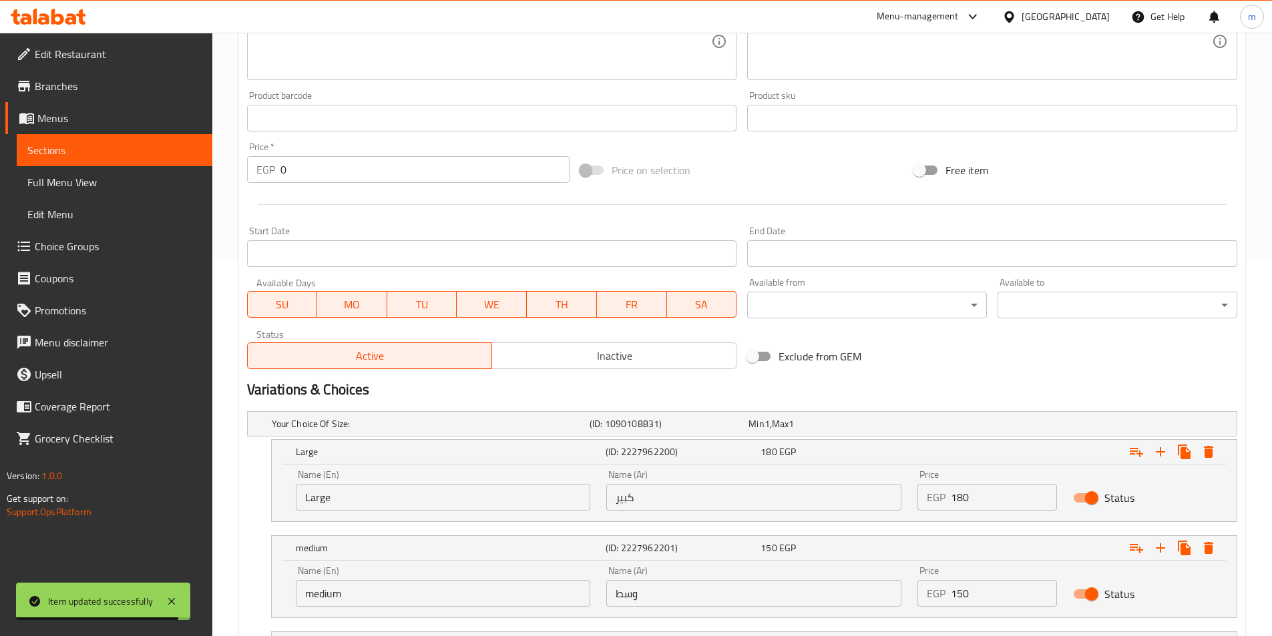
click at [308, 602] on input "medium" at bounding box center [443, 593] width 295 height 27
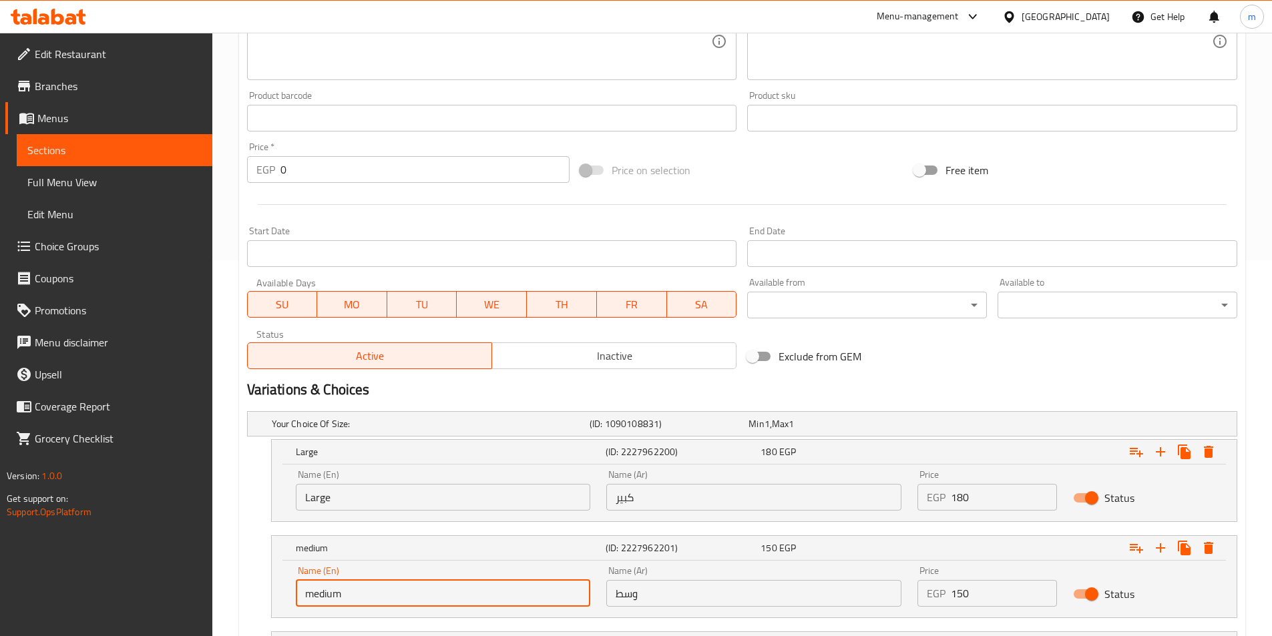
type input "Medium"
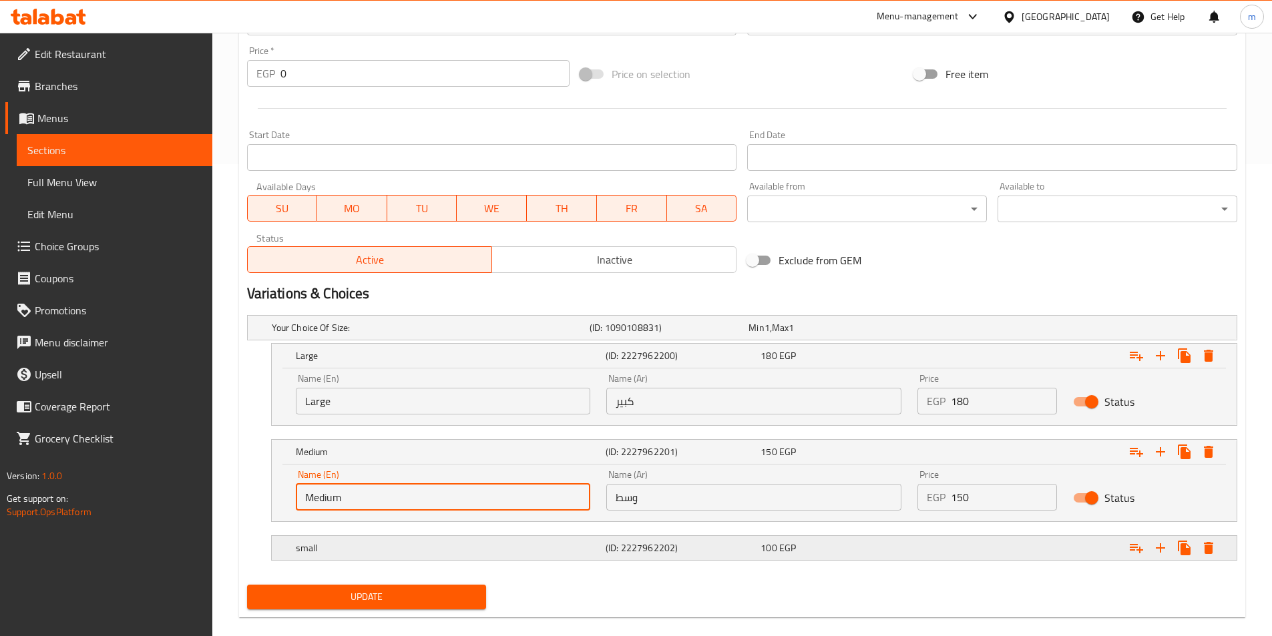
scroll to position [491, 0]
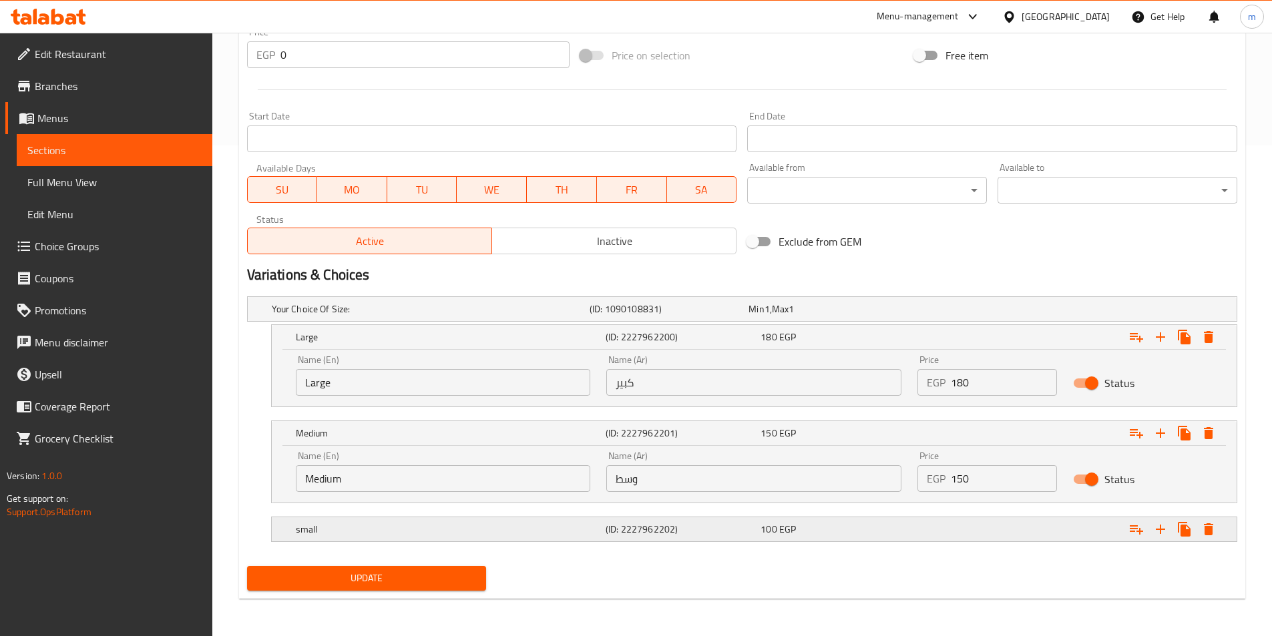
click at [364, 316] on h5 "small" at bounding box center [428, 308] width 312 height 13
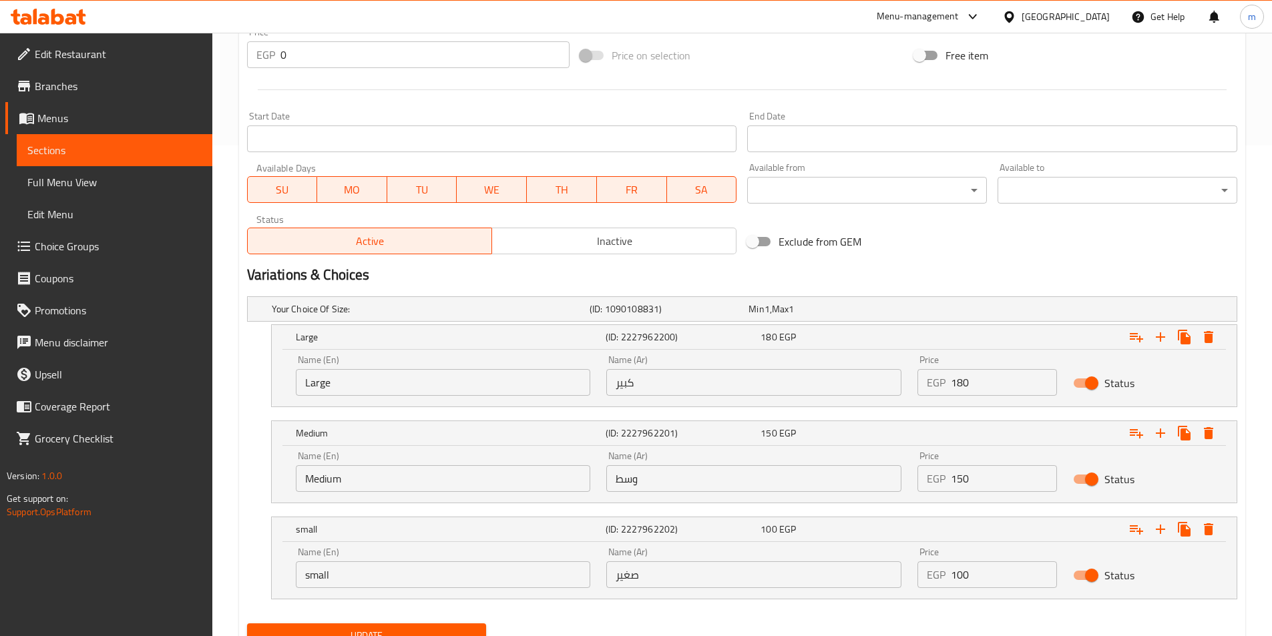
click at [330, 580] on input "small" at bounding box center [443, 574] width 295 height 27
type input "Small"
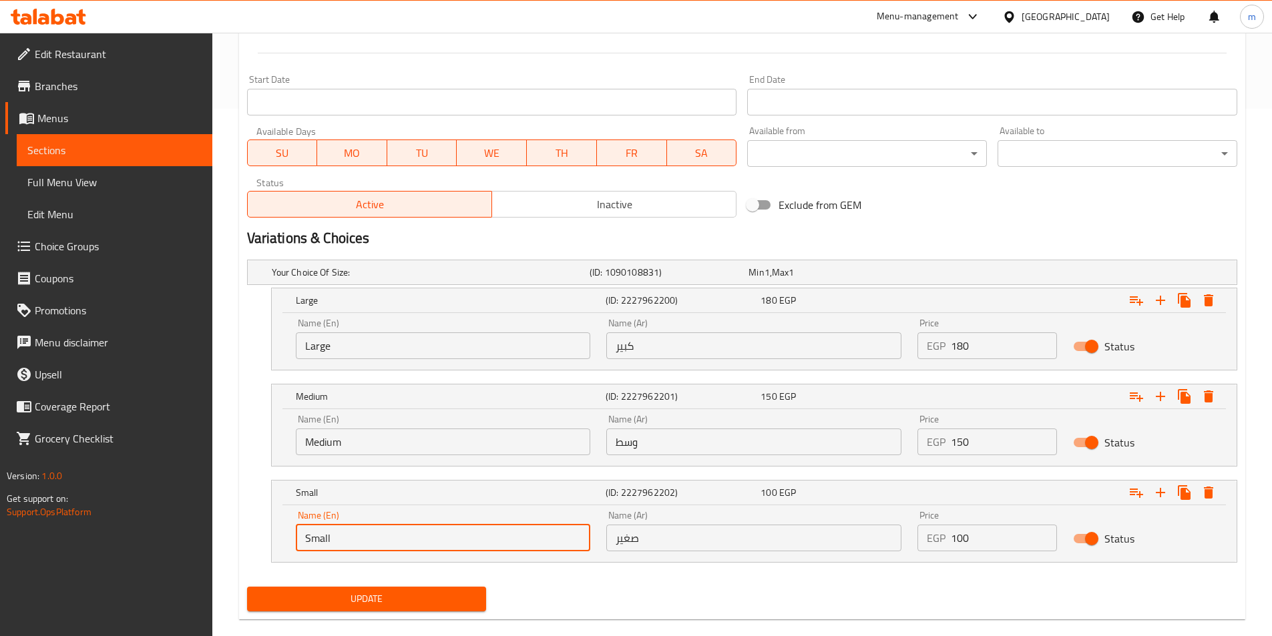
scroll to position [548, 0]
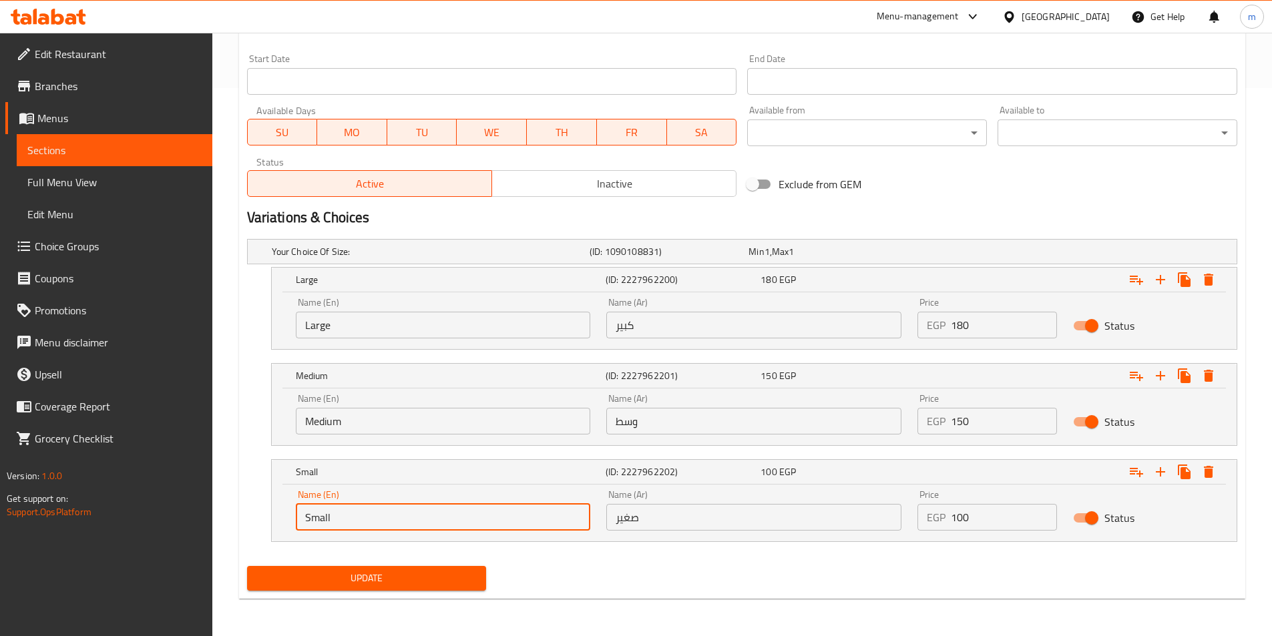
click at [350, 591] on div "Update" at bounding box center [367, 578] width 250 height 35
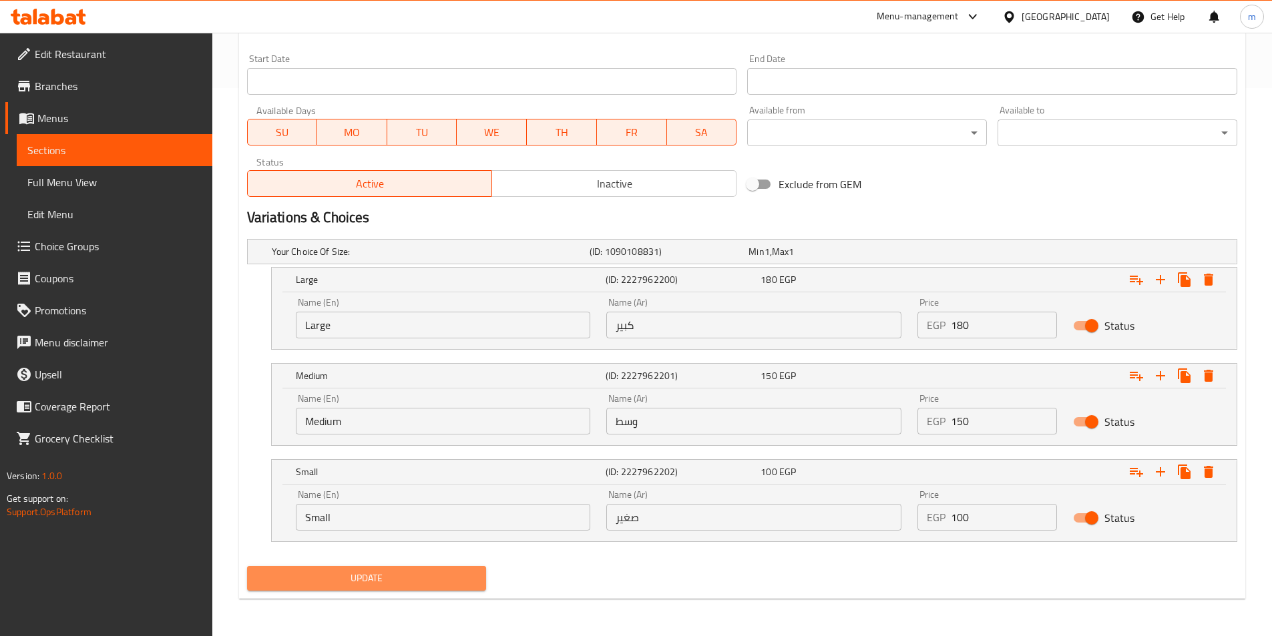
click at [354, 580] on span "Update" at bounding box center [367, 578] width 218 height 17
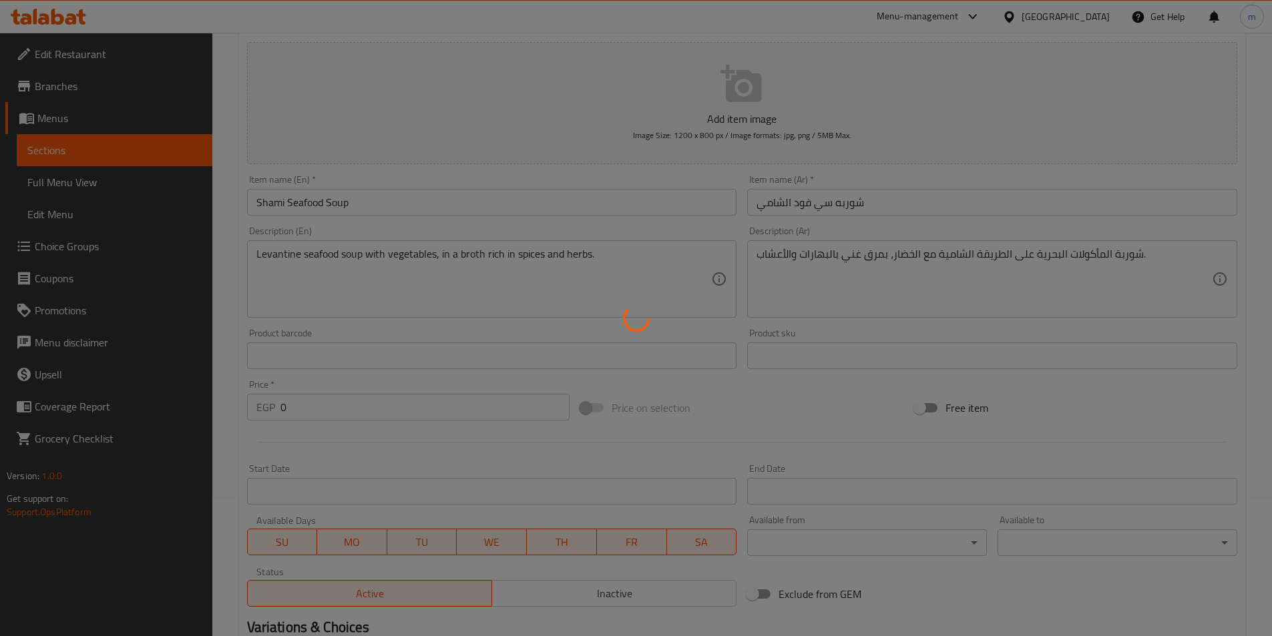
scroll to position [0, 0]
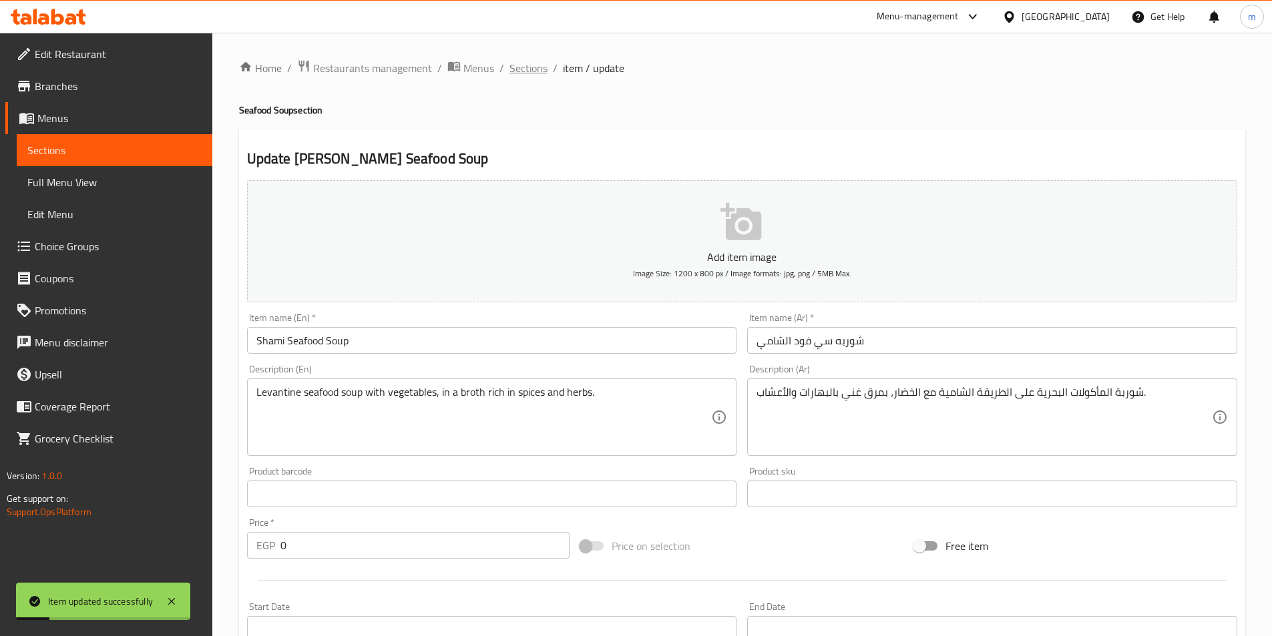
click at [531, 67] on span "Sections" at bounding box center [528, 68] width 38 height 16
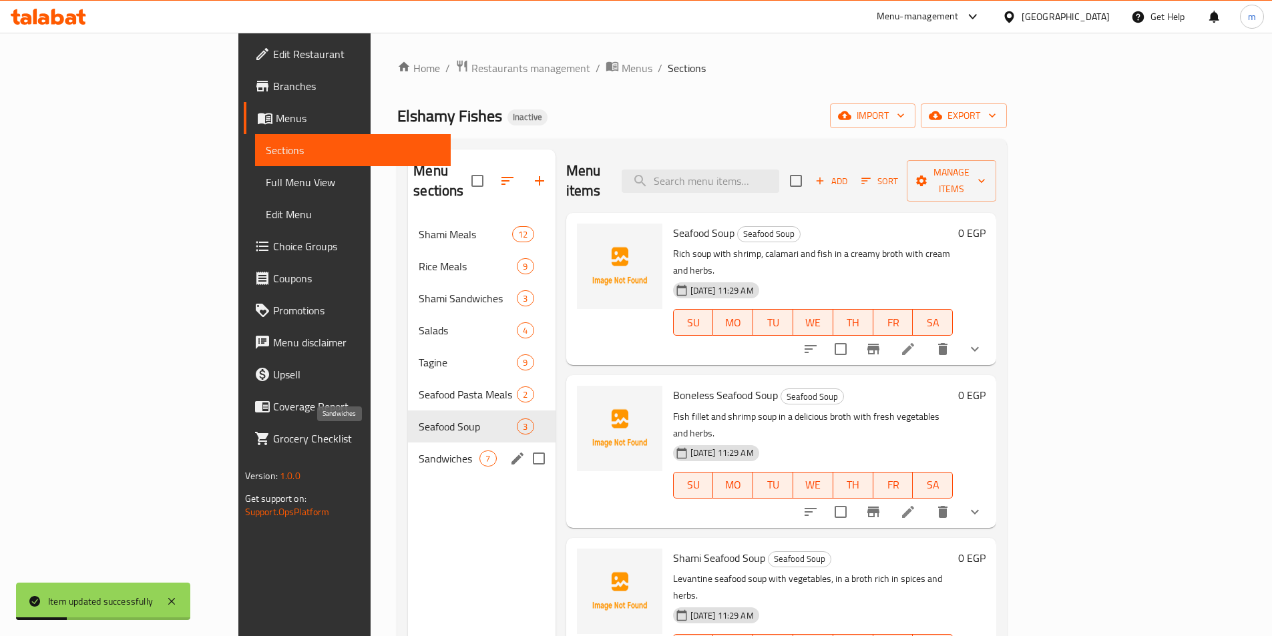
click at [419, 451] on span "Sandwiches" at bounding box center [449, 459] width 61 height 16
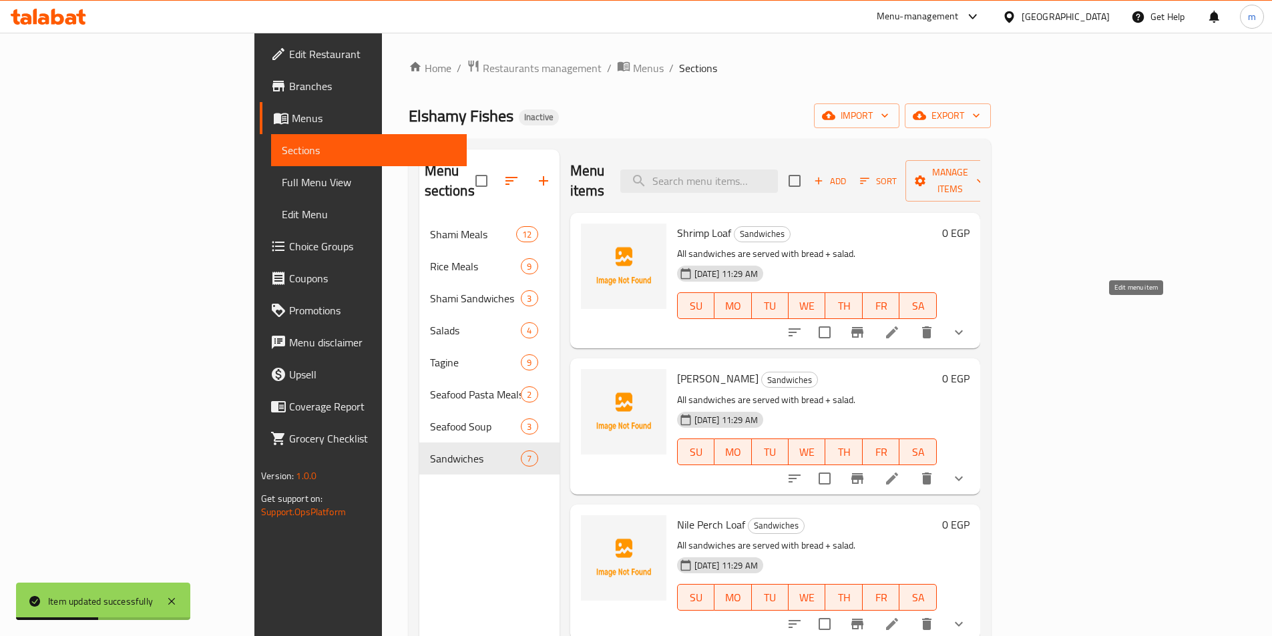
click at [900, 324] on icon at bounding box center [892, 332] width 16 height 16
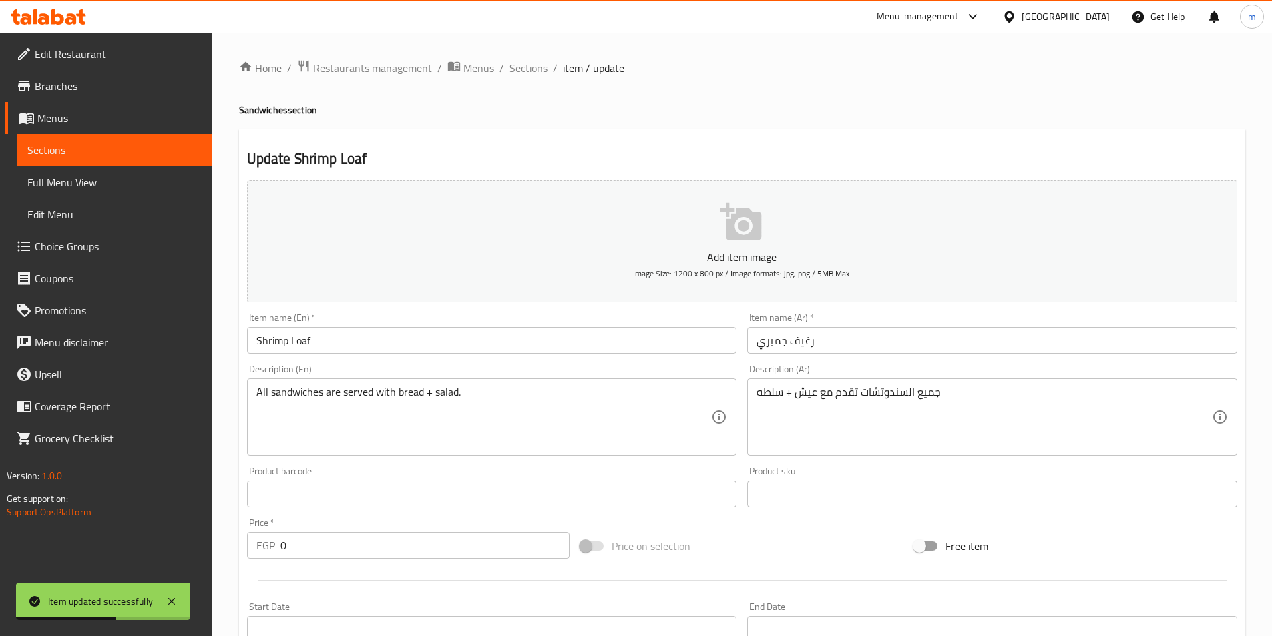
scroll to position [376, 0]
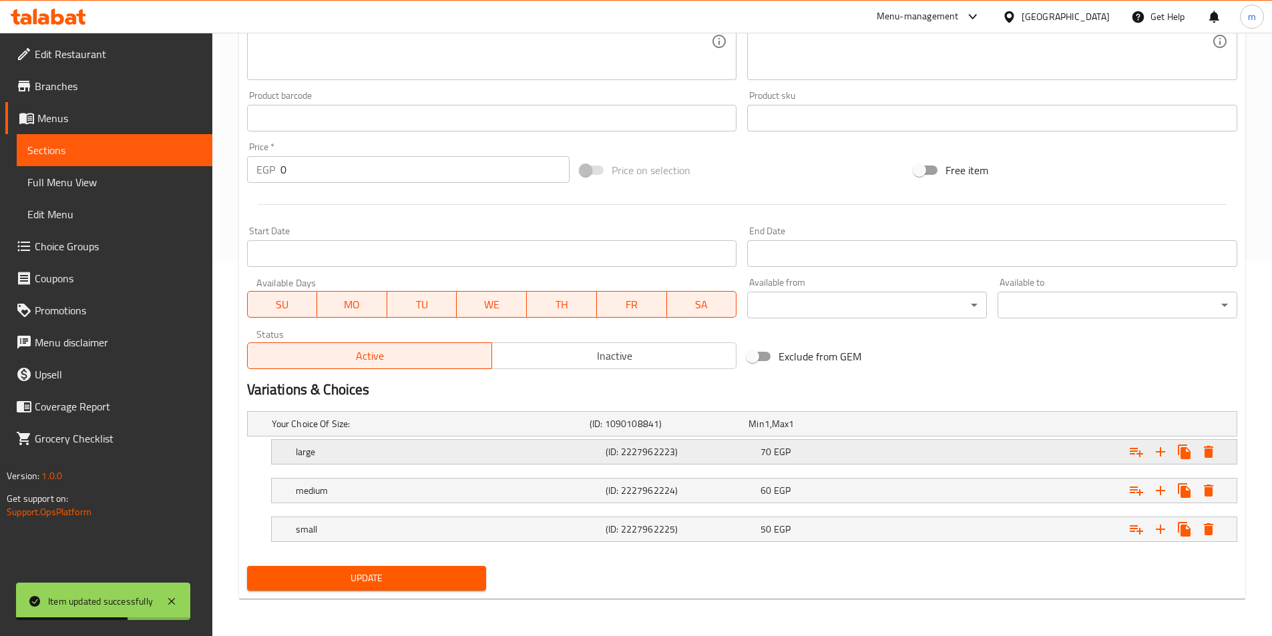
click at [376, 433] on div "large" at bounding box center [428, 424] width 318 height 19
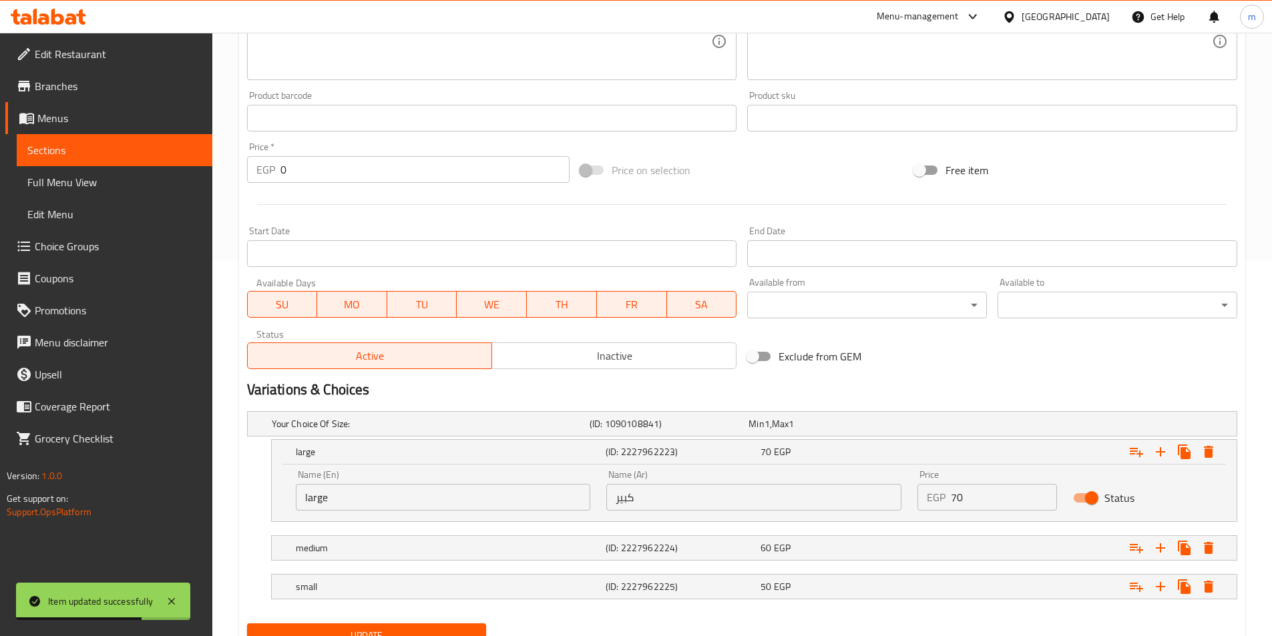
click at [350, 507] on input "large" at bounding box center [443, 497] width 295 height 27
type input "Large"
click at [320, 431] on h5 "medium" at bounding box center [428, 423] width 312 height 13
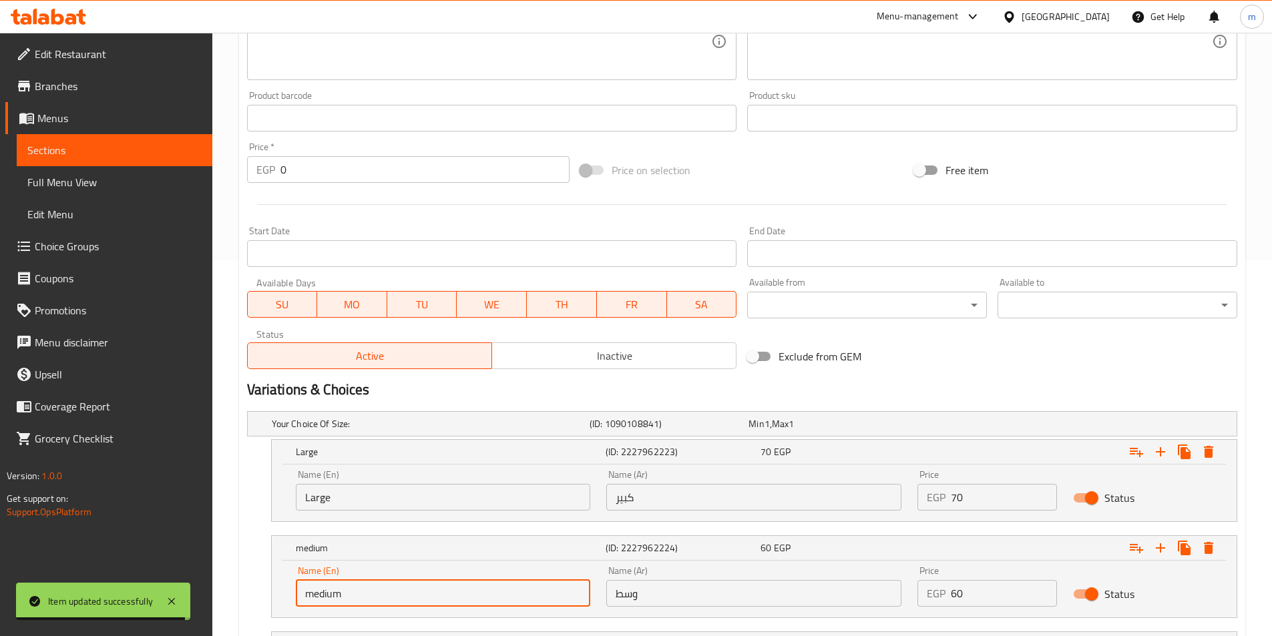
click at [348, 591] on input "medium" at bounding box center [443, 593] width 295 height 27
type input "Medium"
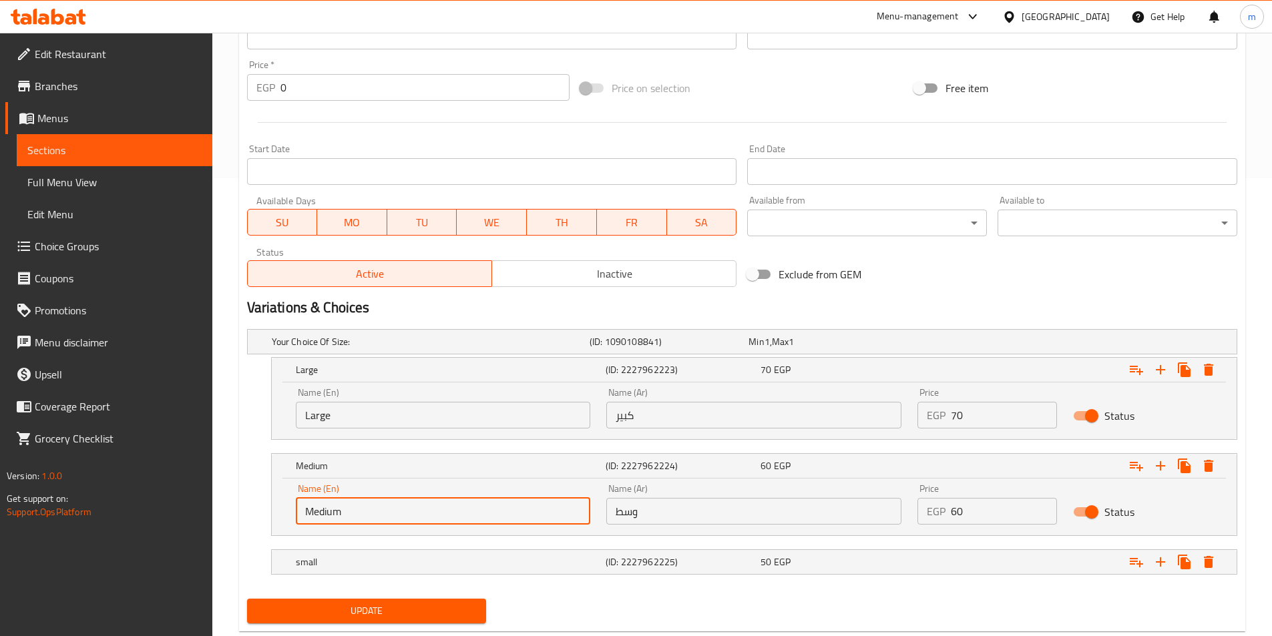
scroll to position [491, 0]
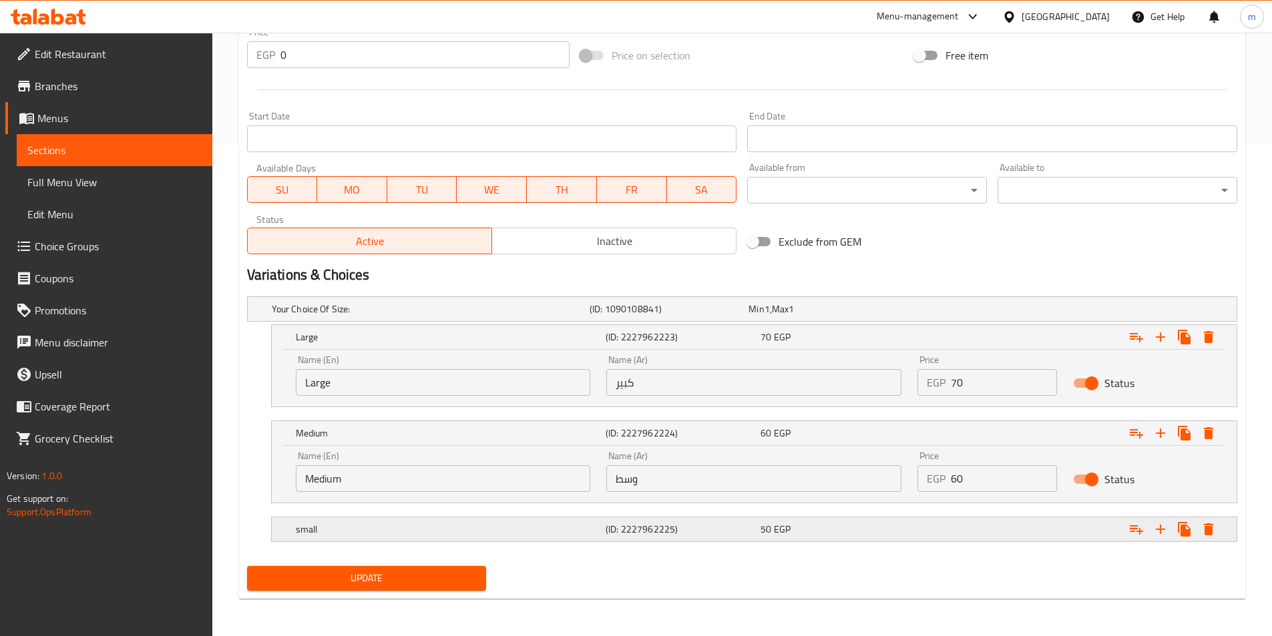
click at [387, 316] on h5 "small" at bounding box center [428, 308] width 312 height 13
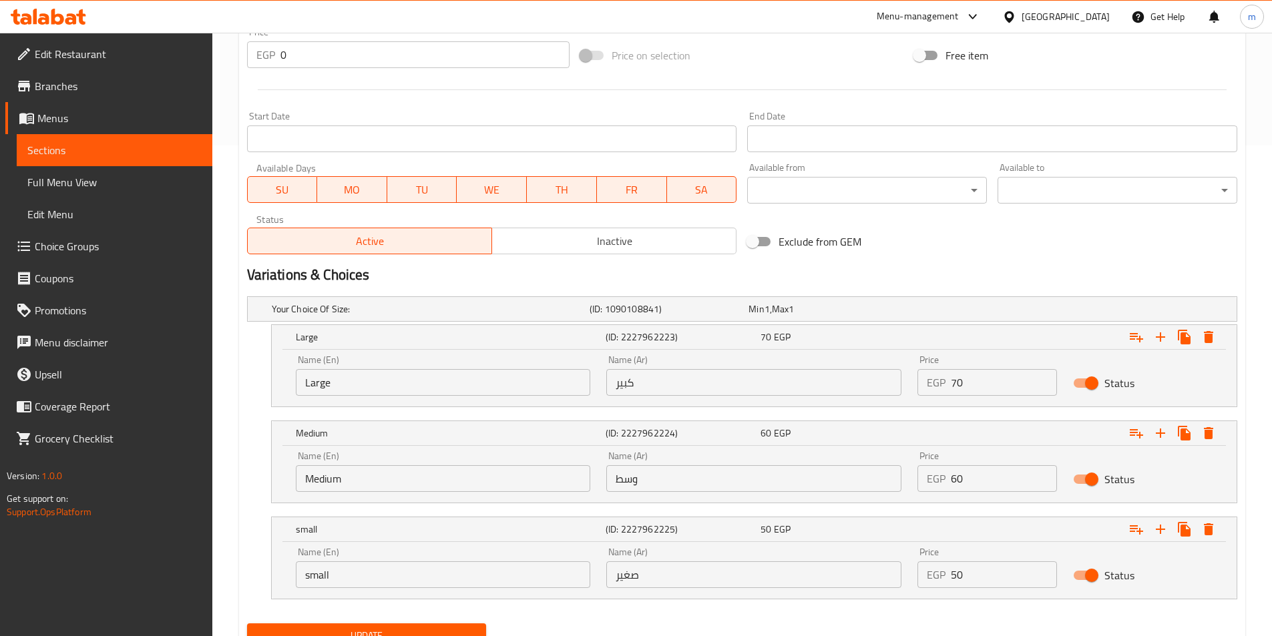
click at [373, 573] on input "small" at bounding box center [443, 574] width 295 height 27
type input "Small"
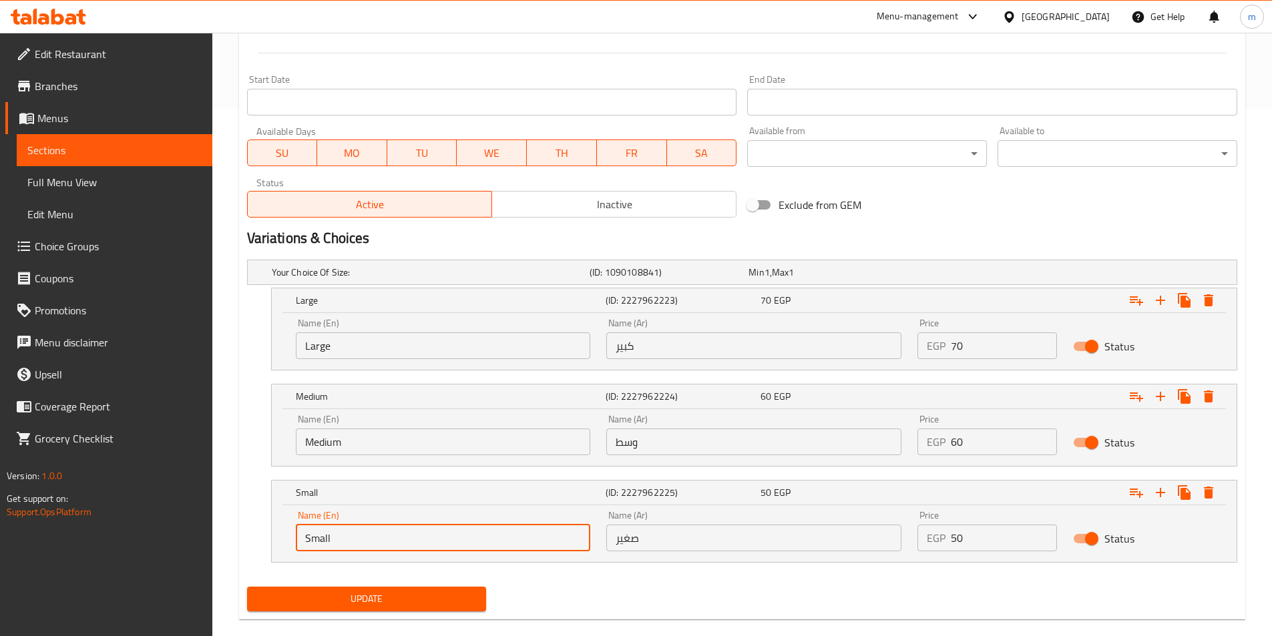
scroll to position [548, 0]
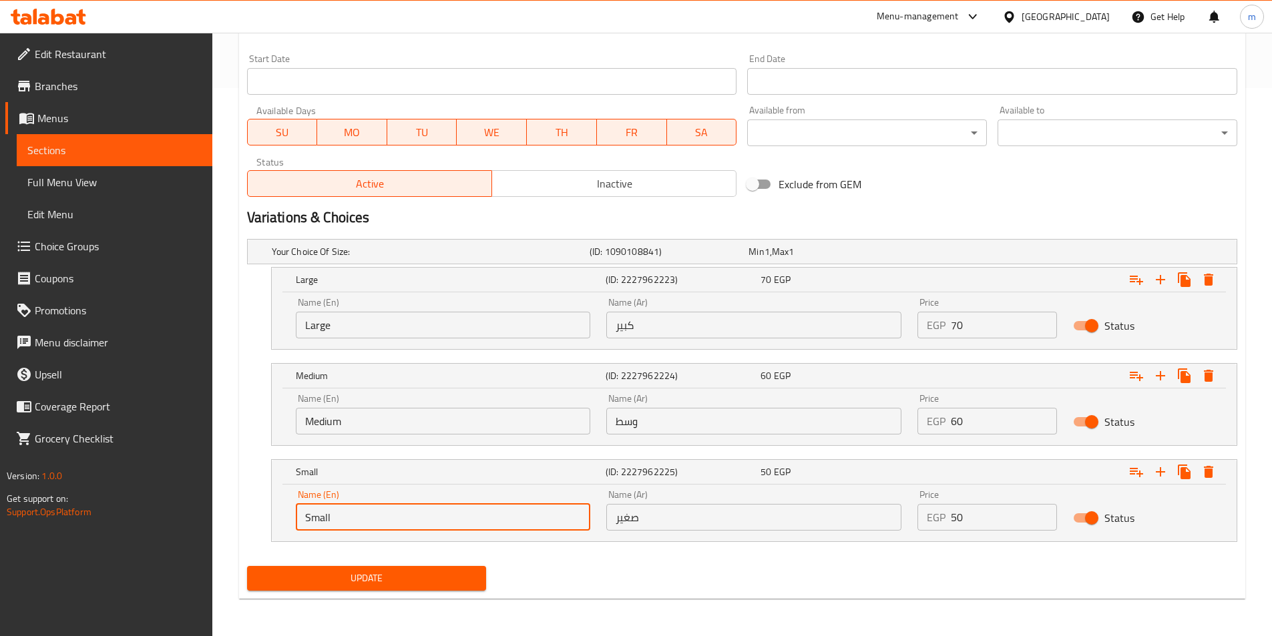
click at [414, 579] on span "Update" at bounding box center [367, 578] width 218 height 17
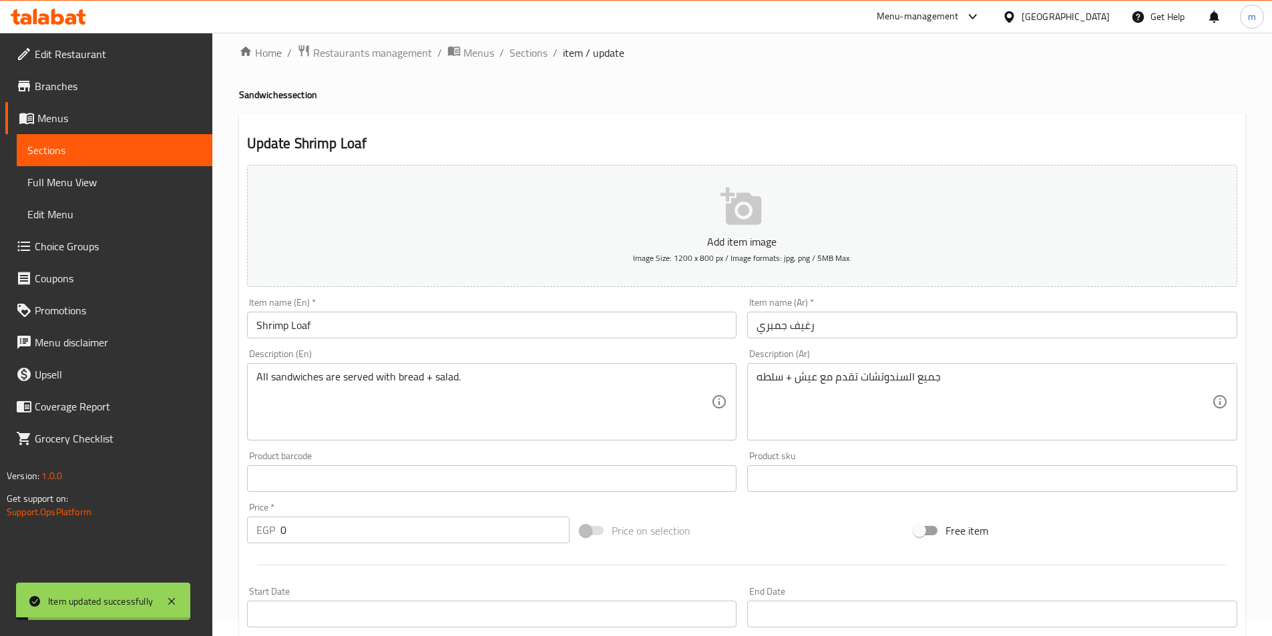
scroll to position [0, 0]
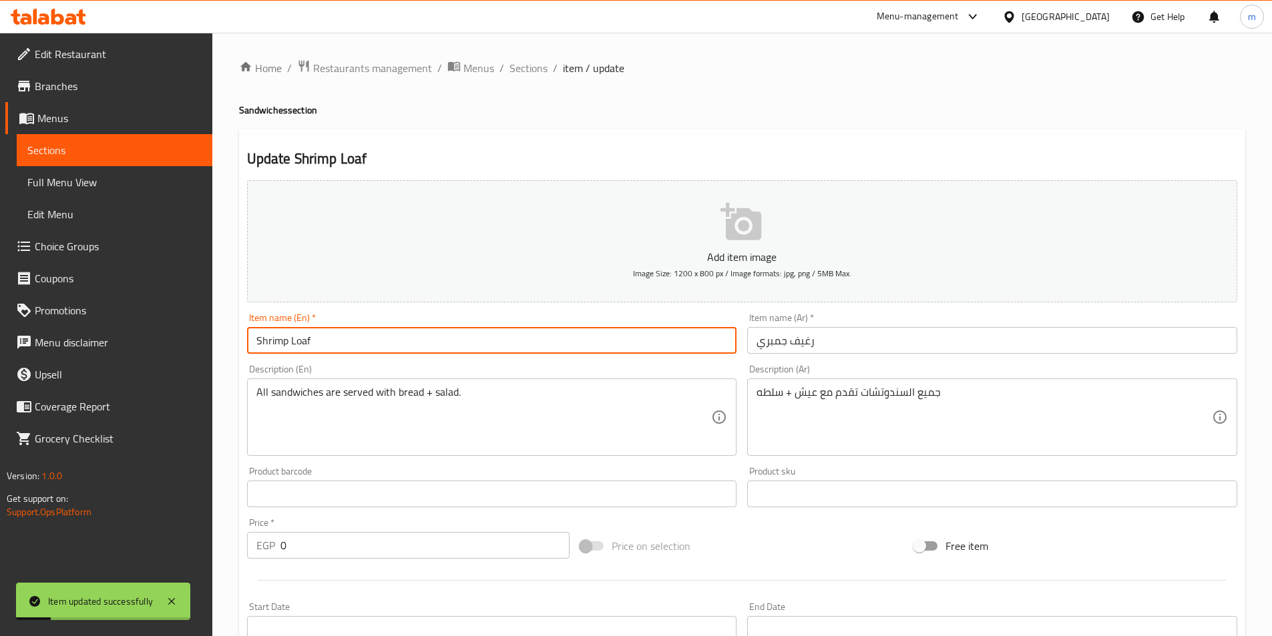
click at [294, 342] on input "Shrimp Loaf" at bounding box center [492, 340] width 490 height 27
click at [295, 341] on input "Shrimp Loaf" at bounding box center [492, 340] width 490 height 27
click at [296, 341] on input "Shrimp Loaf" at bounding box center [492, 340] width 490 height 27
click at [528, 68] on span "Sections" at bounding box center [528, 68] width 38 height 16
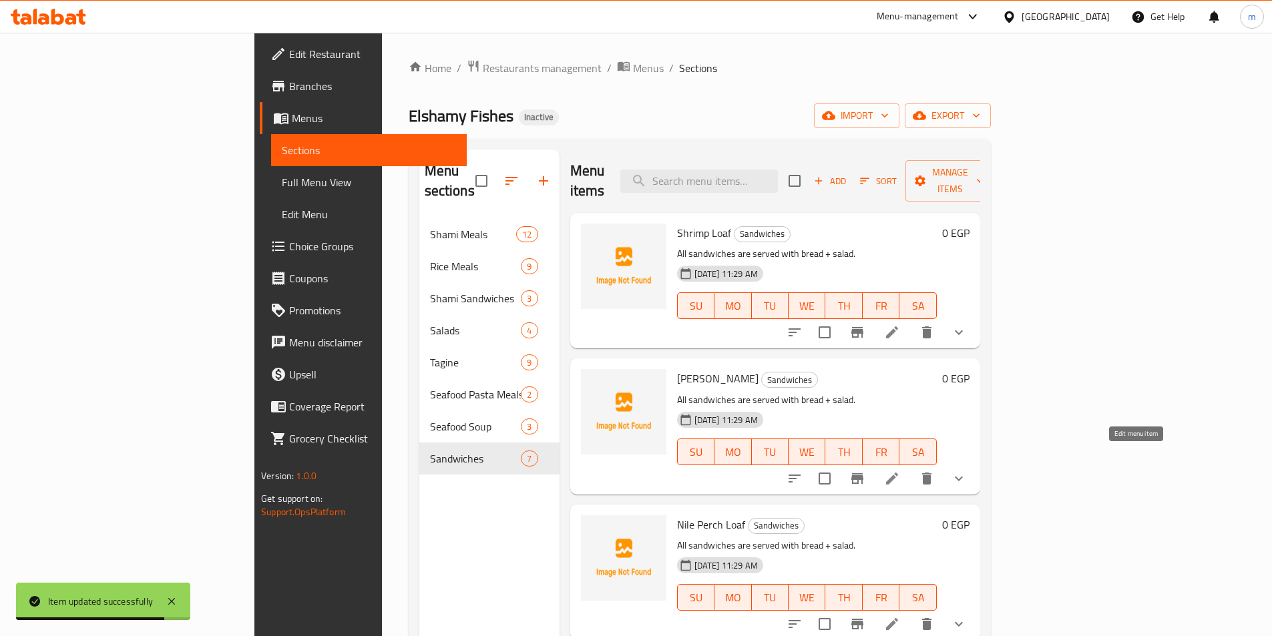
click at [900, 471] on icon at bounding box center [892, 479] width 16 height 16
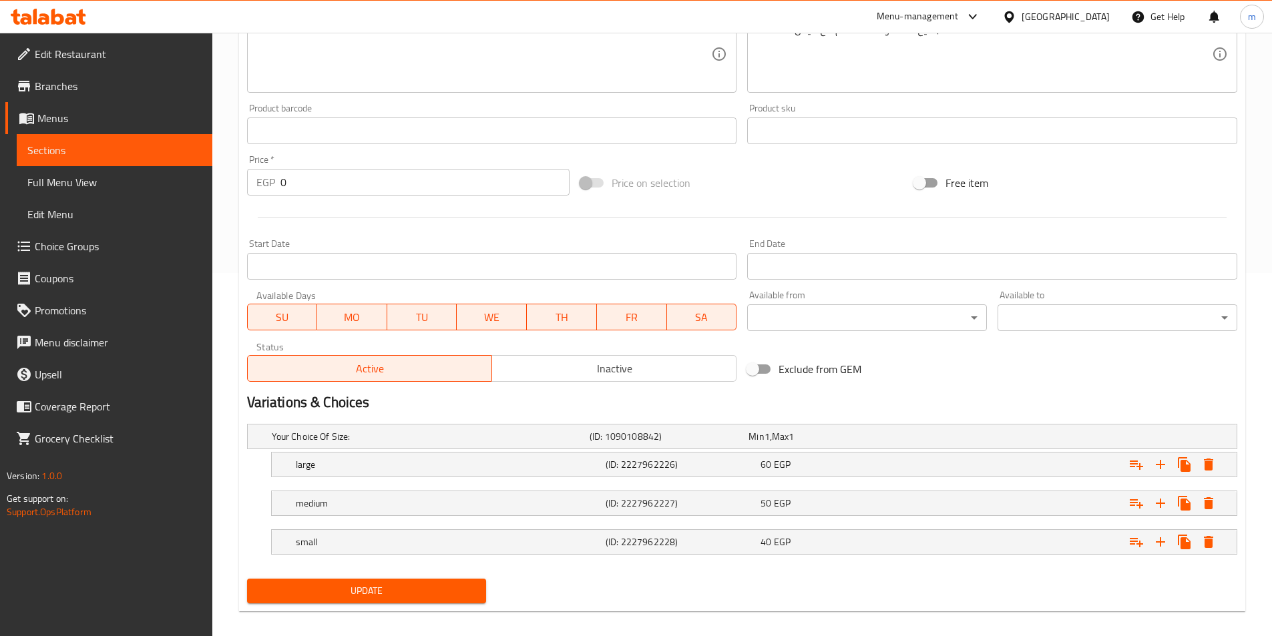
scroll to position [376, 0]
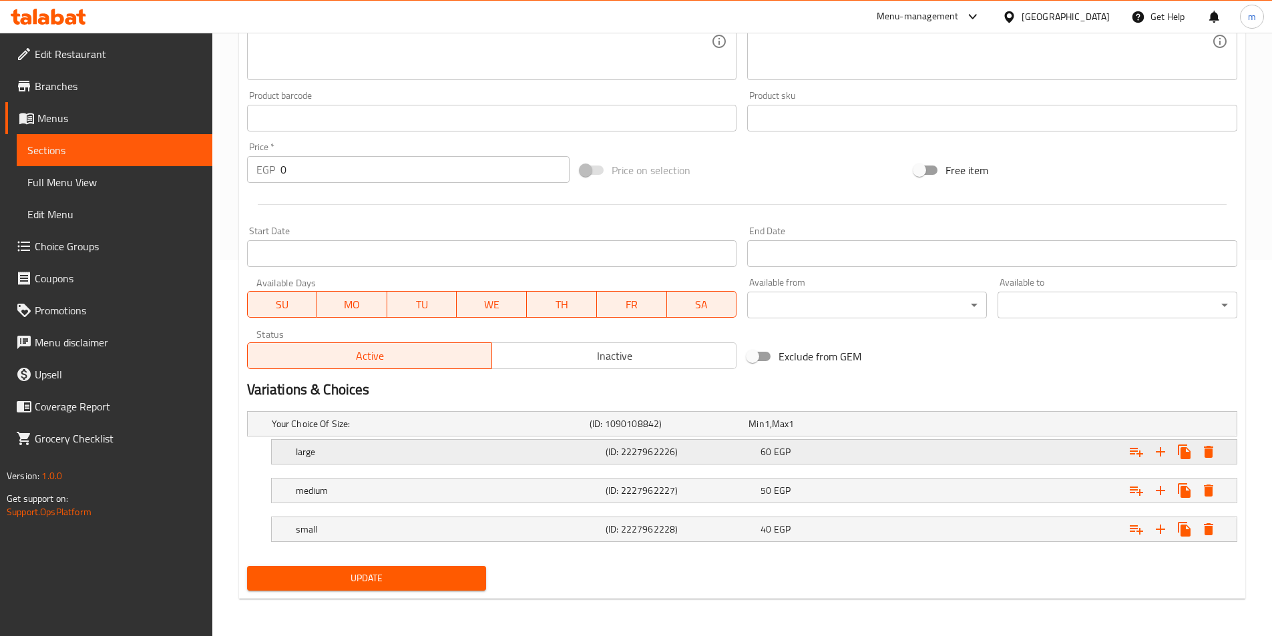
click at [408, 431] on h5 "large" at bounding box center [428, 423] width 312 height 13
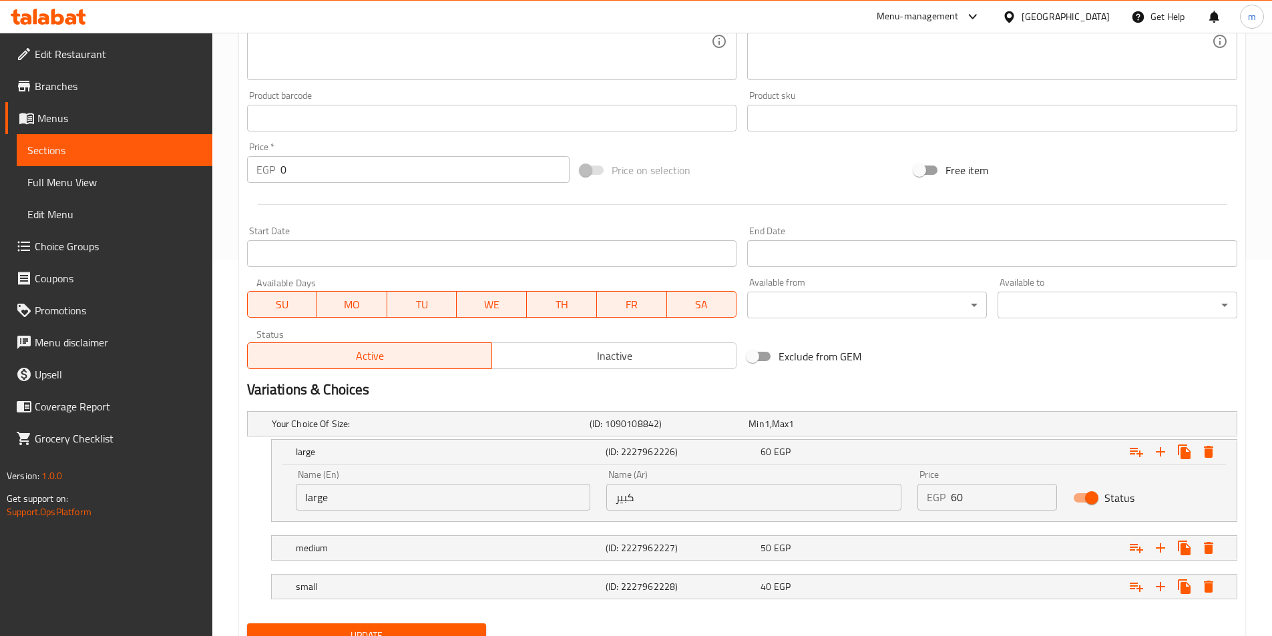
click at [310, 498] on input "large" at bounding box center [443, 497] width 295 height 27
click at [310, 497] on input "large" at bounding box center [443, 497] width 295 height 27
type input "Large"
click at [309, 431] on h5 "medium" at bounding box center [428, 423] width 312 height 13
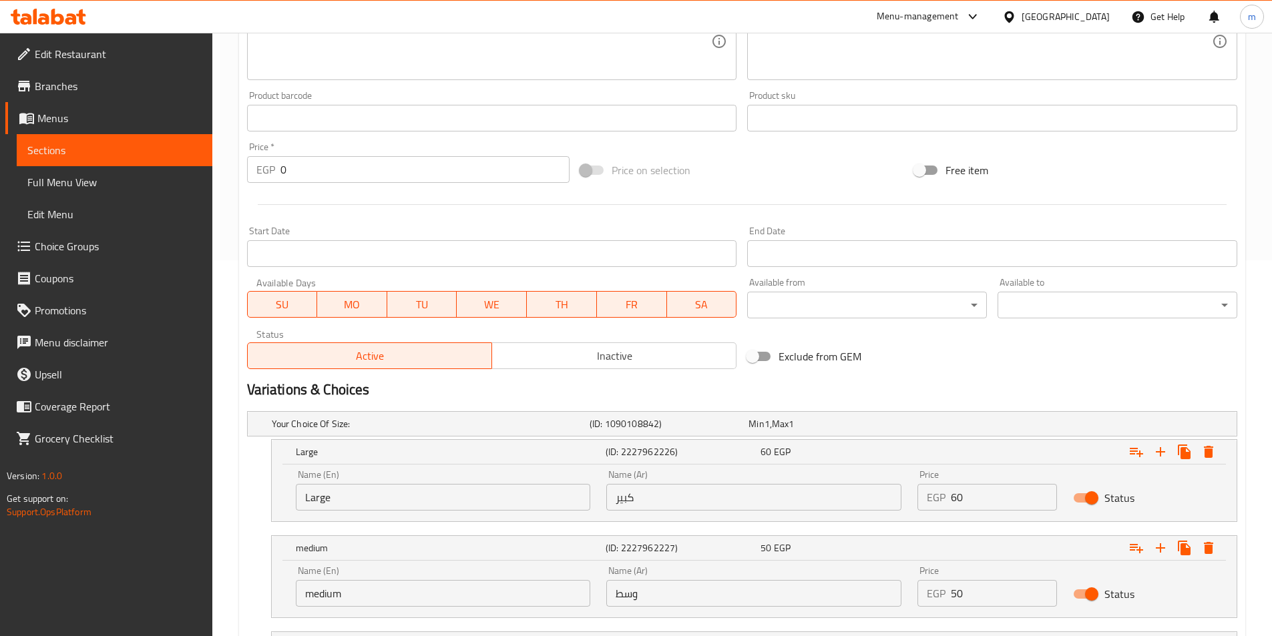
click at [337, 599] on input "medium" at bounding box center [443, 593] width 295 height 27
click at [336, 594] on input "medium" at bounding box center [443, 593] width 295 height 27
type input "Medium"
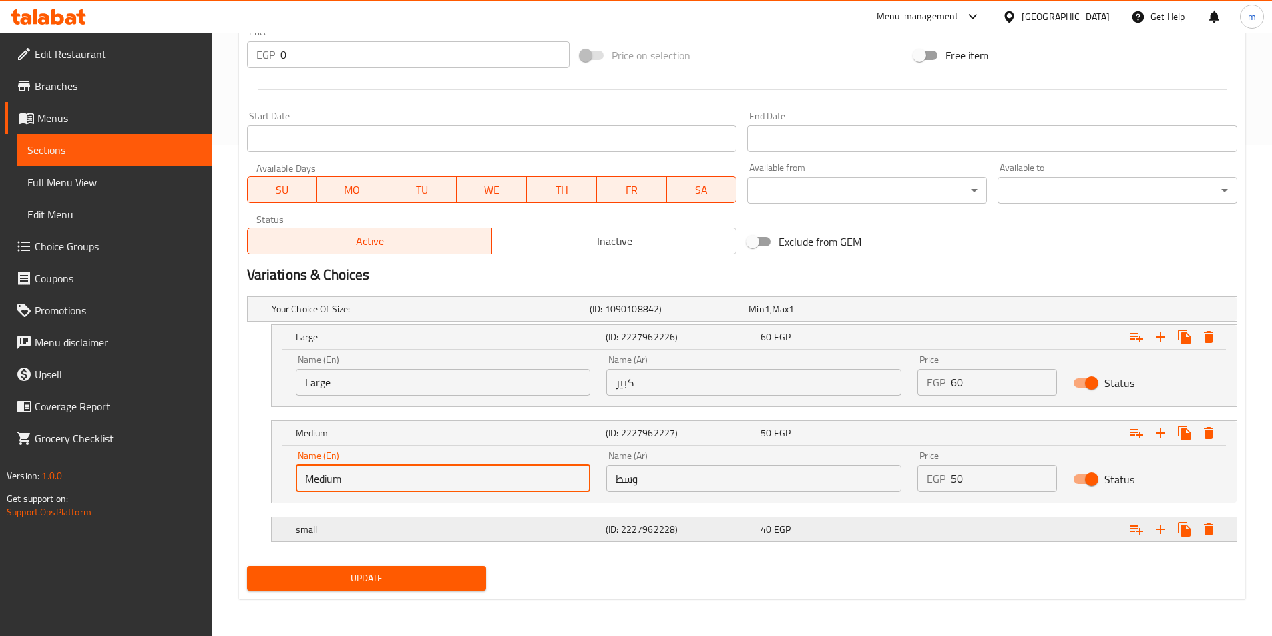
click at [334, 316] on h5 "small" at bounding box center [428, 308] width 312 height 13
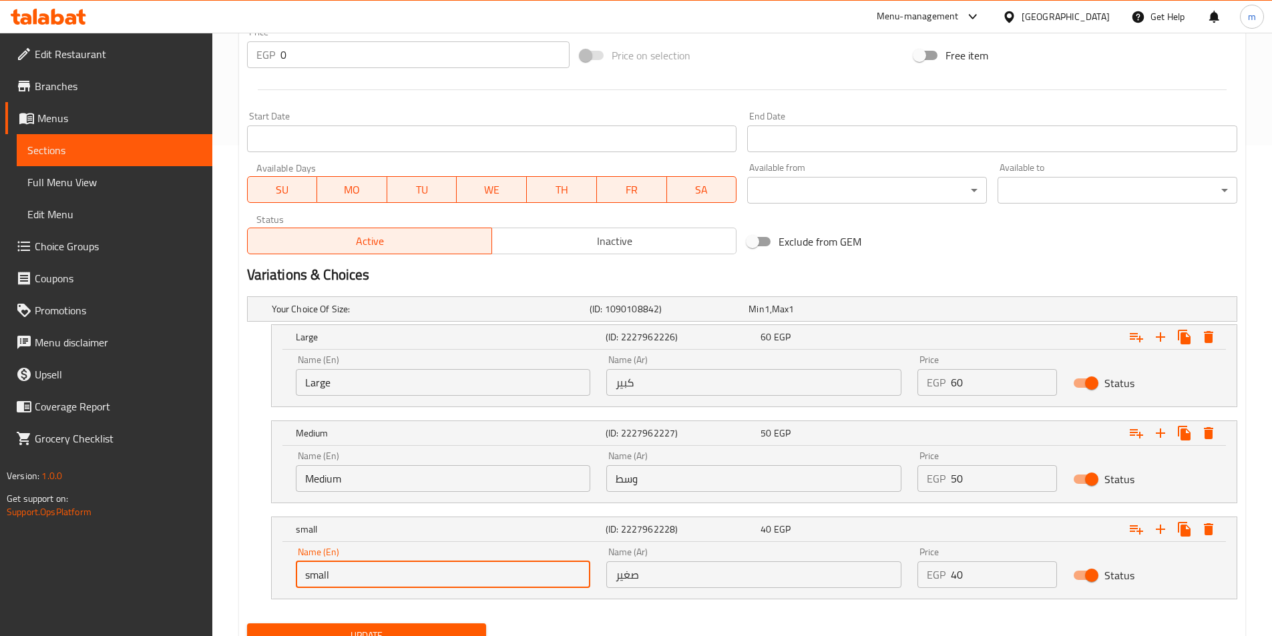
click at [379, 580] on input "small" at bounding box center [443, 574] width 295 height 27
click at [379, 577] on input "small" at bounding box center [443, 574] width 295 height 27
type input "Small"
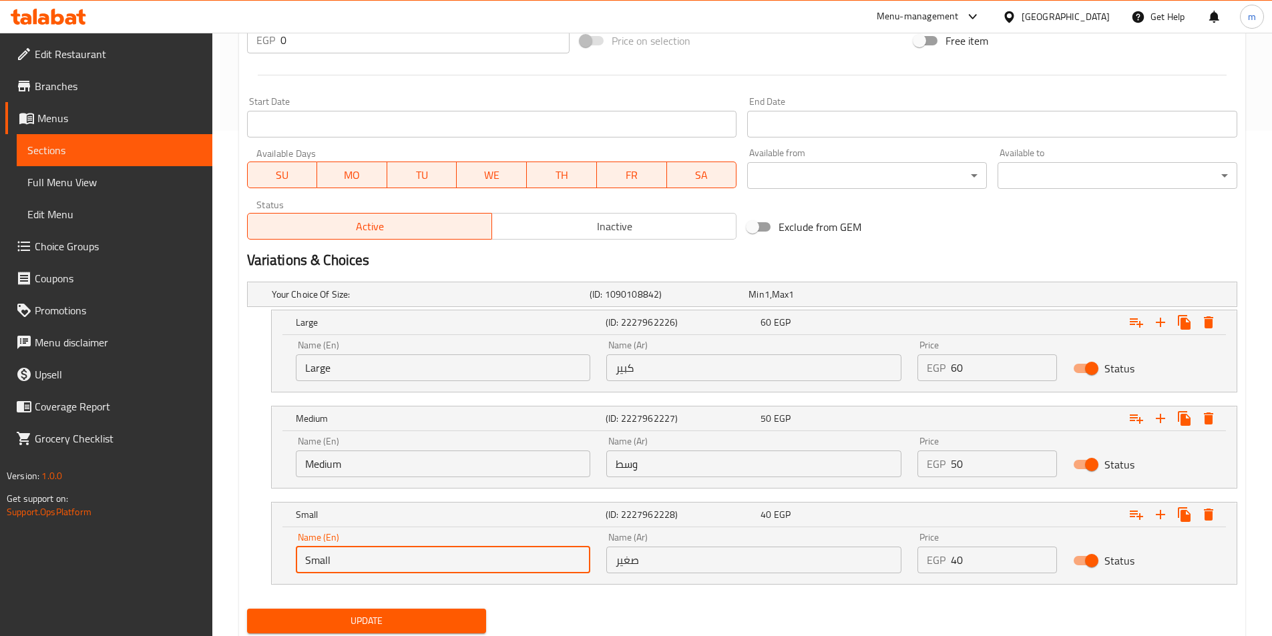
scroll to position [548, 0]
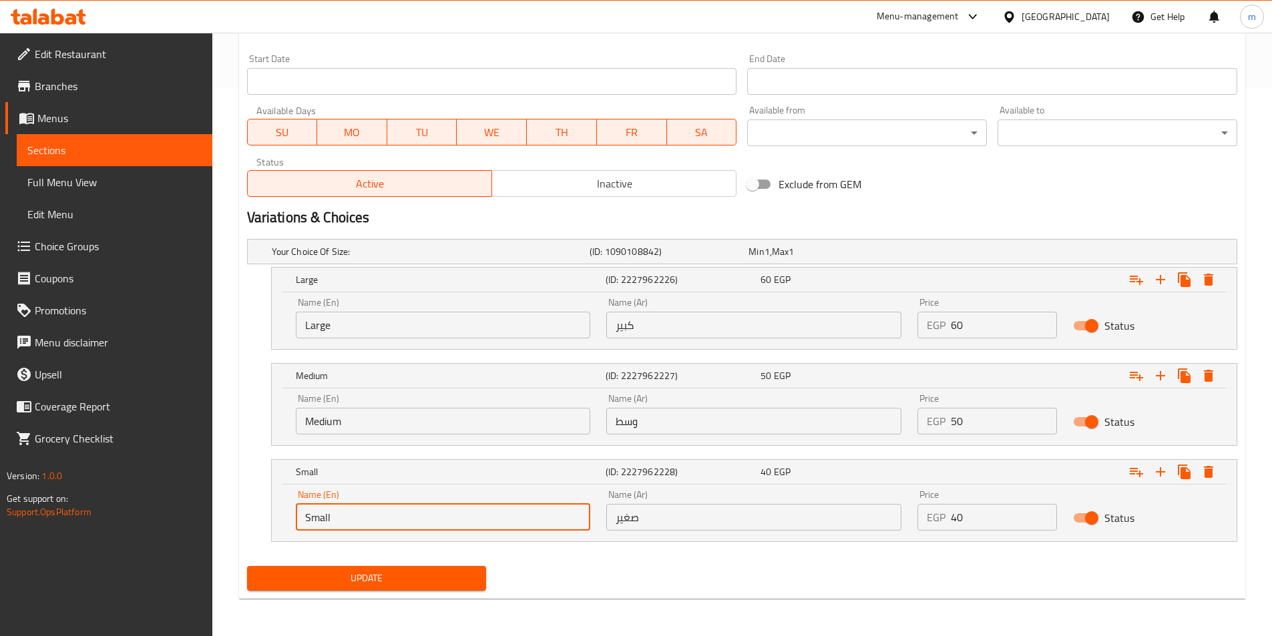
click at [372, 573] on span "Update" at bounding box center [367, 578] width 218 height 17
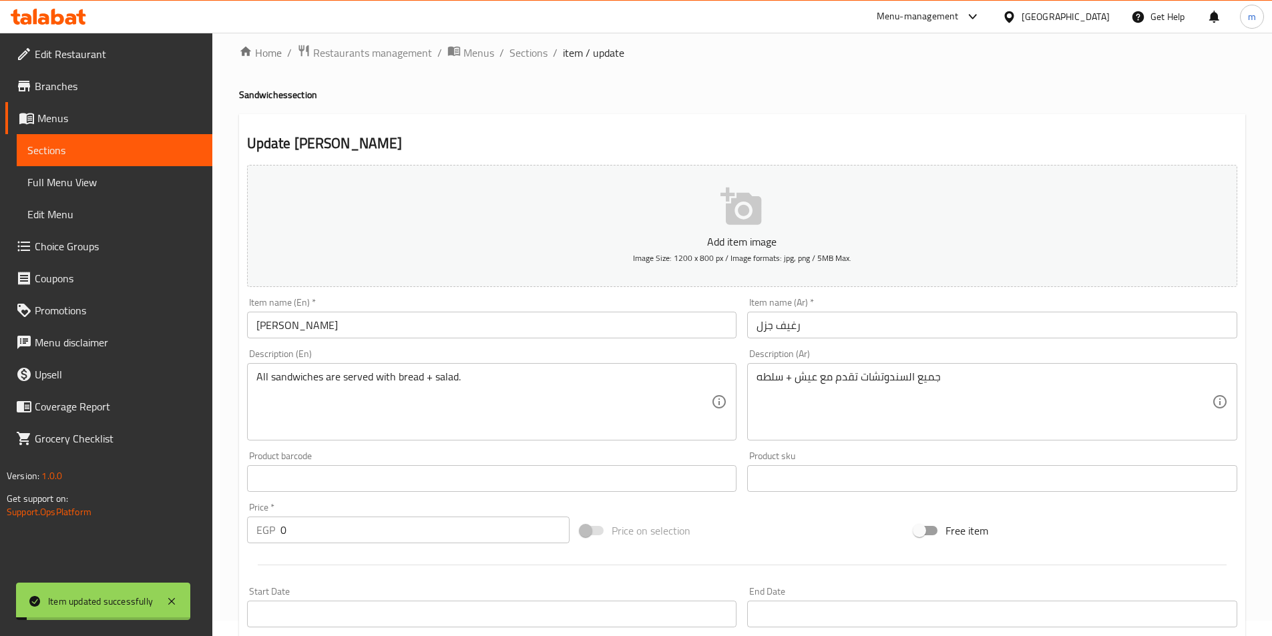
scroll to position [0, 0]
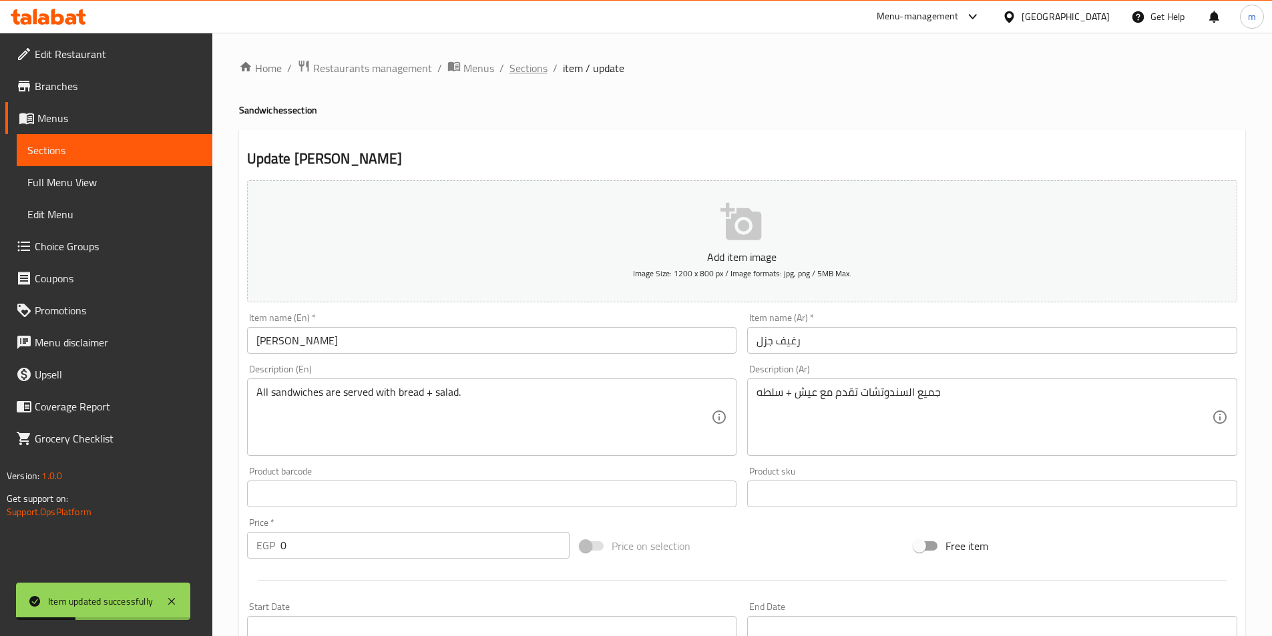
click at [514, 68] on span "Sections" at bounding box center [528, 68] width 38 height 16
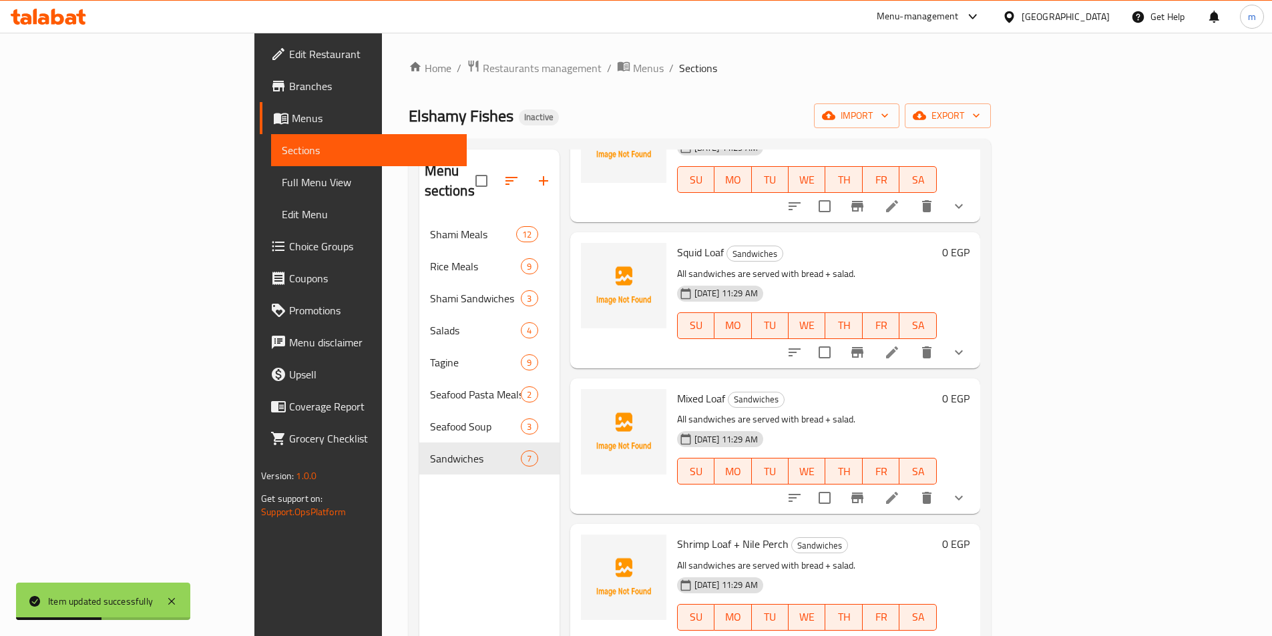
scroll to position [84, 0]
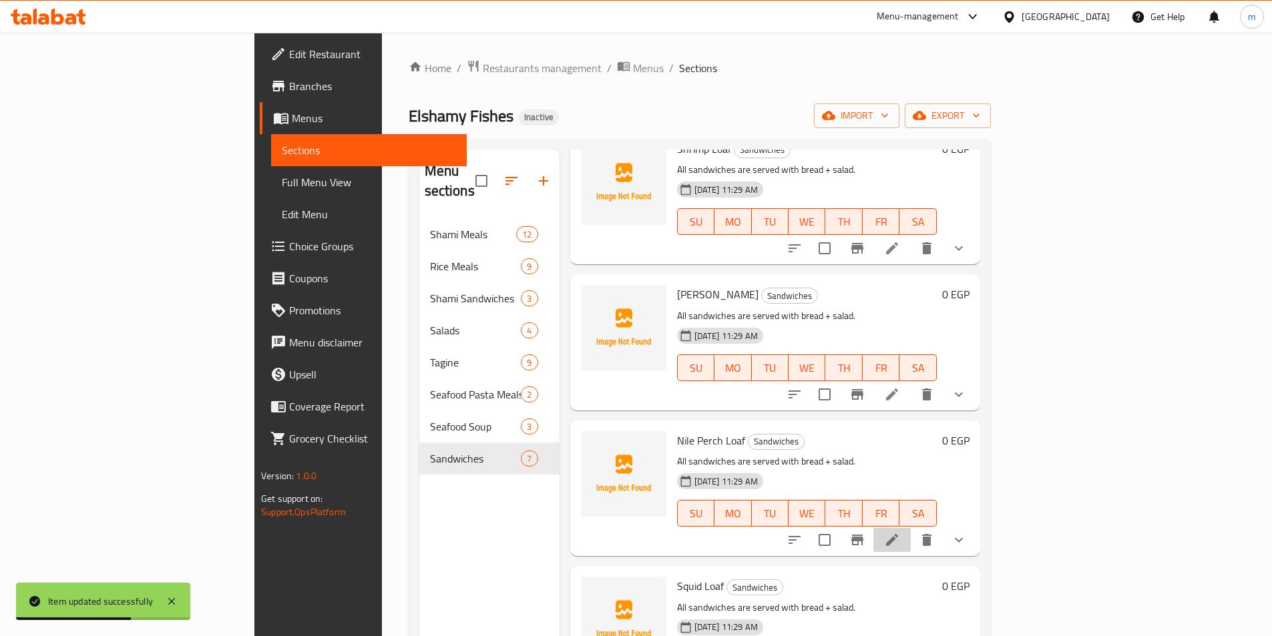
click at [911, 528] on li at bounding box center [891, 540] width 37 height 24
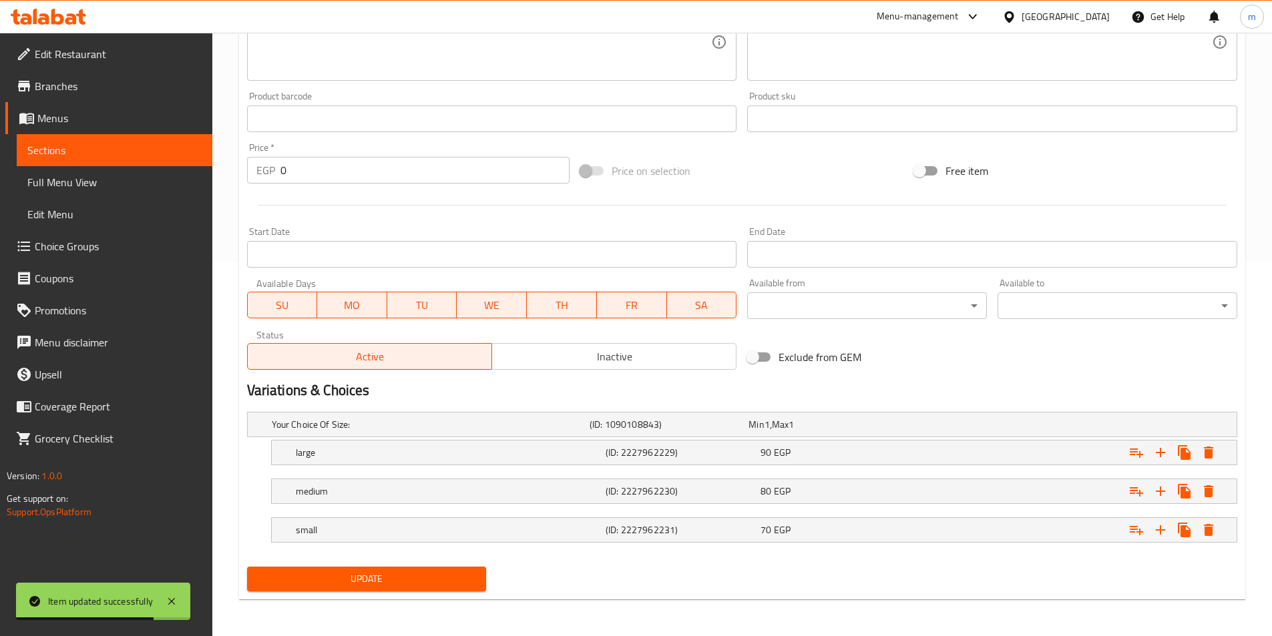
scroll to position [376, 0]
click at [419, 431] on h5 "large" at bounding box center [428, 423] width 312 height 13
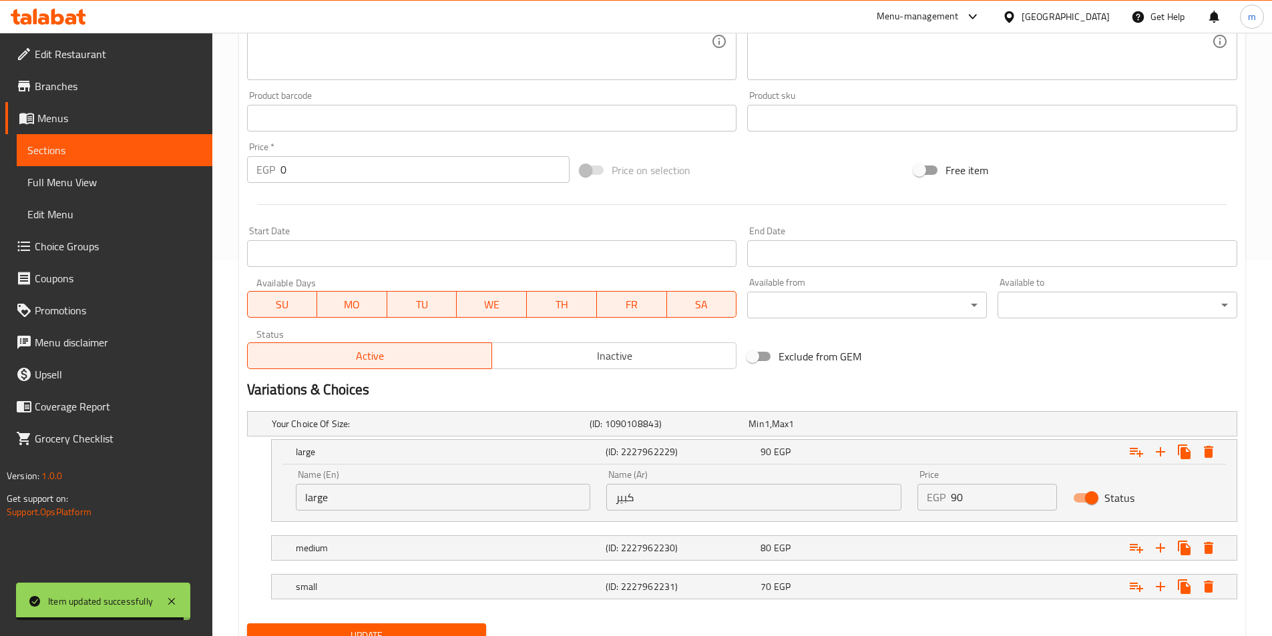
click at [384, 503] on input "large" at bounding box center [443, 497] width 295 height 27
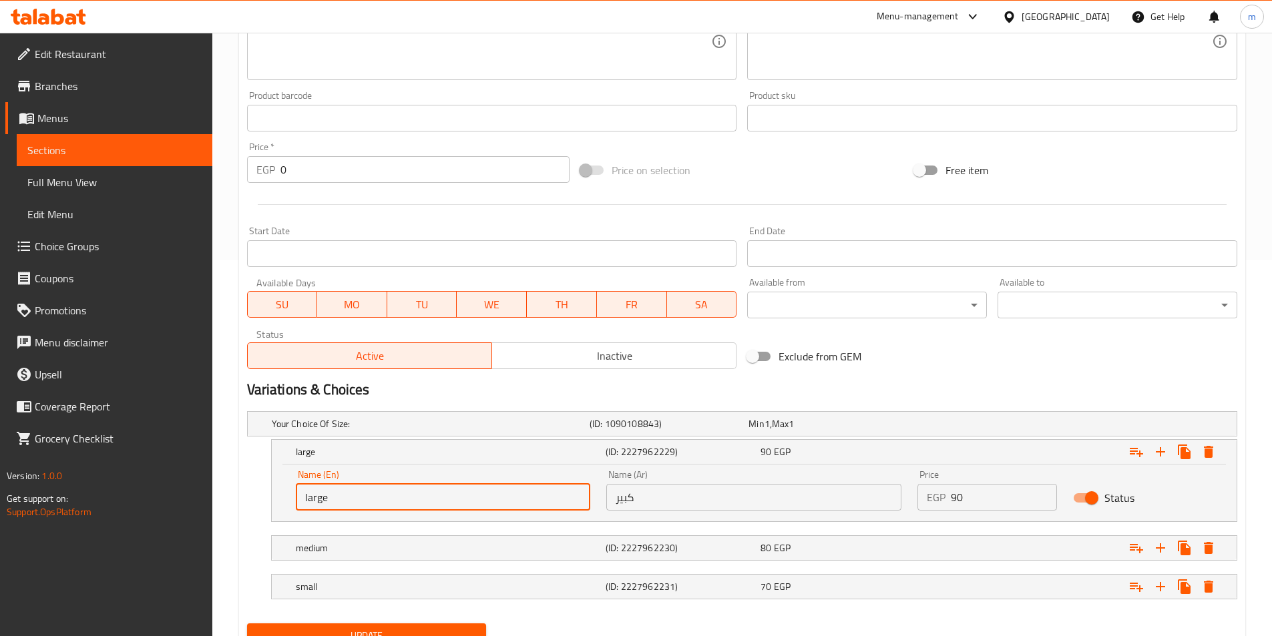
type input "Large"
click at [383, 433] on div "medium" at bounding box center [428, 424] width 318 height 19
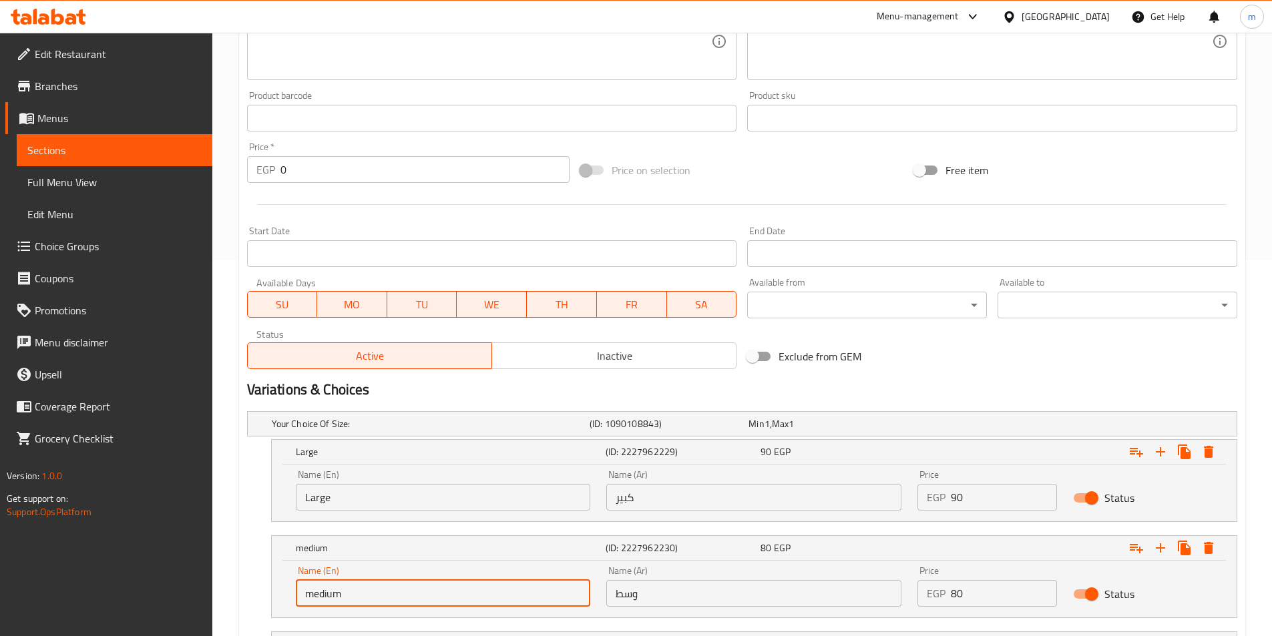
click at [381, 580] on input "medium" at bounding box center [443, 593] width 295 height 27
type input "Medium"
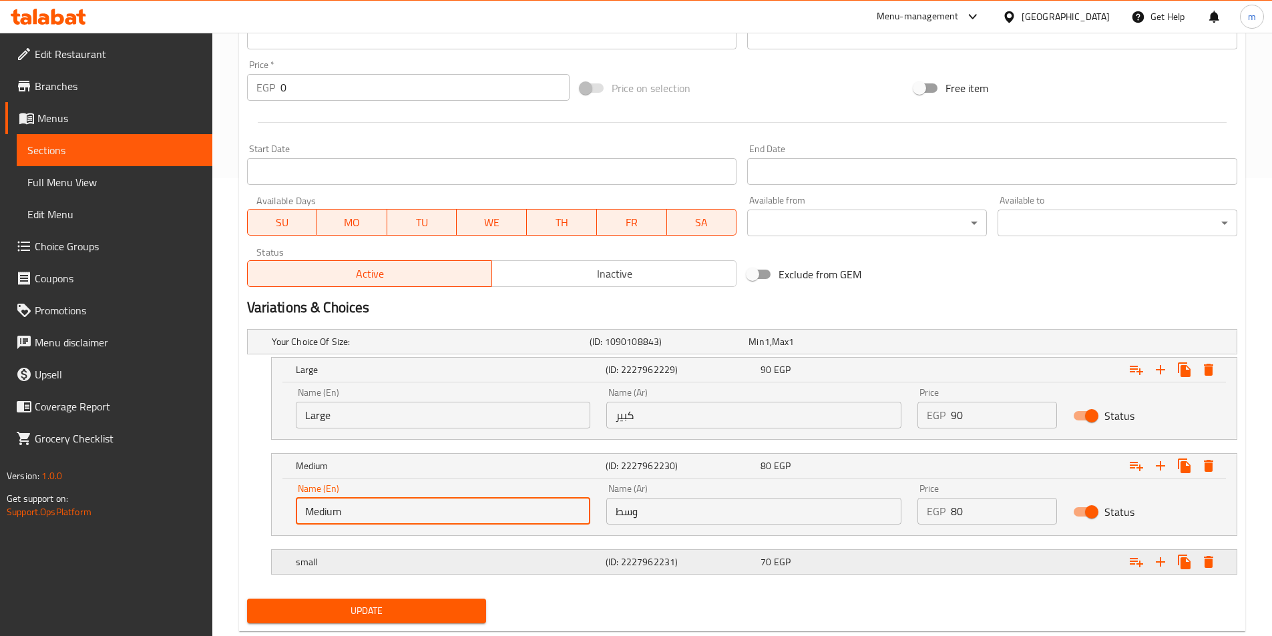
scroll to position [491, 0]
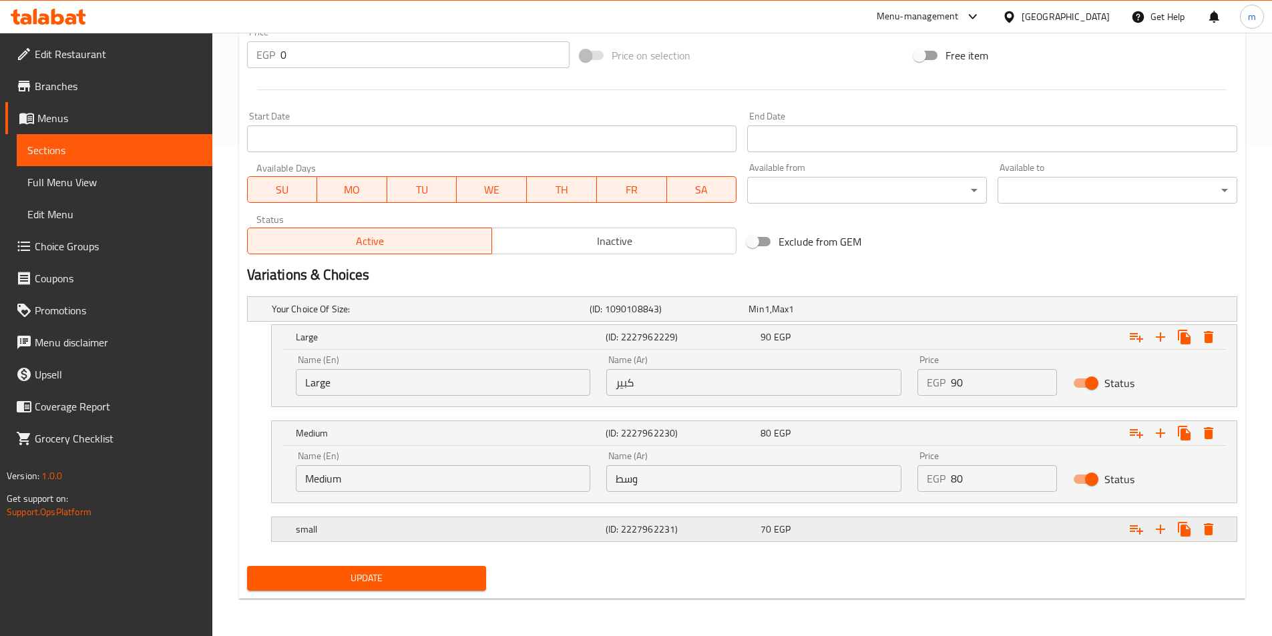
click at [379, 316] on h5 "small" at bounding box center [428, 308] width 312 height 13
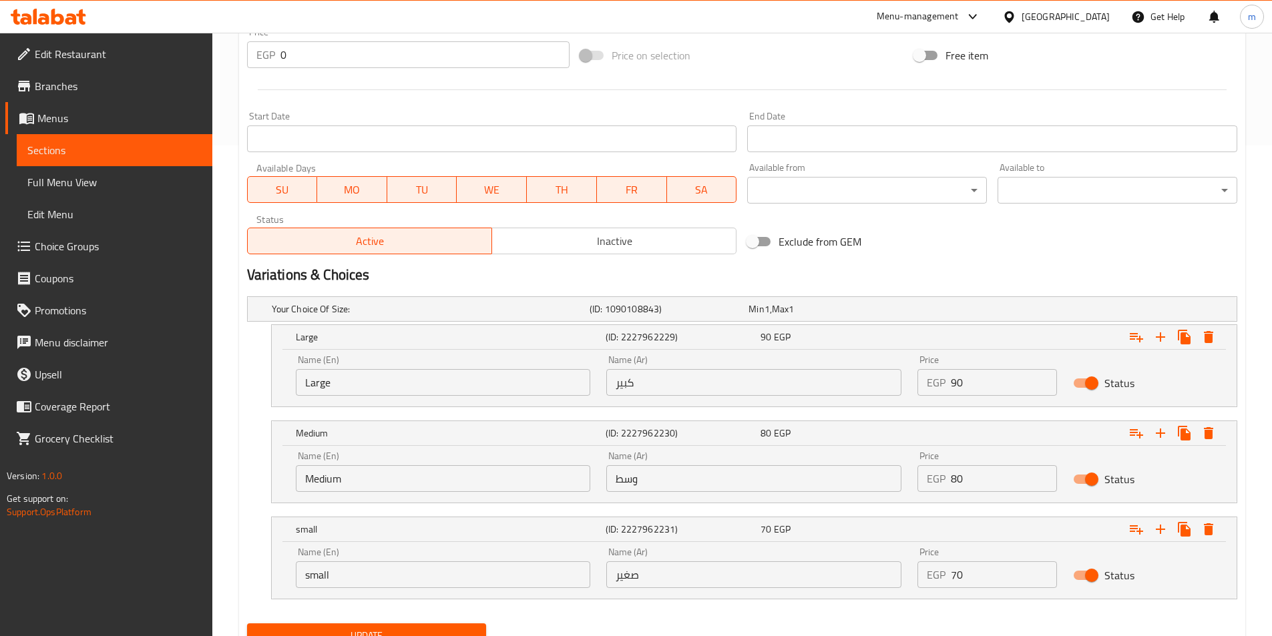
drag, startPoint x: 382, startPoint y: 565, endPoint x: 383, endPoint y: 588, distance: 22.7
click at [382, 567] on input "small" at bounding box center [443, 574] width 295 height 27
type input "Small"
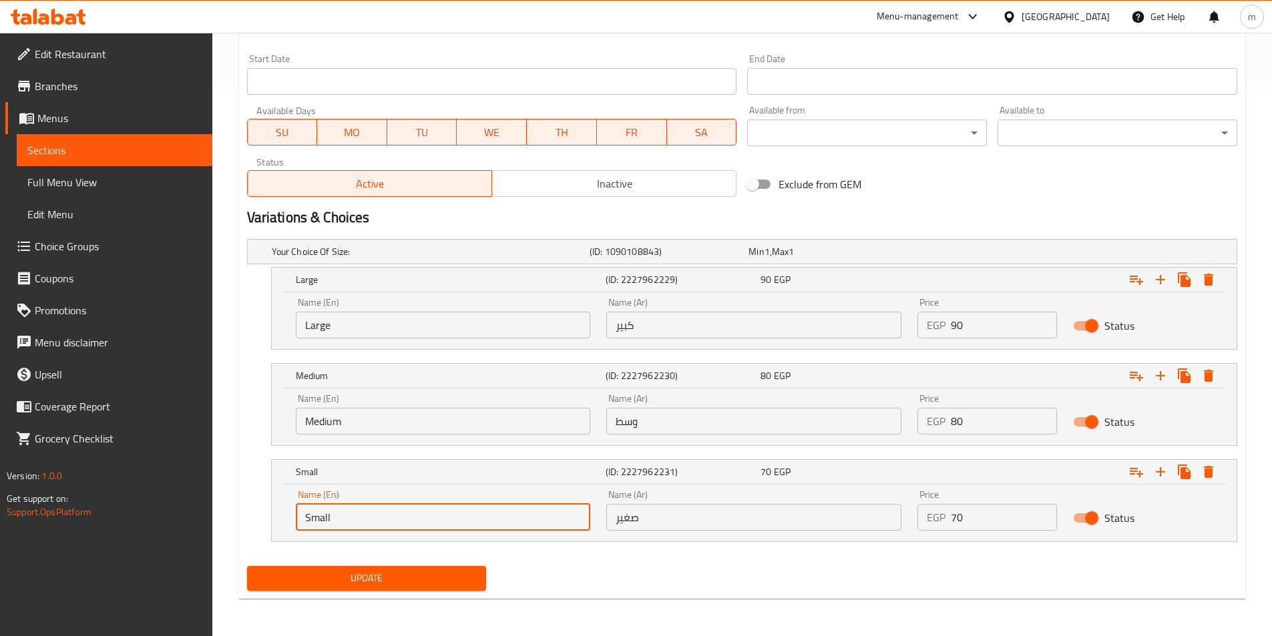
click at [393, 576] on span "Update" at bounding box center [367, 578] width 218 height 17
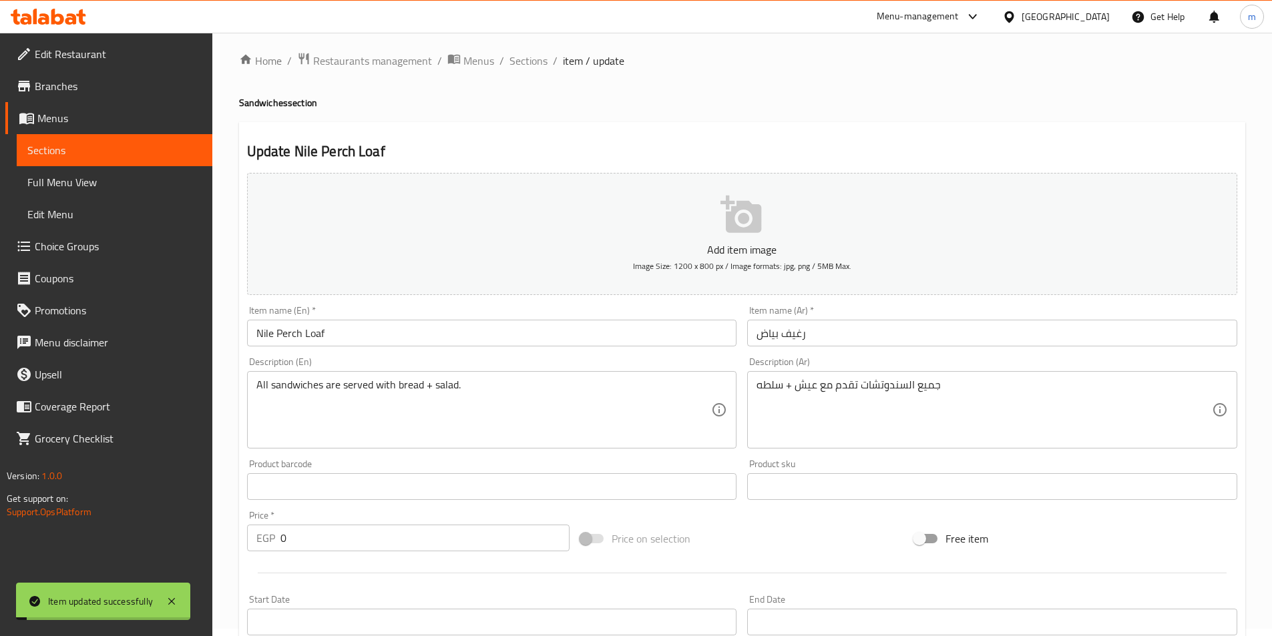
scroll to position [0, 0]
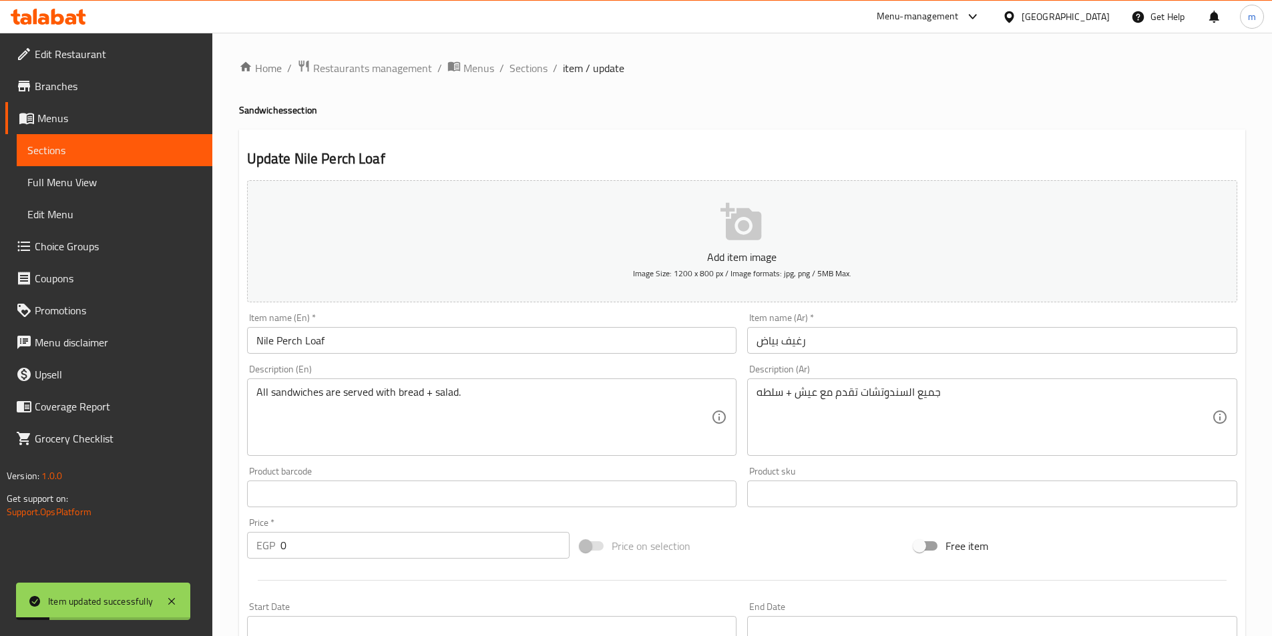
click at [308, 344] on input "Nile Perch Loaf" at bounding box center [492, 340] width 490 height 27
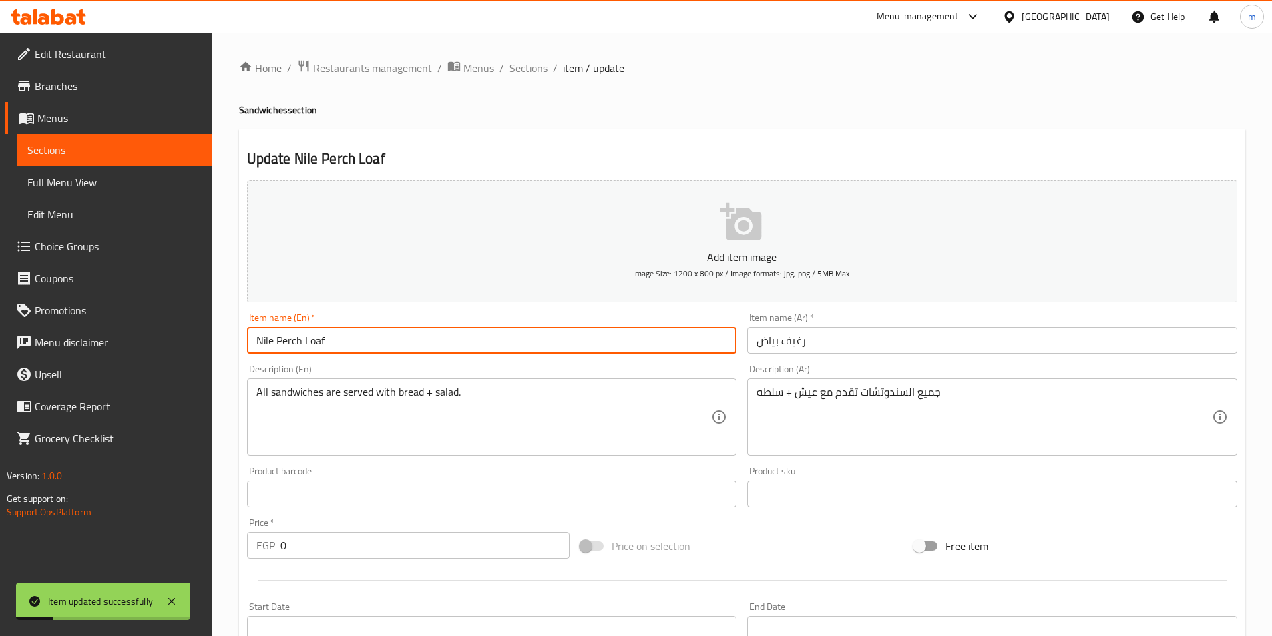
click at [308, 344] on input "Nile Perch Loaf" at bounding box center [492, 340] width 490 height 27
click at [528, 75] on span "Sections" at bounding box center [528, 68] width 38 height 16
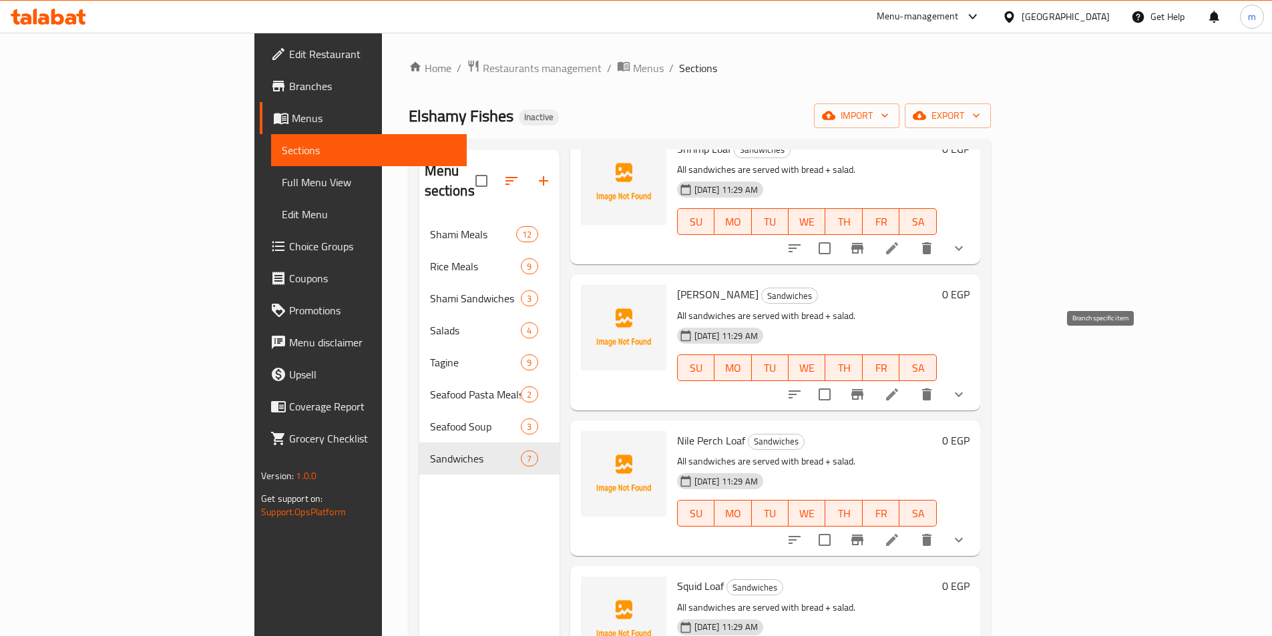
scroll to position [418, 0]
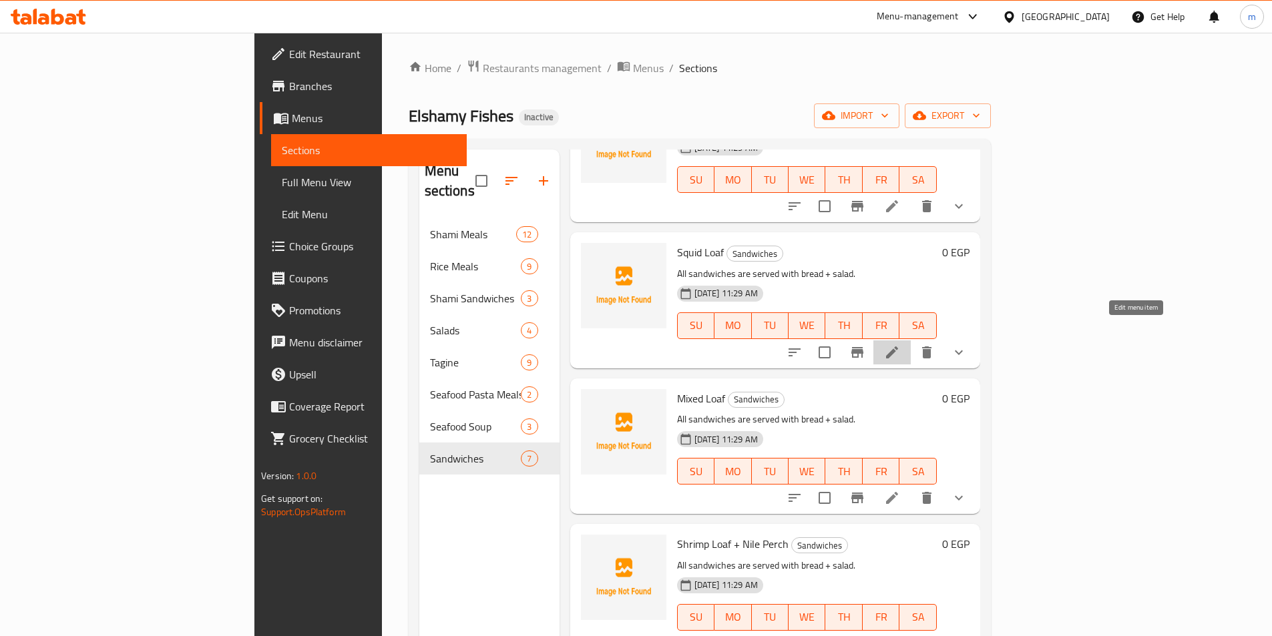
click at [898, 346] on icon at bounding box center [892, 352] width 12 height 12
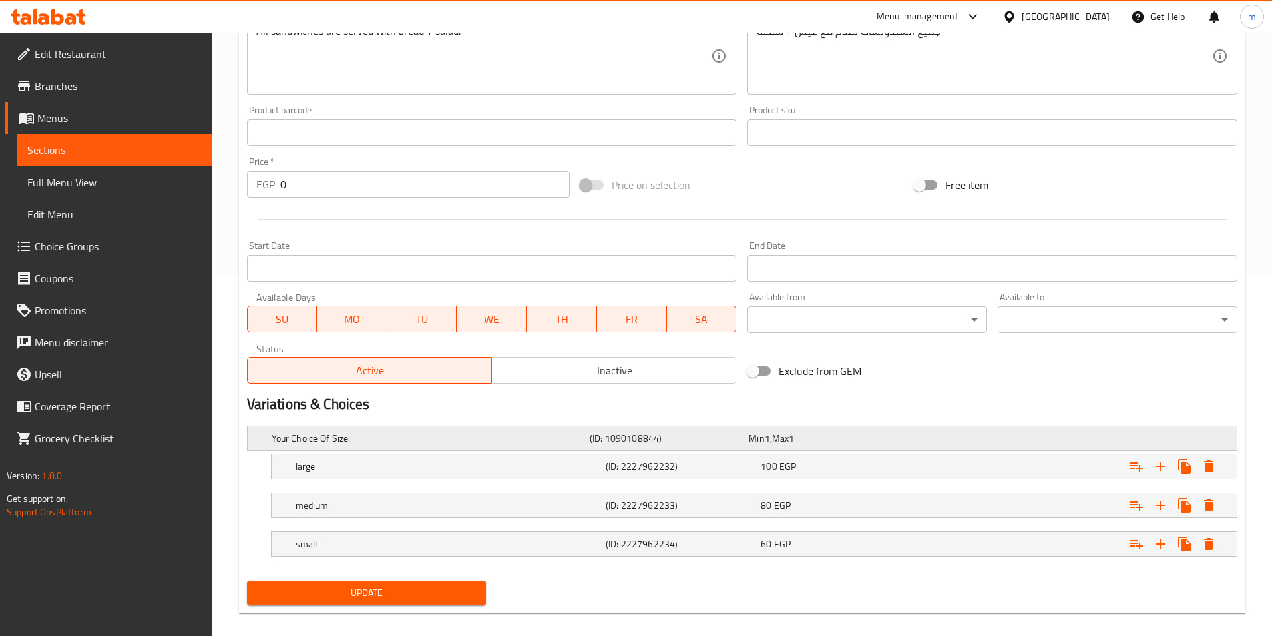
scroll to position [376, 0]
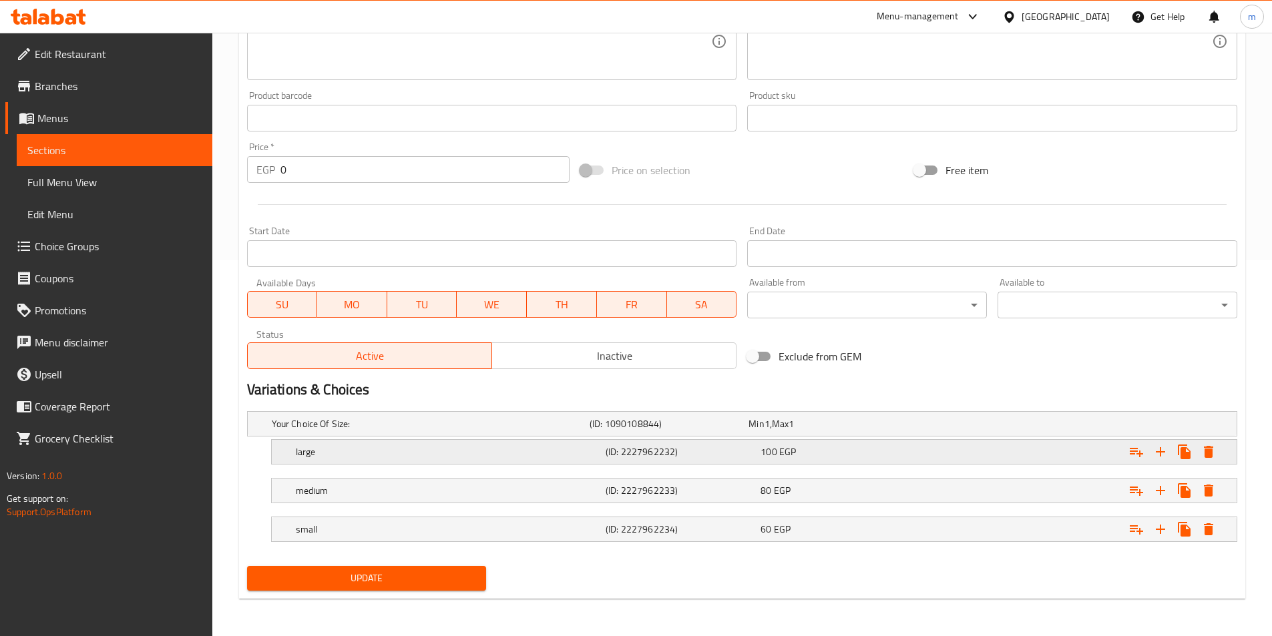
click at [357, 431] on h5 "large" at bounding box center [428, 423] width 312 height 13
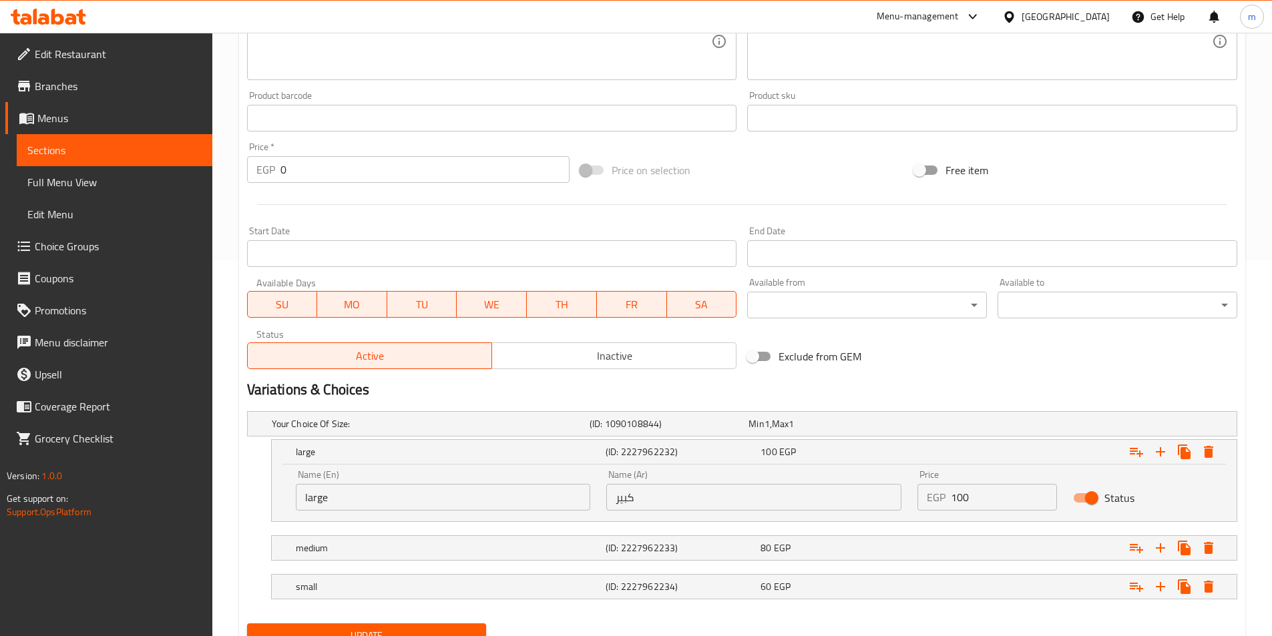
click at [350, 503] on input "large" at bounding box center [443, 497] width 295 height 27
type input "Large"
click at [382, 431] on h5 "medium" at bounding box center [428, 423] width 312 height 13
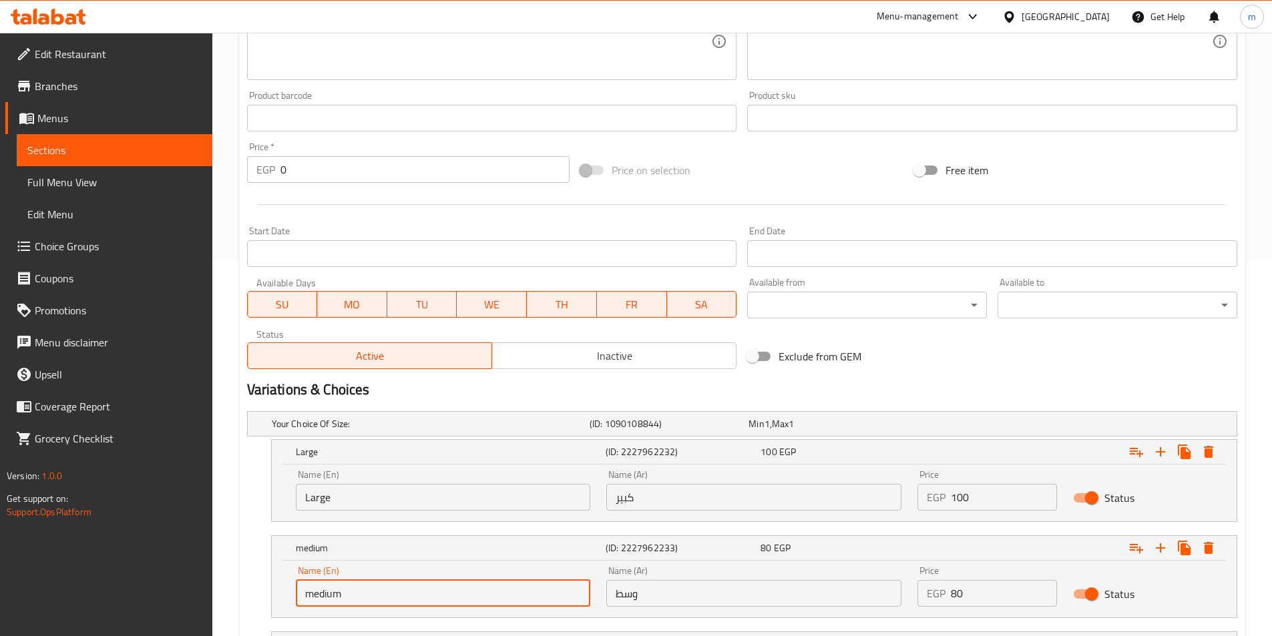
click at [397, 593] on input "medium" at bounding box center [443, 593] width 295 height 27
type input "Medium"
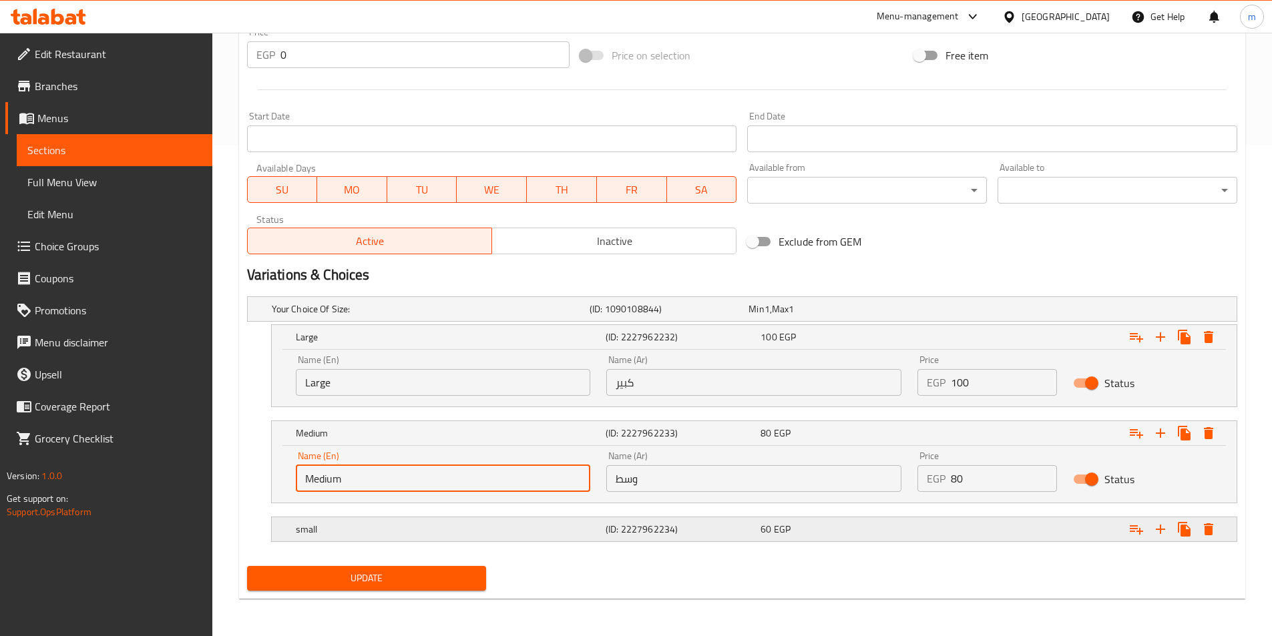
click at [397, 318] on div "small" at bounding box center [428, 309] width 318 height 19
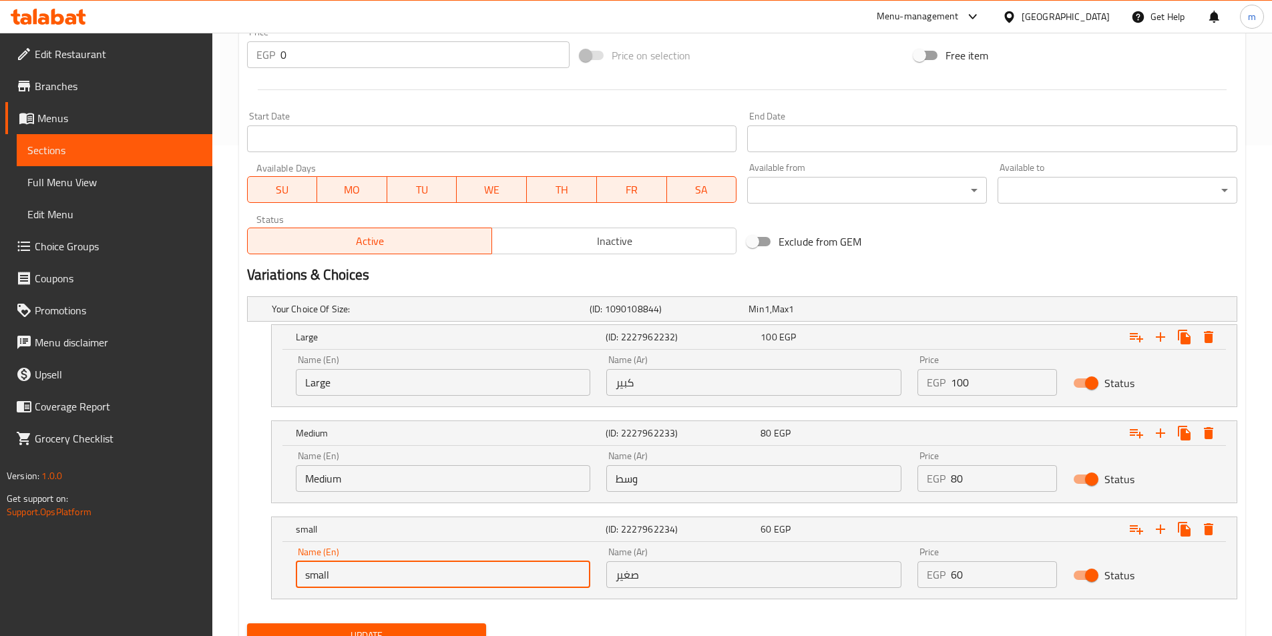
click at [390, 579] on input "small" at bounding box center [443, 574] width 295 height 27
type input "Small"
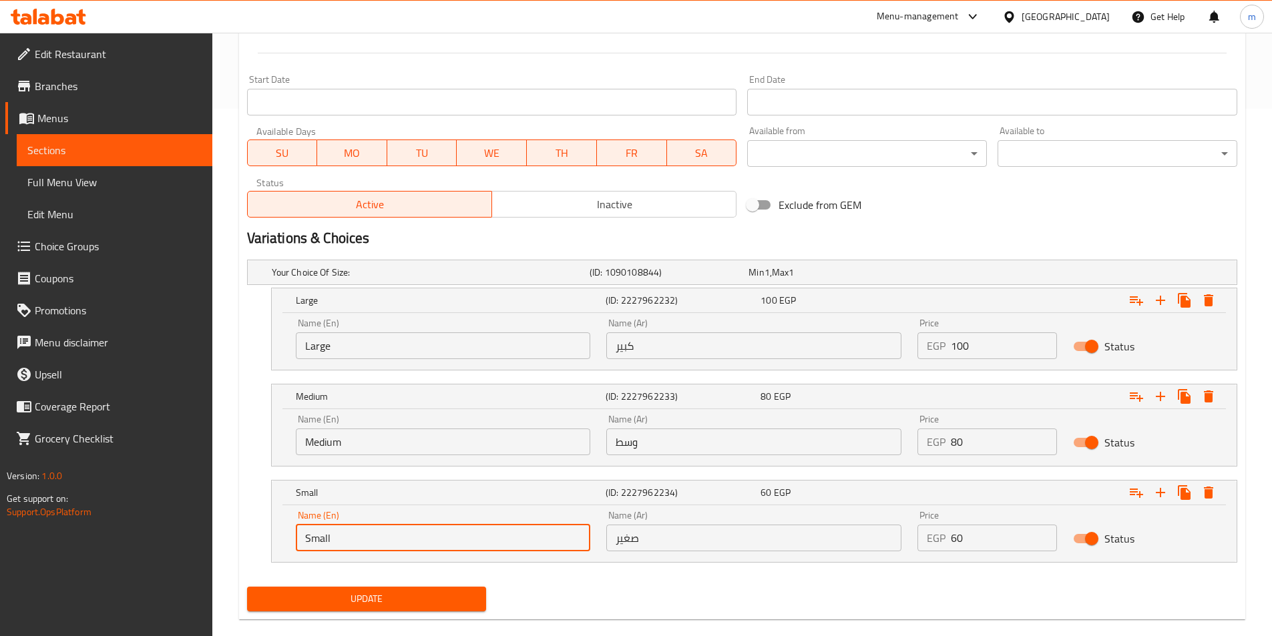
scroll to position [548, 0]
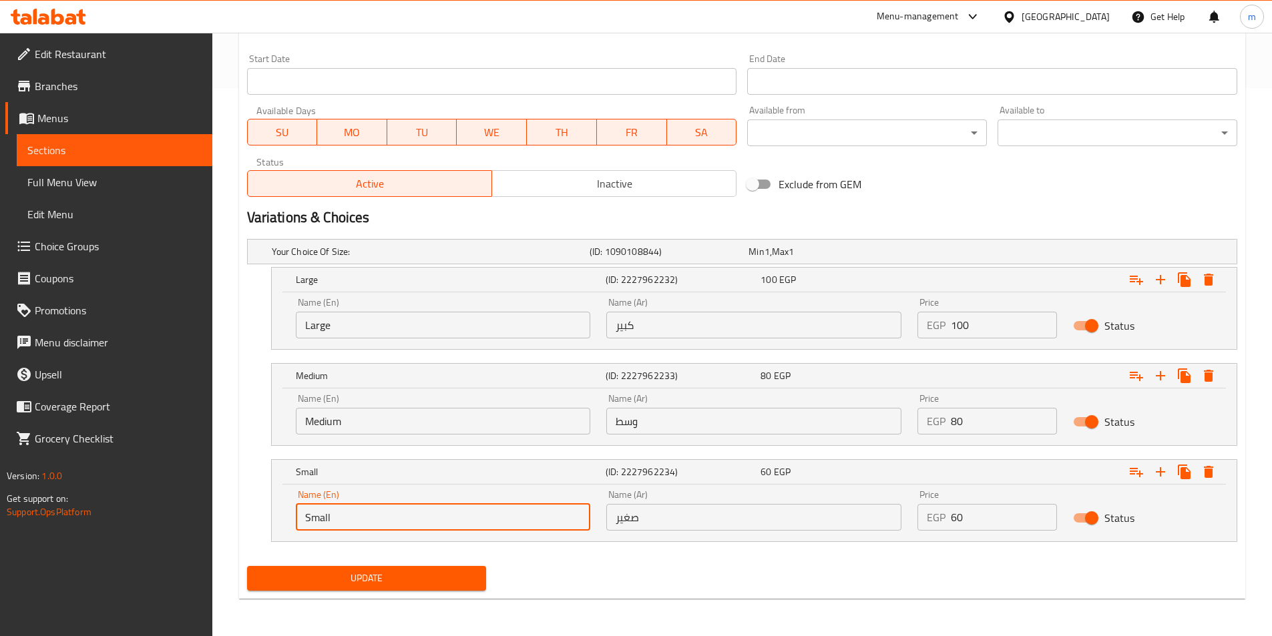
click at [380, 576] on span "Update" at bounding box center [367, 578] width 218 height 17
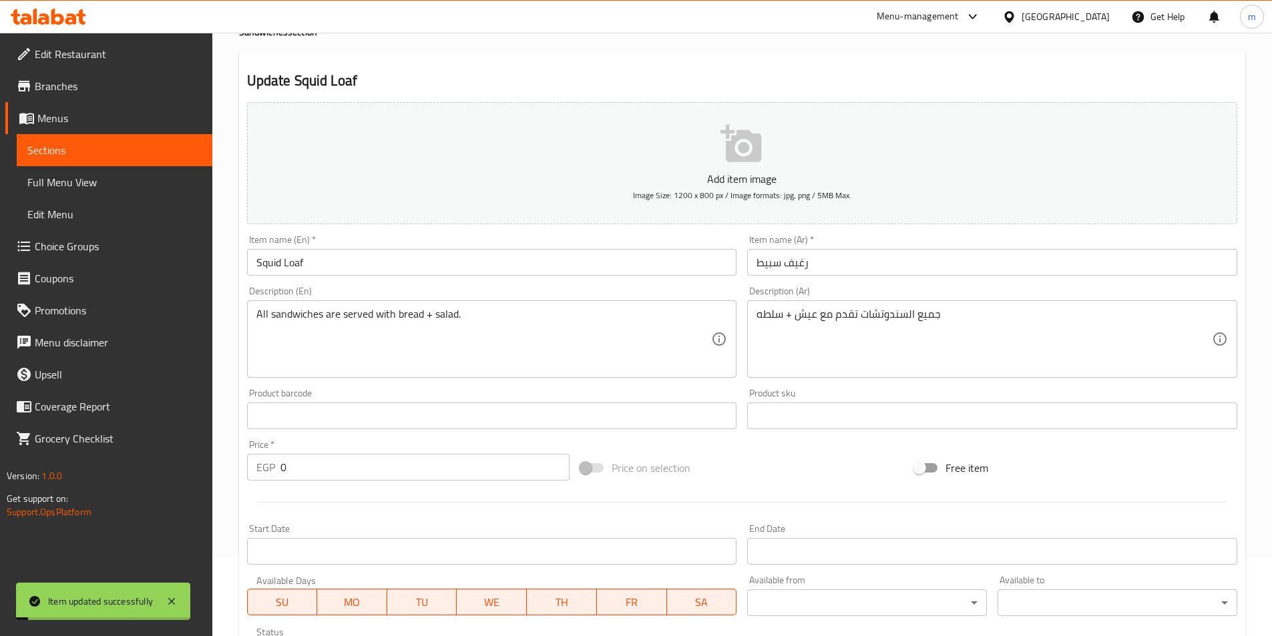
scroll to position [0, 0]
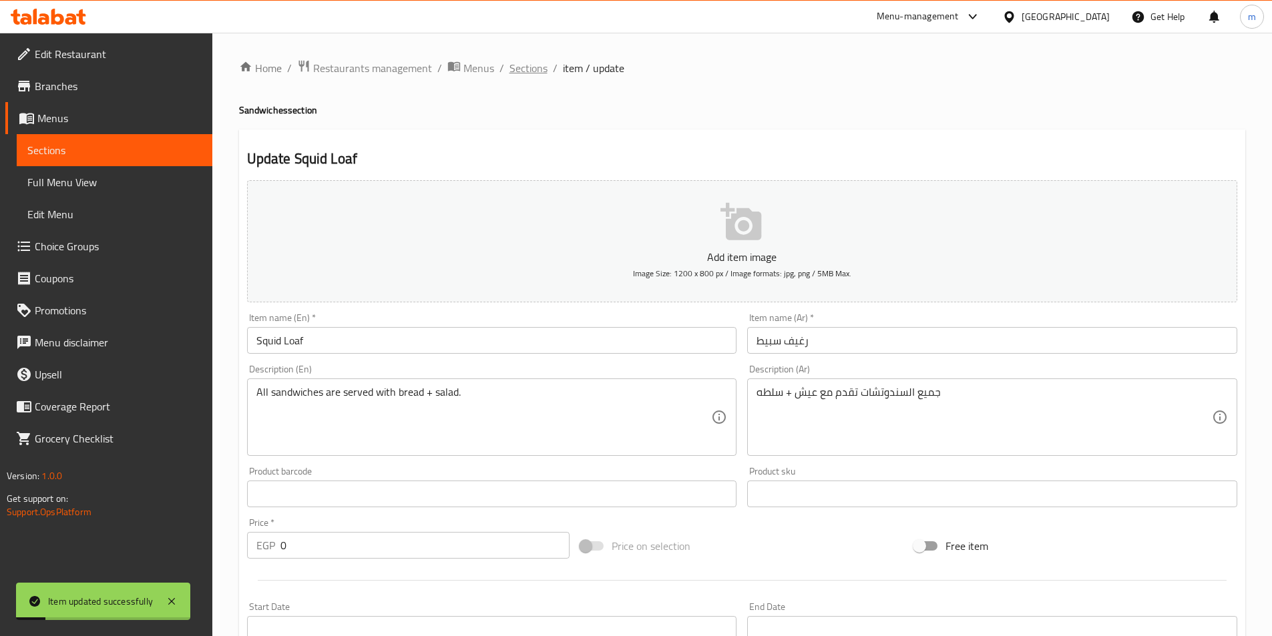
click at [517, 71] on span "Sections" at bounding box center [528, 68] width 38 height 16
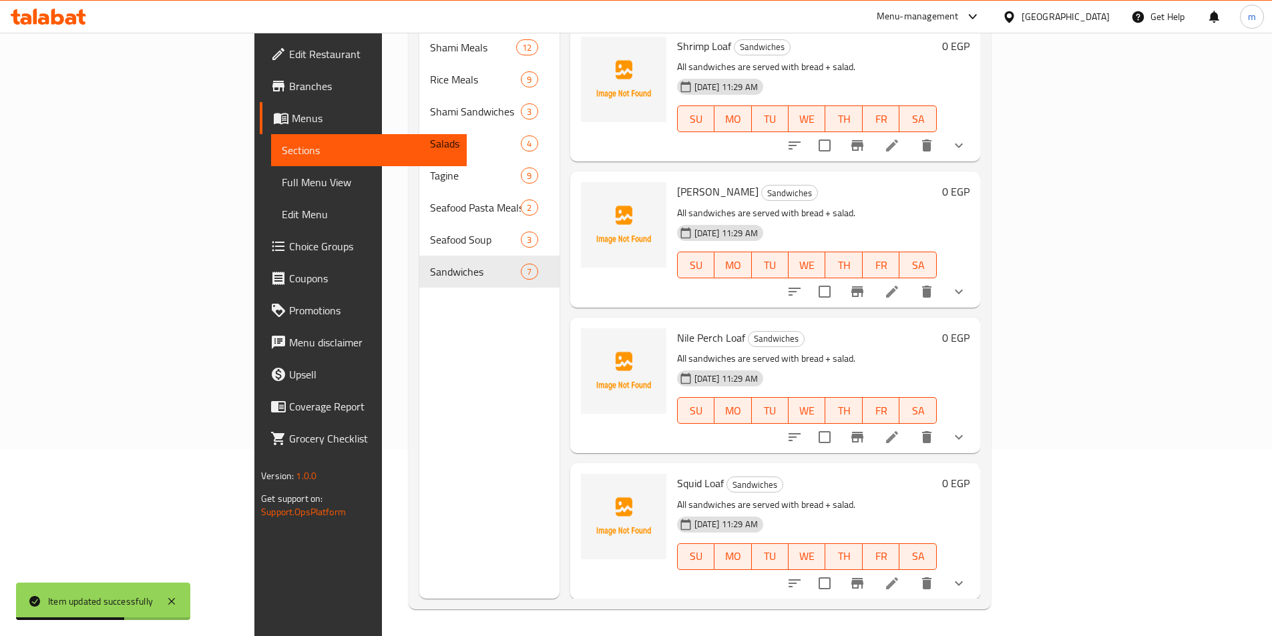
scroll to position [334, 0]
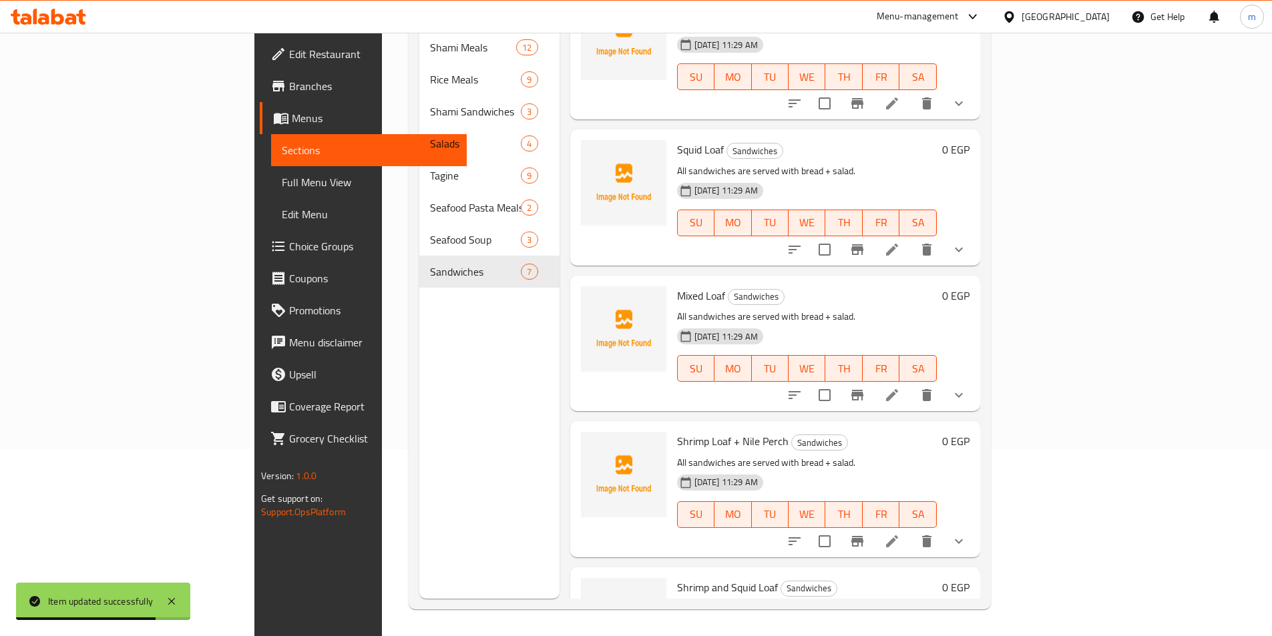
click at [900, 387] on icon at bounding box center [892, 395] width 16 height 16
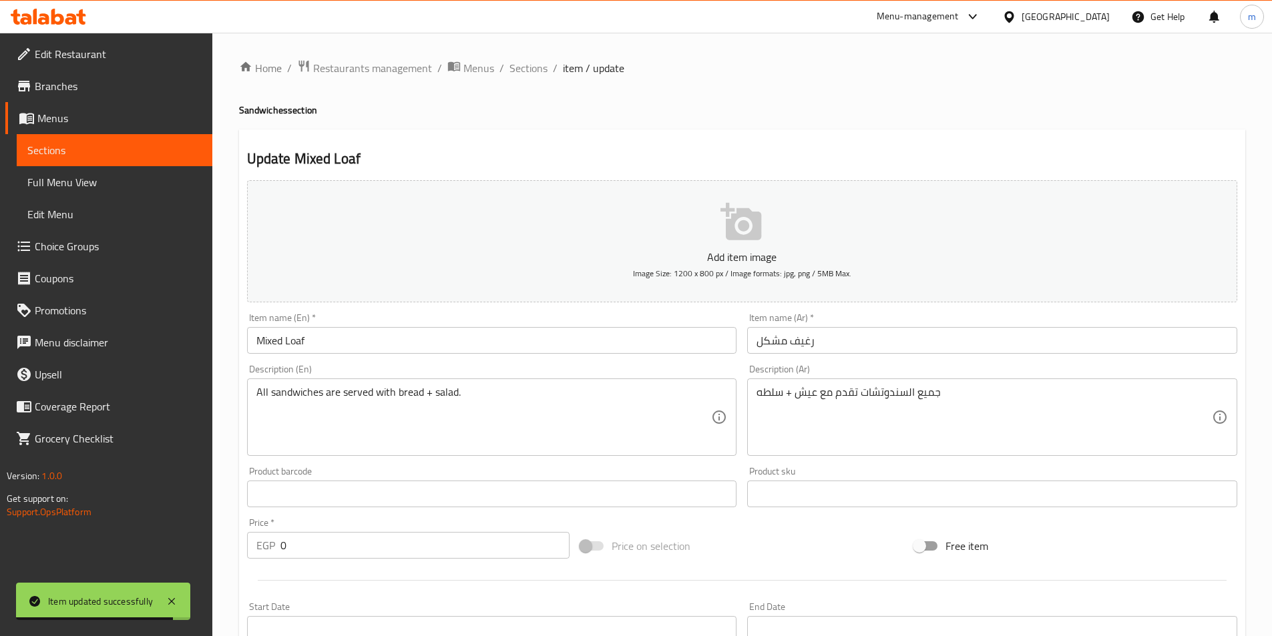
scroll to position [376, 0]
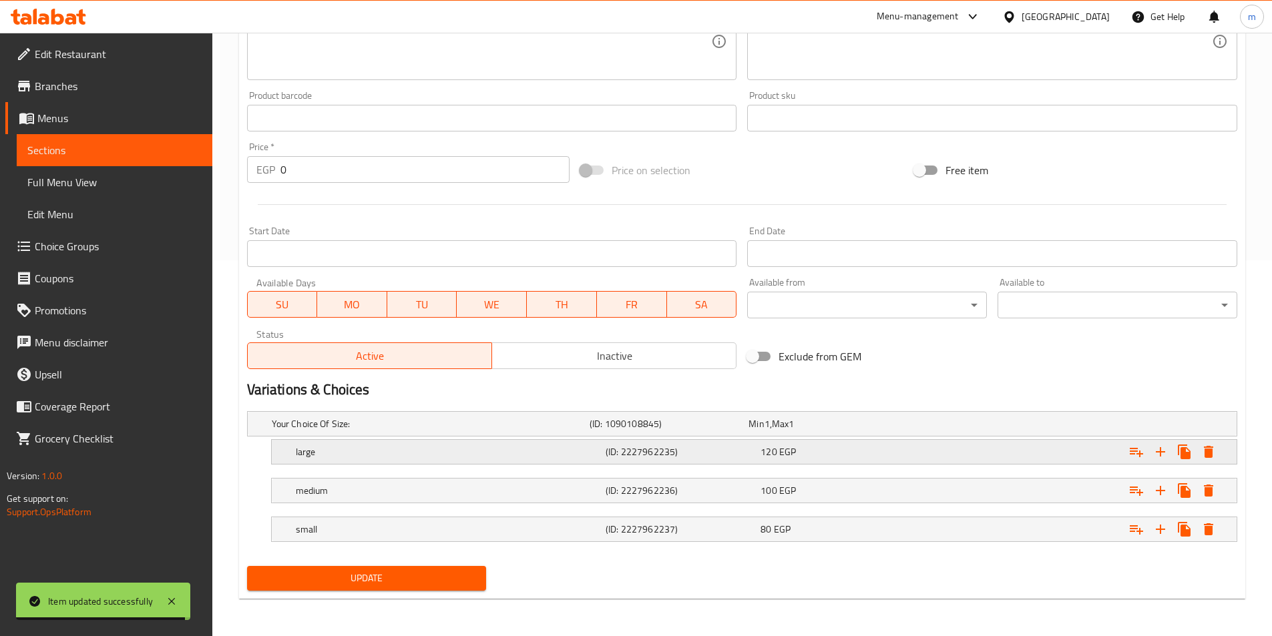
click at [386, 431] on h5 "large" at bounding box center [428, 423] width 312 height 13
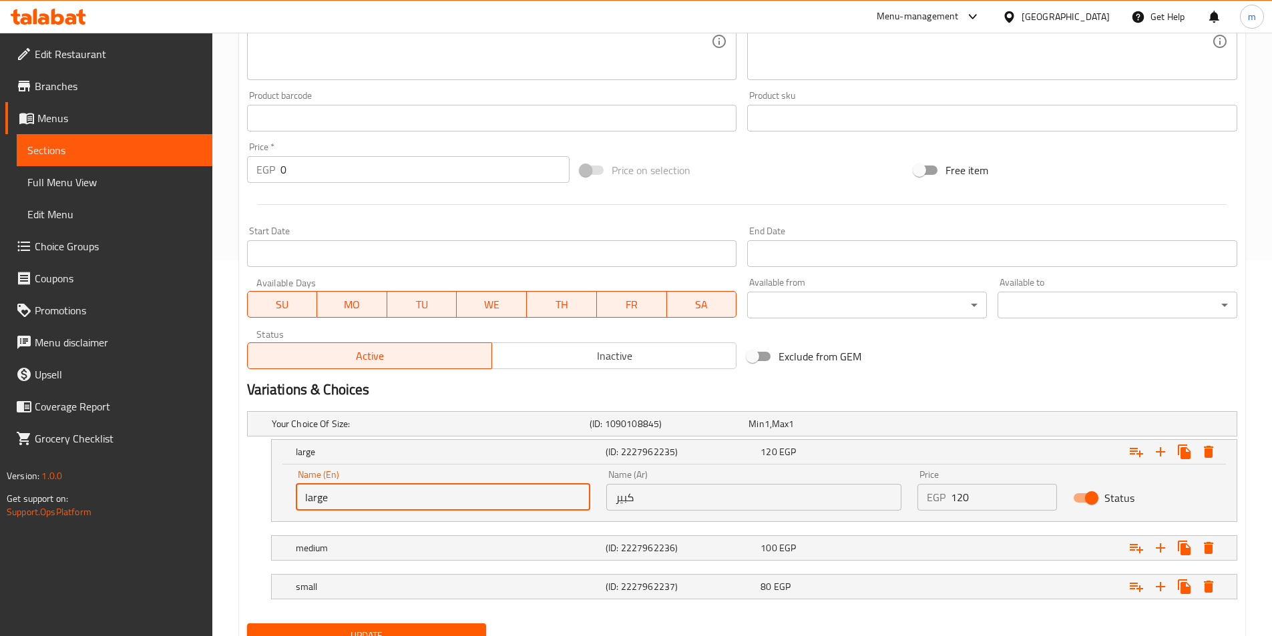
click at [324, 497] on input "large" at bounding box center [443, 497] width 295 height 27
type input "Large"
drag, startPoint x: 282, startPoint y: 548, endPoint x: 342, endPoint y: 537, distance: 61.7
click at [296, 436] on div "medium (ID: 2227962236) 100 EGP" at bounding box center [742, 424] width 989 height 24
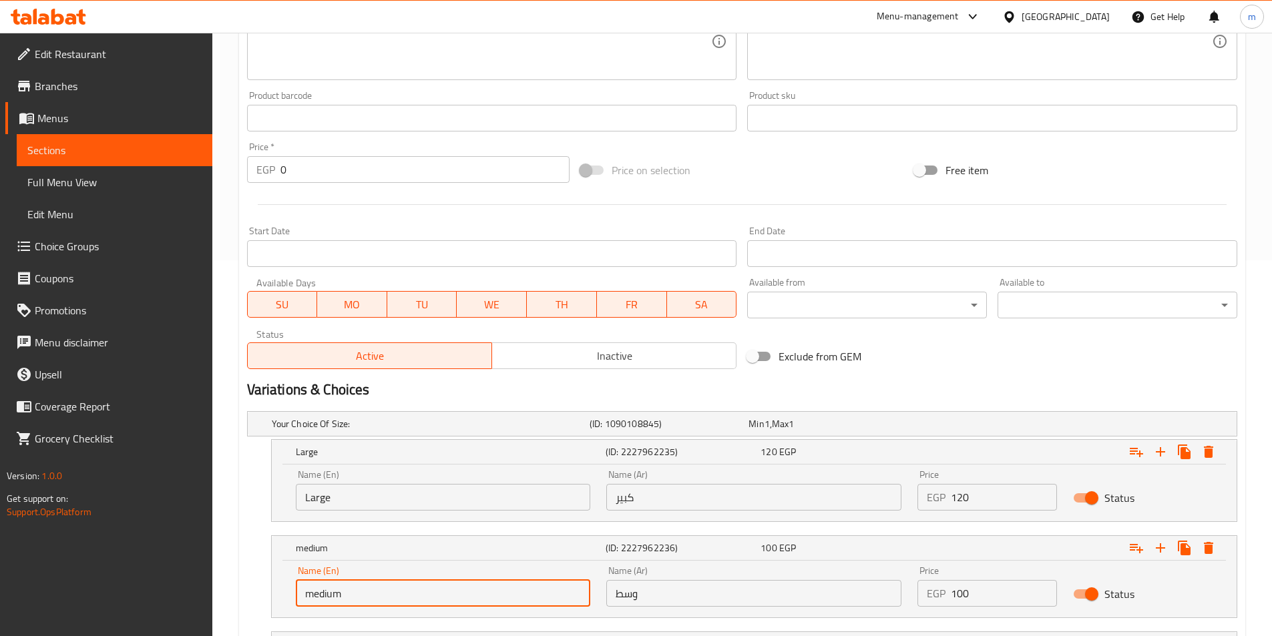
click at [335, 593] on input "medium" at bounding box center [443, 593] width 295 height 27
type input "Medium"
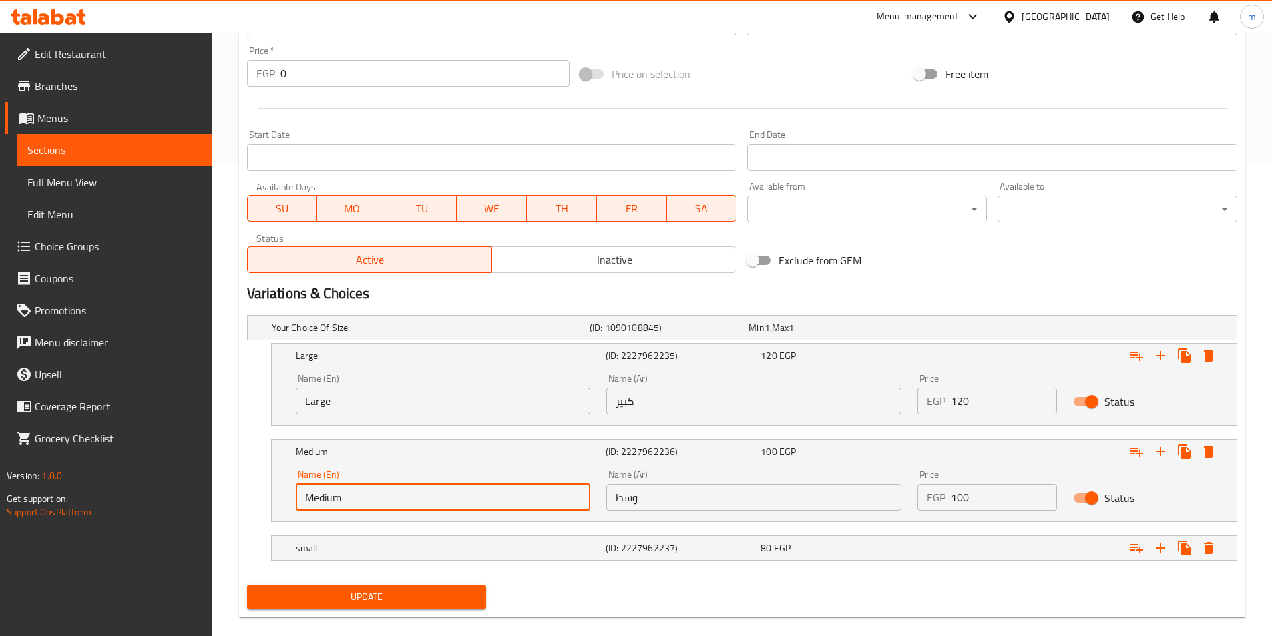
scroll to position [491, 0]
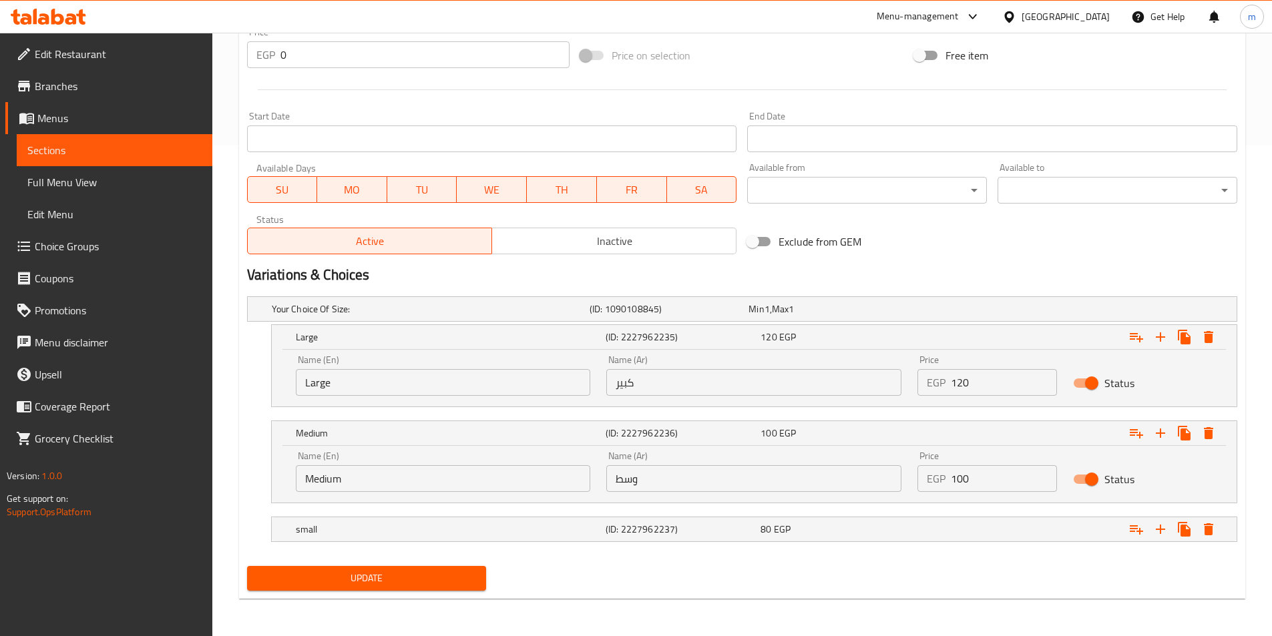
click at [346, 545] on nav at bounding box center [742, 550] width 990 height 11
click at [350, 324] on div "small (ID: 2227962237) 80 EGP" at bounding box center [746, 308] width 954 height 29
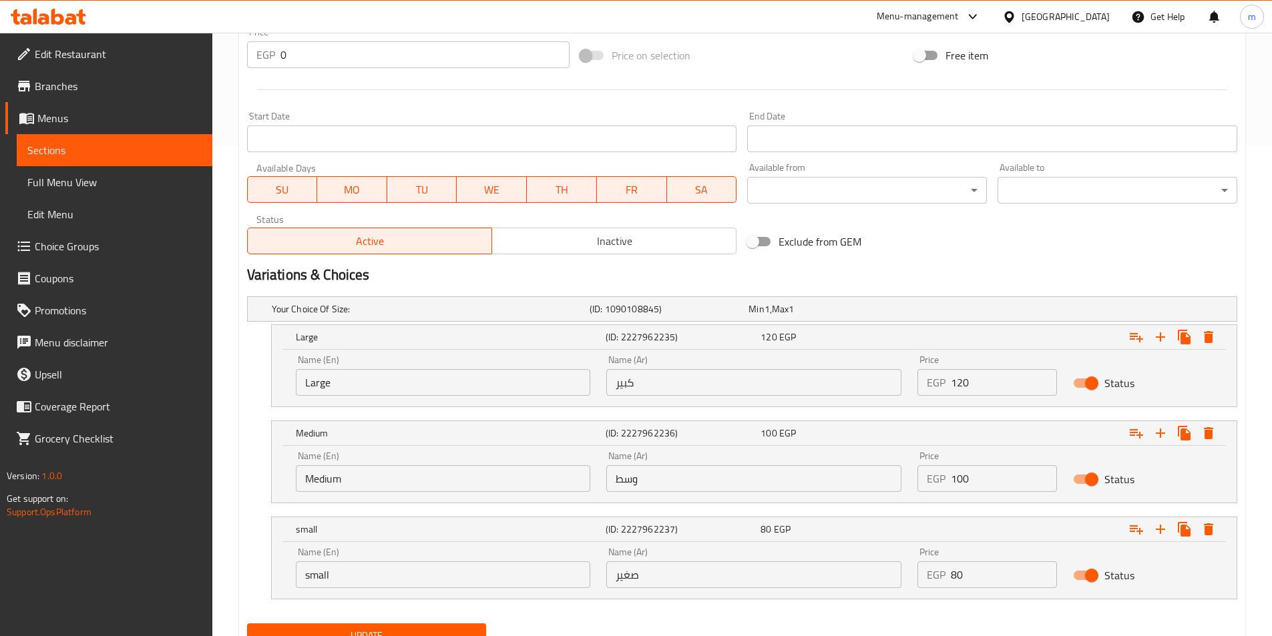
click at [324, 582] on input "small" at bounding box center [443, 574] width 295 height 27
type input "Small"
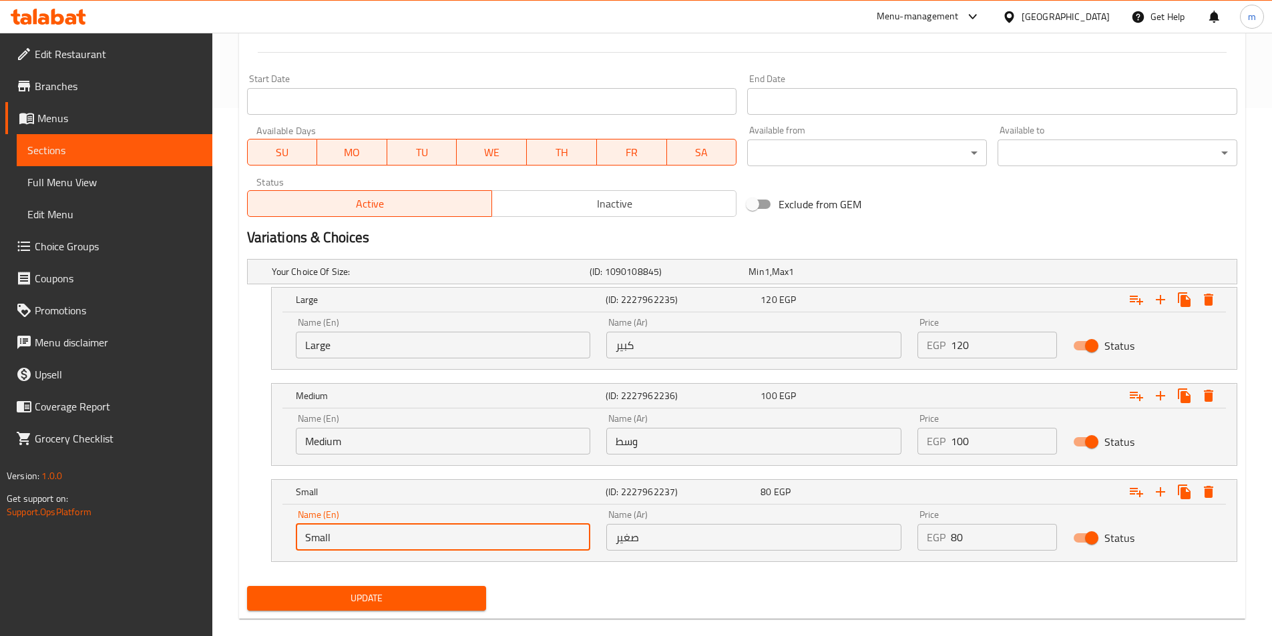
scroll to position [548, 0]
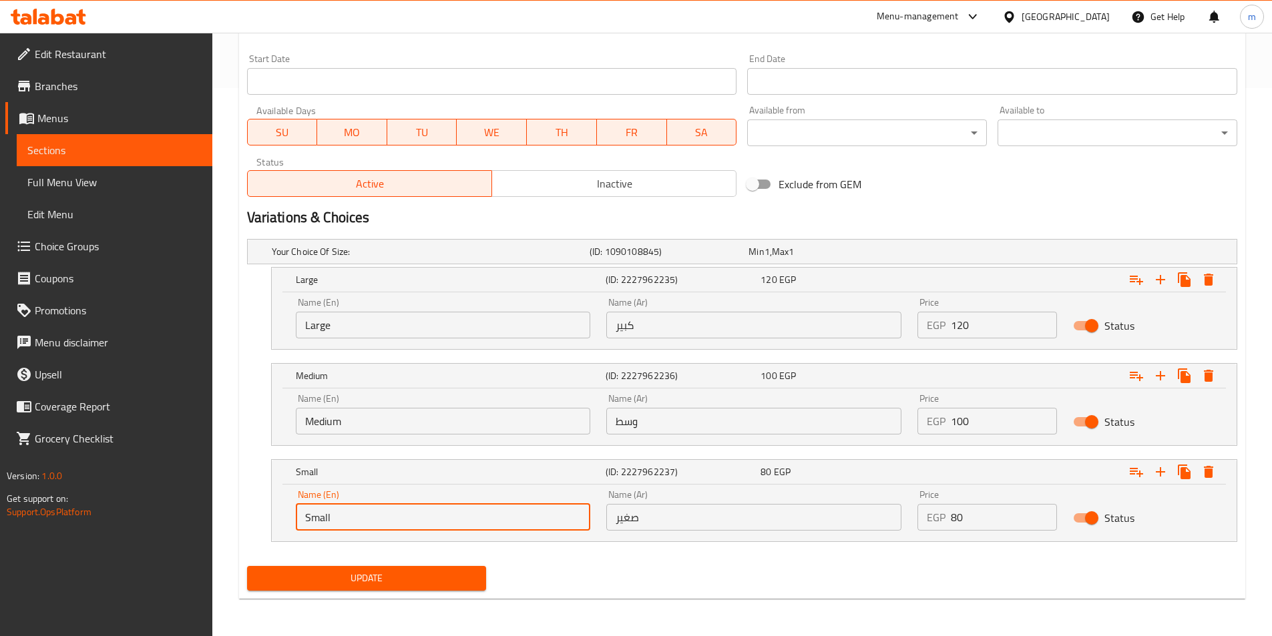
click at [368, 573] on span "Update" at bounding box center [367, 578] width 218 height 17
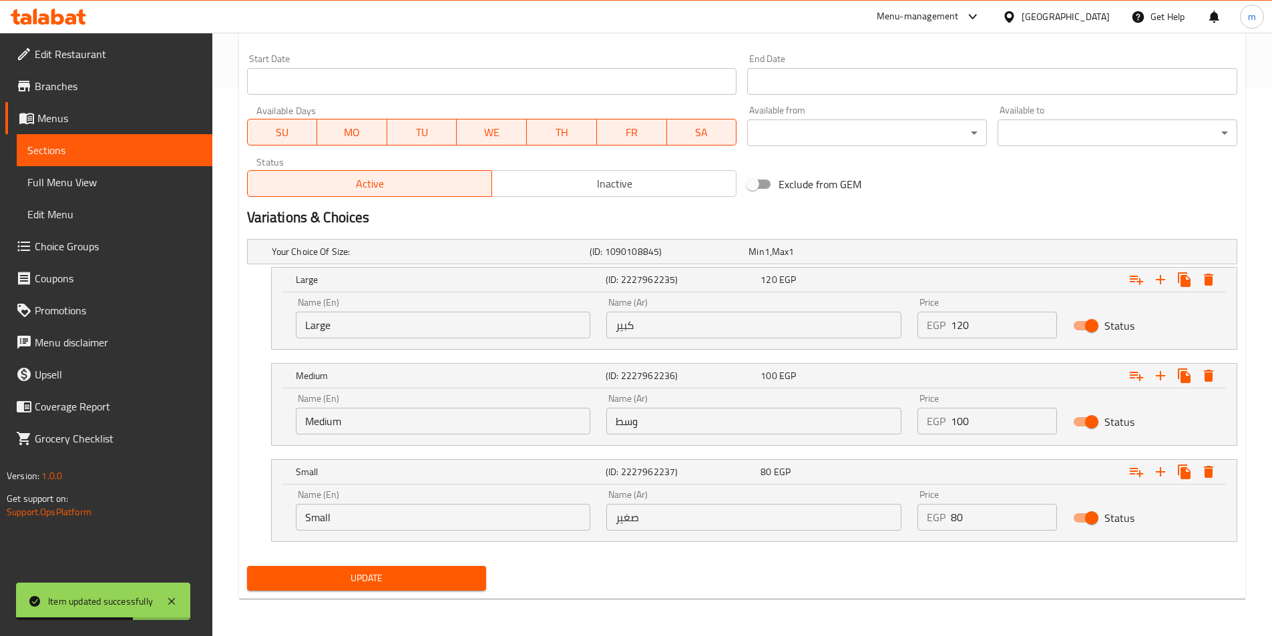
click at [483, 581] on button "Update" at bounding box center [367, 578] width 240 height 25
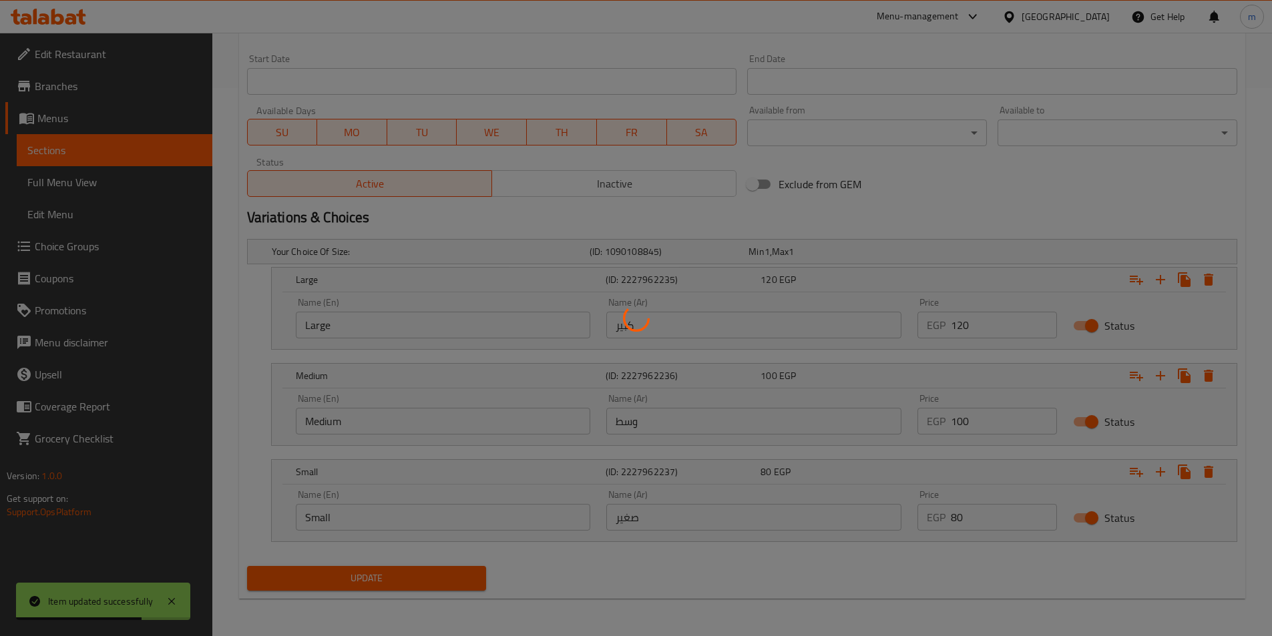
scroll to position [0, 0]
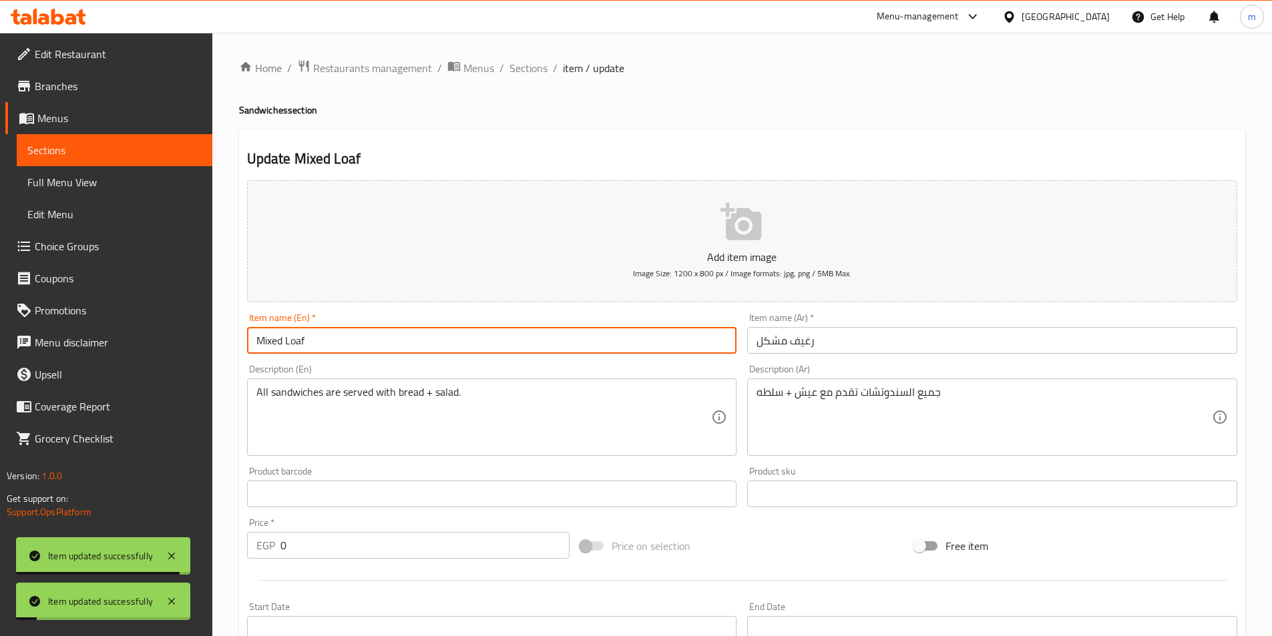
click at [342, 334] on input "Mixed Loaf" at bounding box center [492, 340] width 490 height 27
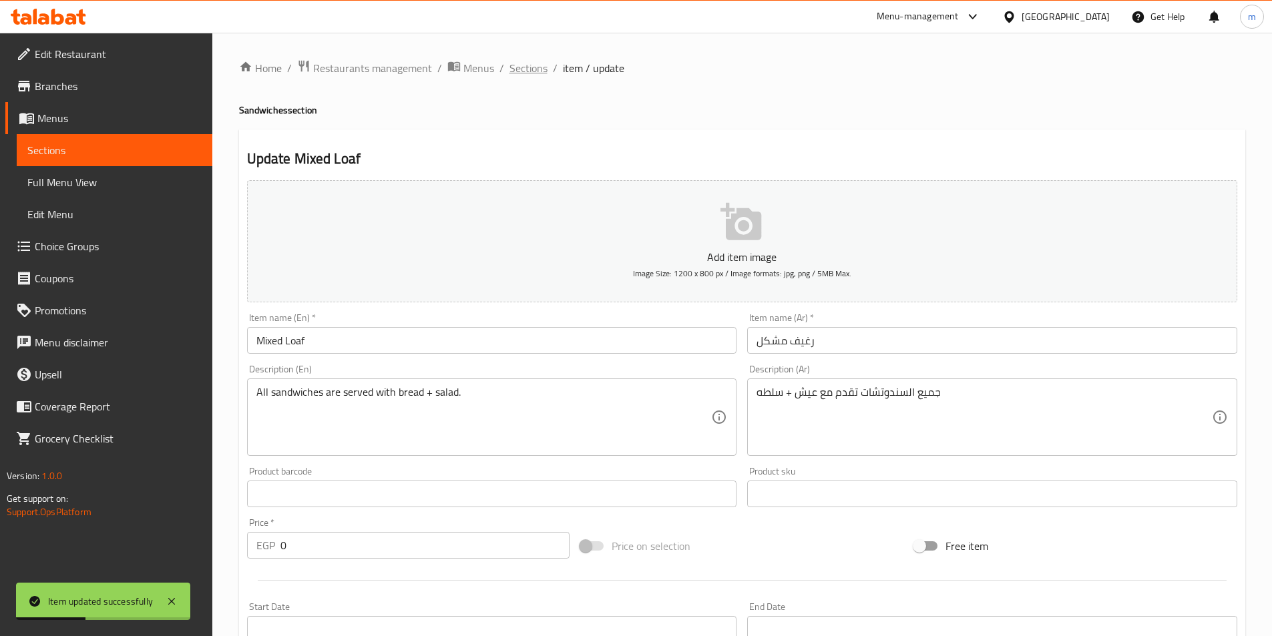
click at [522, 75] on span "Sections" at bounding box center [528, 68] width 38 height 16
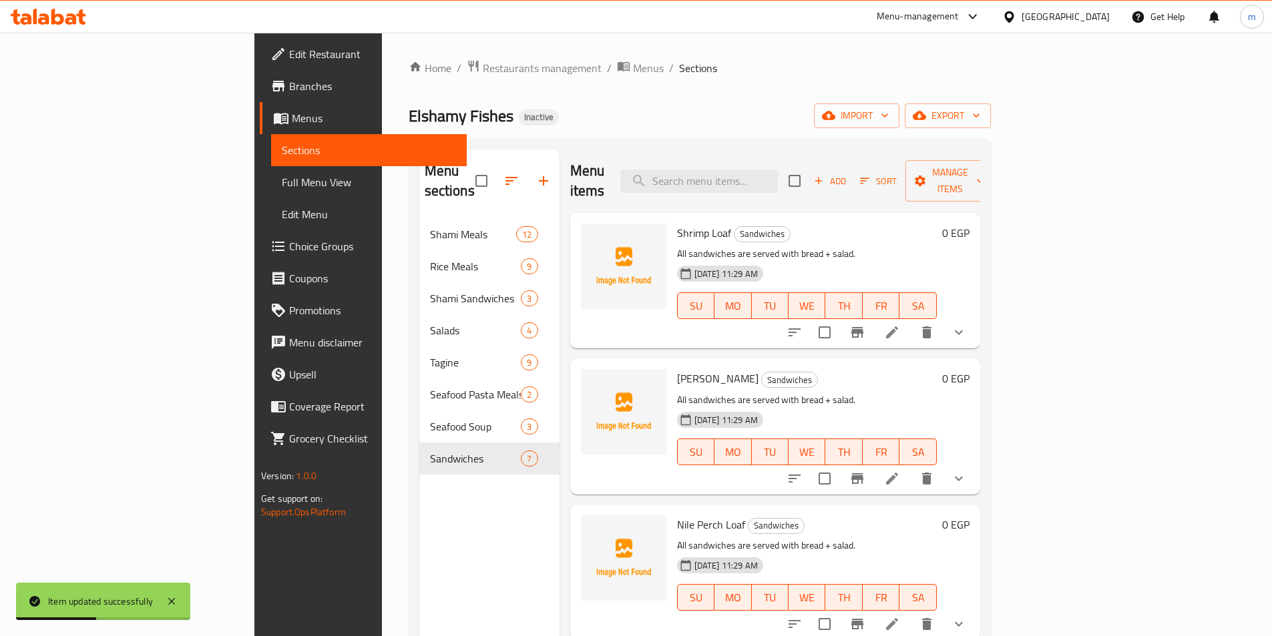
click at [729, 73] on ol "Home / Restaurants management / Menus / Sections" at bounding box center [700, 67] width 582 height 17
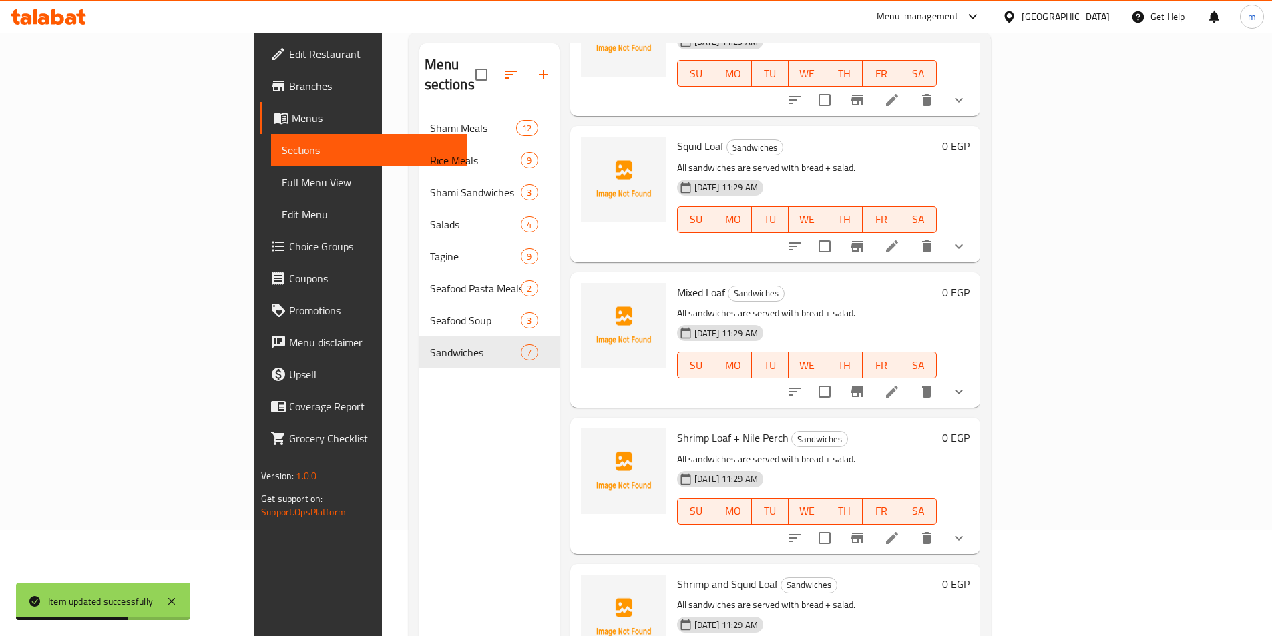
scroll to position [187, 0]
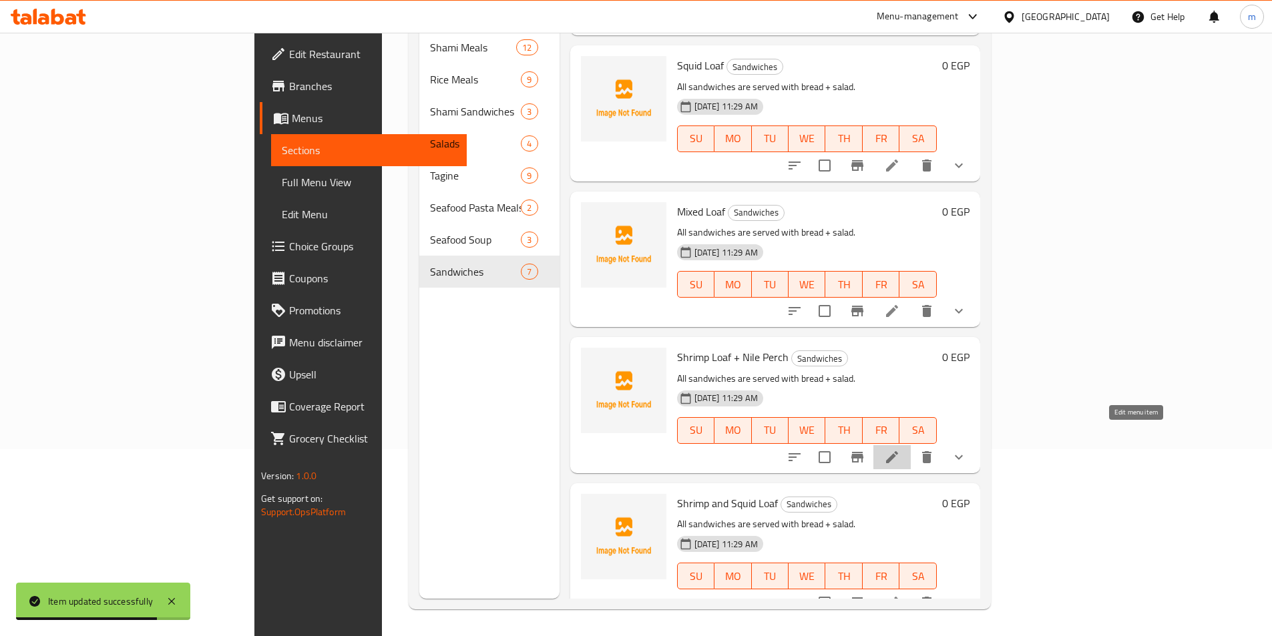
click at [900, 449] on icon at bounding box center [892, 457] width 16 height 16
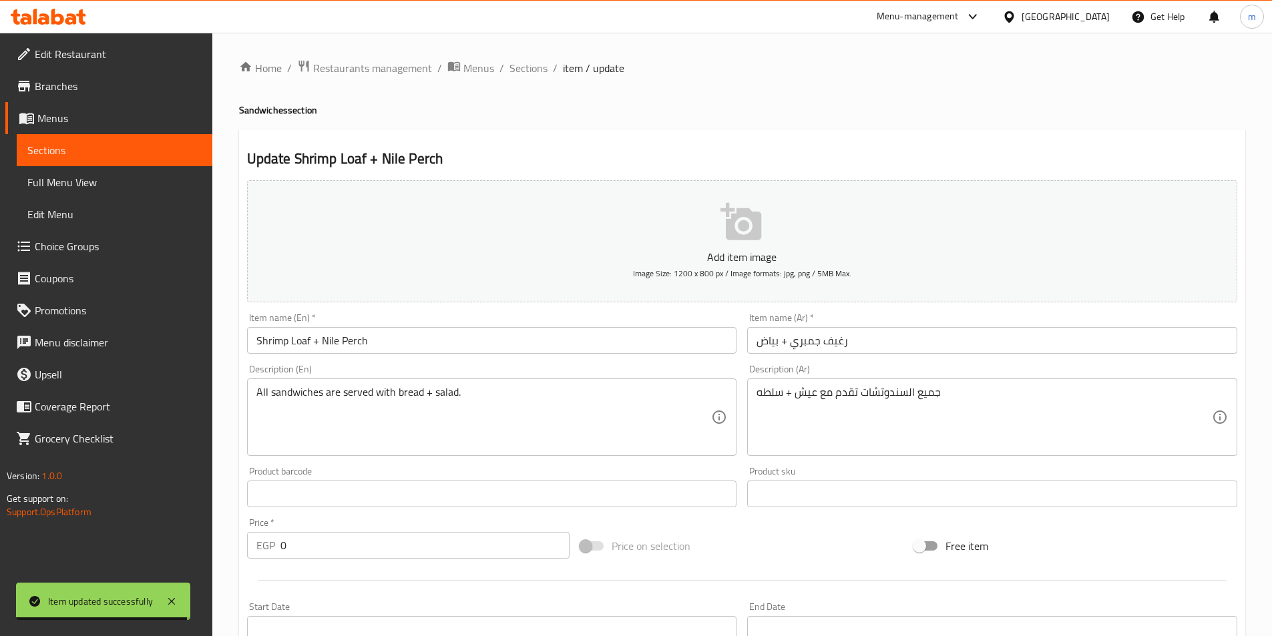
scroll to position [376, 0]
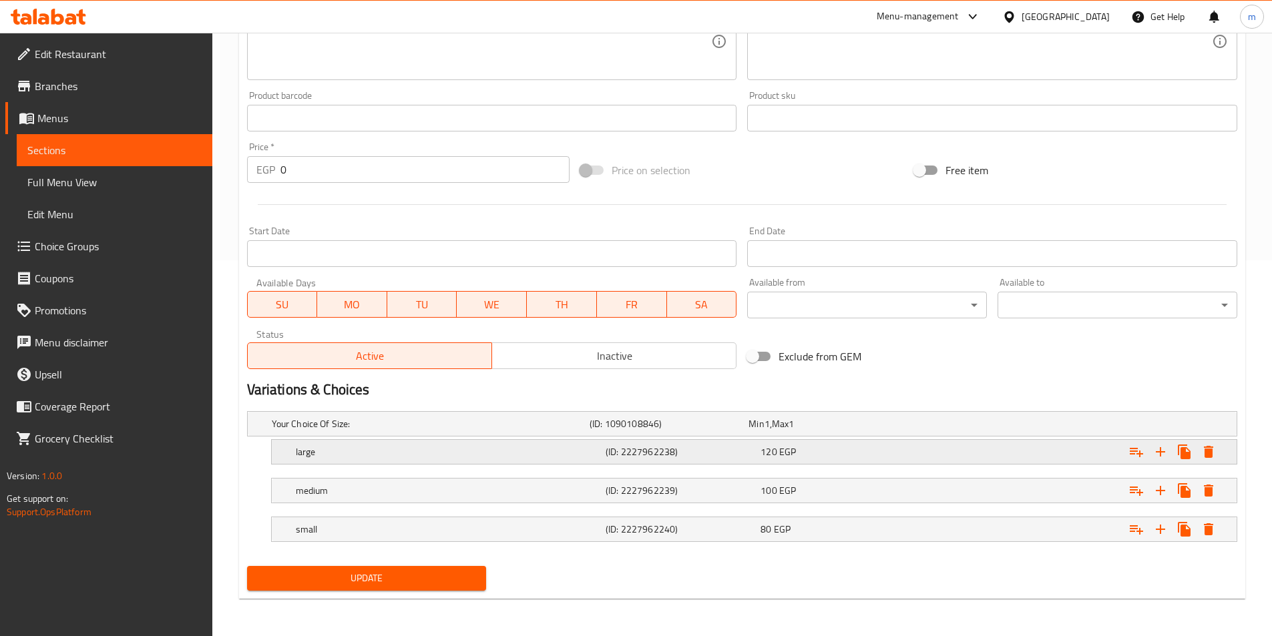
click at [345, 433] on div "large" at bounding box center [428, 424] width 318 height 19
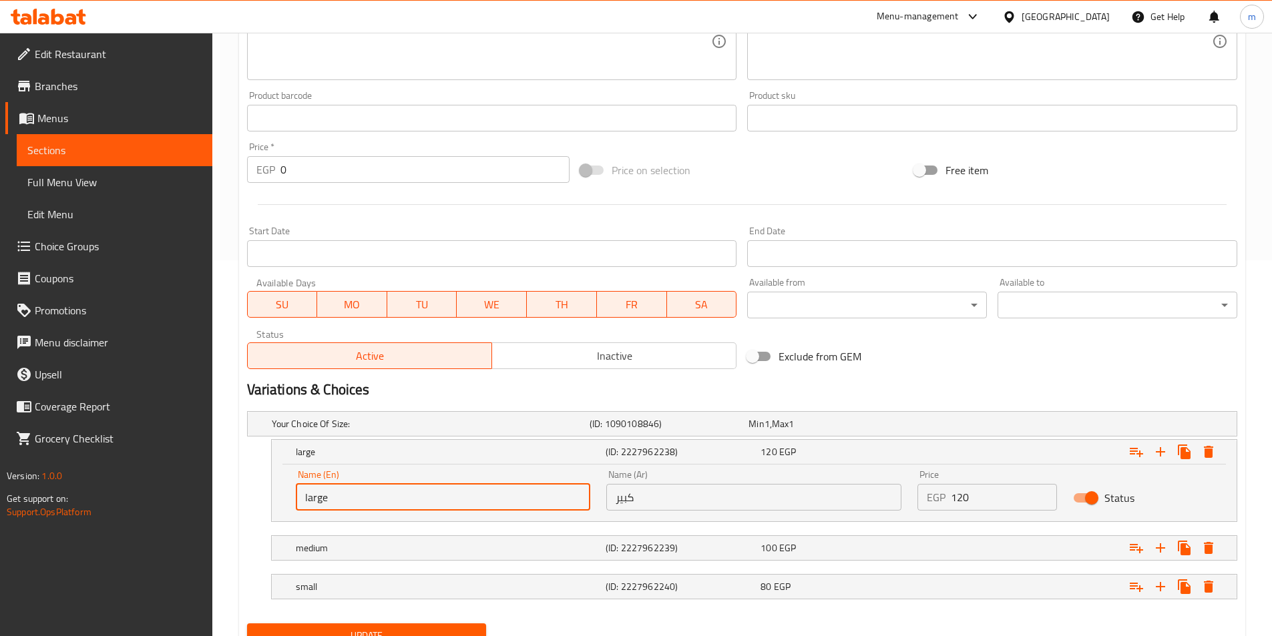
click at [327, 509] on input "large" at bounding box center [443, 497] width 295 height 27
type input "Large"
click at [352, 433] on div "medium" at bounding box center [428, 424] width 318 height 19
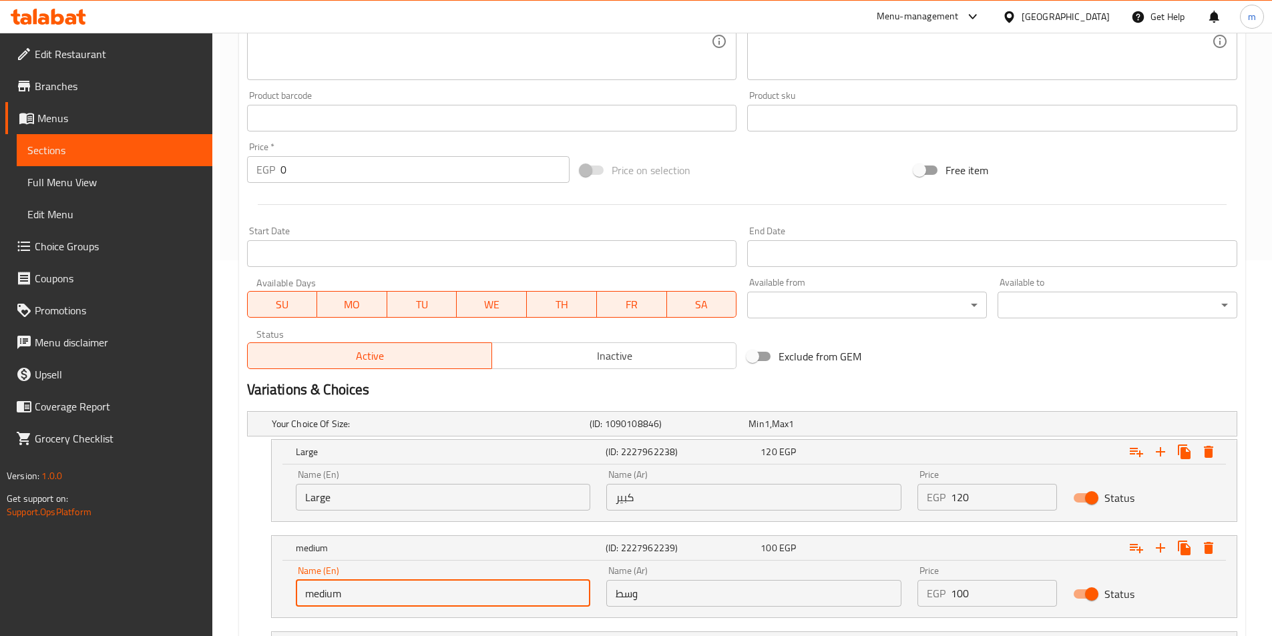
click at [405, 601] on input "medium" at bounding box center [443, 593] width 295 height 27
type input "Medium"
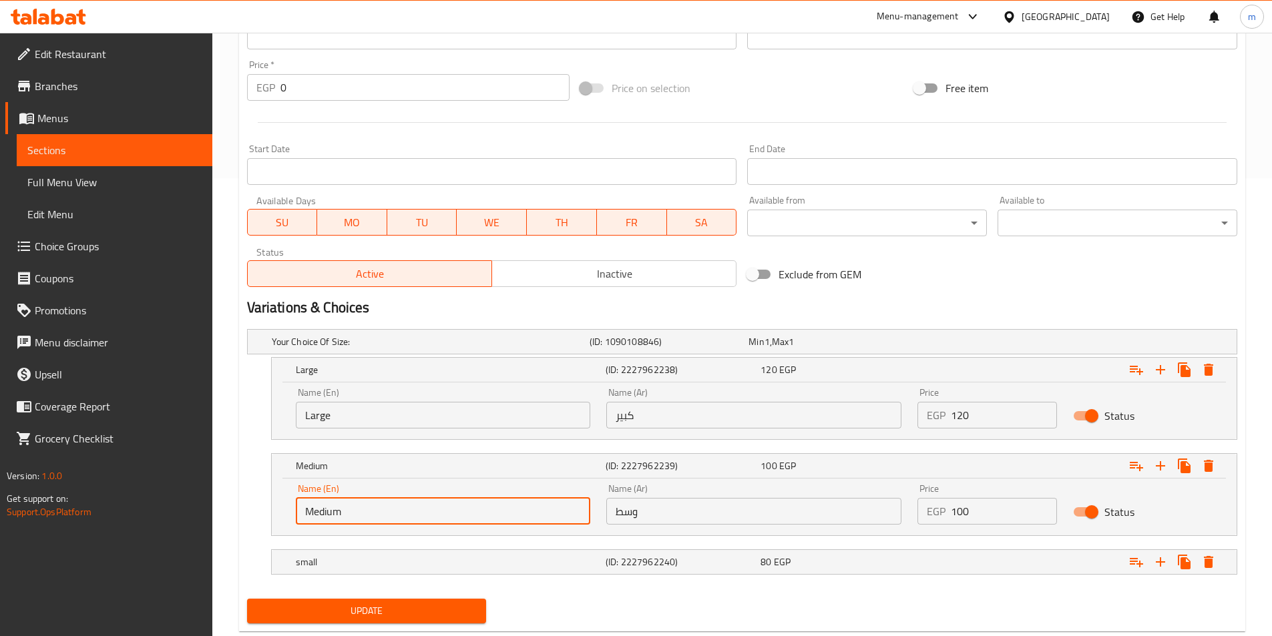
scroll to position [491, 0]
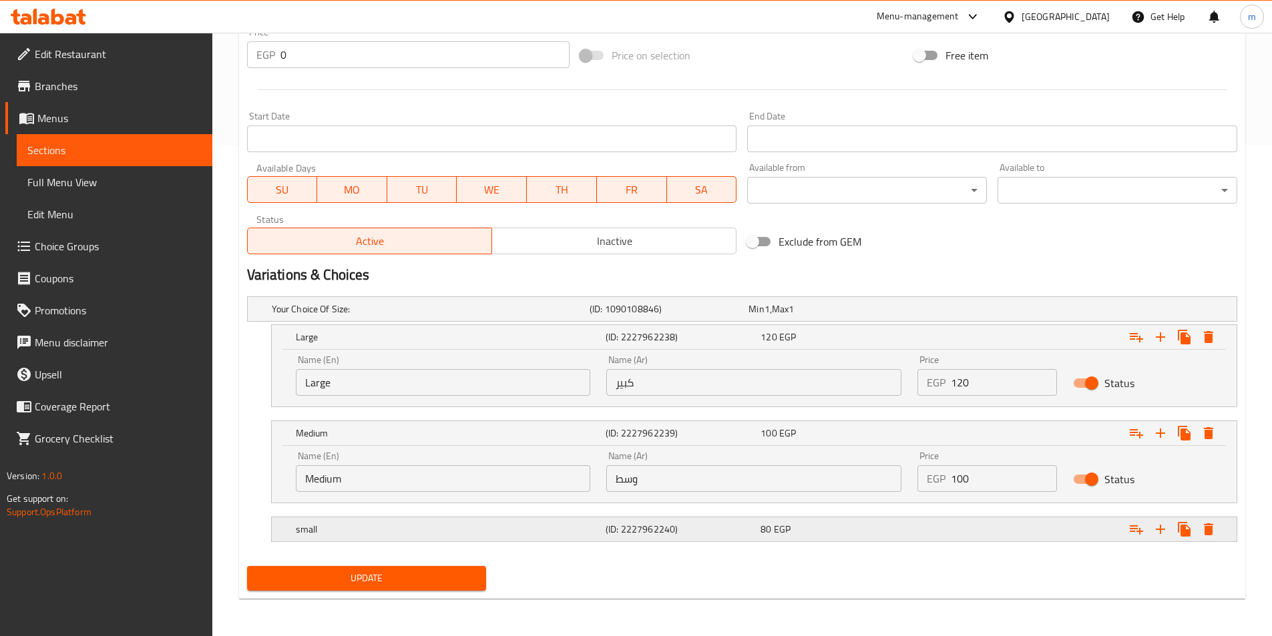
click at [397, 324] on div "small (ID: 2227962240) 80 EGP" at bounding box center [746, 308] width 954 height 29
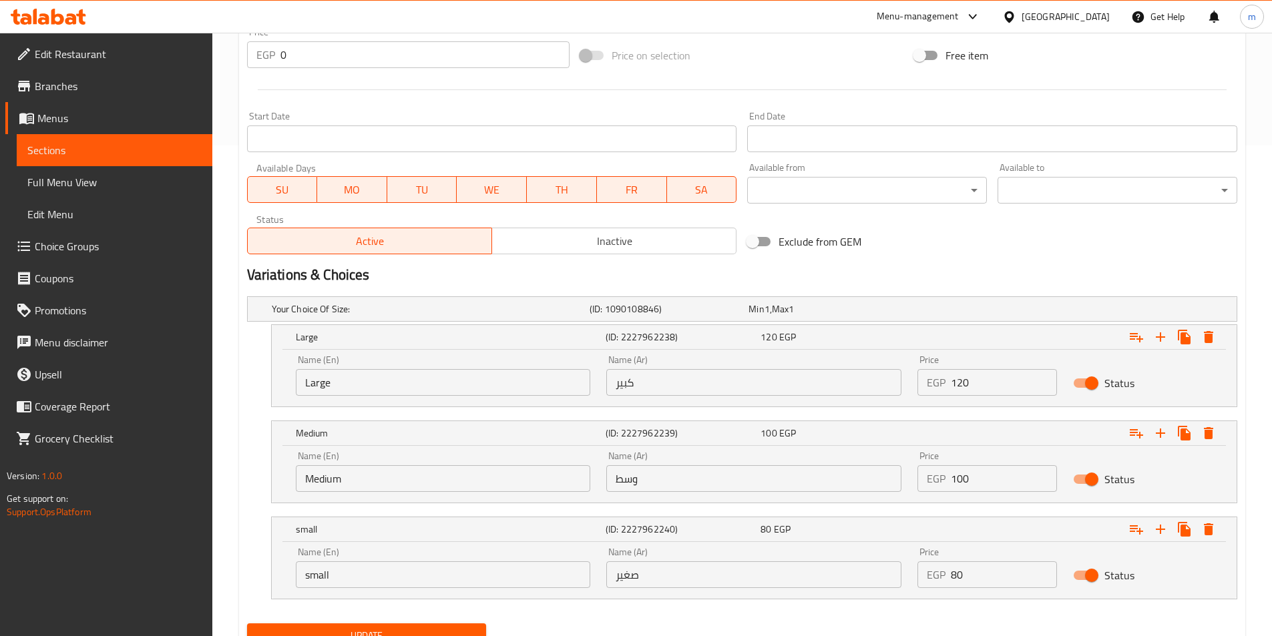
click at [412, 577] on input "small" at bounding box center [443, 574] width 295 height 27
type input "Small"
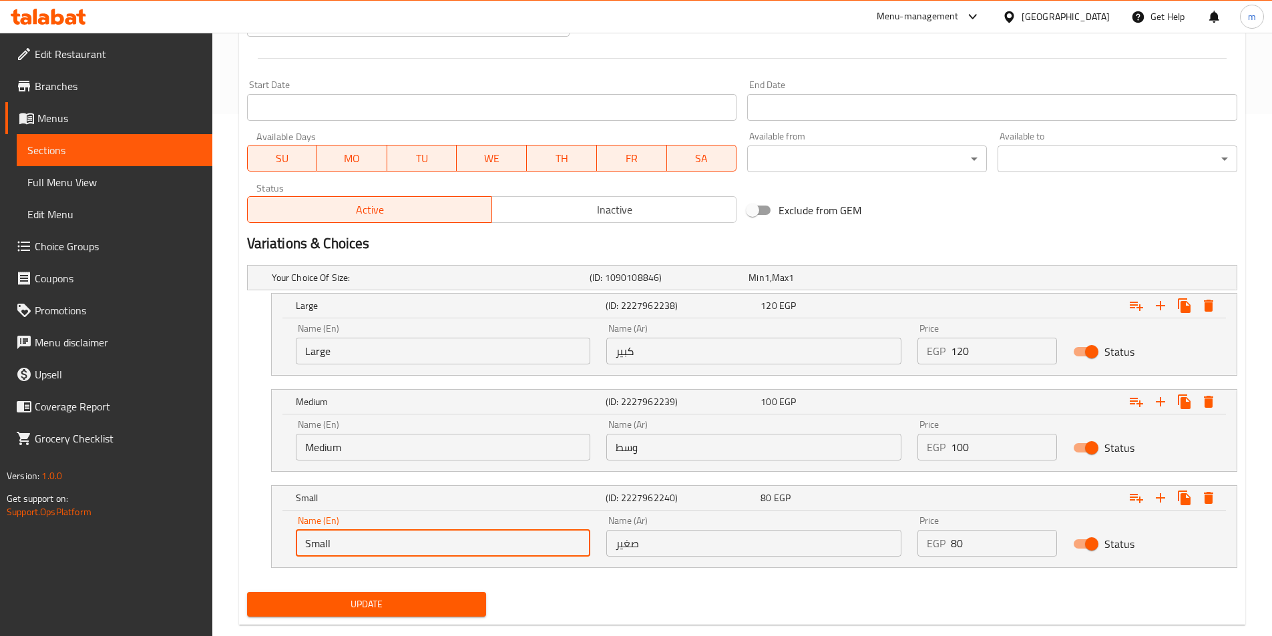
scroll to position [548, 0]
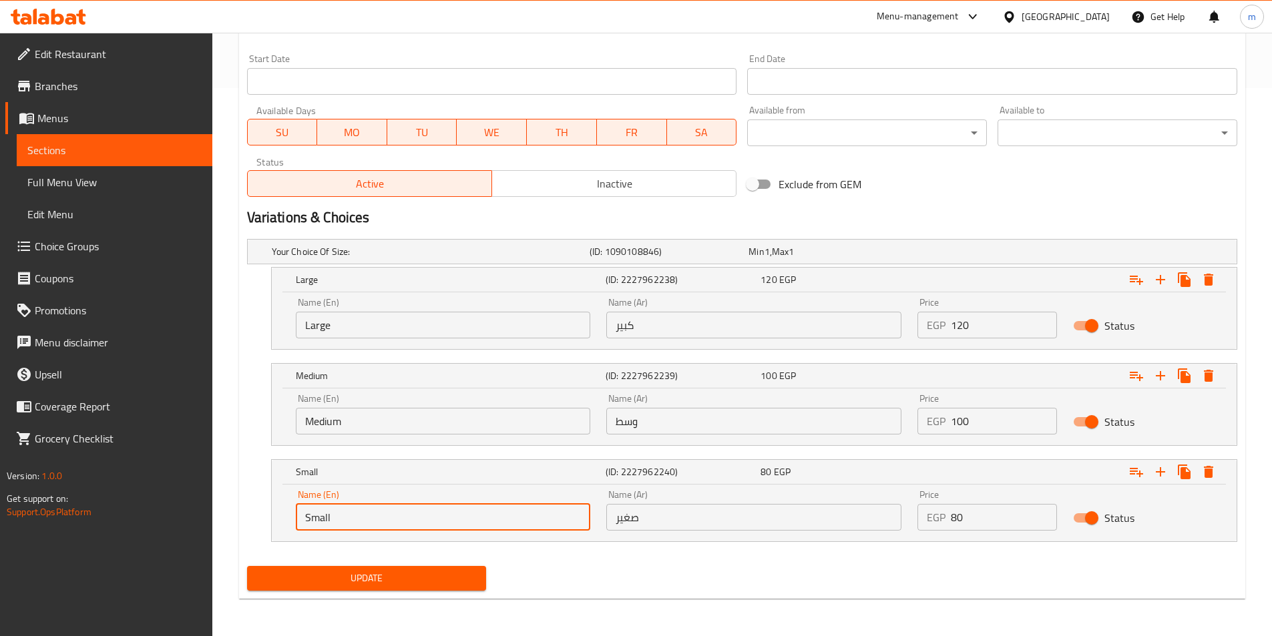
click at [411, 588] on button "Update" at bounding box center [367, 578] width 240 height 25
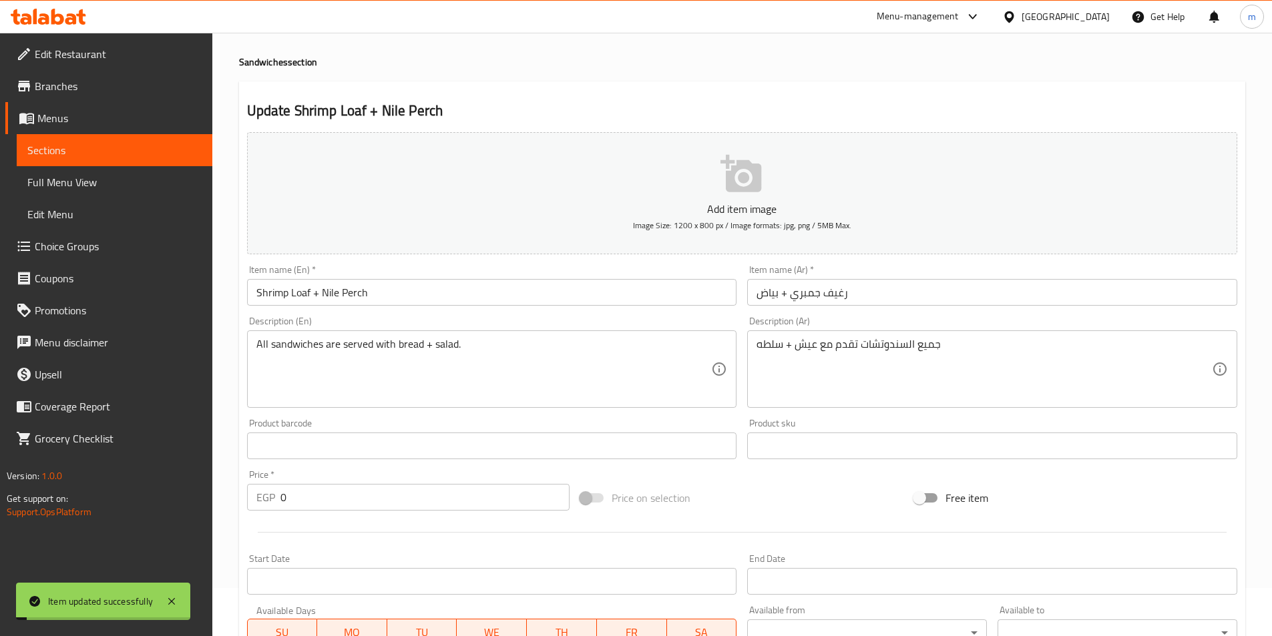
scroll to position [0, 0]
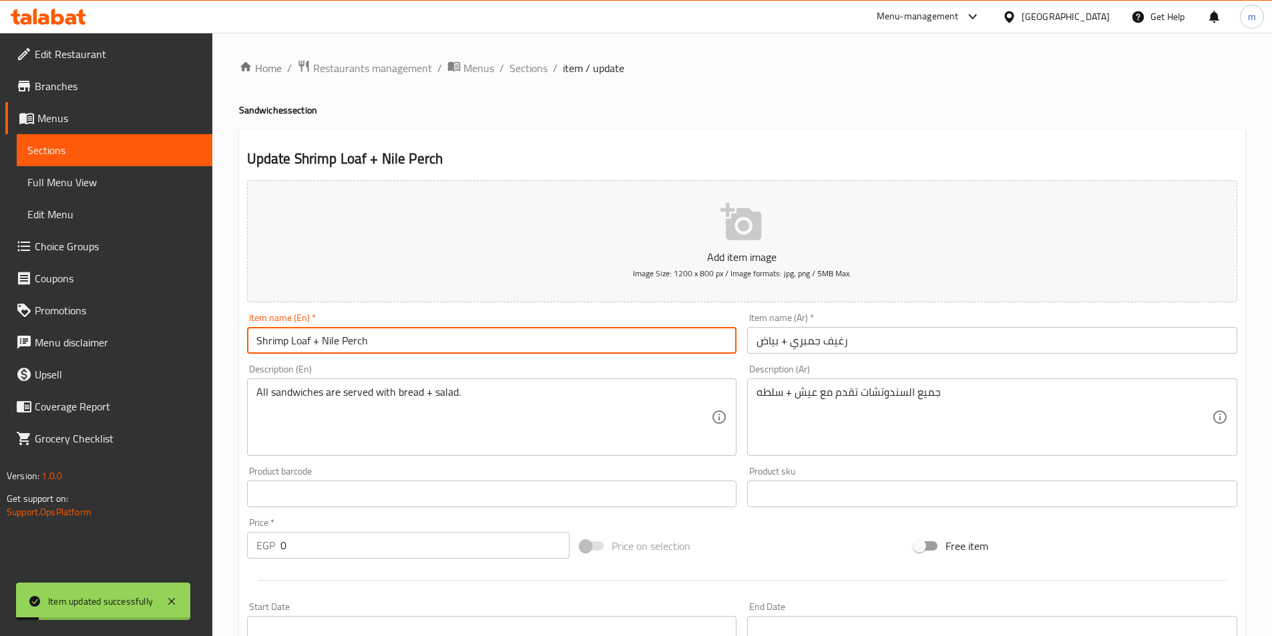
click at [309, 338] on input "Shrimp Loaf + Nile Perch" at bounding box center [492, 340] width 490 height 27
click at [532, 71] on span "Sections" at bounding box center [528, 68] width 38 height 16
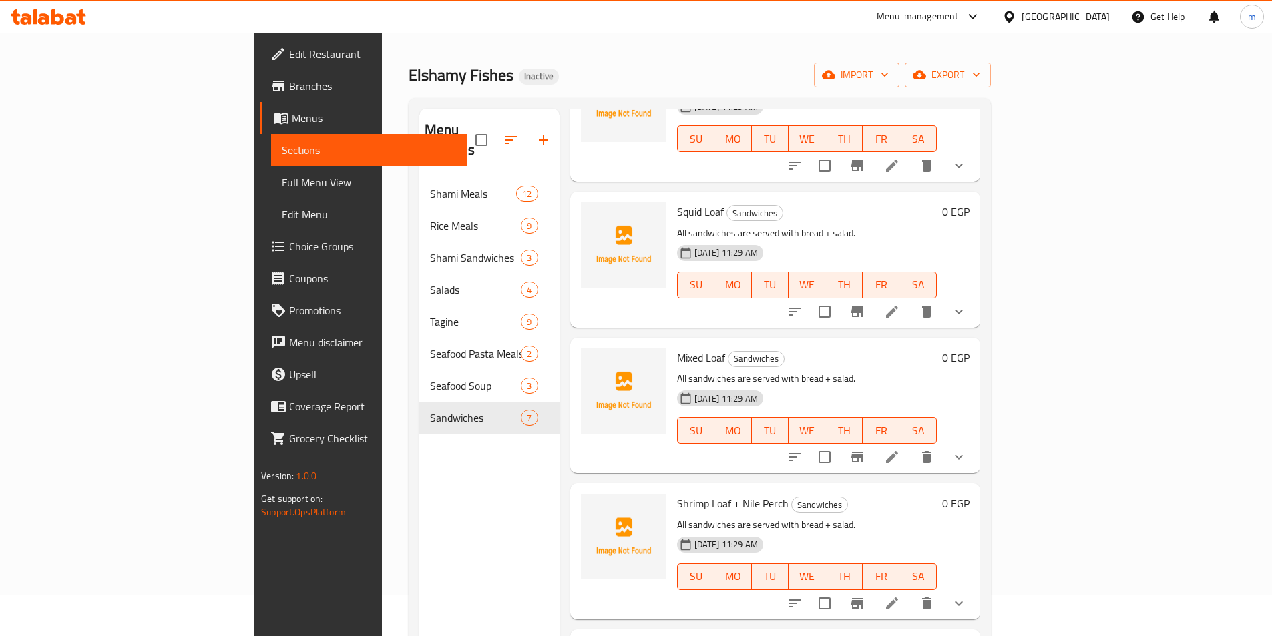
scroll to position [187, 0]
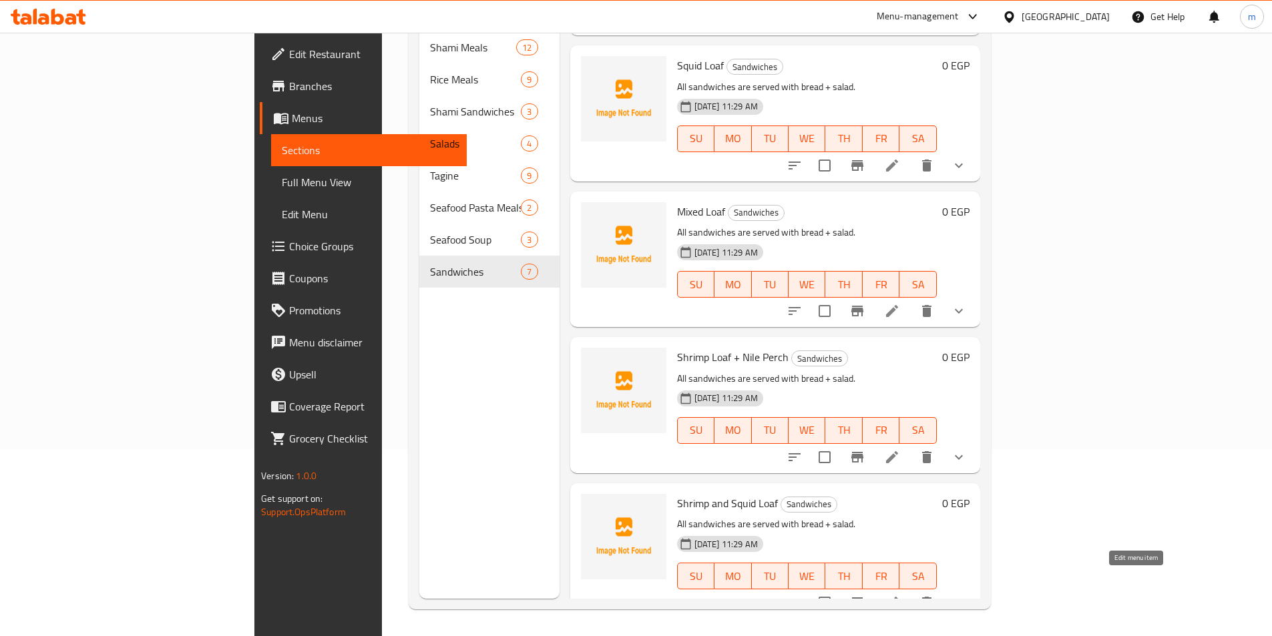
click at [900, 595] on icon at bounding box center [892, 603] width 16 height 16
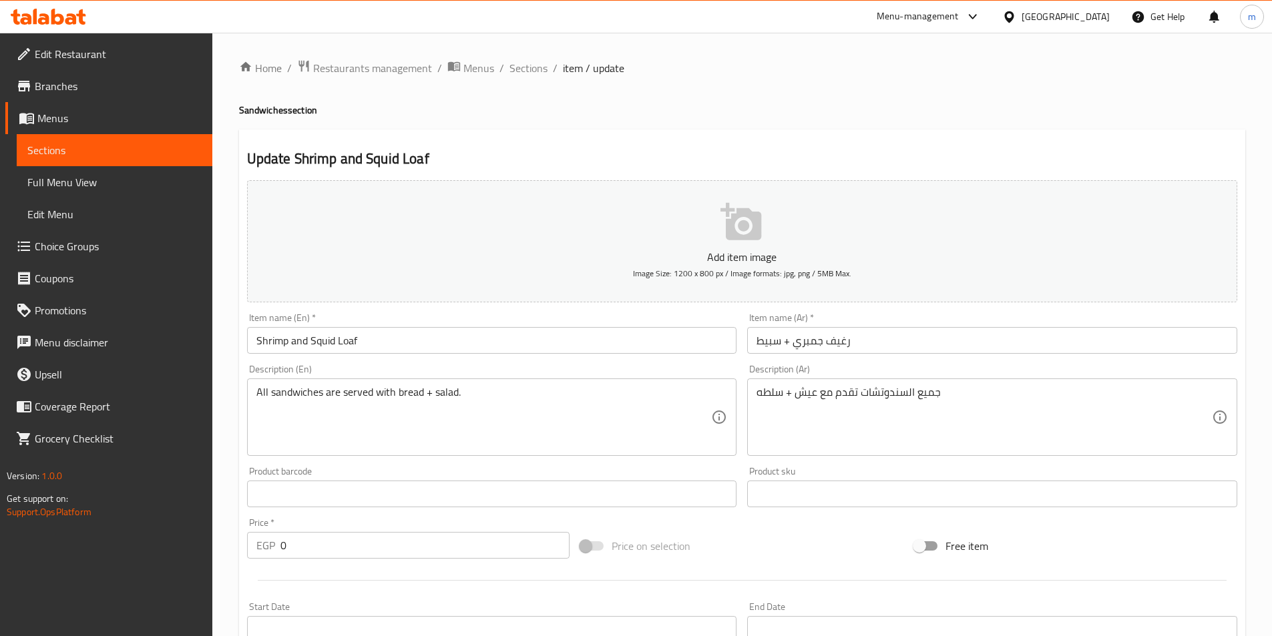
scroll to position [376, 0]
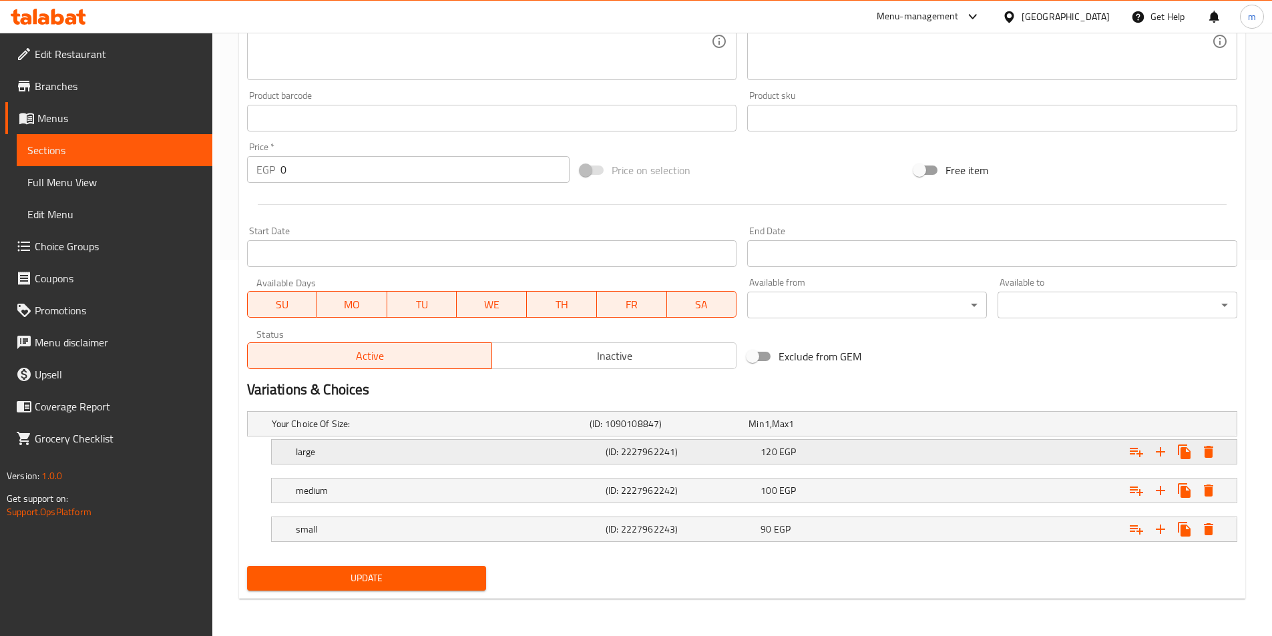
click at [312, 431] on h5 "large" at bounding box center [428, 423] width 312 height 13
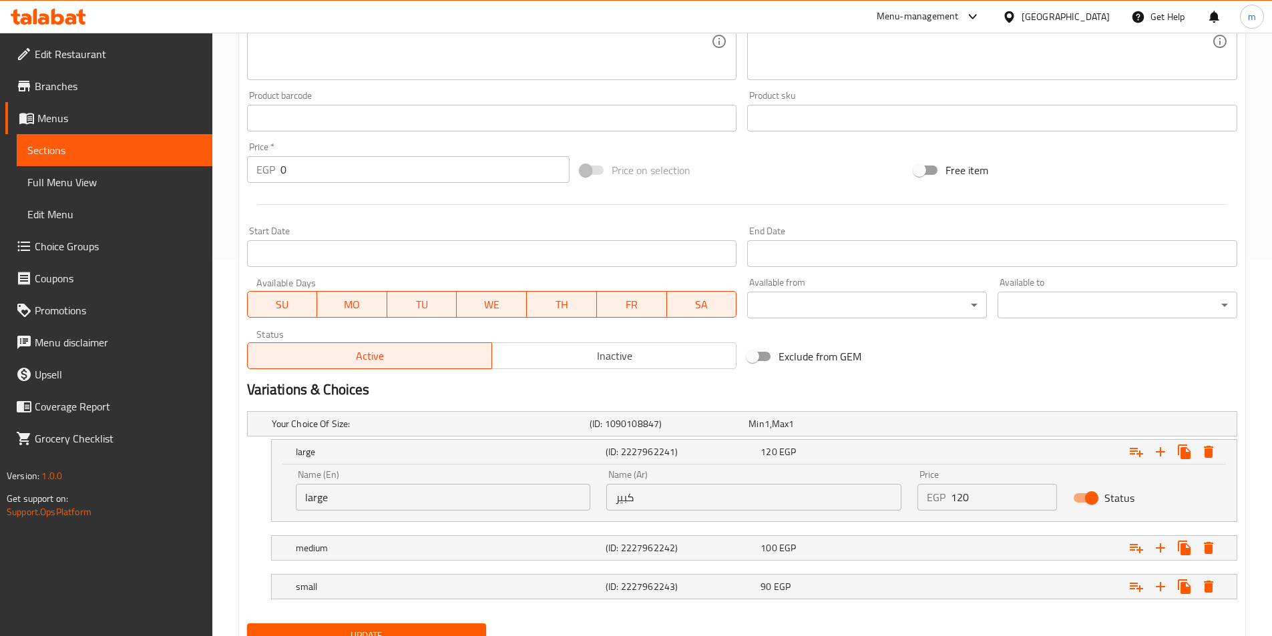
click at [319, 501] on input "large" at bounding box center [443, 497] width 295 height 27
type input "Large"
click at [316, 431] on h5 "medium" at bounding box center [428, 423] width 312 height 13
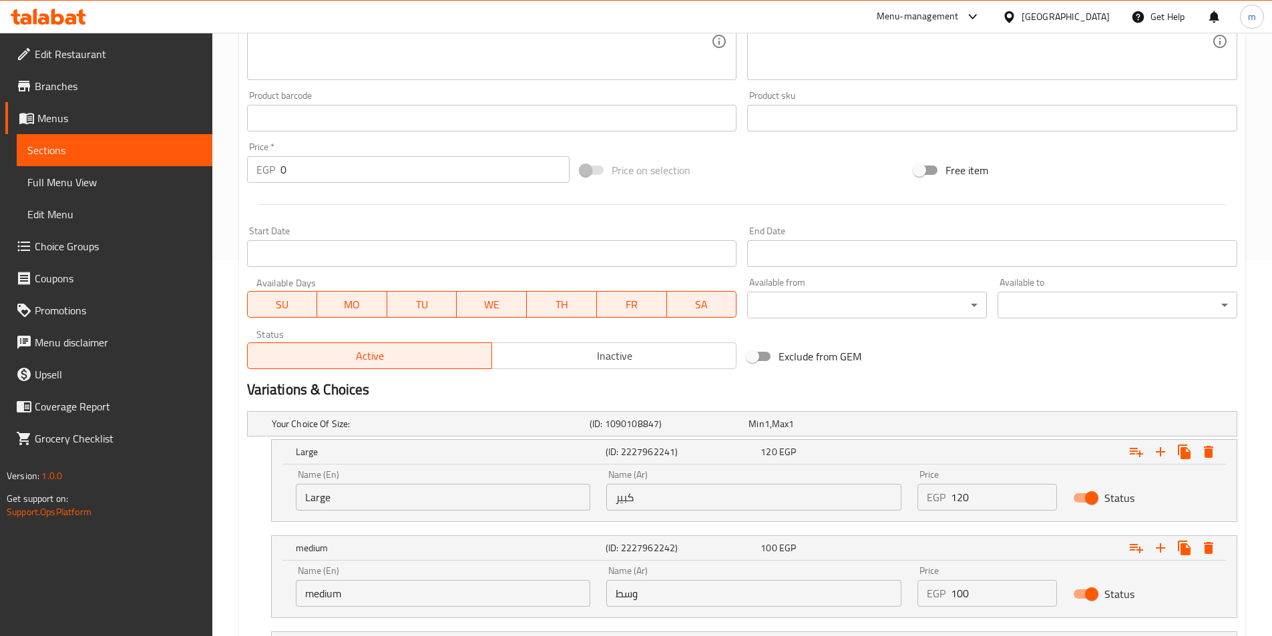
click at [325, 595] on input "medium" at bounding box center [443, 593] width 295 height 27
type input "Medium"
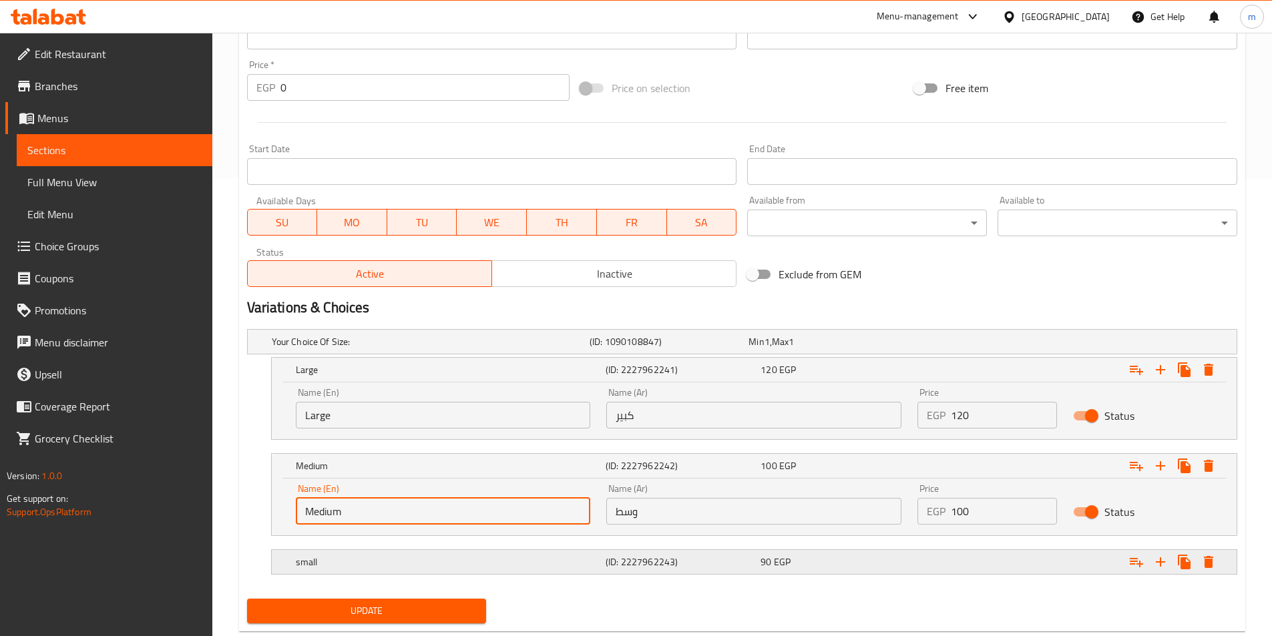
scroll to position [491, 0]
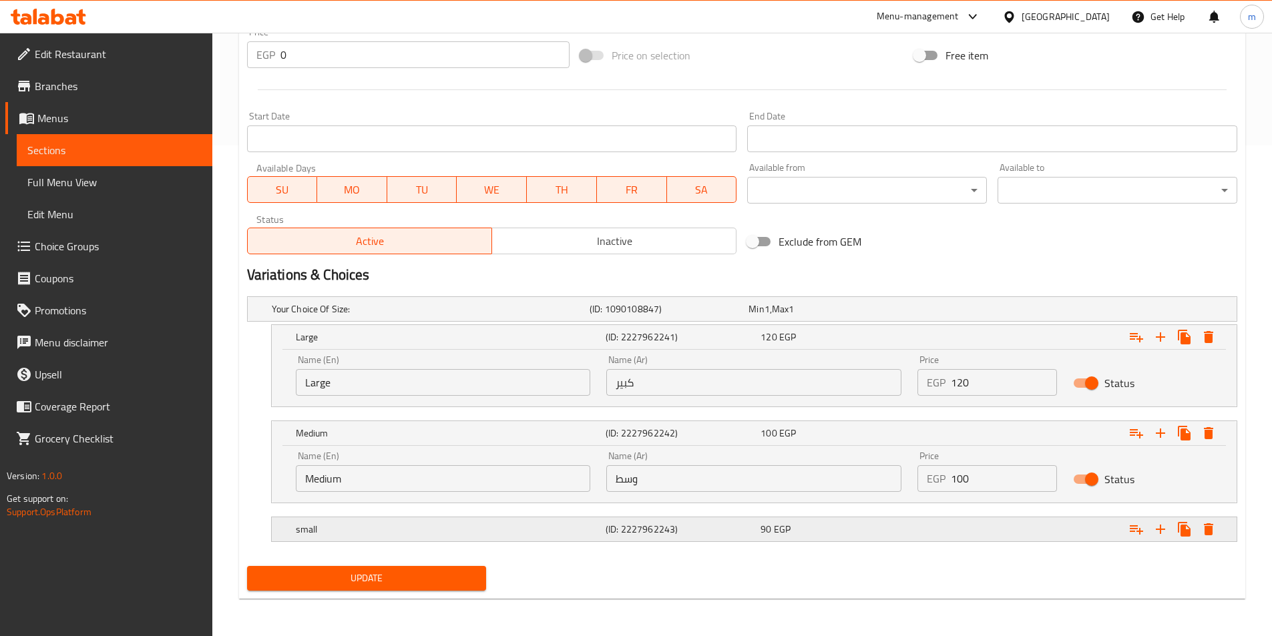
click at [350, 316] on h5 "small" at bounding box center [428, 308] width 312 height 13
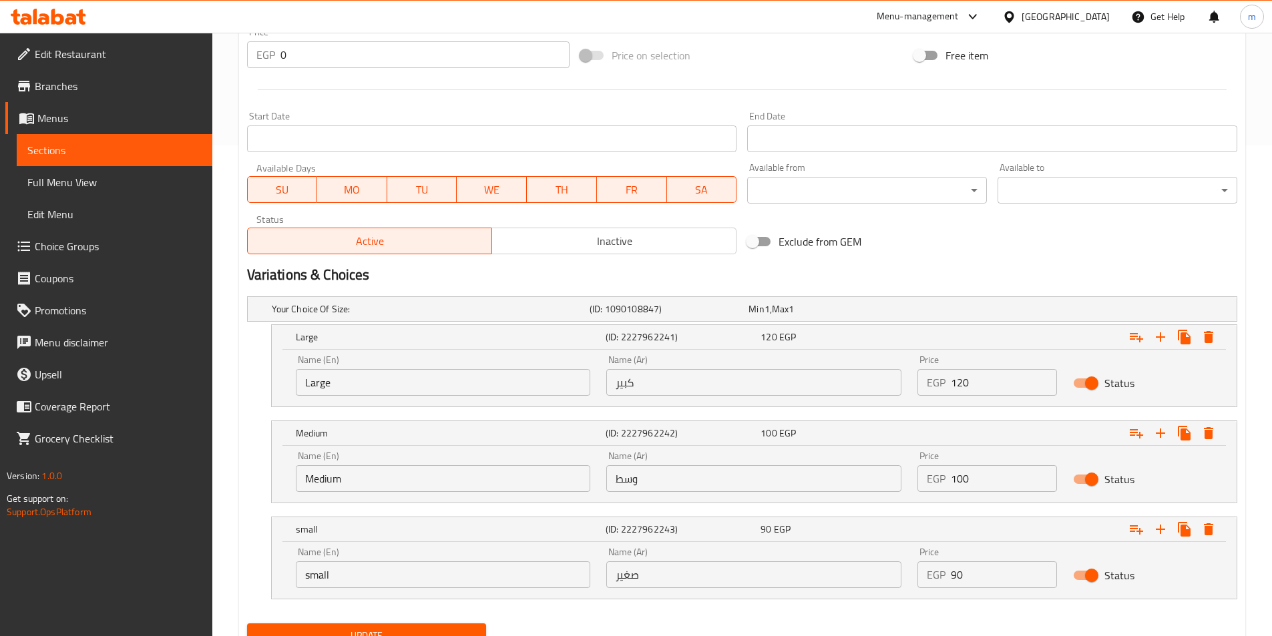
click at [393, 577] on input "small" at bounding box center [443, 574] width 295 height 27
type input "Small"
click at [412, 625] on button "Update" at bounding box center [367, 635] width 240 height 25
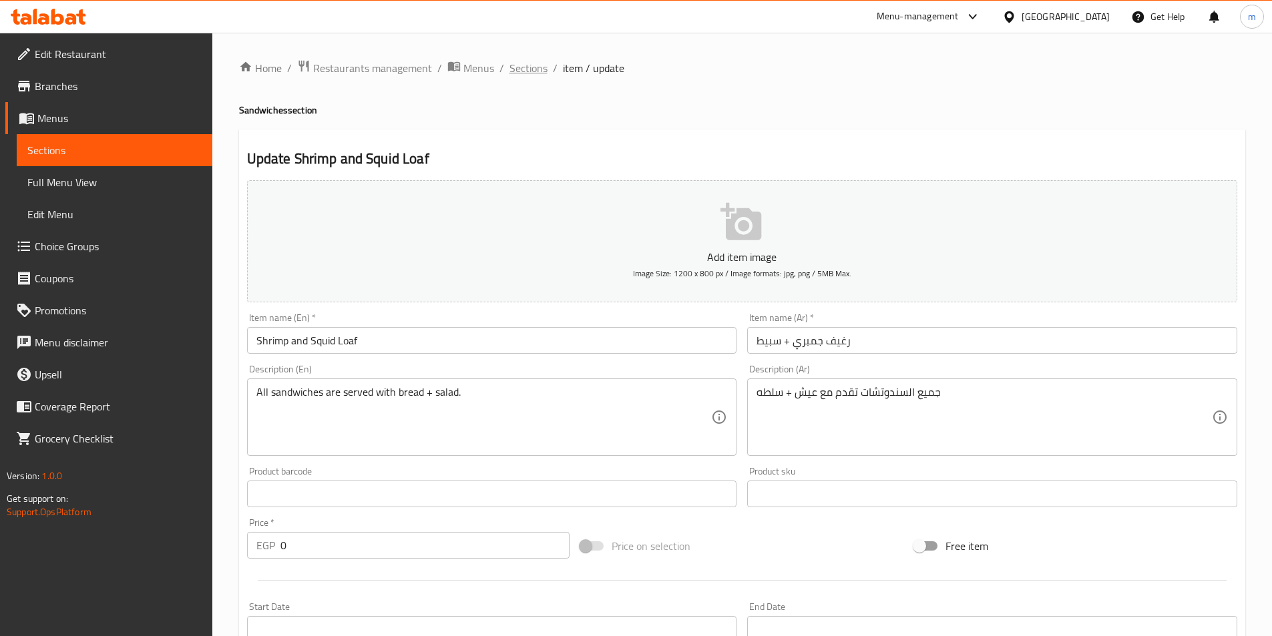
click at [517, 70] on span "Sections" at bounding box center [528, 68] width 38 height 16
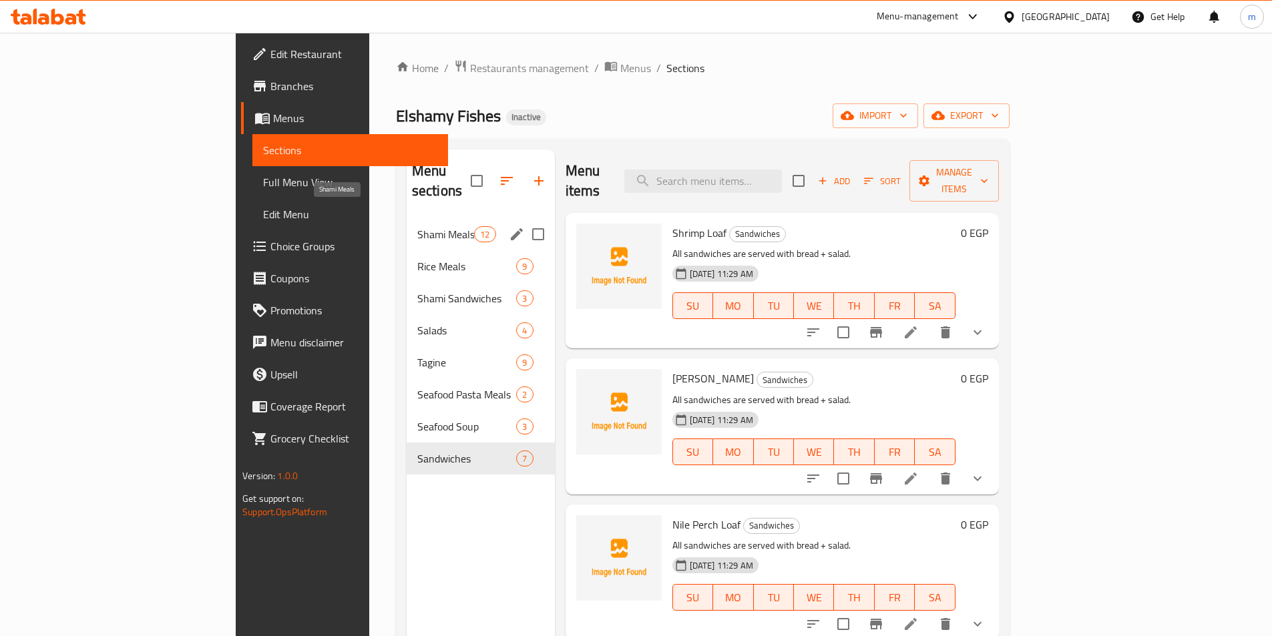
click at [417, 226] on span "Shami Meals" at bounding box center [445, 234] width 57 height 16
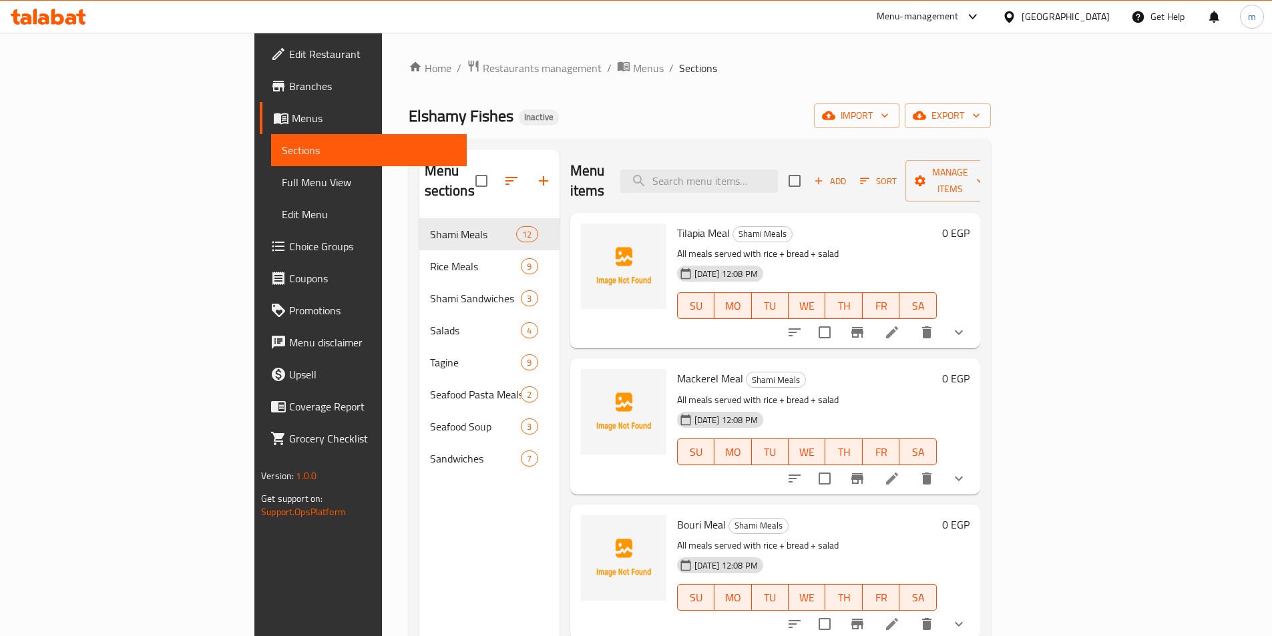
click at [644, 116] on div "Elshamy Fishes Inactive import export" at bounding box center [700, 115] width 582 height 25
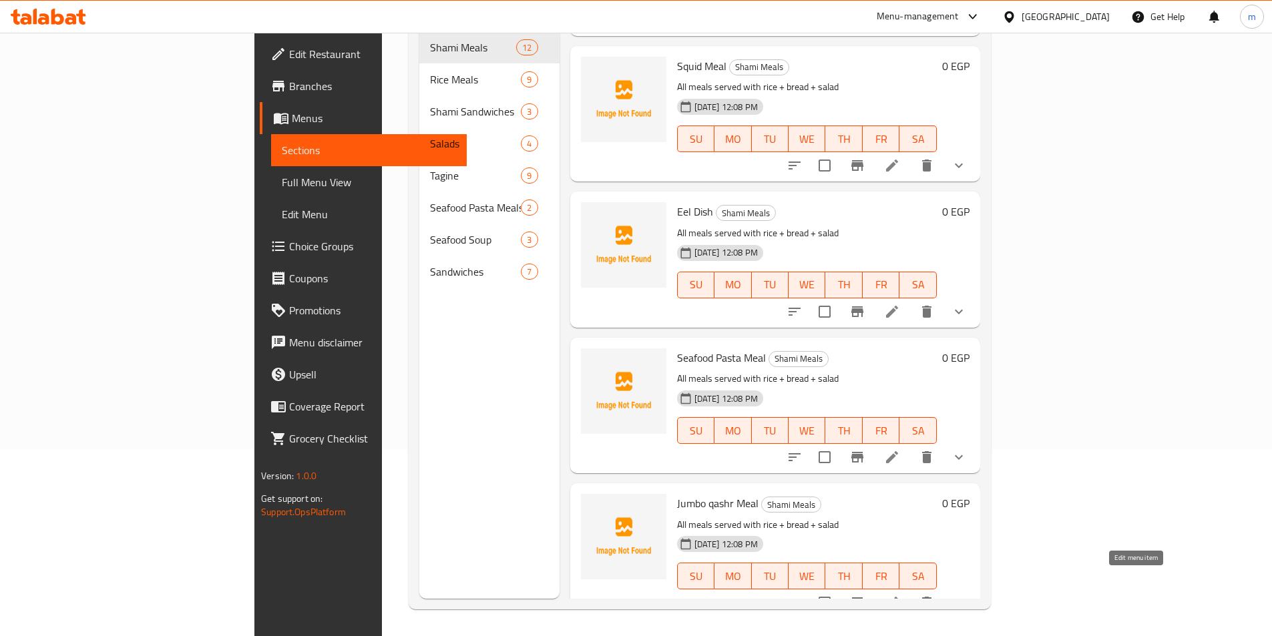
click at [900, 595] on icon at bounding box center [892, 603] width 16 height 16
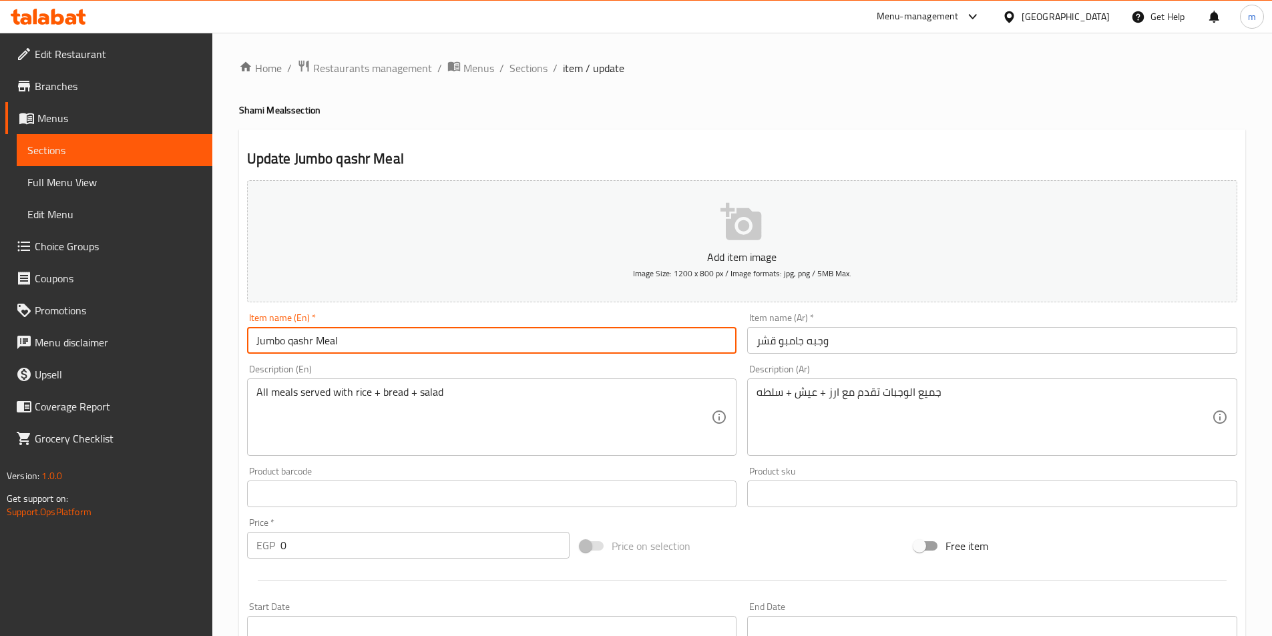
click at [300, 348] on input "Jumbo qashr Meal" at bounding box center [492, 340] width 490 height 27
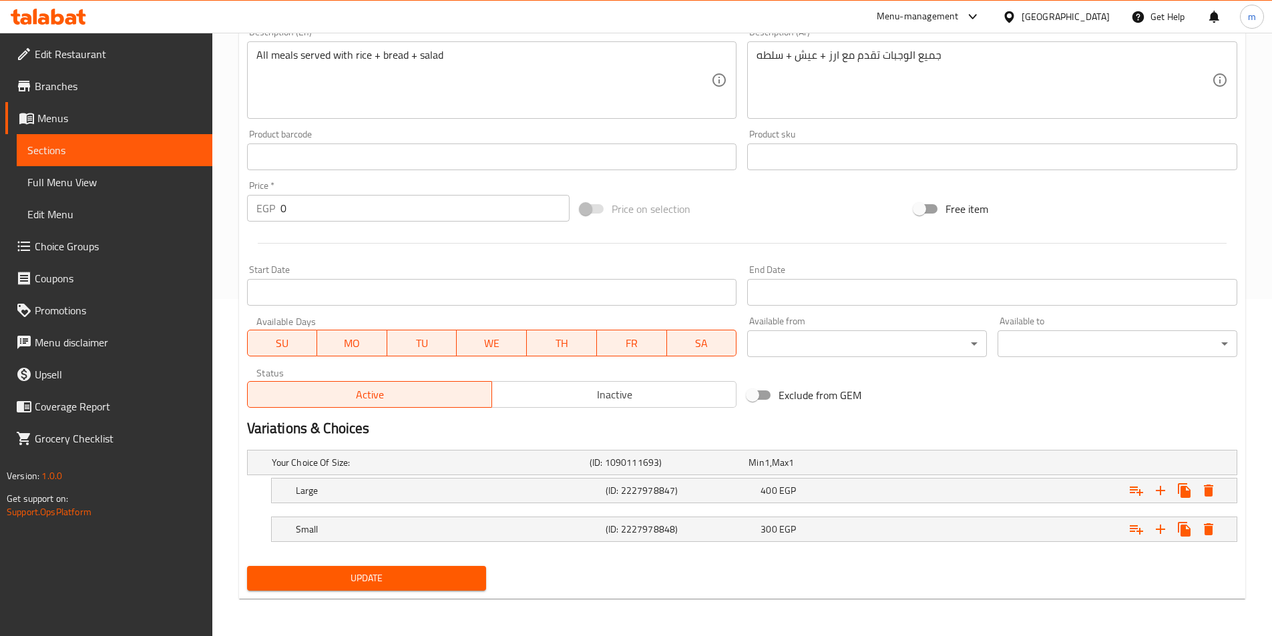
type input "Jumbo qshr Meal"
click at [399, 571] on span "Update" at bounding box center [367, 578] width 218 height 17
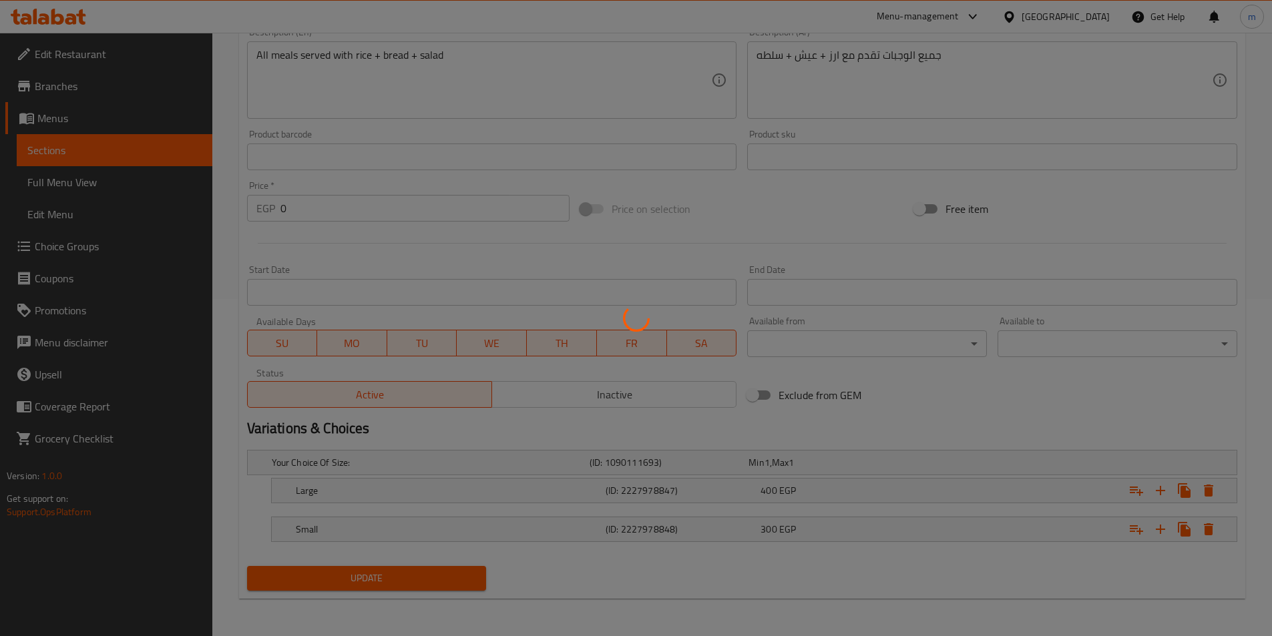
scroll to position [0, 0]
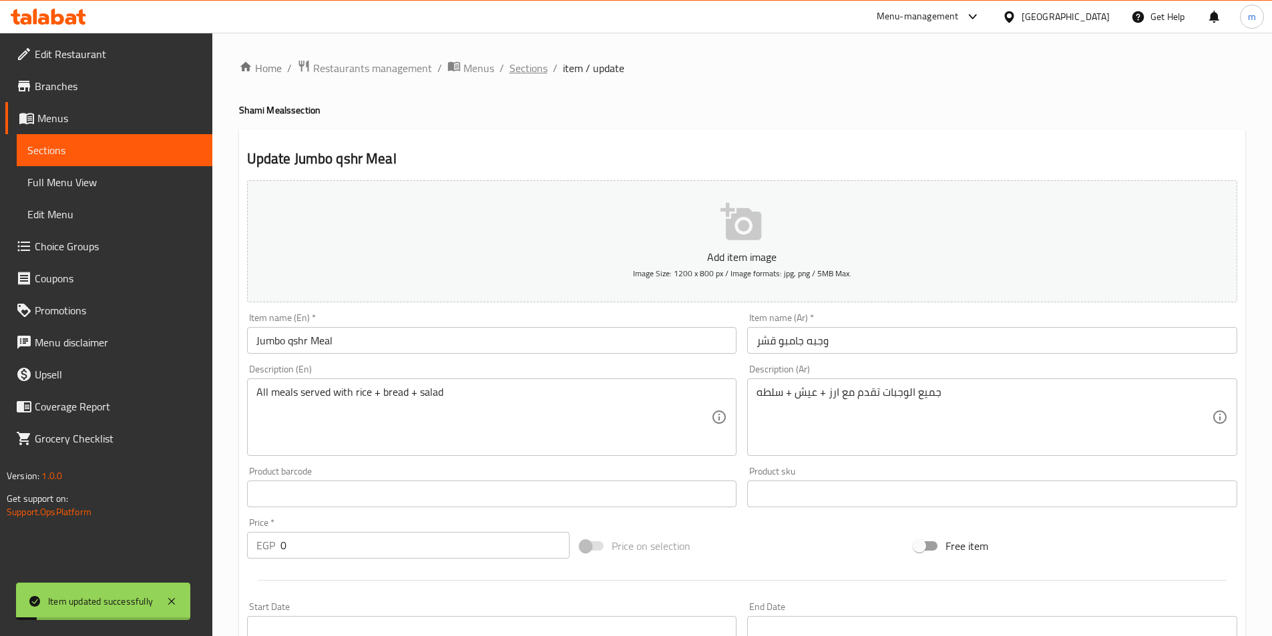
click at [536, 63] on span "Sections" at bounding box center [528, 68] width 38 height 16
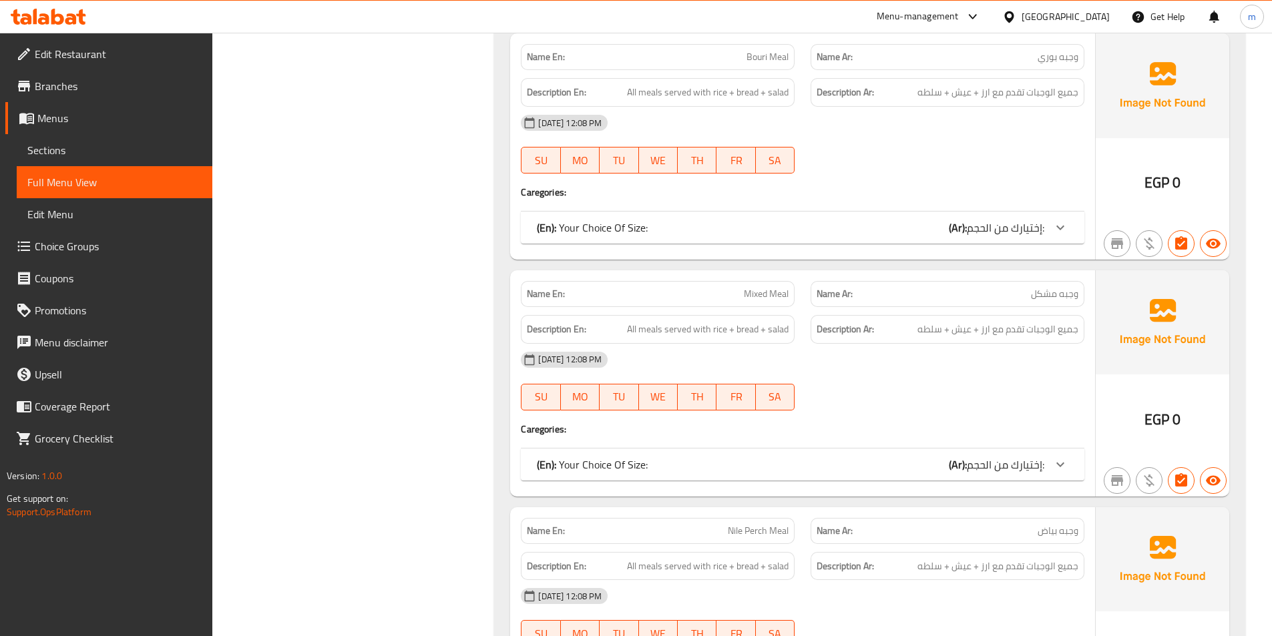
scroll to position [334, 0]
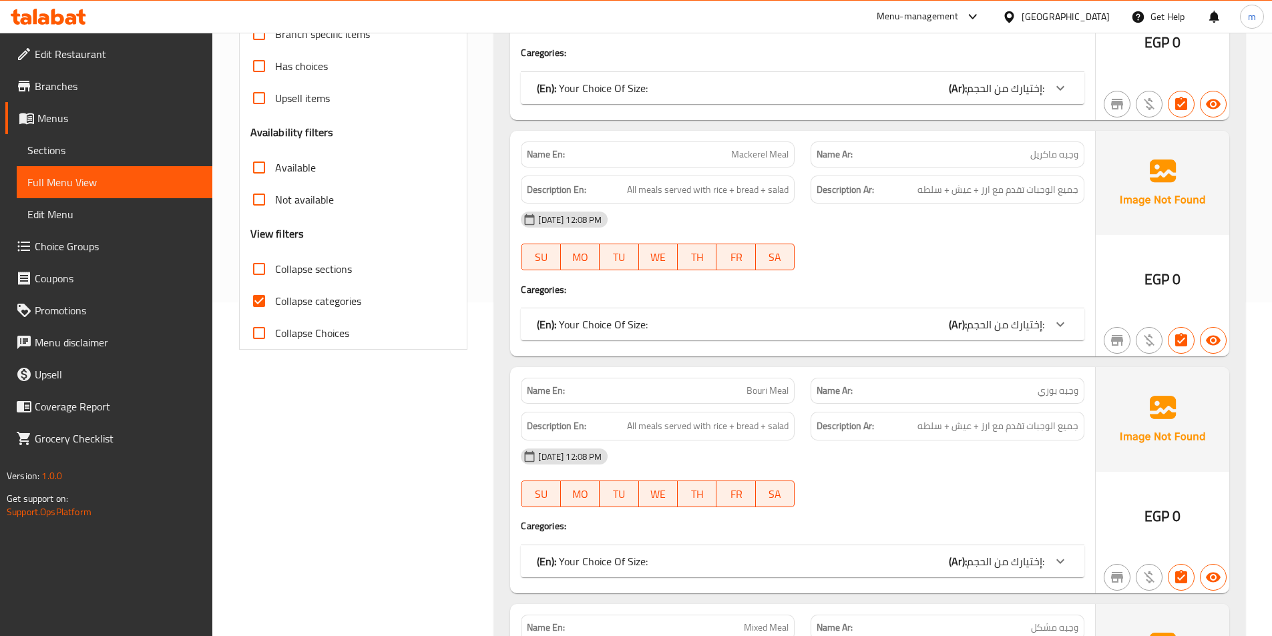
click at [310, 288] on label "Collapse categories" at bounding box center [302, 301] width 118 height 32
click at [275, 288] on input "Collapse categories" at bounding box center [259, 301] width 32 height 32
checkbox input "false"
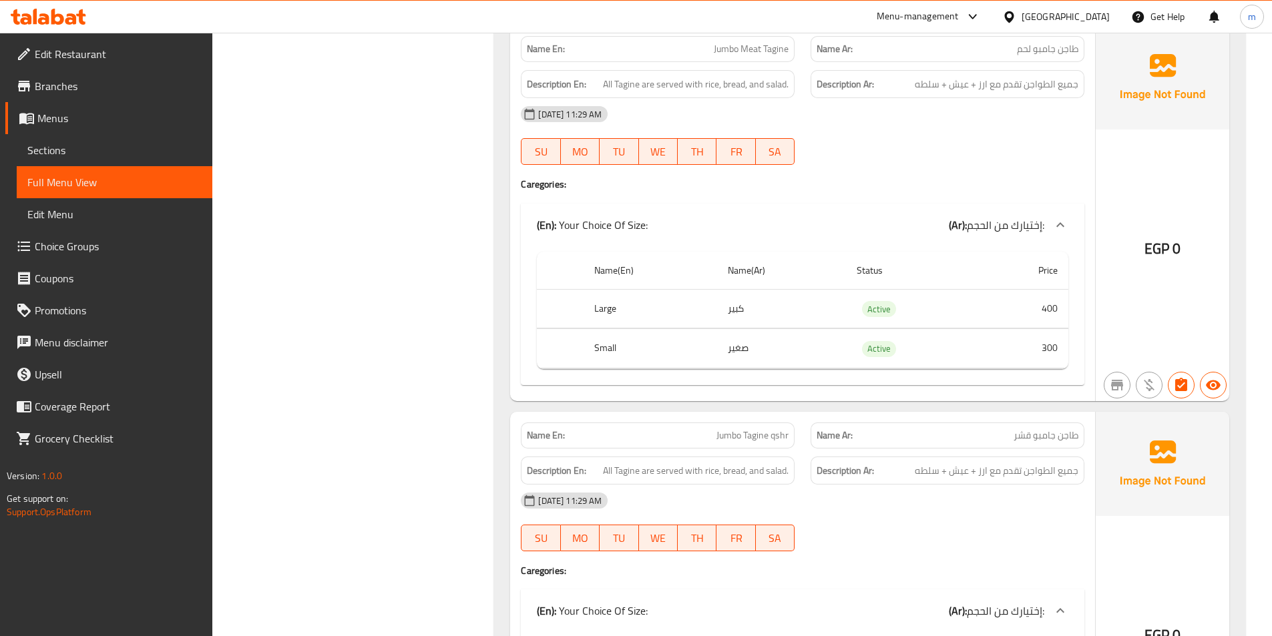
scroll to position [13351, 0]
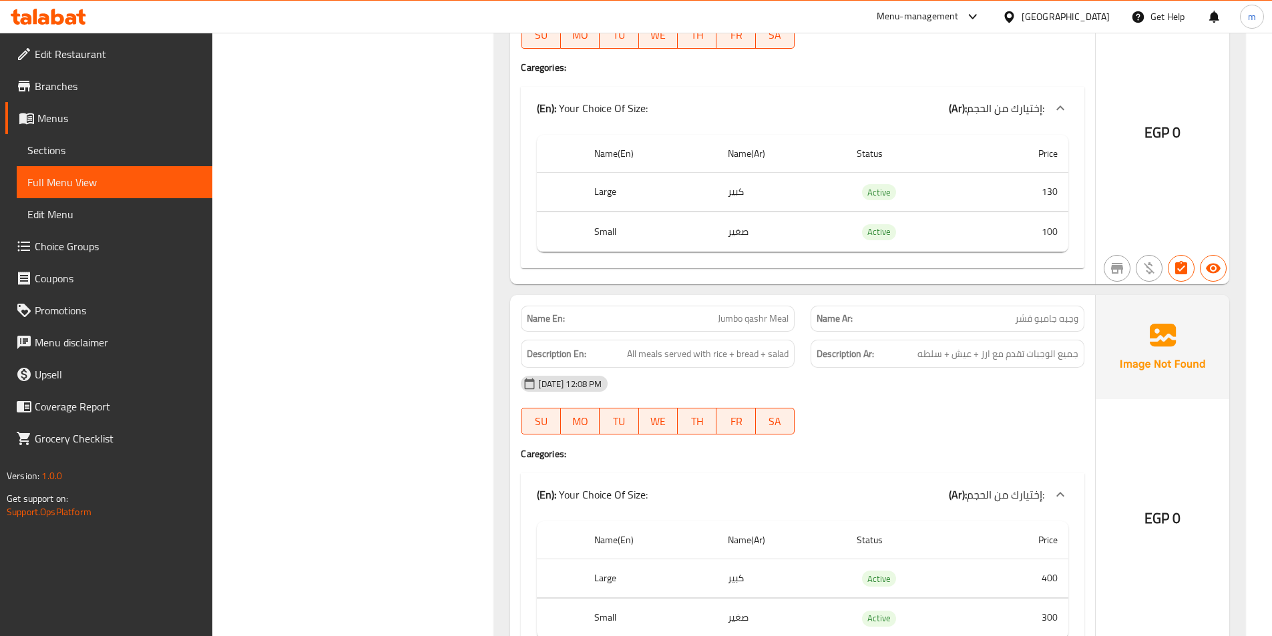
click at [741, 314] on span "Jumbo qashr Meal" at bounding box center [753, 319] width 71 height 14
copy span "Jumbo qashr Meal"
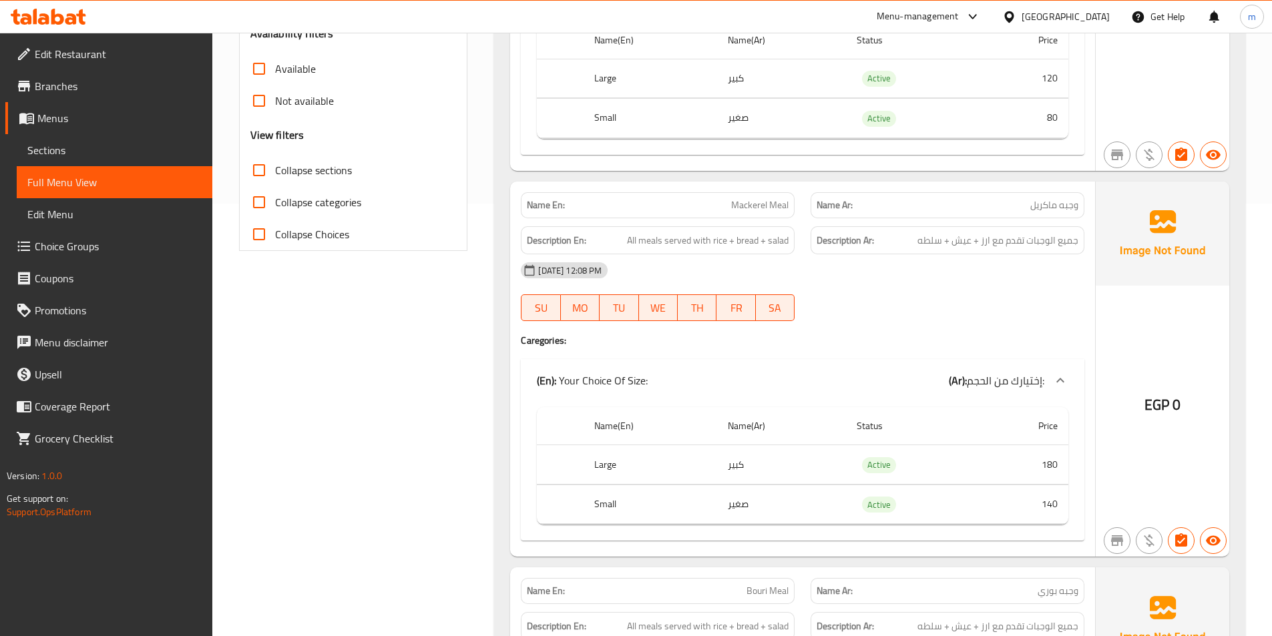
scroll to position [0, 0]
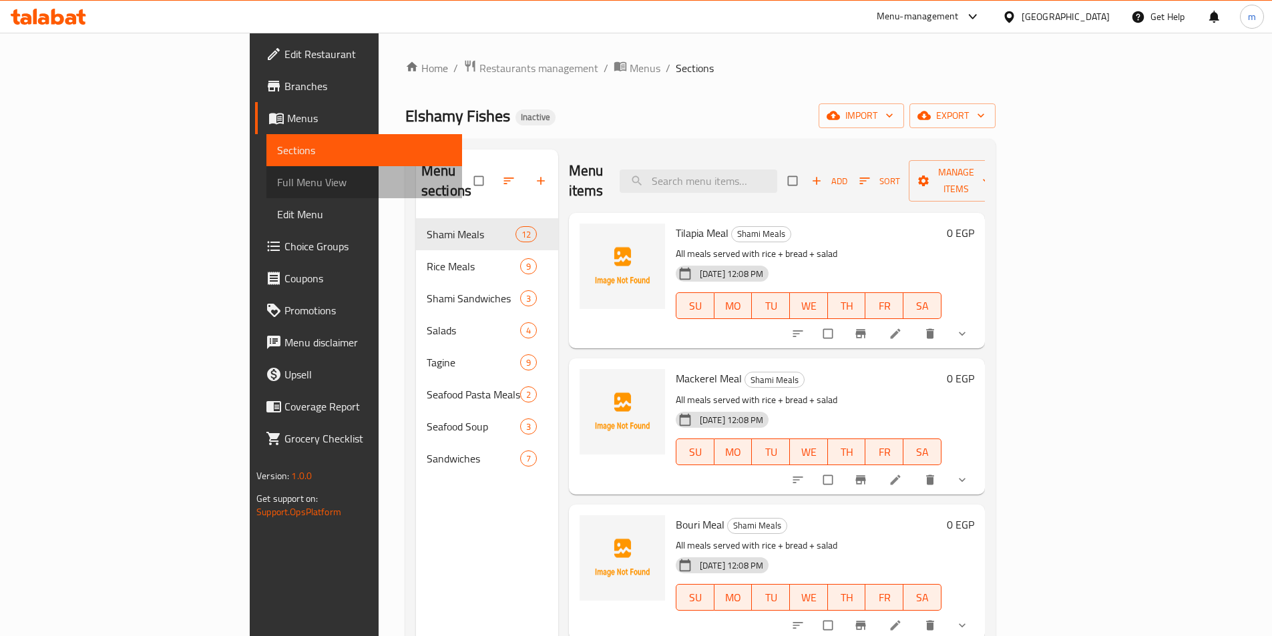
click at [277, 174] on span "Full Menu View" at bounding box center [364, 182] width 174 height 16
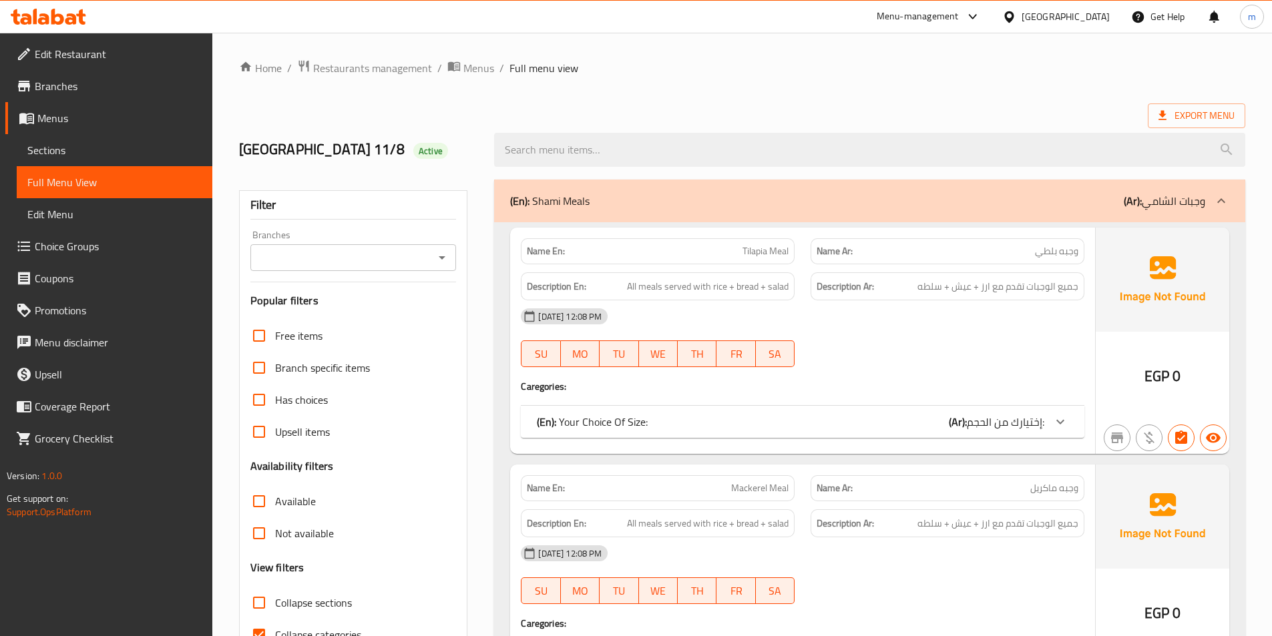
click at [280, 399] on span "Has choices" at bounding box center [301, 400] width 53 height 16
click at [275, 399] on input "Has choices" at bounding box center [259, 400] width 32 height 32
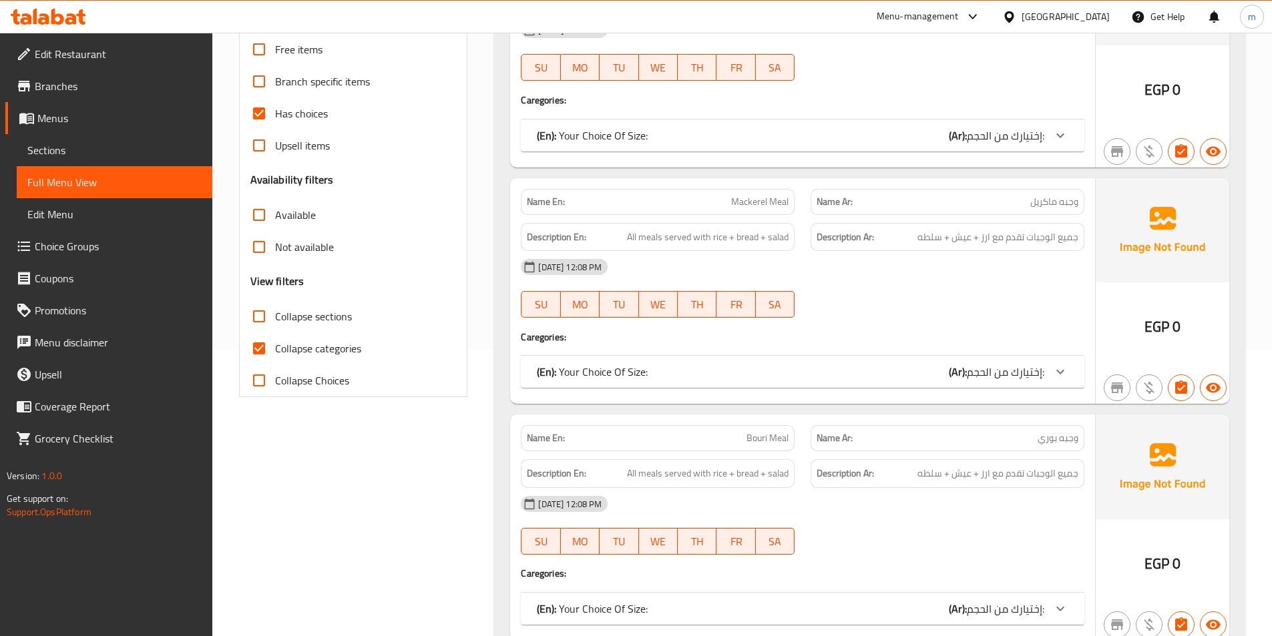
scroll to position [334, 0]
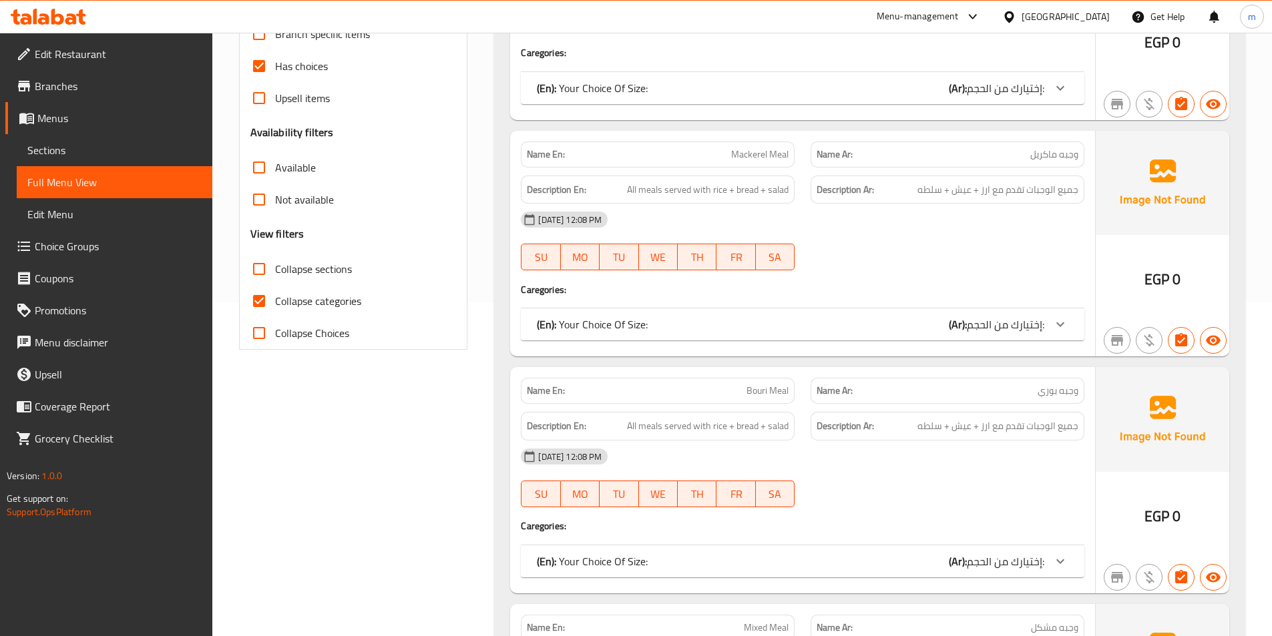
click at [260, 65] on input "Has choices" at bounding box center [259, 66] width 32 height 32
checkbox input "false"
click at [260, 36] on input "Branch specific items" at bounding box center [259, 34] width 32 height 32
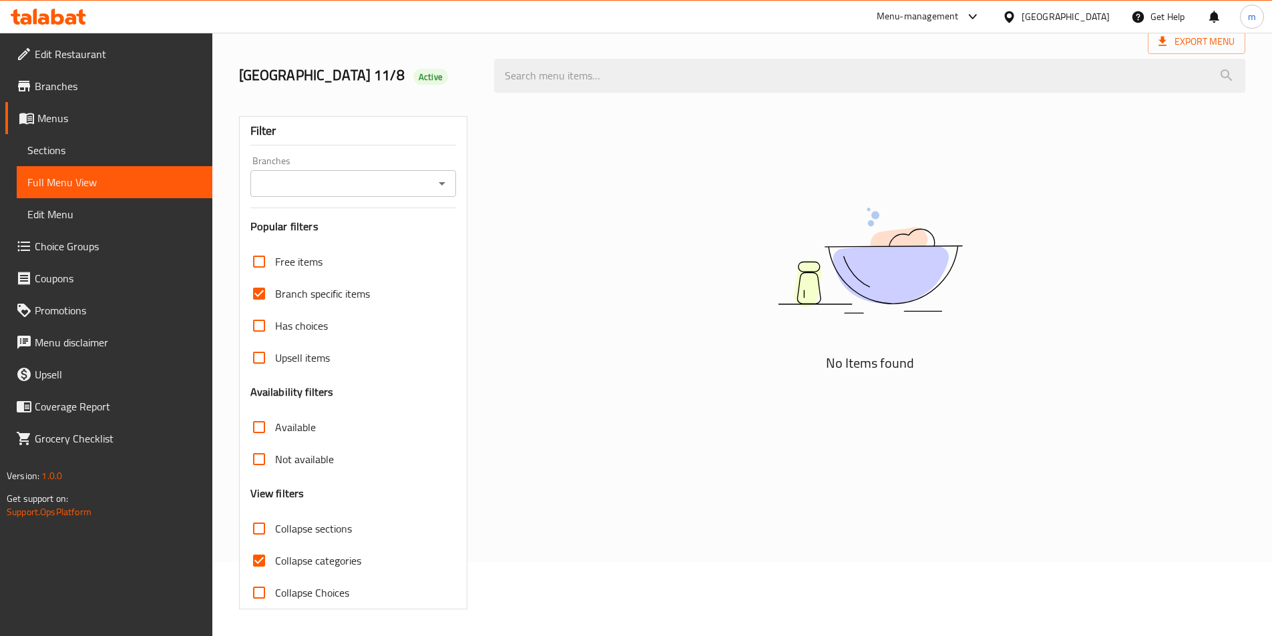
scroll to position [74, 0]
click at [262, 298] on input "Branch specific items" at bounding box center [259, 294] width 32 height 32
checkbox input "false"
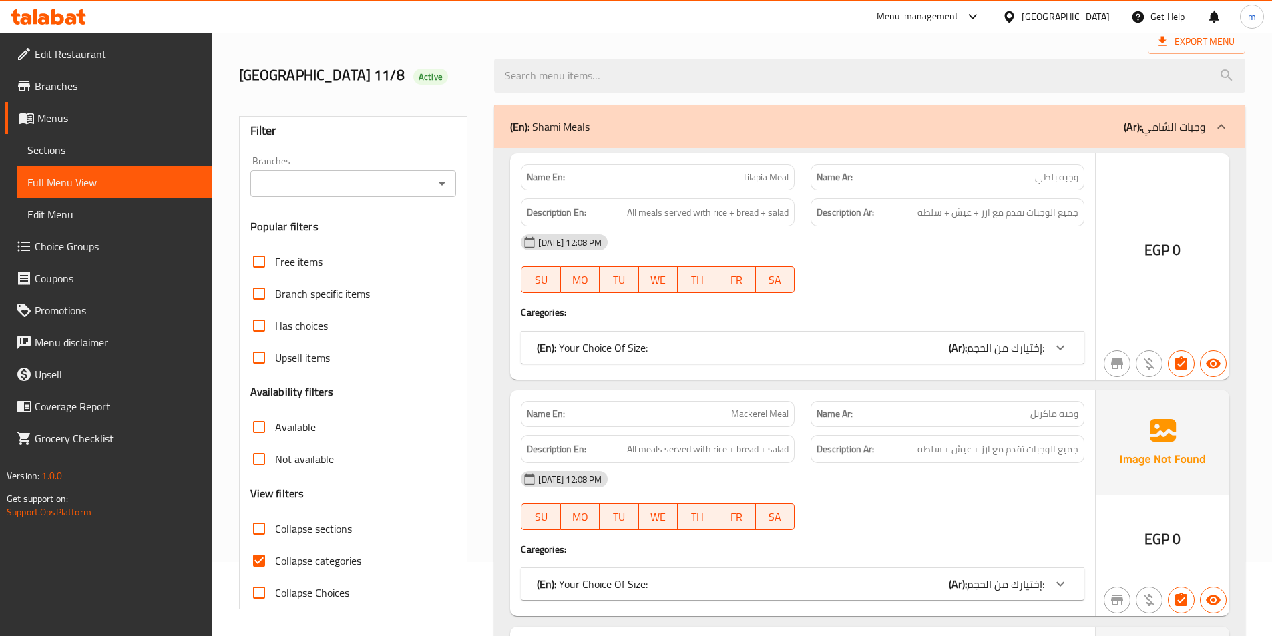
scroll to position [334, 0]
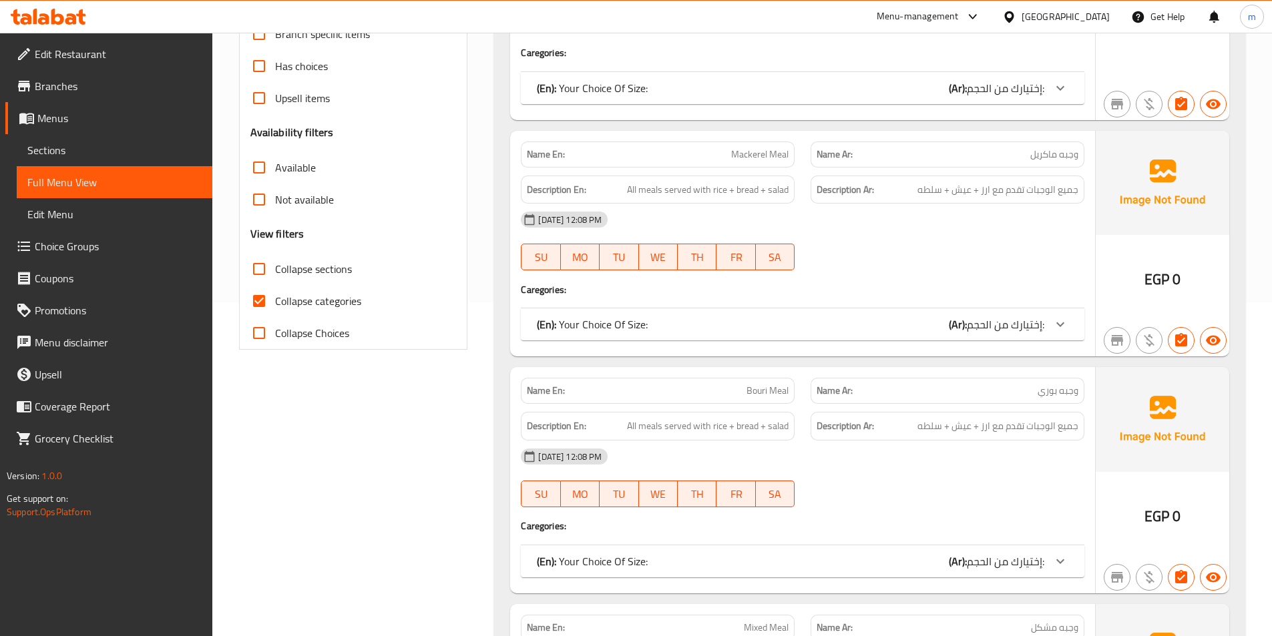
click at [267, 299] on input "Collapse categories" at bounding box center [259, 301] width 32 height 32
checkbox input "false"
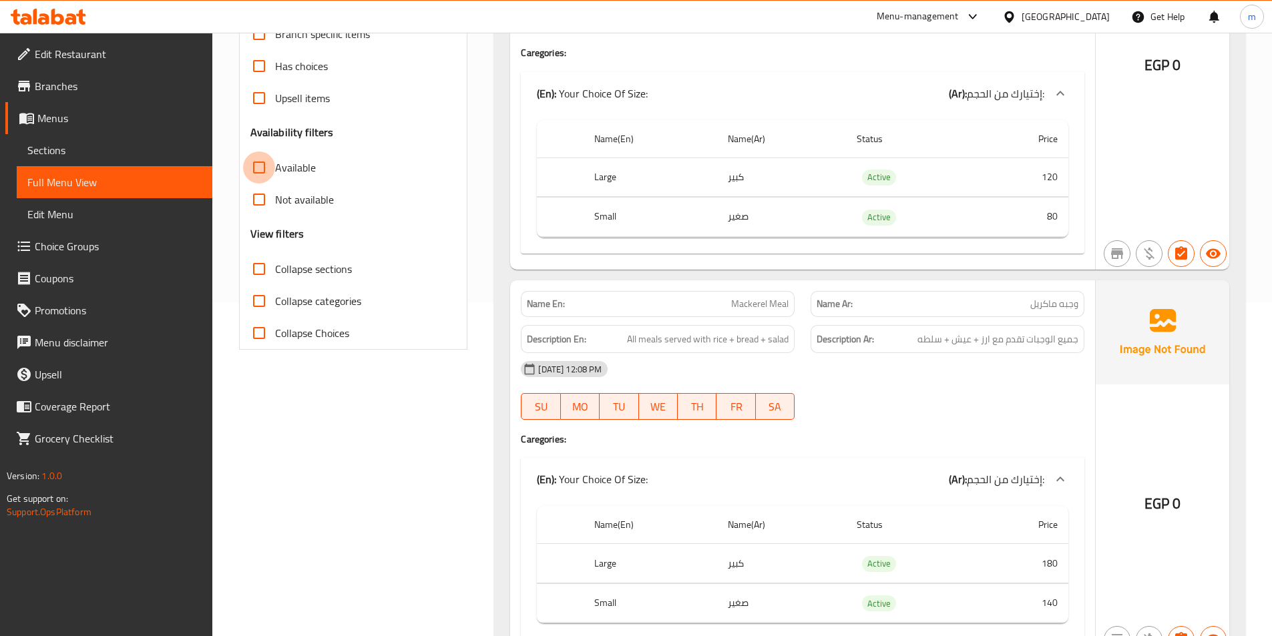
click at [255, 172] on input "Available" at bounding box center [259, 168] width 32 height 32
checkbox input "true"
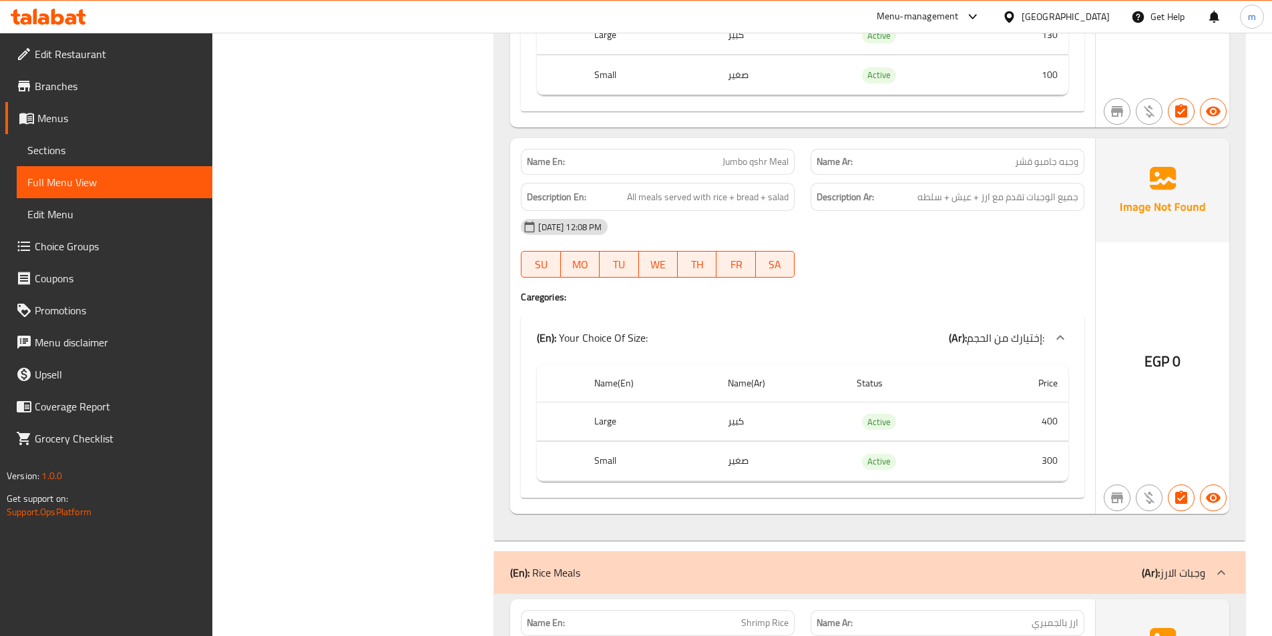
scroll to position [4673, 0]
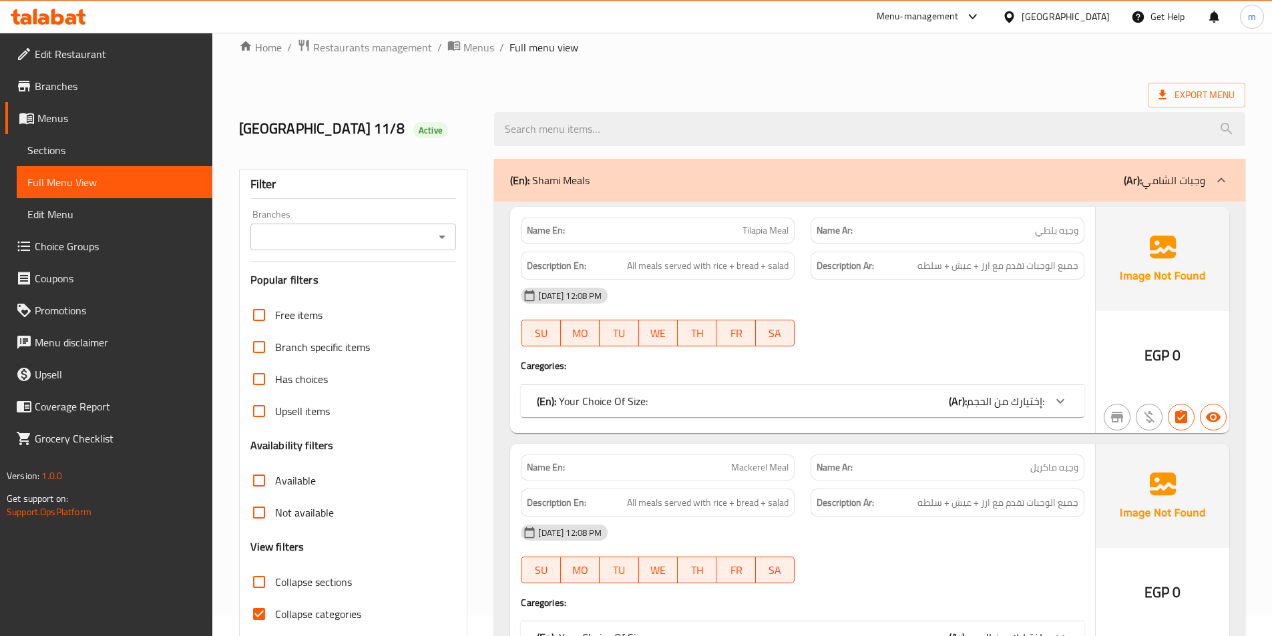
scroll to position [334, 0]
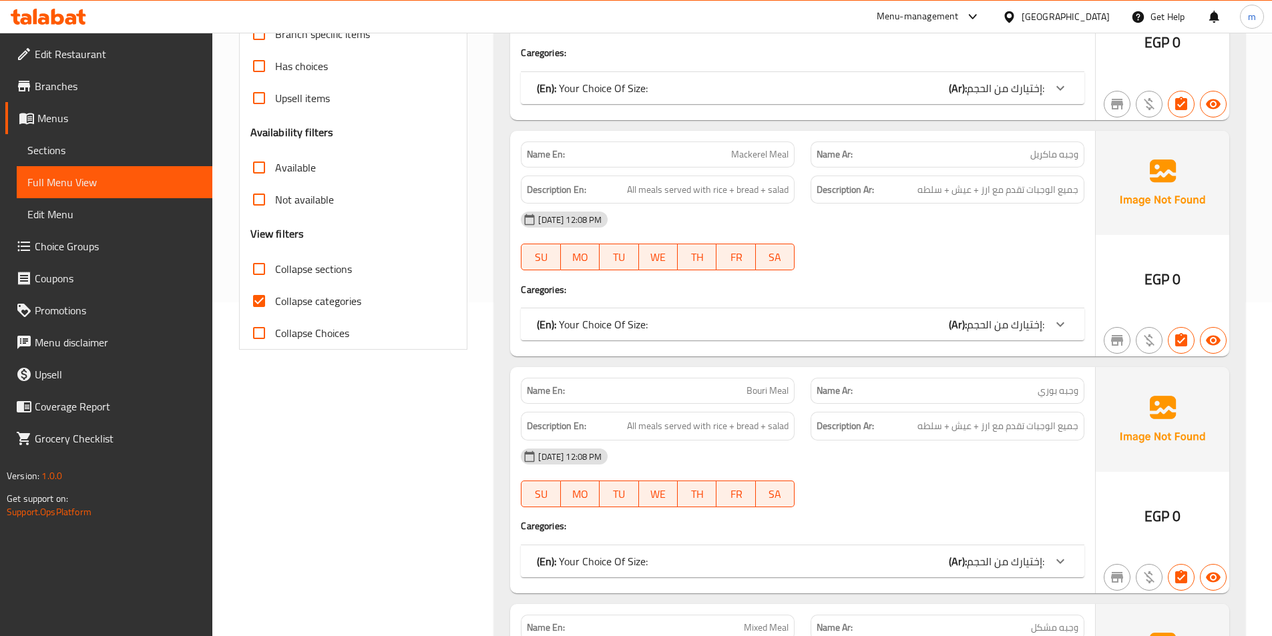
click at [300, 306] on span "Collapse categories" at bounding box center [318, 301] width 86 height 16
click at [275, 306] on input "Collapse categories" at bounding box center [259, 301] width 32 height 32
checkbox input "false"
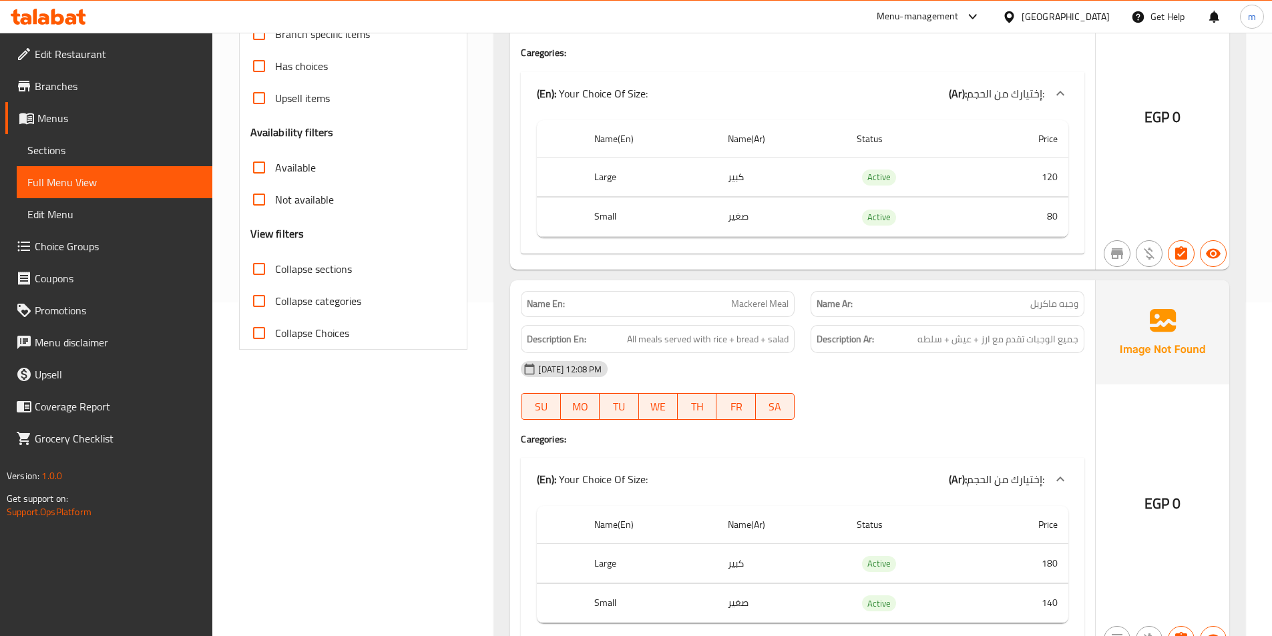
scroll to position [334, 0]
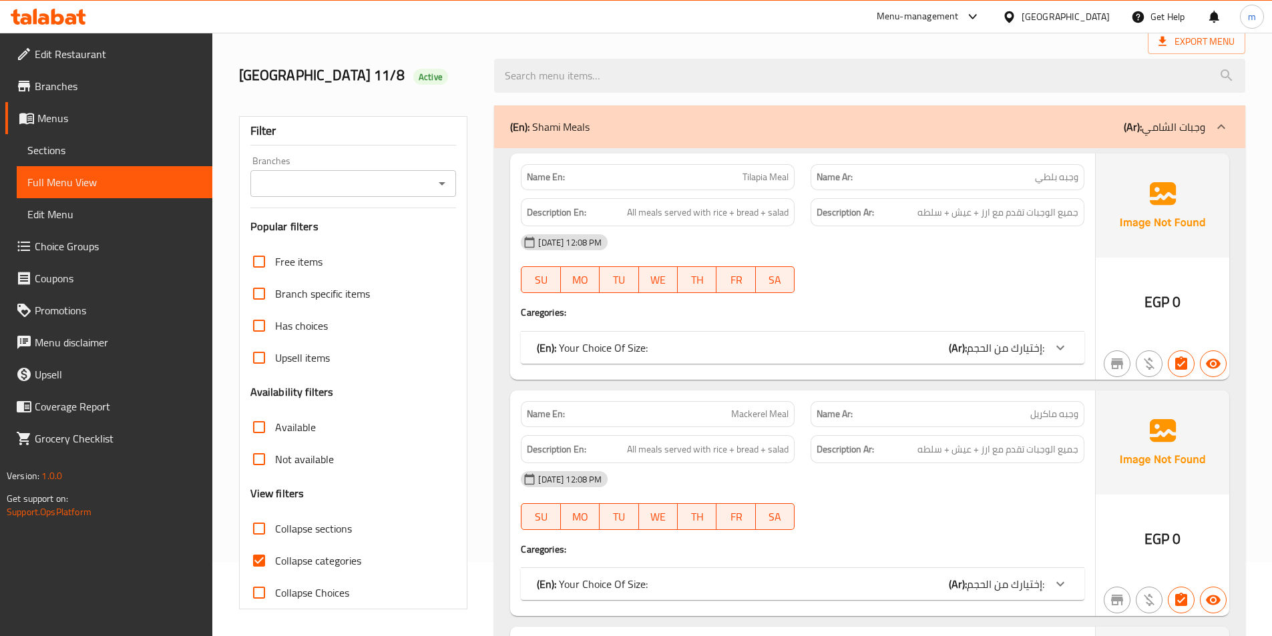
click at [291, 567] on span "Collapse categories" at bounding box center [318, 561] width 86 height 16
click at [275, 567] on input "Collapse categories" at bounding box center [259, 561] width 32 height 32
checkbox input "false"
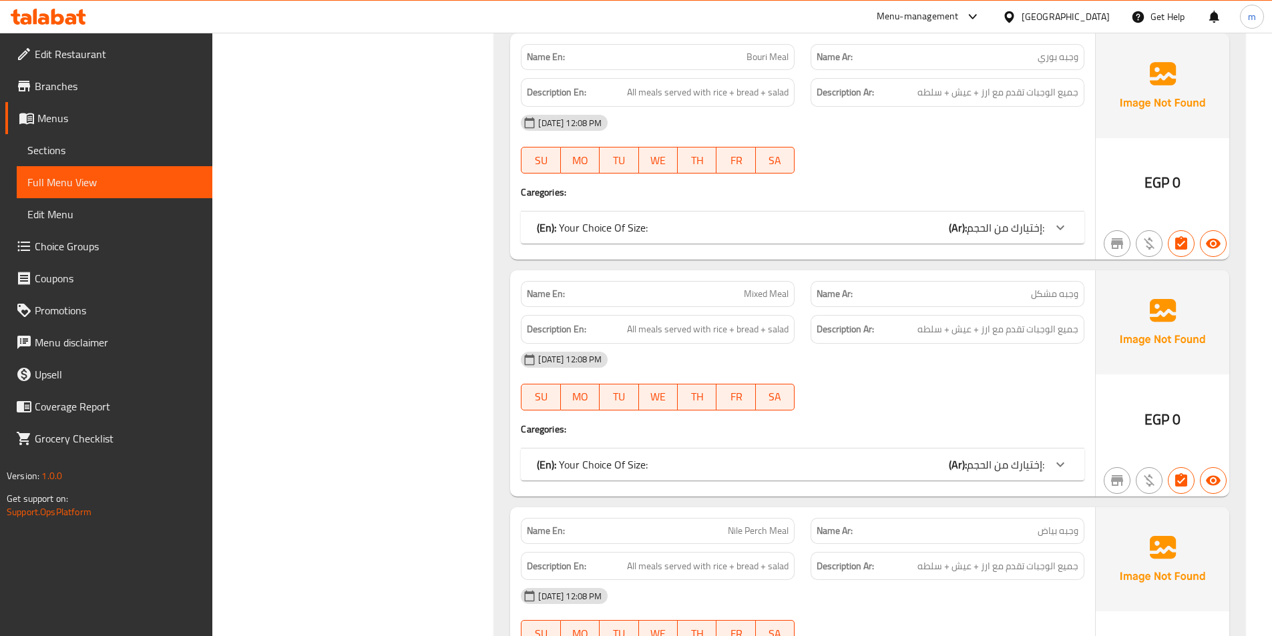
scroll to position [334, 0]
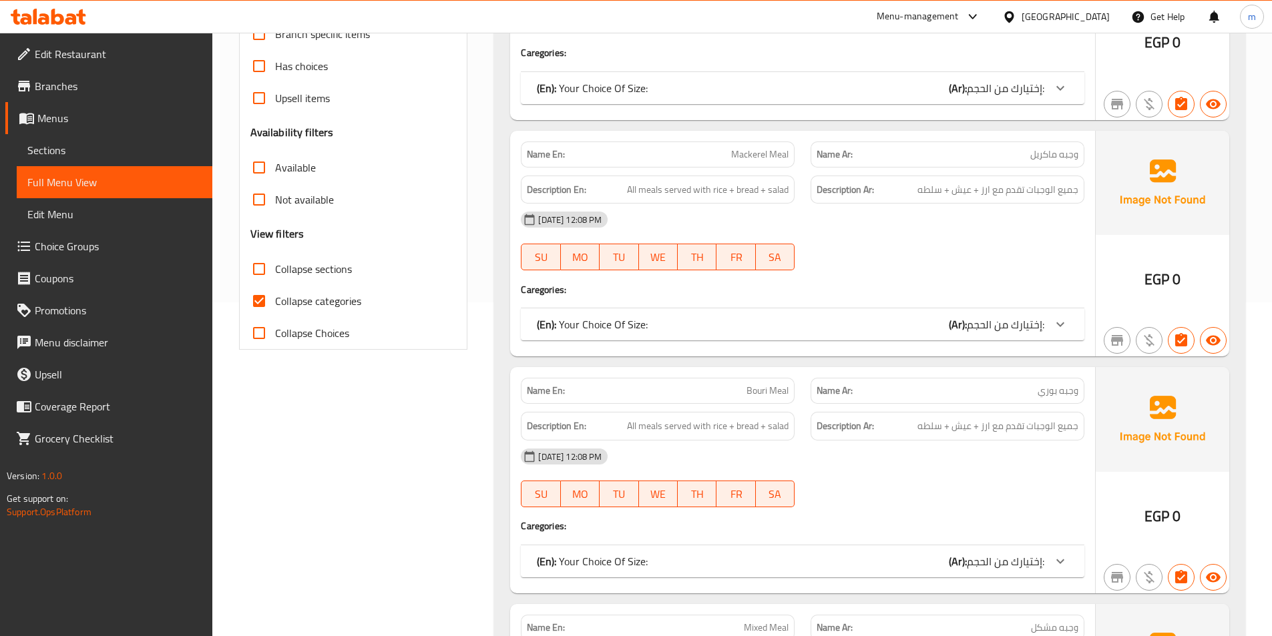
click at [341, 308] on span "Collapse categories" at bounding box center [318, 301] width 86 height 16
click at [275, 308] on input "Collapse categories" at bounding box center [259, 301] width 32 height 32
checkbox input "false"
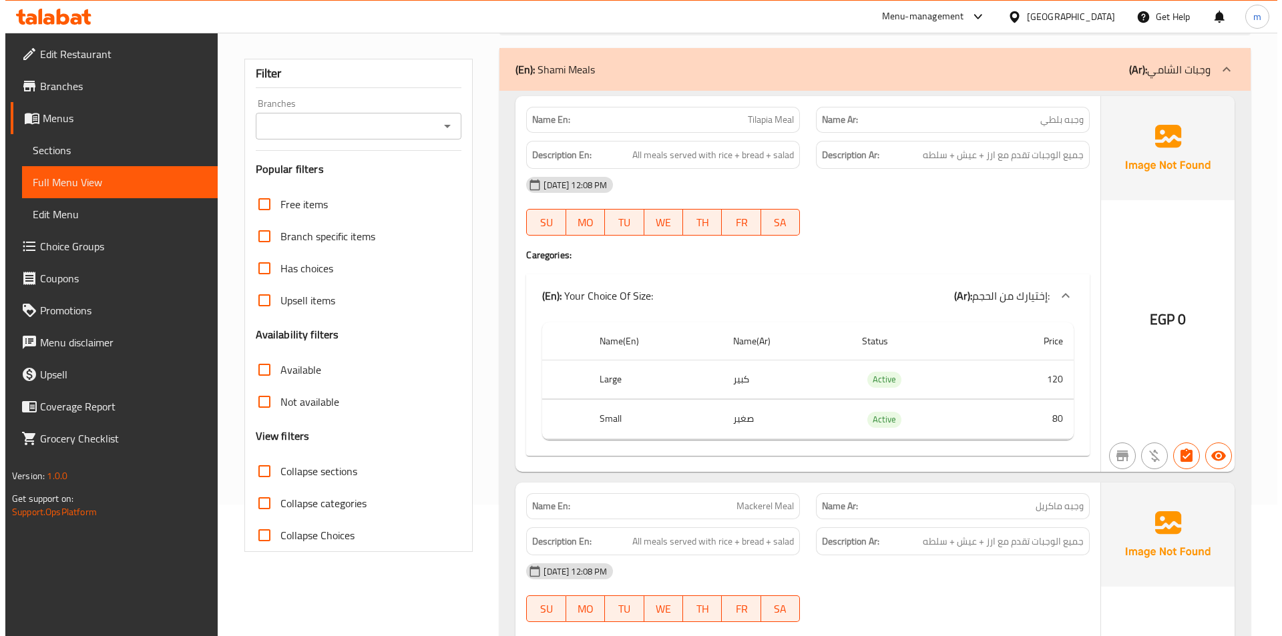
scroll to position [0, 0]
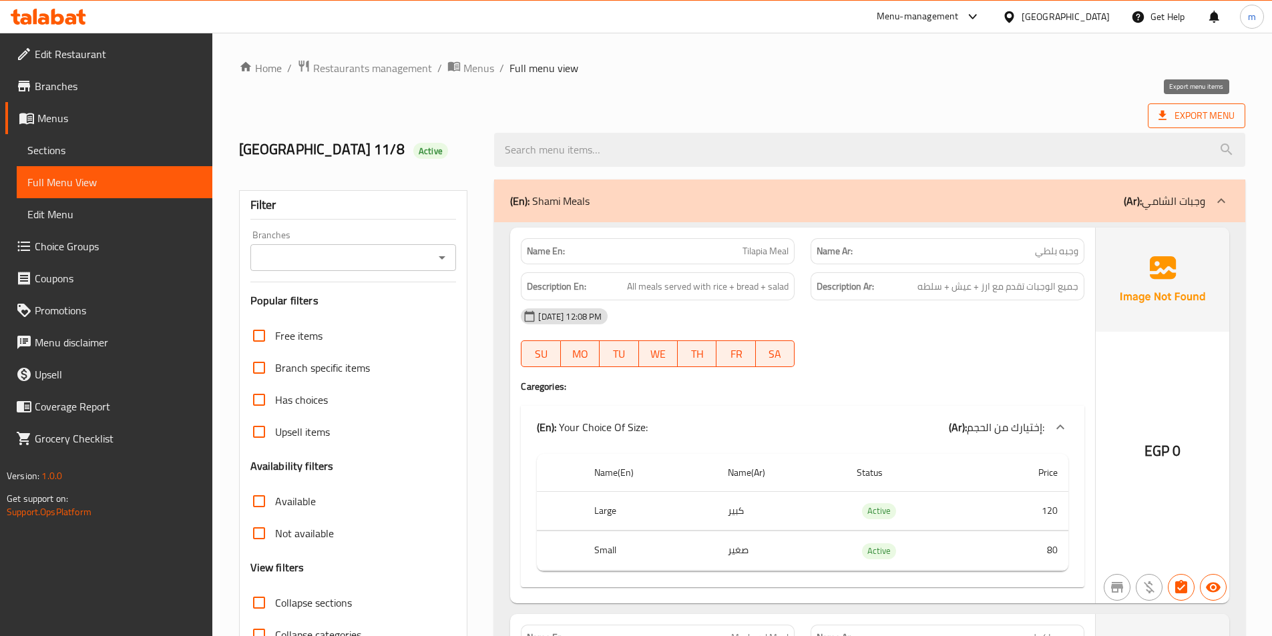
click at [1175, 109] on span "Export Menu" at bounding box center [1196, 115] width 76 height 17
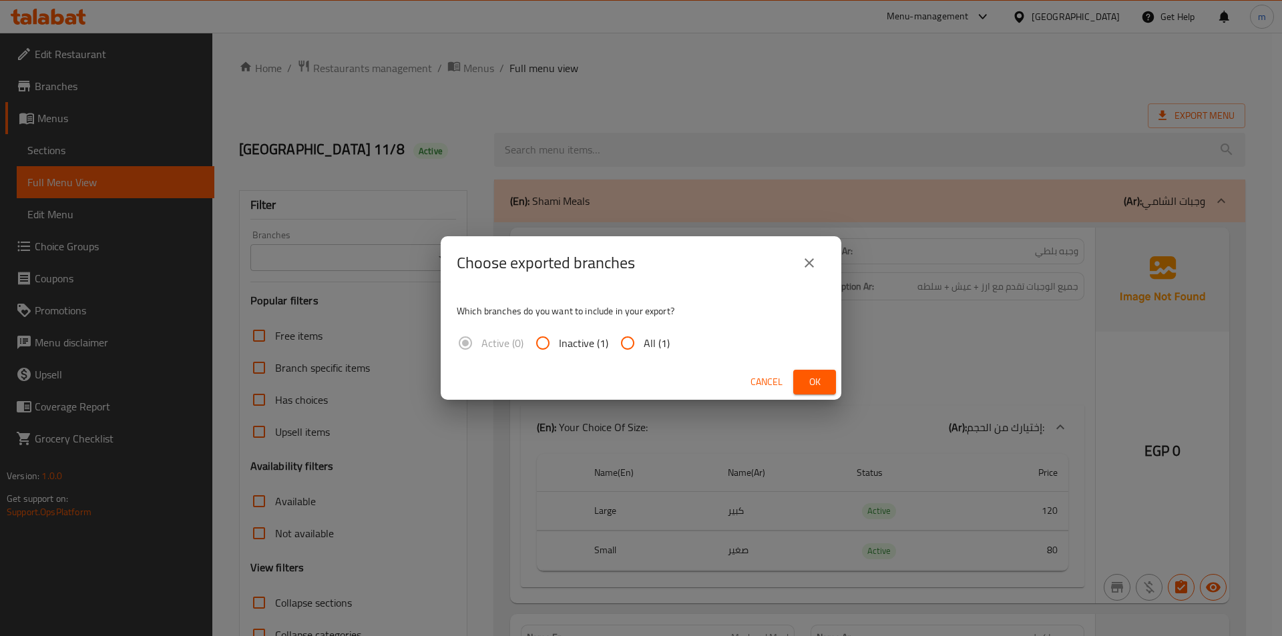
click at [625, 342] on input "All (1)" at bounding box center [627, 343] width 32 height 32
radio input "true"
click at [820, 378] on span "Ok" at bounding box center [814, 382] width 21 height 17
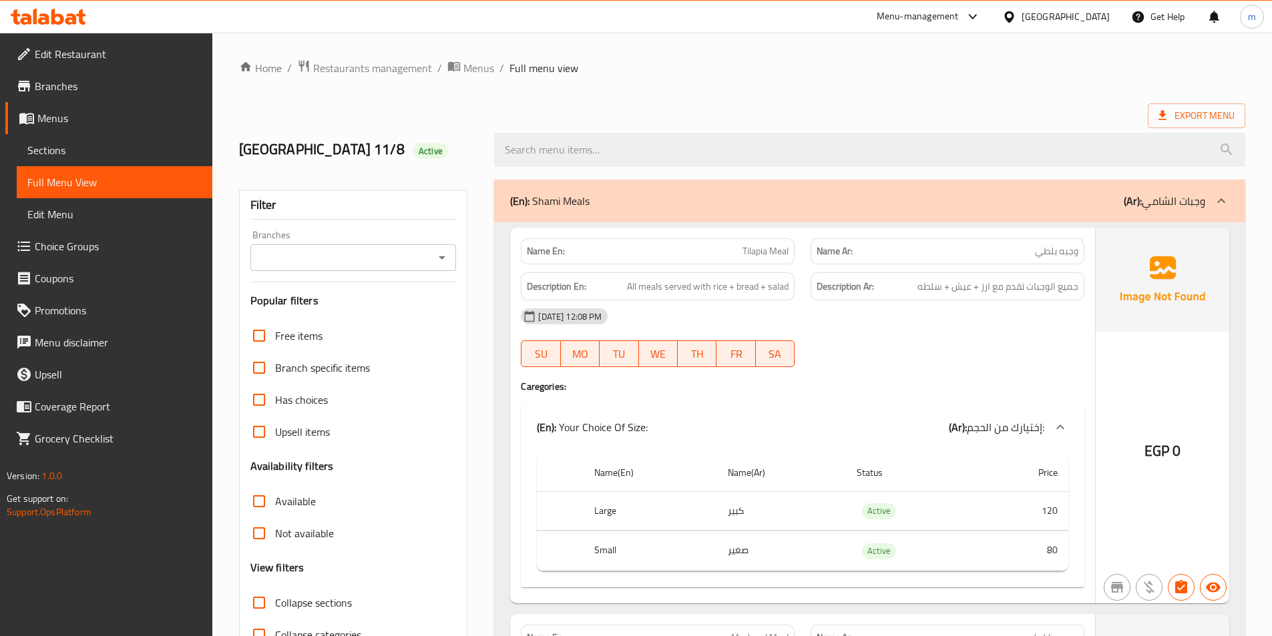
click at [40, 154] on span "Sections" at bounding box center [114, 150] width 174 height 16
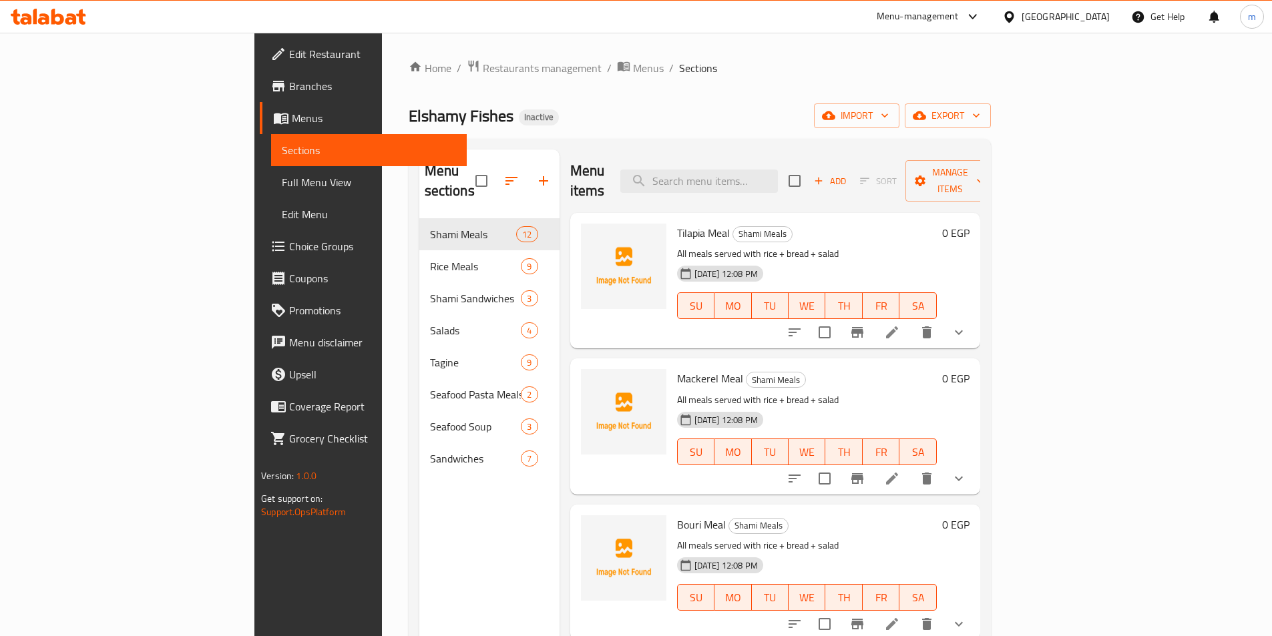
click at [289, 83] on span "Branches" at bounding box center [372, 86] width 167 height 16
